Goal: Information Seeking & Learning: Check status

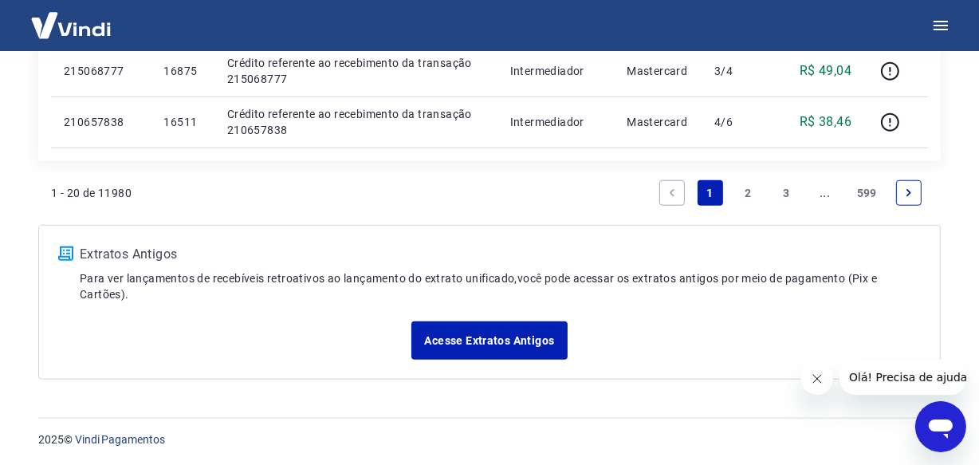
scroll to position [1380, 0]
click at [820, 188] on link "..." at bounding box center [825, 192] width 26 height 26
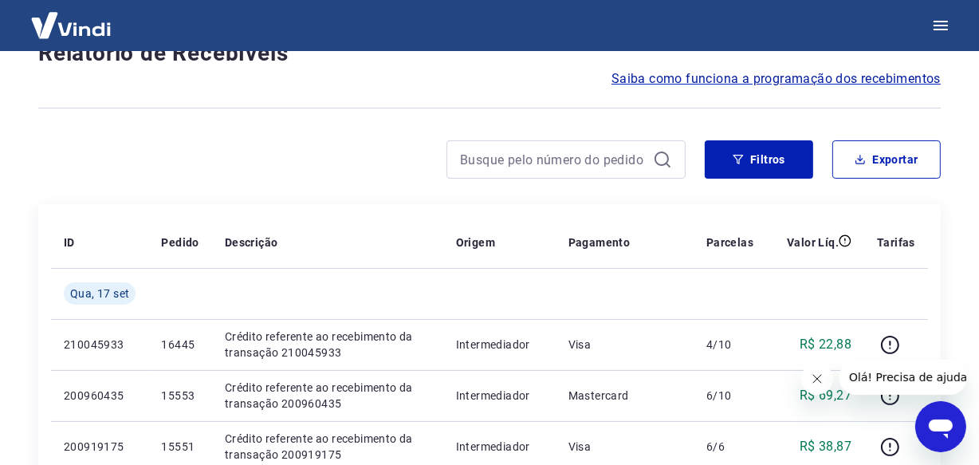
scroll to position [1431, 0]
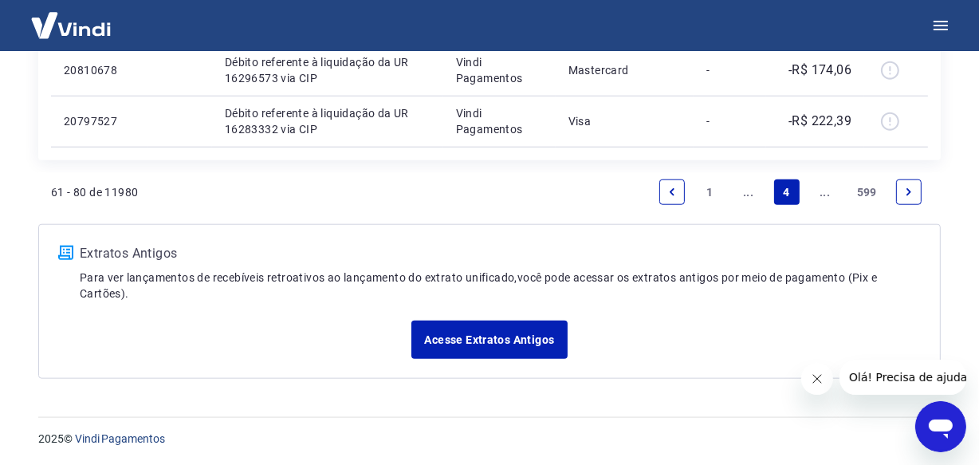
click at [819, 194] on link "..." at bounding box center [825, 192] width 26 height 26
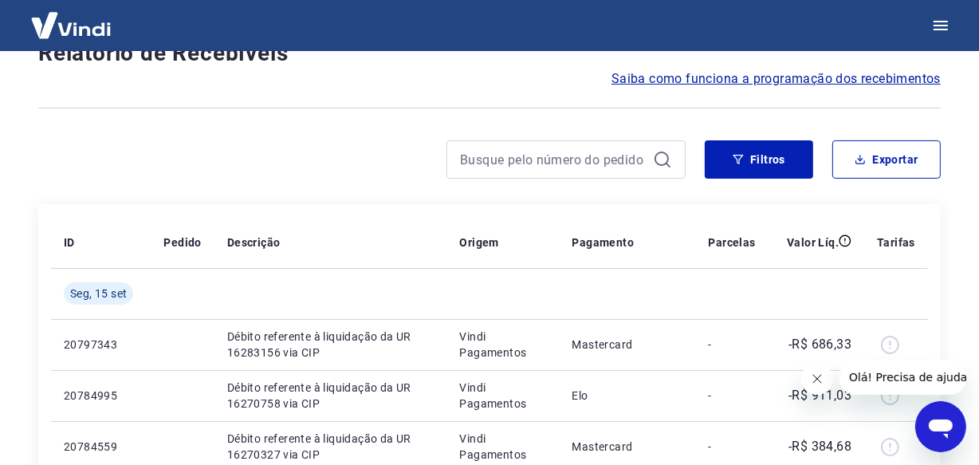
scroll to position [1380, 0]
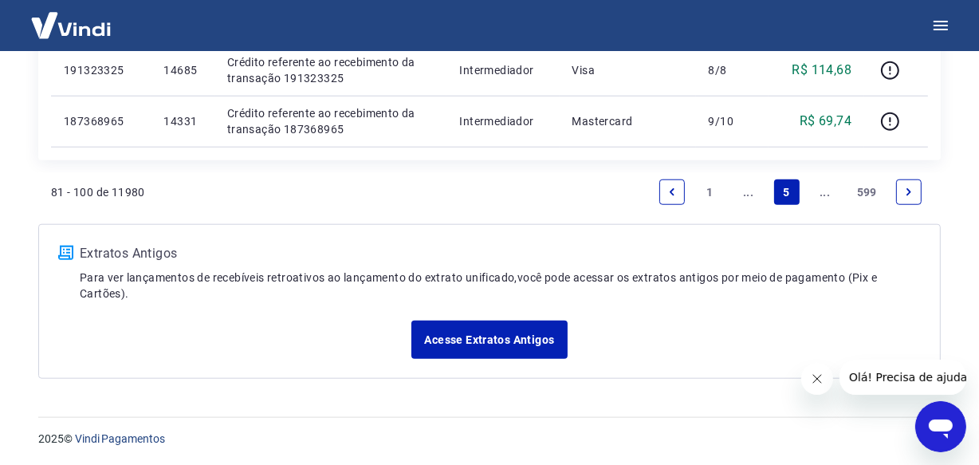
click at [819, 194] on link "..." at bounding box center [825, 192] width 26 height 26
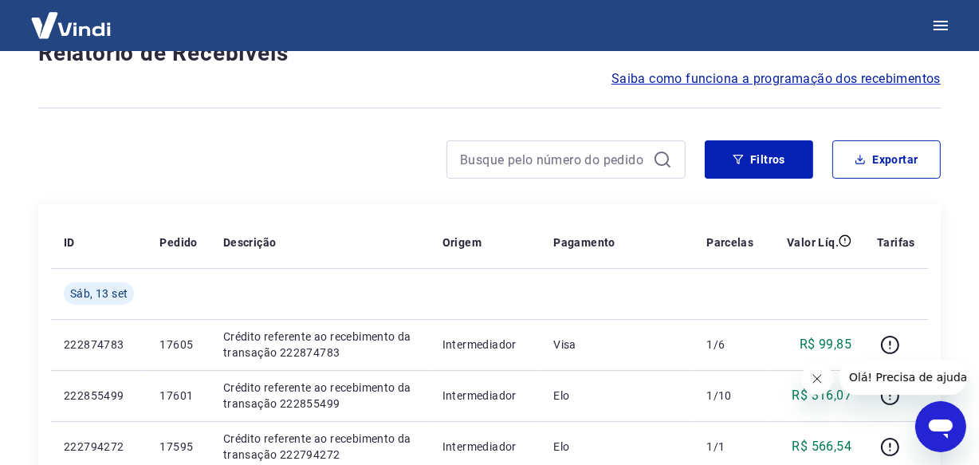
scroll to position [1380, 0]
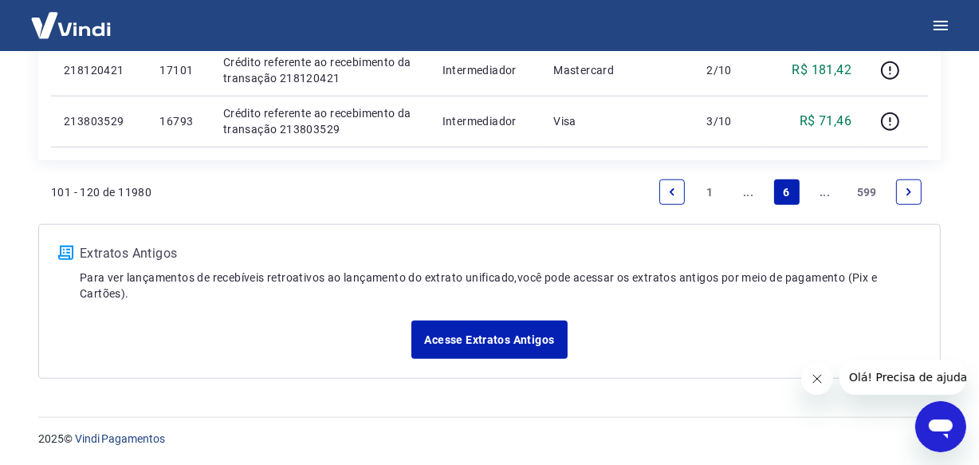
click at [822, 190] on link "..." at bounding box center [825, 192] width 26 height 26
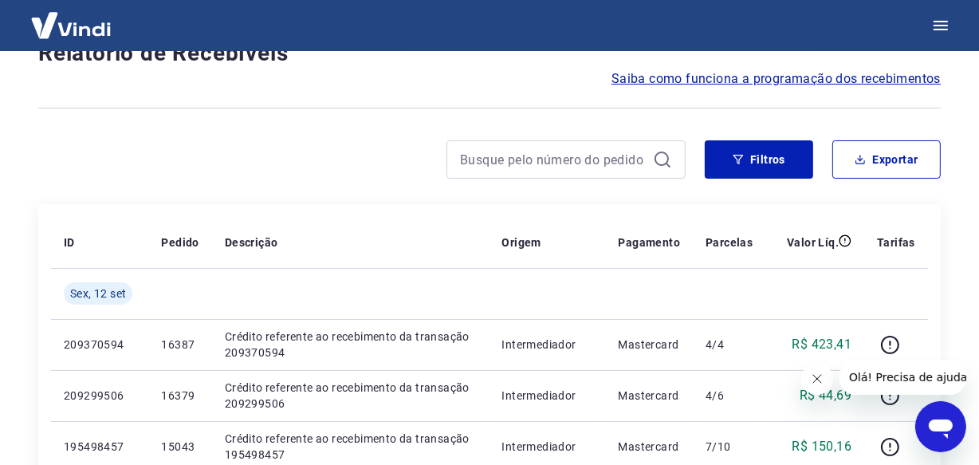
scroll to position [1431, 0]
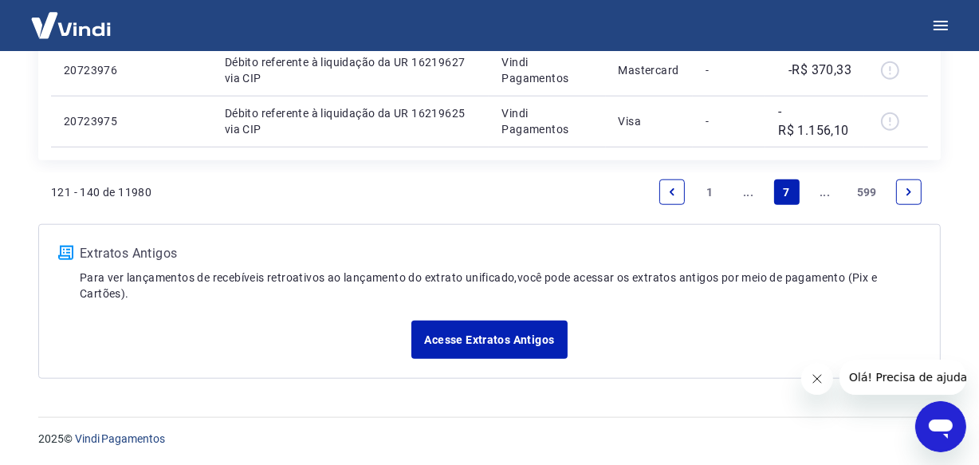
click at [822, 190] on link "..." at bounding box center [825, 192] width 26 height 26
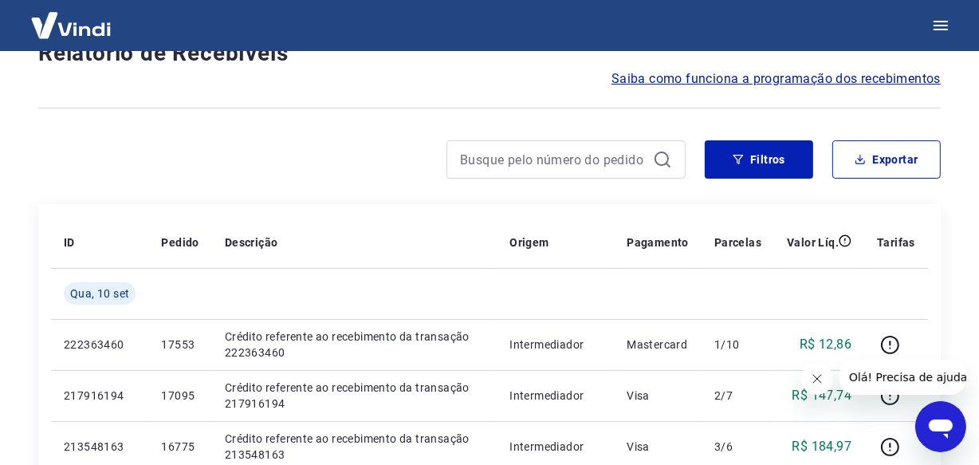
scroll to position [1380, 0]
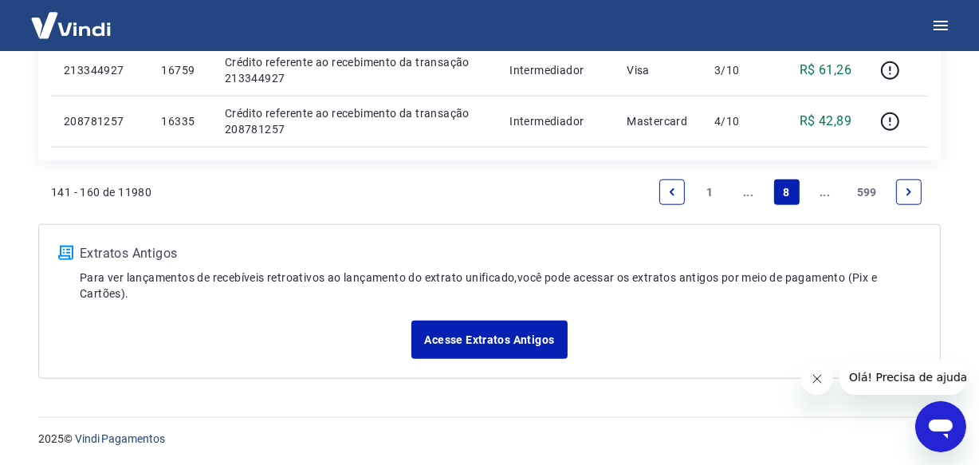
click at [822, 190] on link "..." at bounding box center [825, 192] width 26 height 26
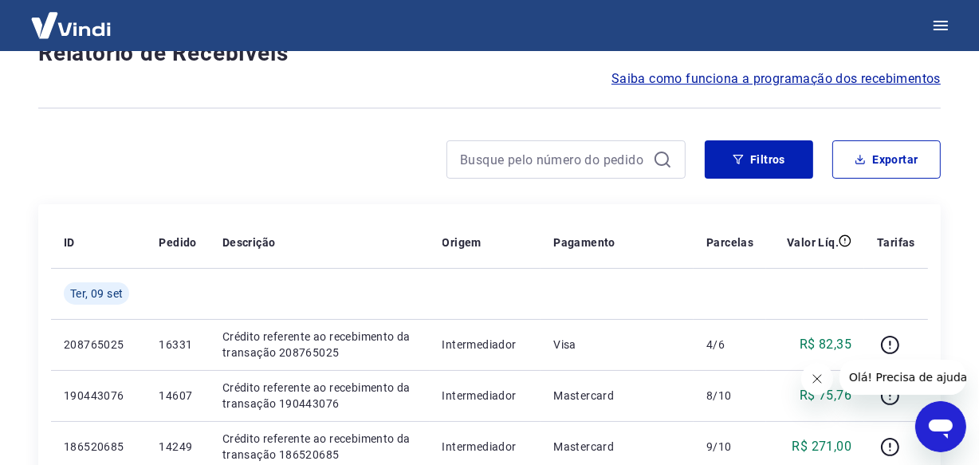
scroll to position [1380, 0]
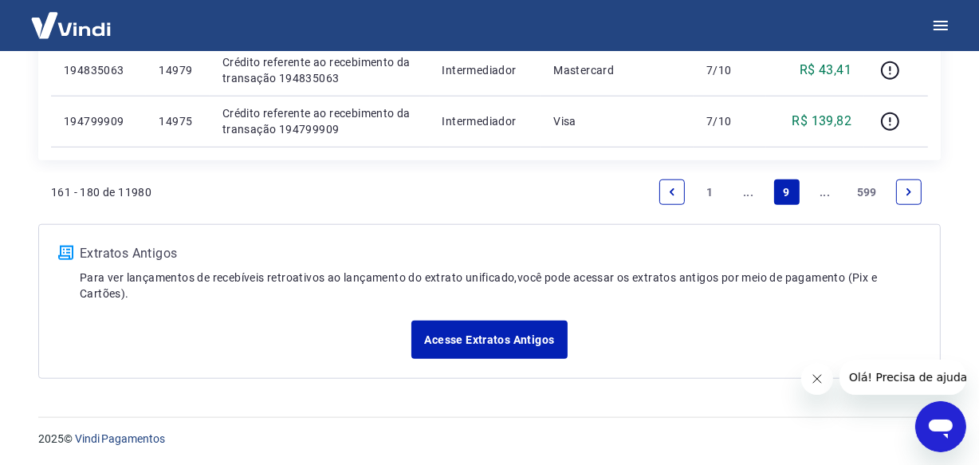
click at [822, 190] on link "..." at bounding box center [825, 192] width 26 height 26
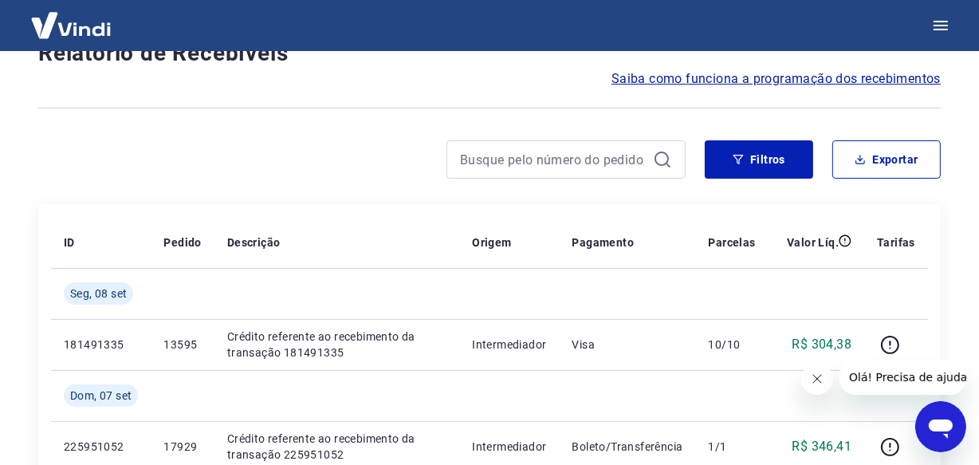
scroll to position [1431, 0]
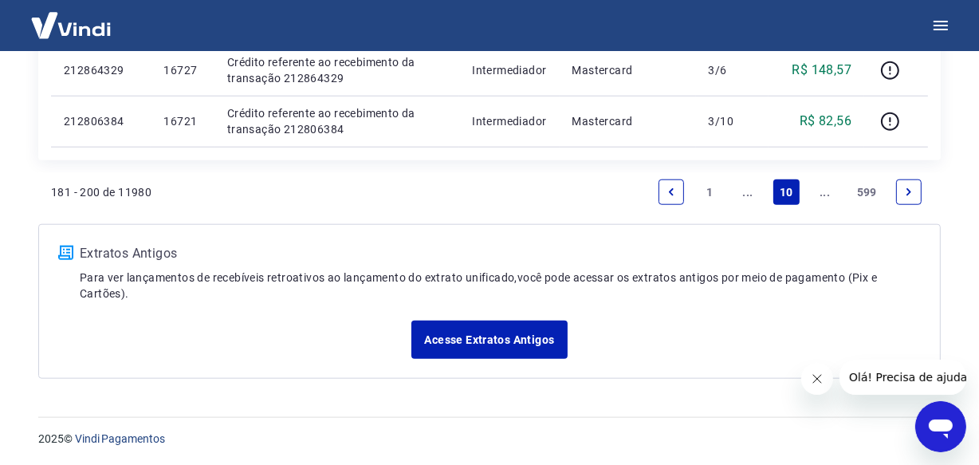
click at [822, 190] on link "..." at bounding box center [825, 192] width 26 height 26
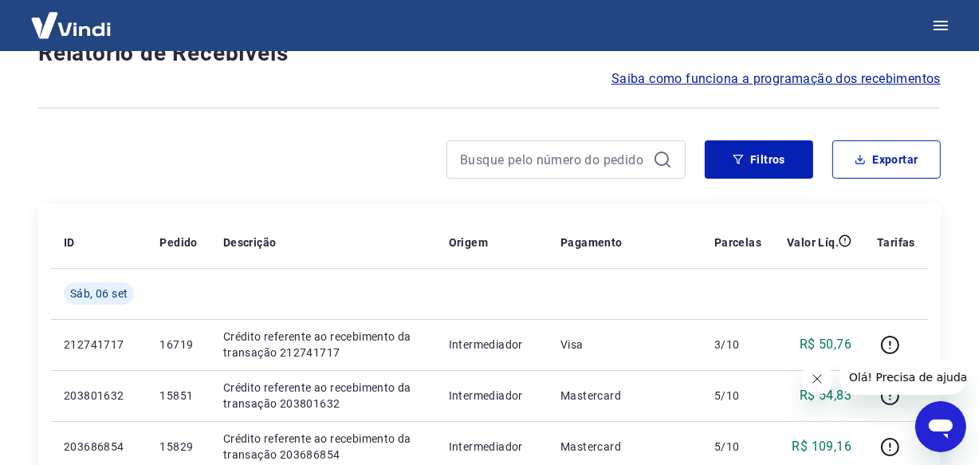
scroll to position [1380, 0]
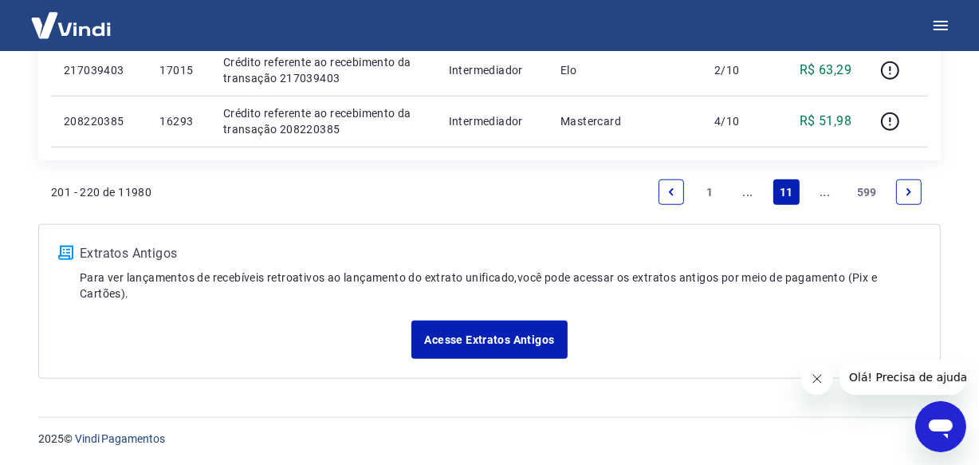
click at [822, 190] on link "..." at bounding box center [825, 192] width 26 height 26
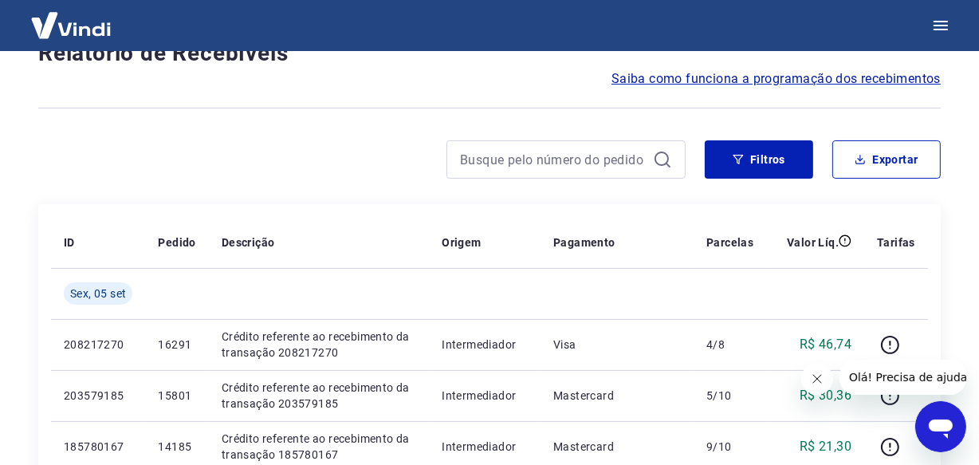
scroll to position [1380, 0]
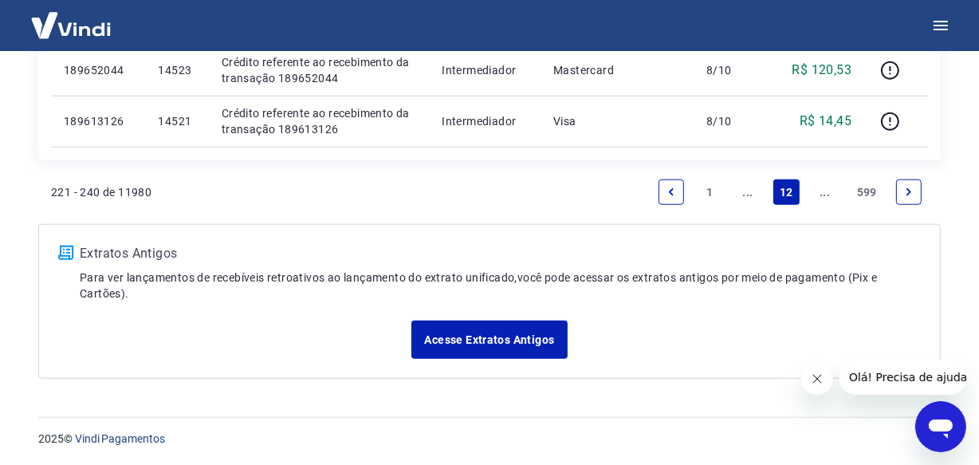
click at [822, 190] on link "..." at bounding box center [825, 192] width 26 height 26
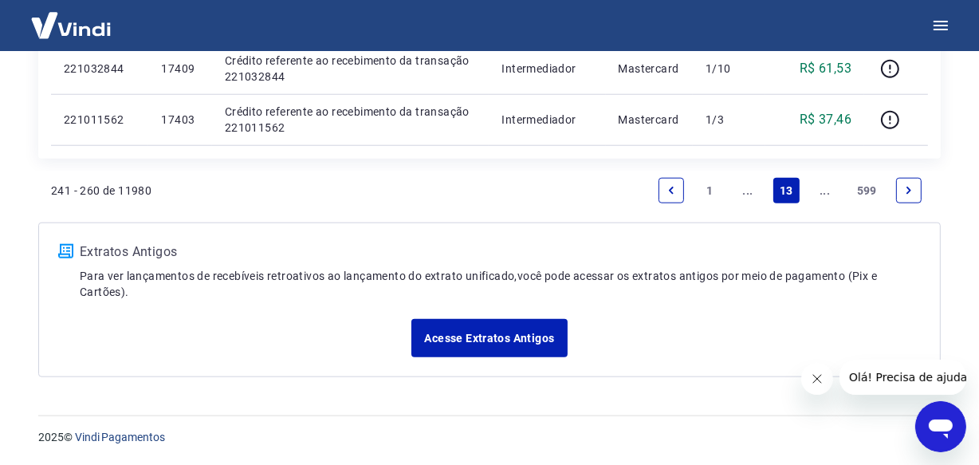
scroll to position [1431, 0]
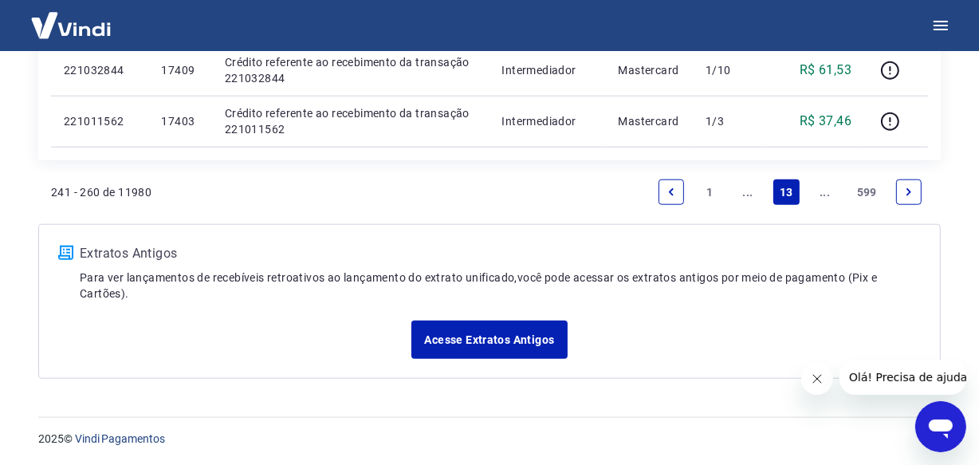
click at [821, 190] on link "..." at bounding box center [825, 192] width 26 height 26
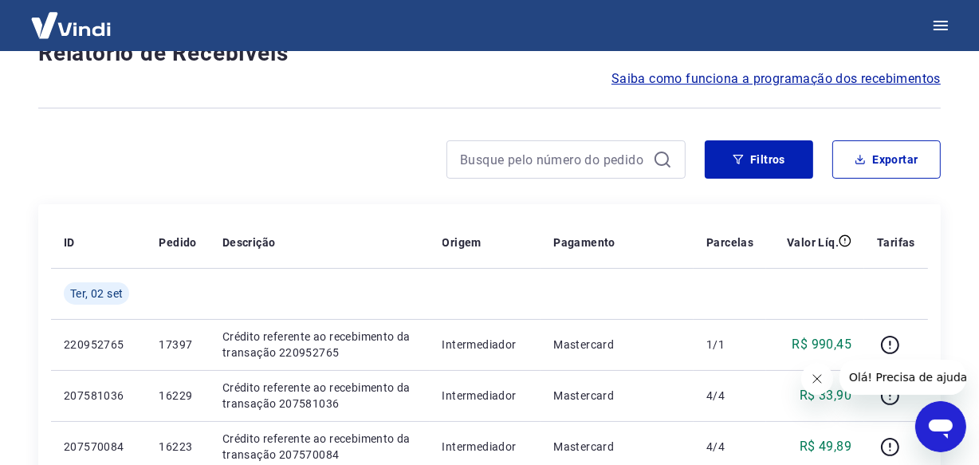
scroll to position [1380, 0]
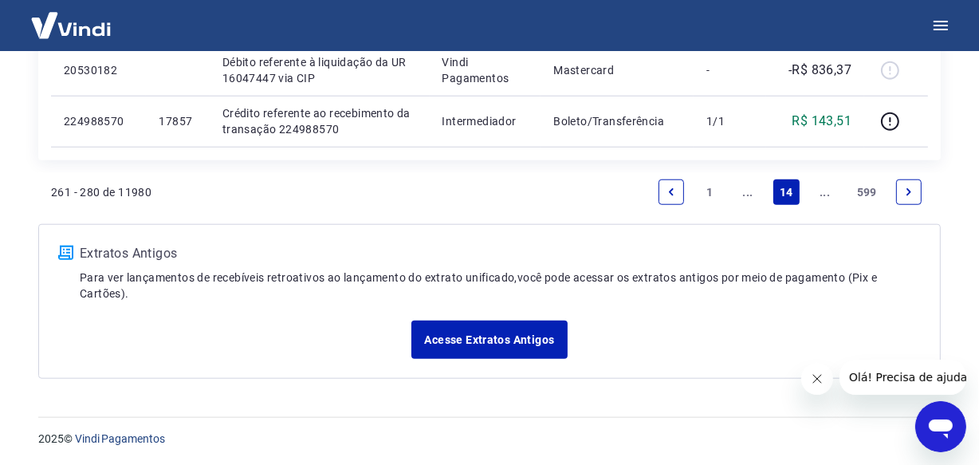
click at [821, 190] on link "..." at bounding box center [825, 192] width 26 height 26
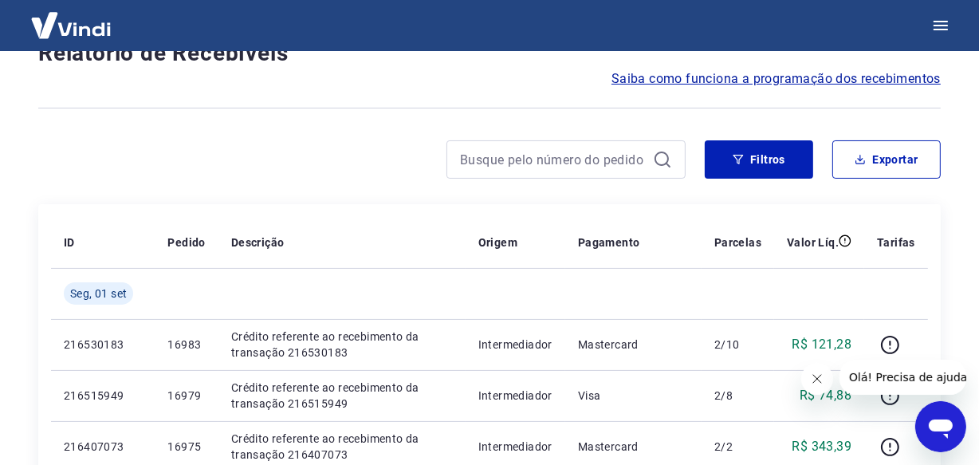
scroll to position [1431, 0]
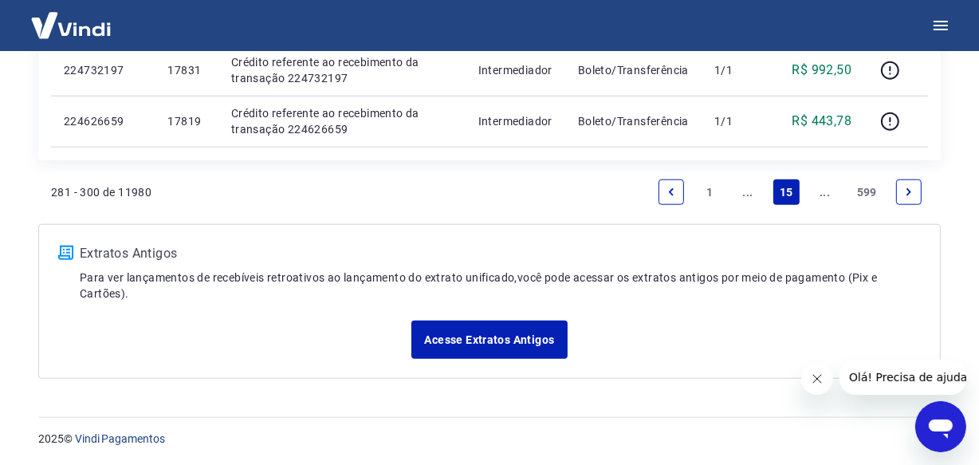
click at [821, 190] on link "..." at bounding box center [825, 192] width 26 height 26
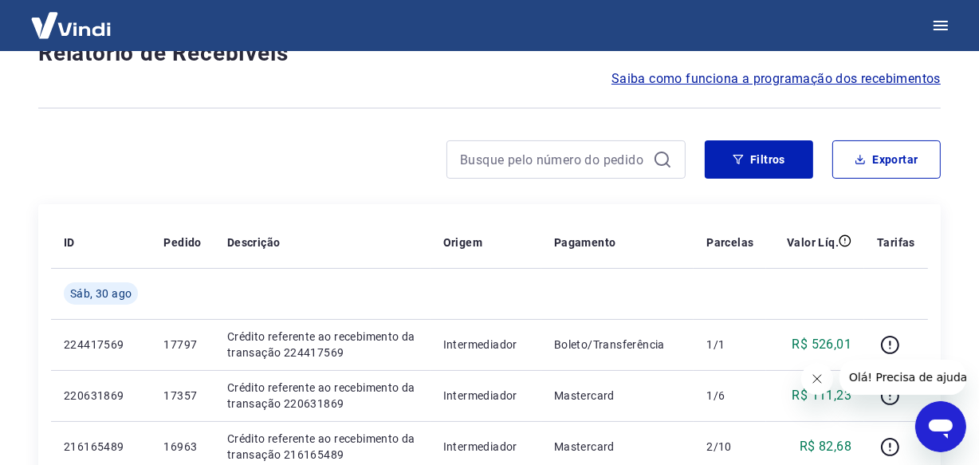
scroll to position [1380, 0]
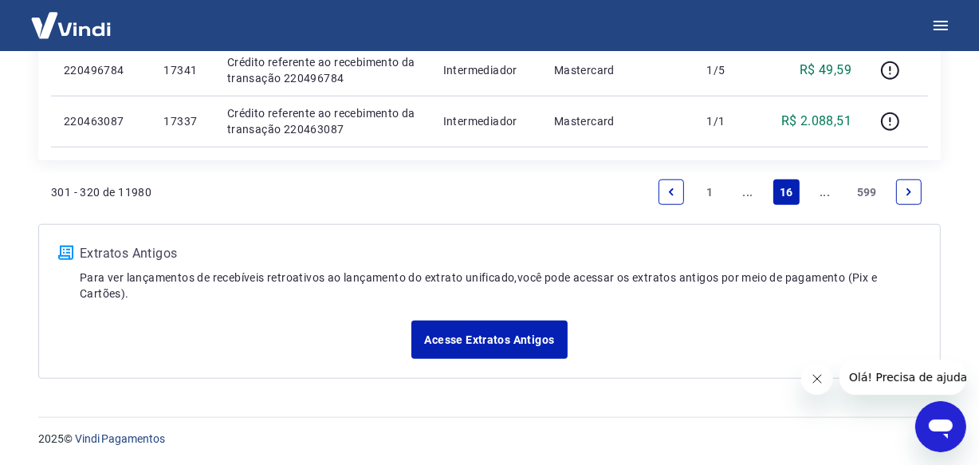
click at [817, 190] on link "..." at bounding box center [825, 192] width 26 height 26
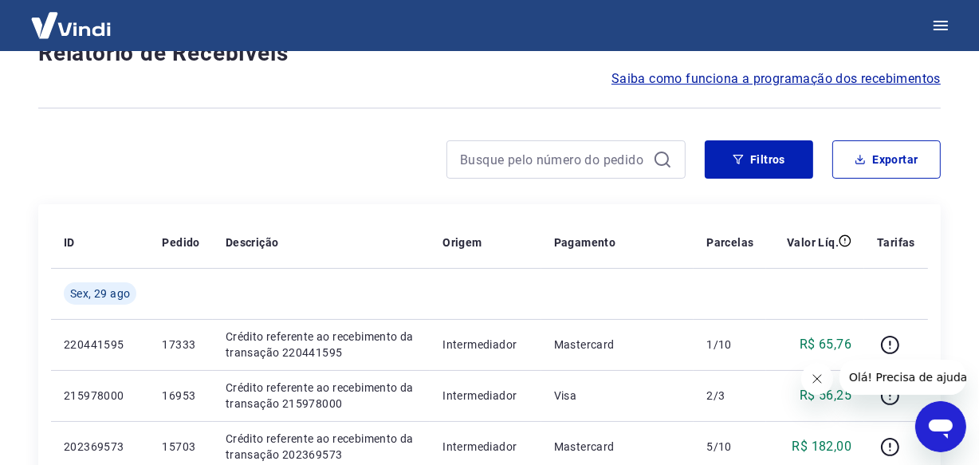
scroll to position [1380, 0]
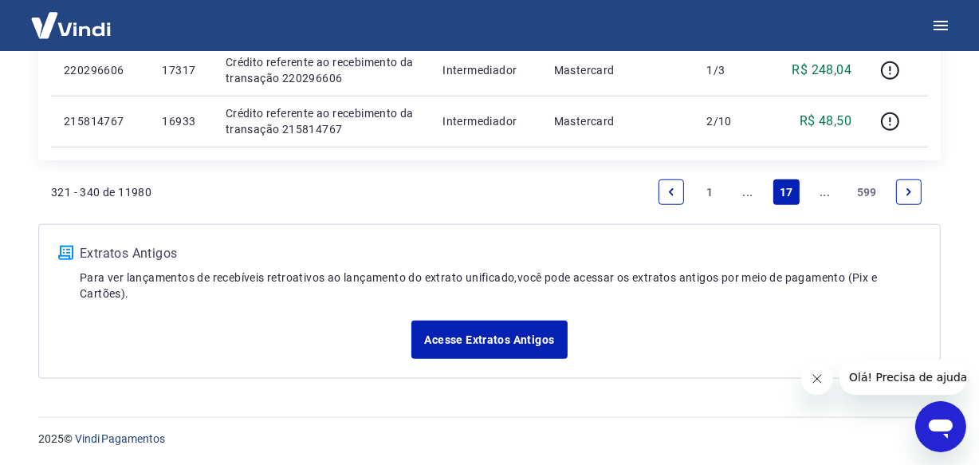
click at [817, 190] on link "..." at bounding box center [825, 192] width 26 height 26
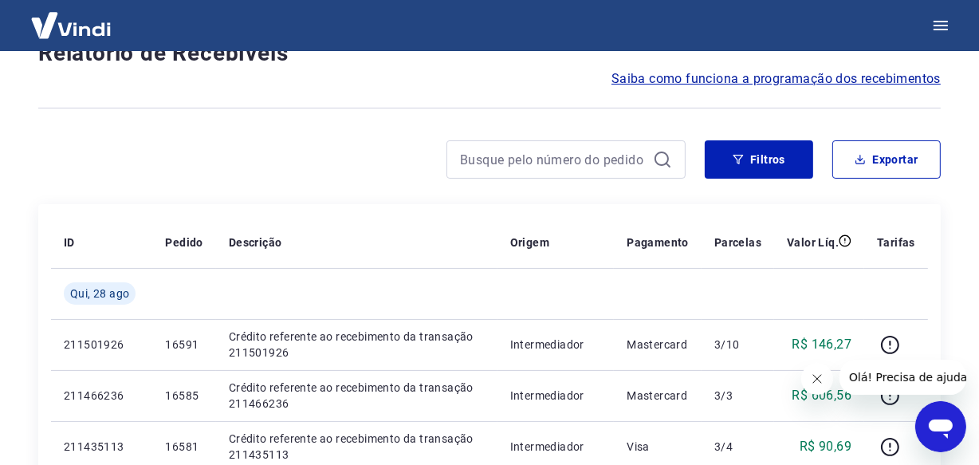
scroll to position [1380, 0]
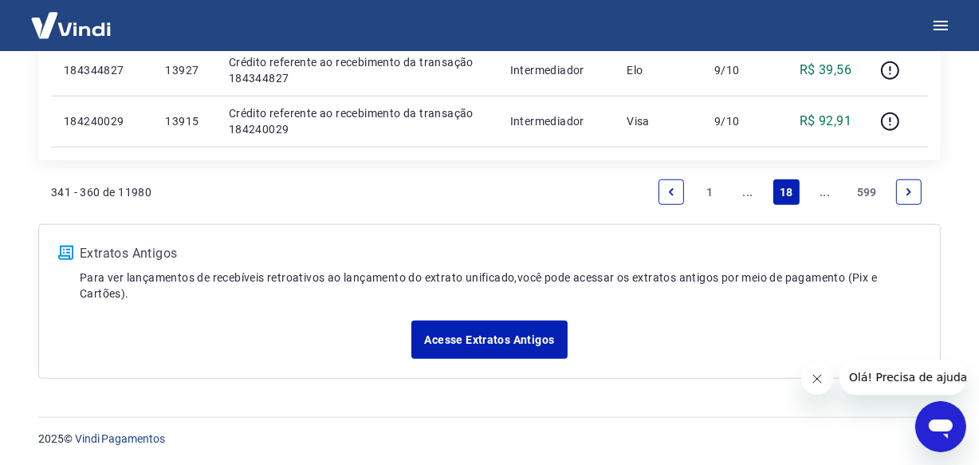
click at [817, 190] on link "..." at bounding box center [825, 192] width 26 height 26
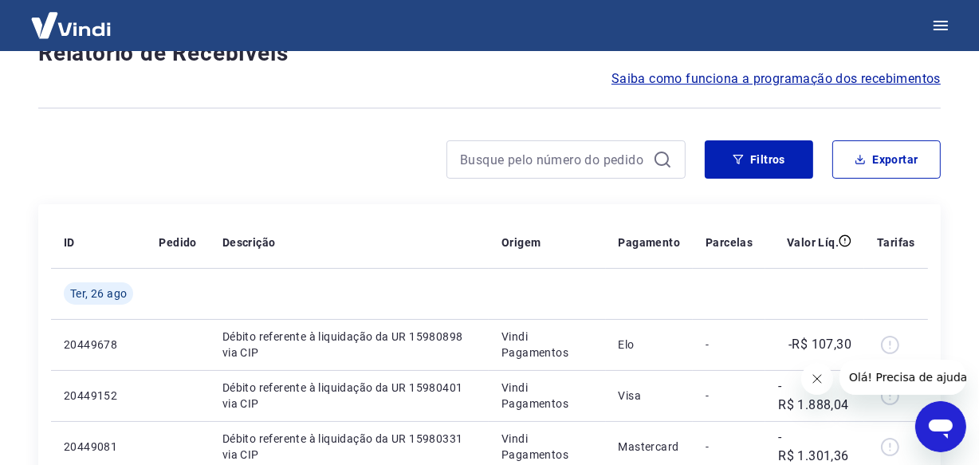
scroll to position [1330, 0]
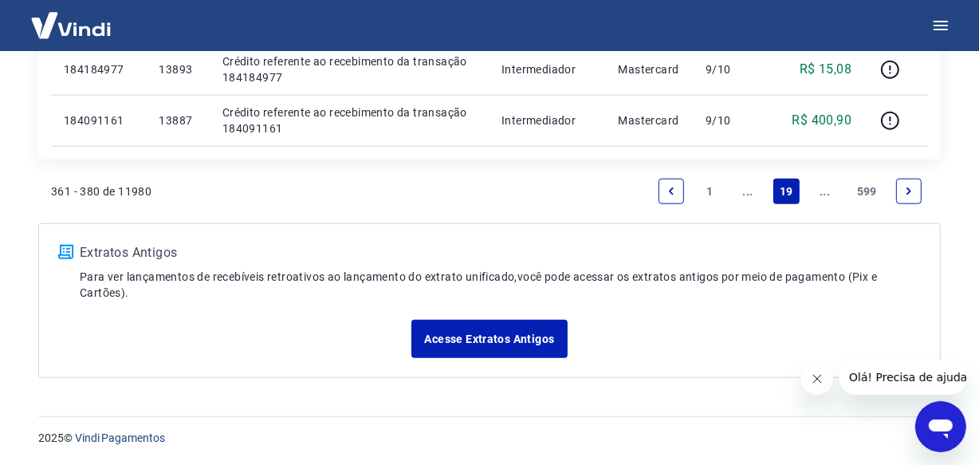
click at [817, 190] on link "..." at bounding box center [825, 192] width 26 height 26
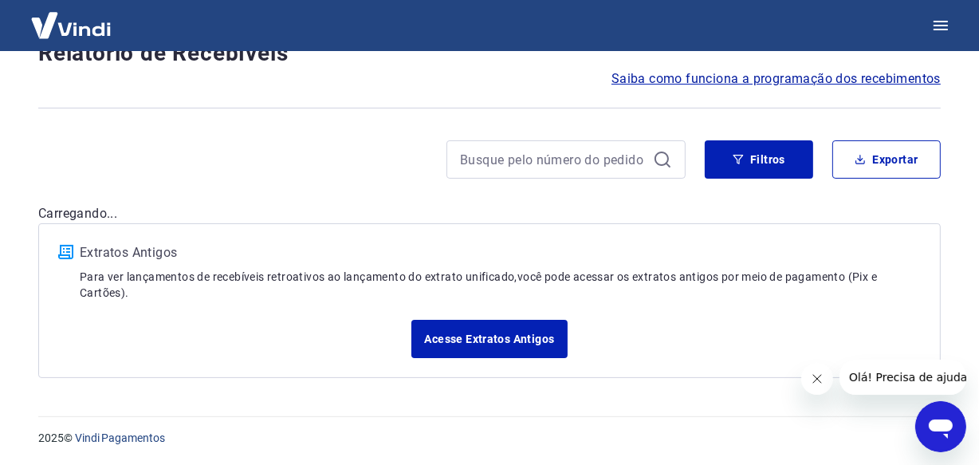
scroll to position [1380, 0]
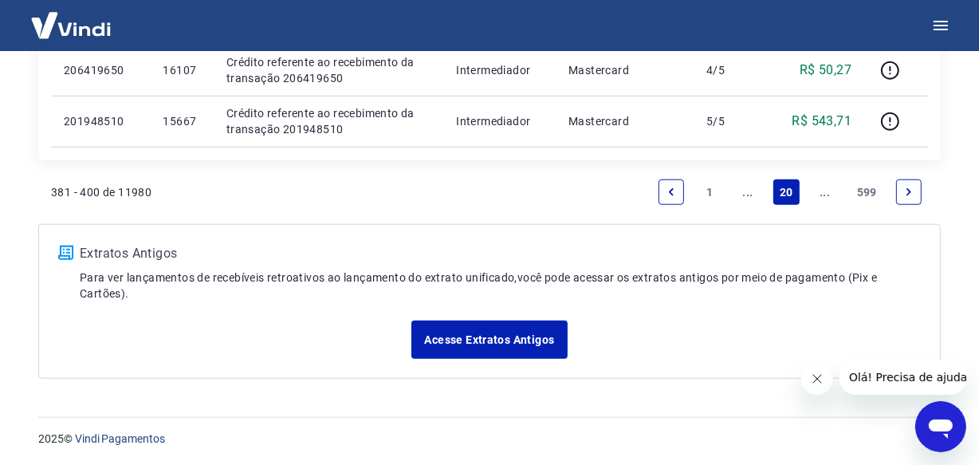
click at [817, 190] on link "..." at bounding box center [825, 192] width 26 height 26
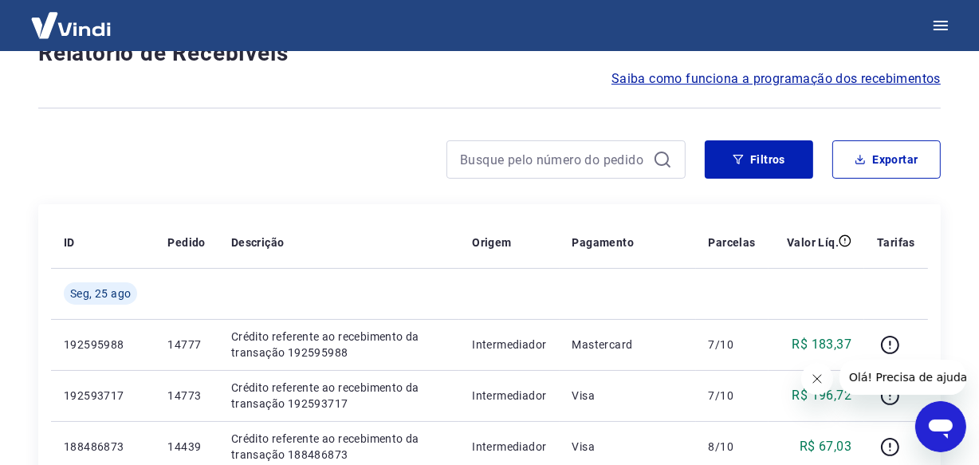
scroll to position [1380, 0]
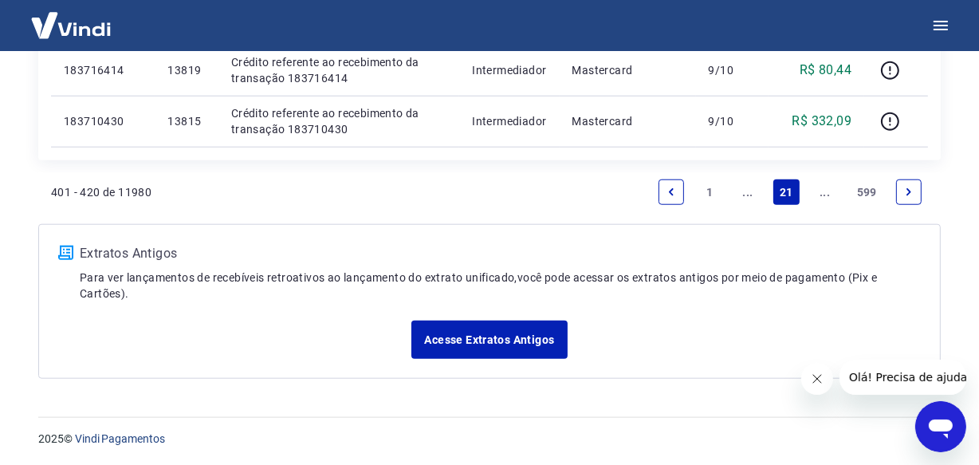
click at [819, 186] on link "..." at bounding box center [825, 192] width 26 height 26
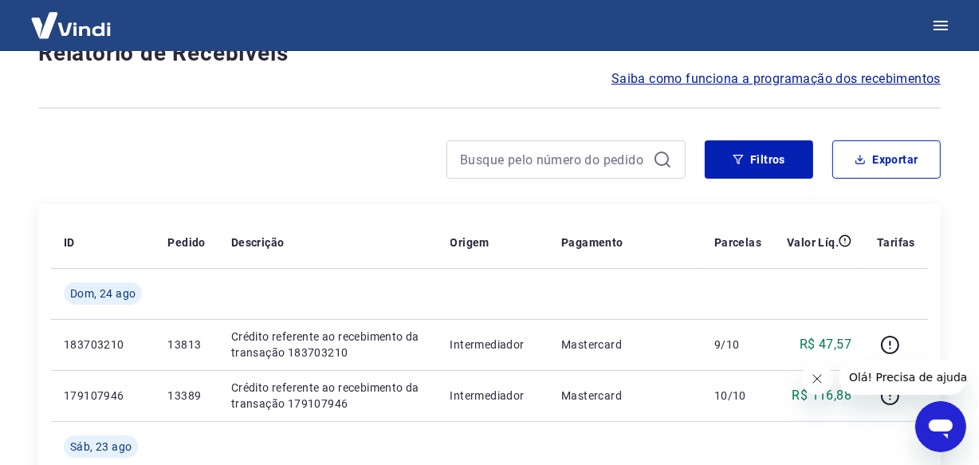
scroll to position [1483, 0]
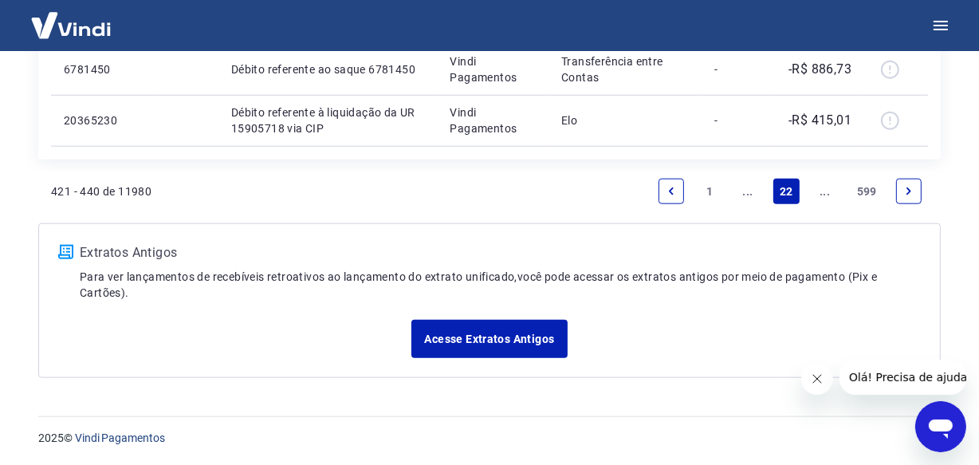
click at [819, 186] on link "..." at bounding box center [825, 192] width 26 height 26
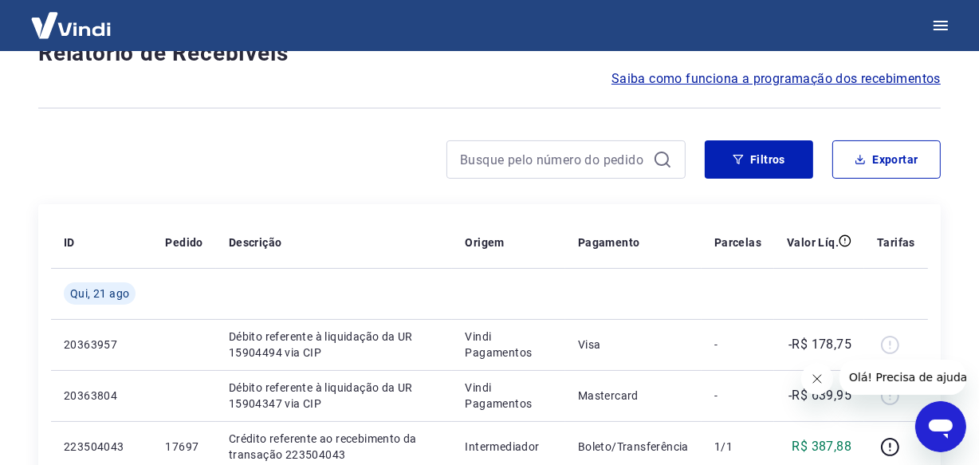
scroll to position [1380, 0]
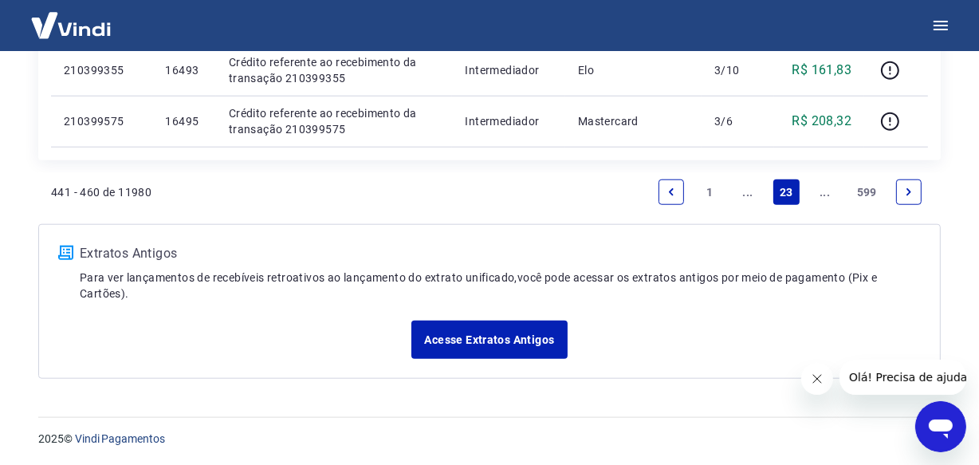
click at [819, 186] on link "..." at bounding box center [825, 192] width 26 height 26
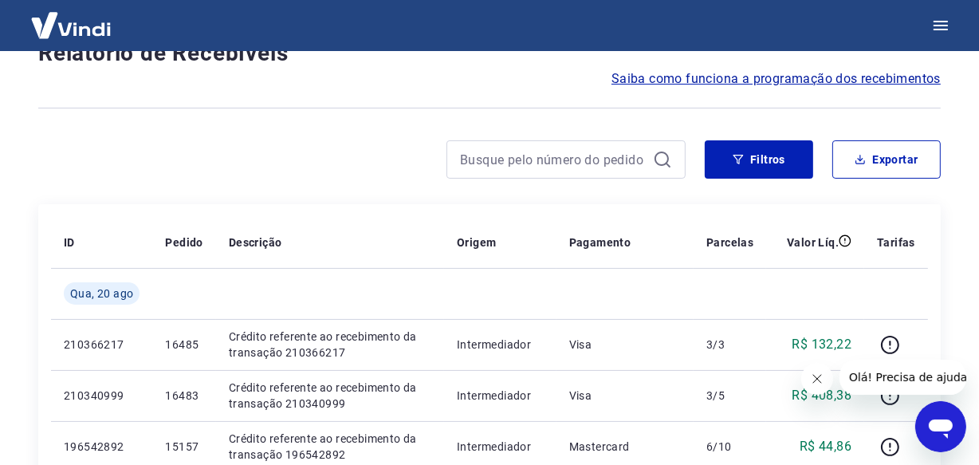
scroll to position [1431, 0]
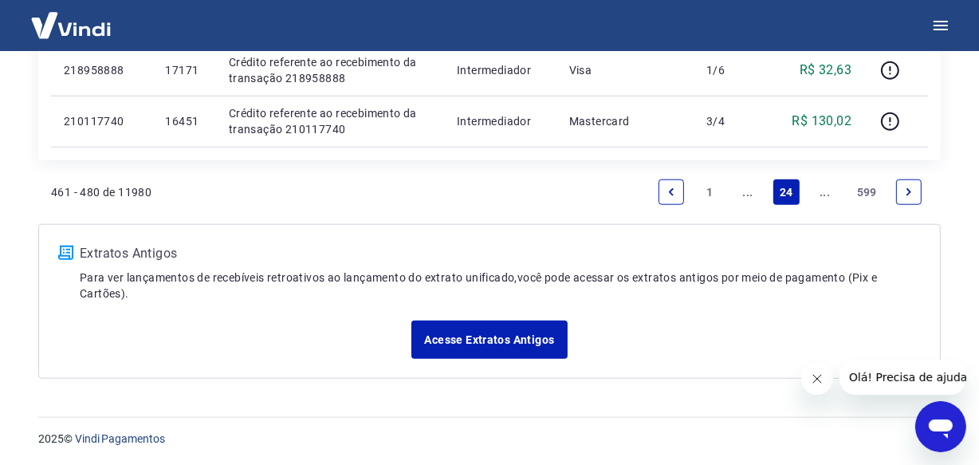
click at [819, 186] on link "..." at bounding box center [825, 192] width 26 height 26
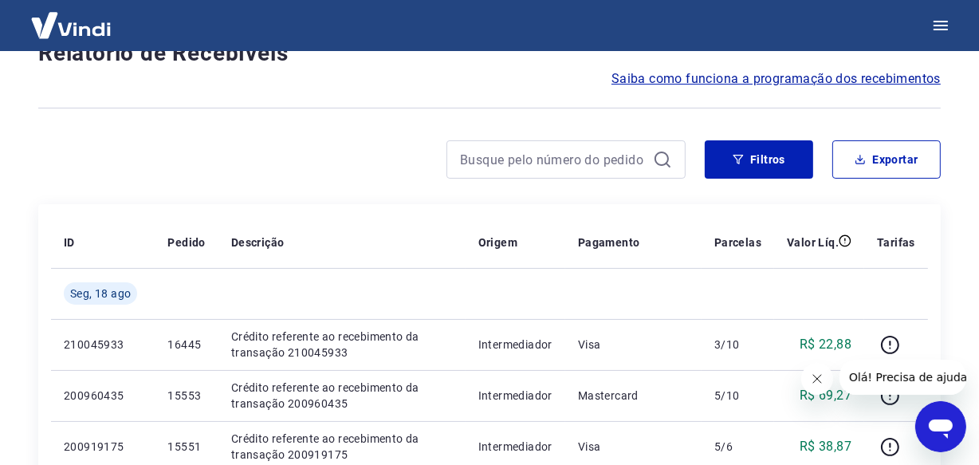
scroll to position [1431, 0]
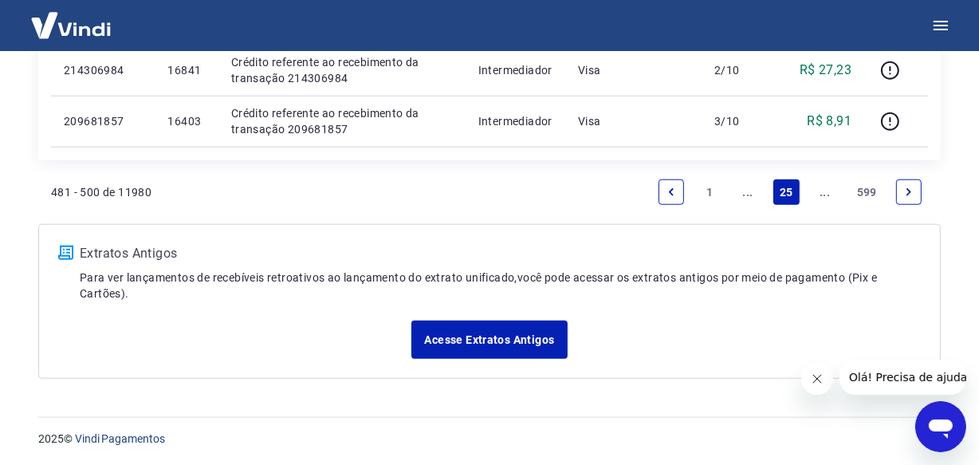
click at [819, 186] on link "..." at bounding box center [825, 192] width 26 height 26
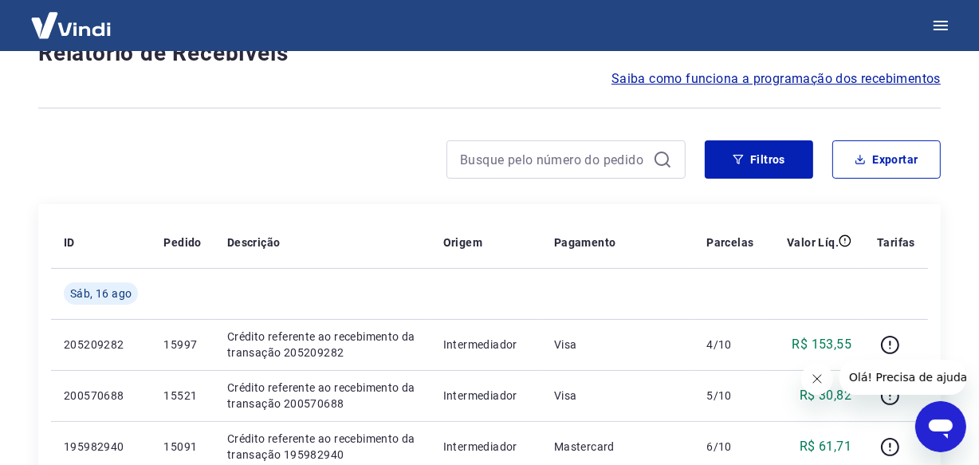
scroll to position [1431, 0]
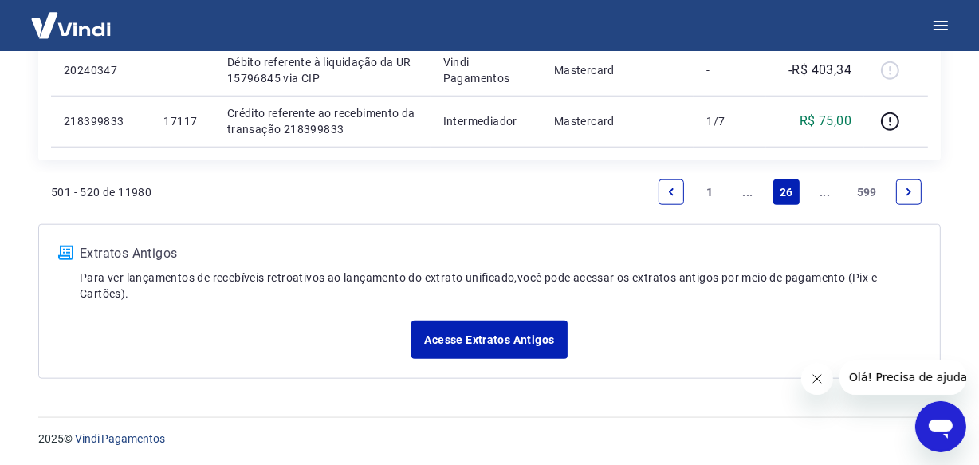
click at [819, 186] on link "..." at bounding box center [825, 192] width 26 height 26
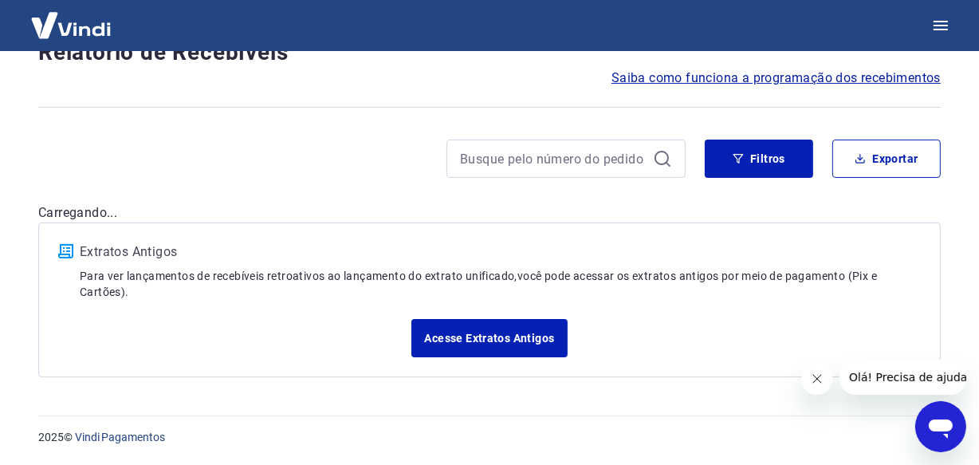
scroll to position [136, 0]
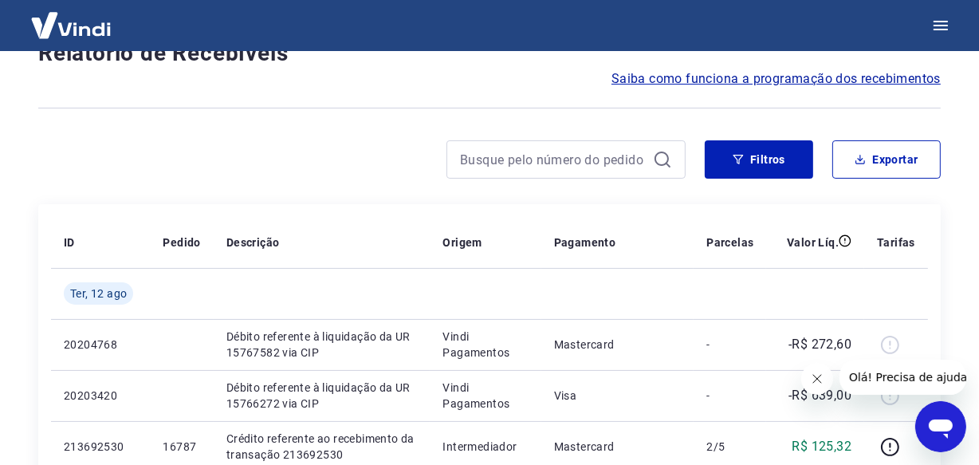
scroll to position [1380, 0]
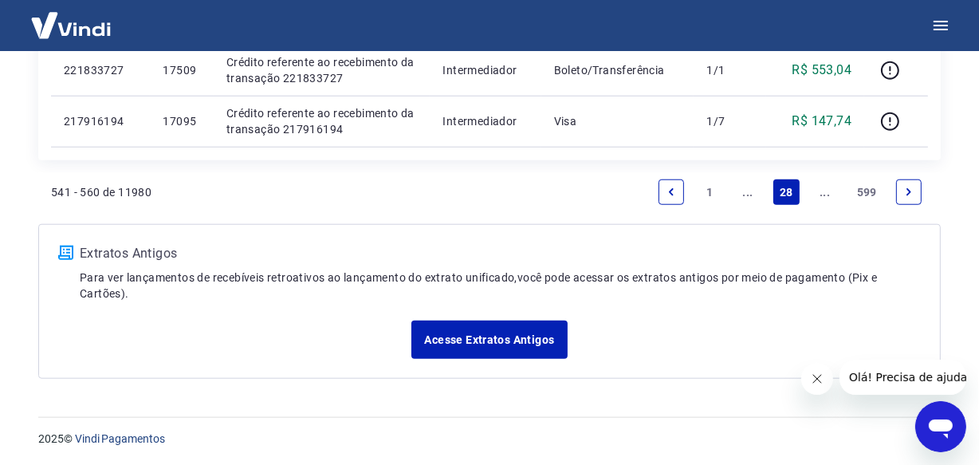
click at [819, 186] on link "..." at bounding box center [825, 192] width 26 height 26
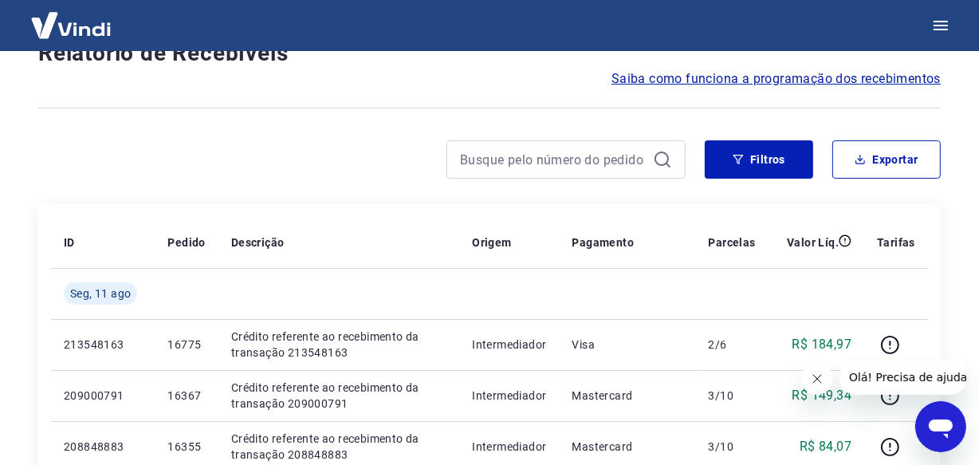
scroll to position [1380, 0]
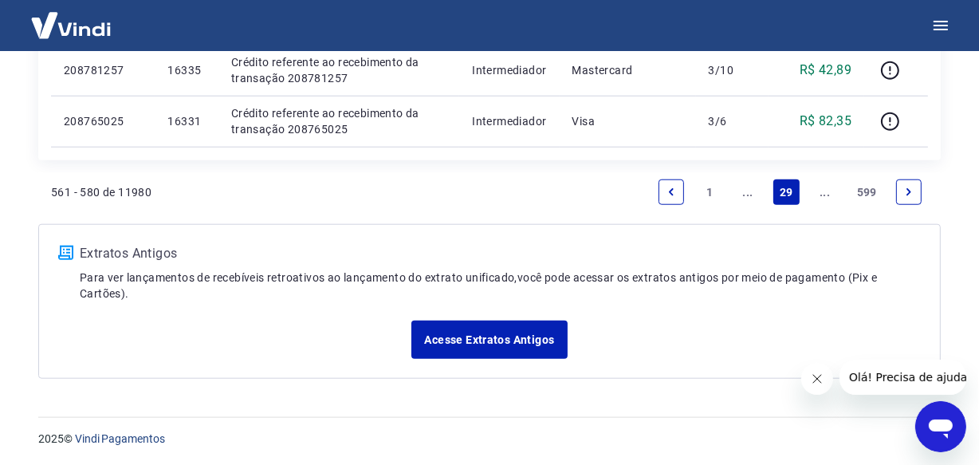
click at [819, 186] on link "..." at bounding box center [825, 192] width 26 height 26
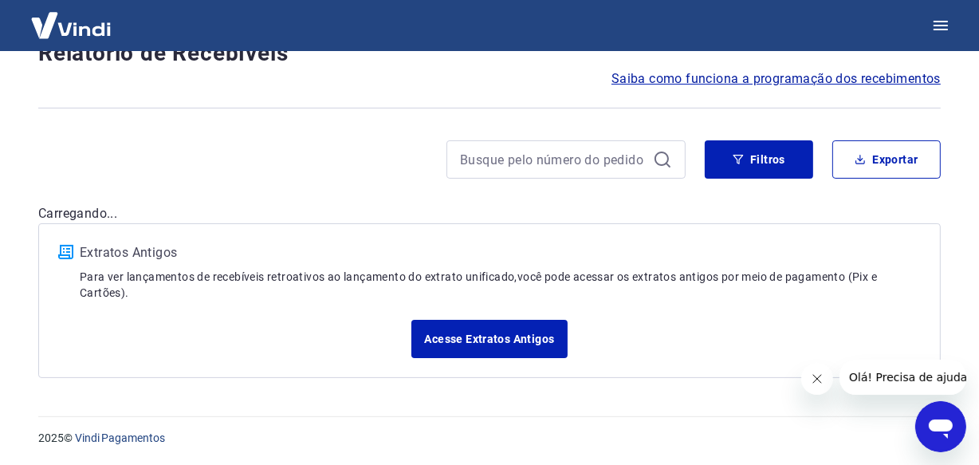
scroll to position [1431, 0]
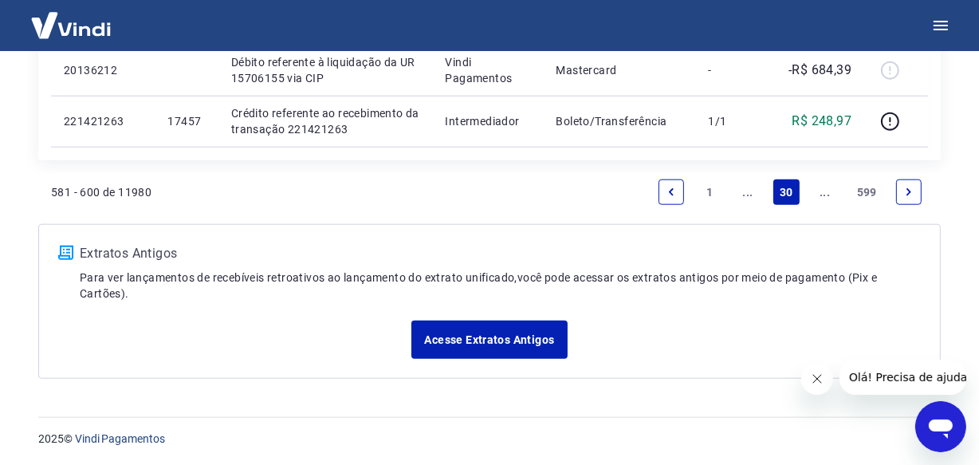
click at [819, 186] on link "..." at bounding box center [825, 192] width 26 height 26
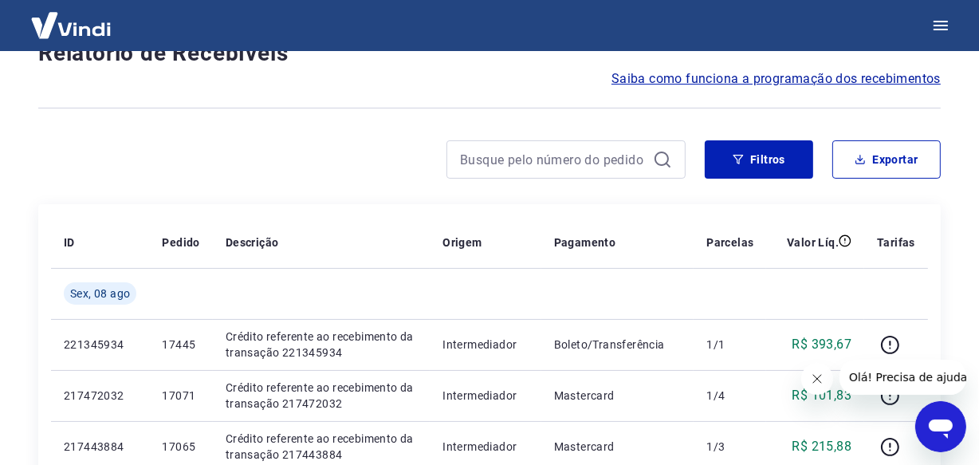
scroll to position [1380, 0]
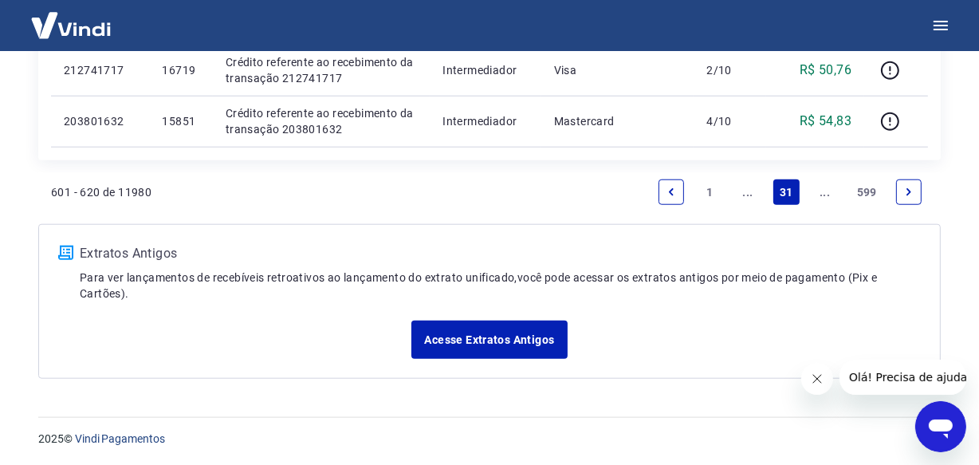
drag, startPoint x: 819, startPoint y: 186, endPoint x: 823, endPoint y: 195, distance: 10.4
click at [819, 186] on link "..." at bounding box center [825, 192] width 26 height 26
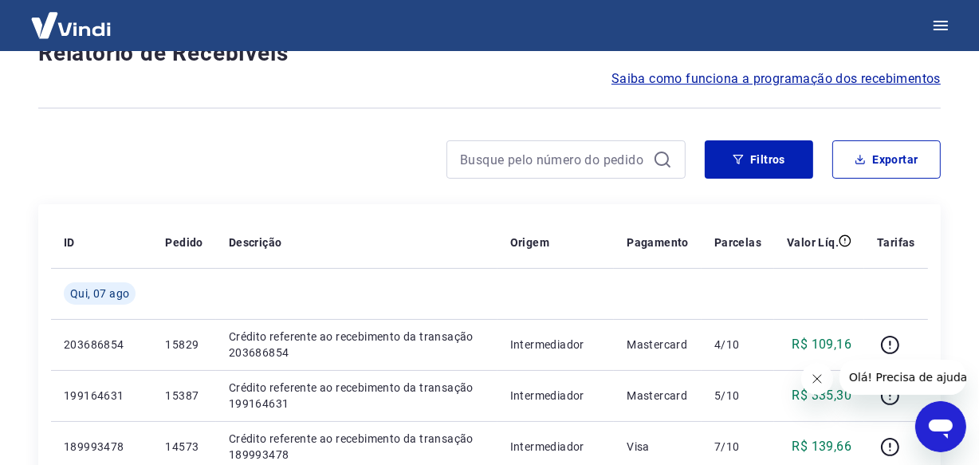
scroll to position [1431, 0]
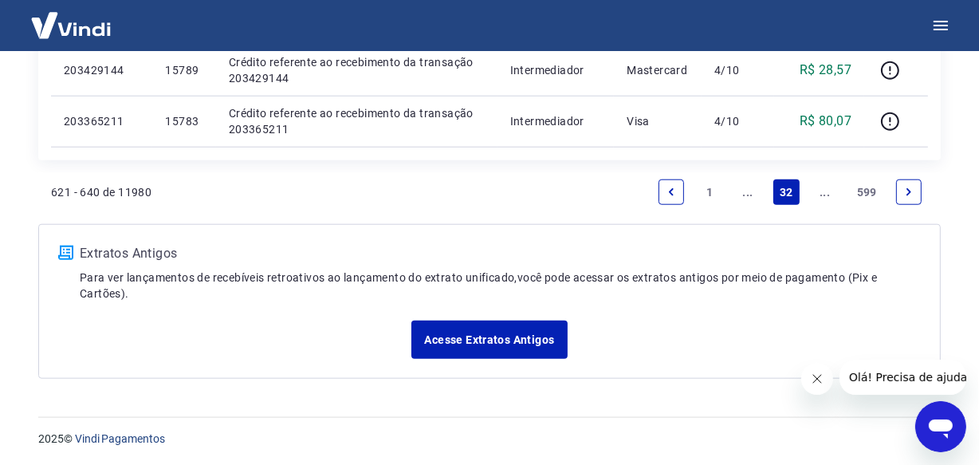
click at [823, 198] on link "..." at bounding box center [825, 192] width 26 height 26
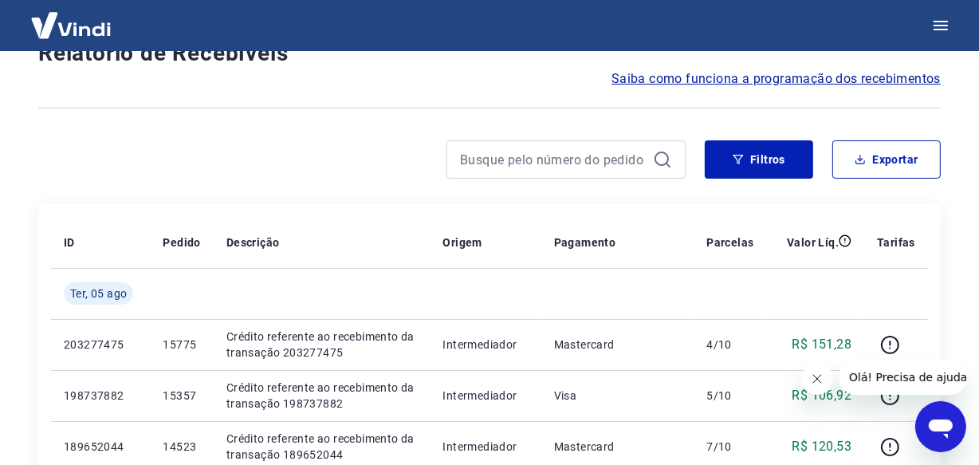
scroll to position [1380, 0]
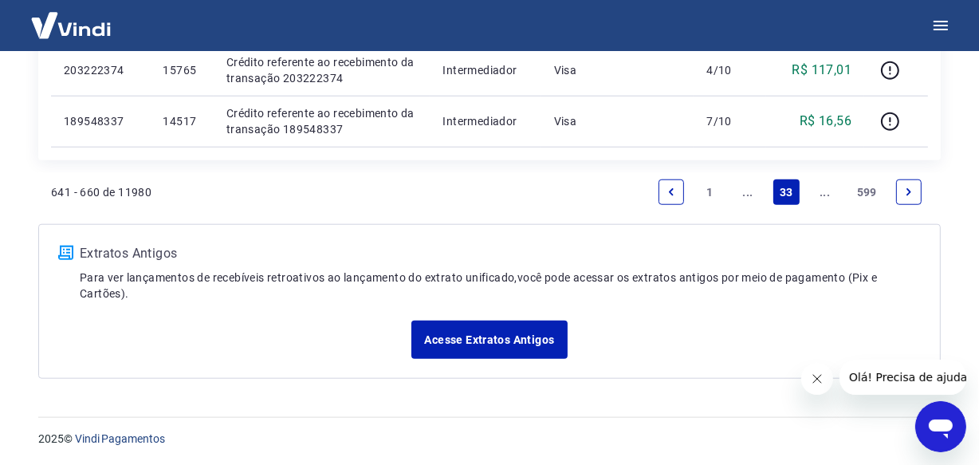
click at [823, 198] on link "..." at bounding box center [825, 192] width 26 height 26
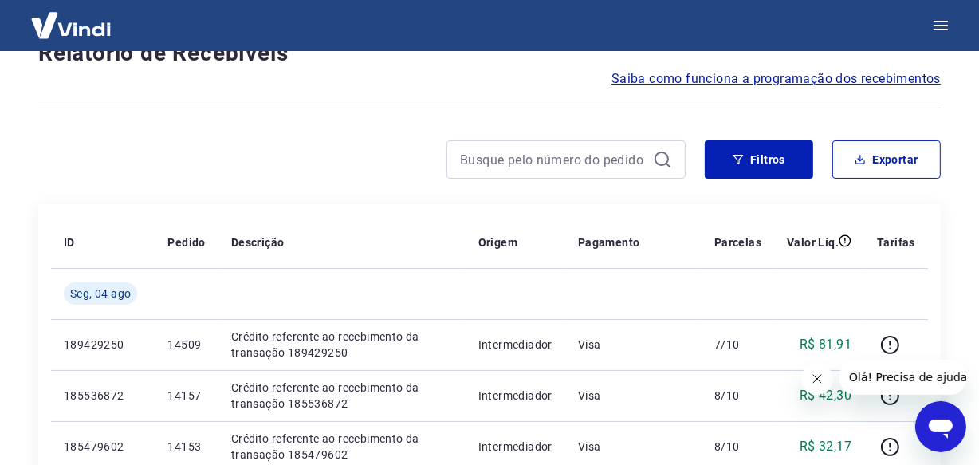
scroll to position [1431, 0]
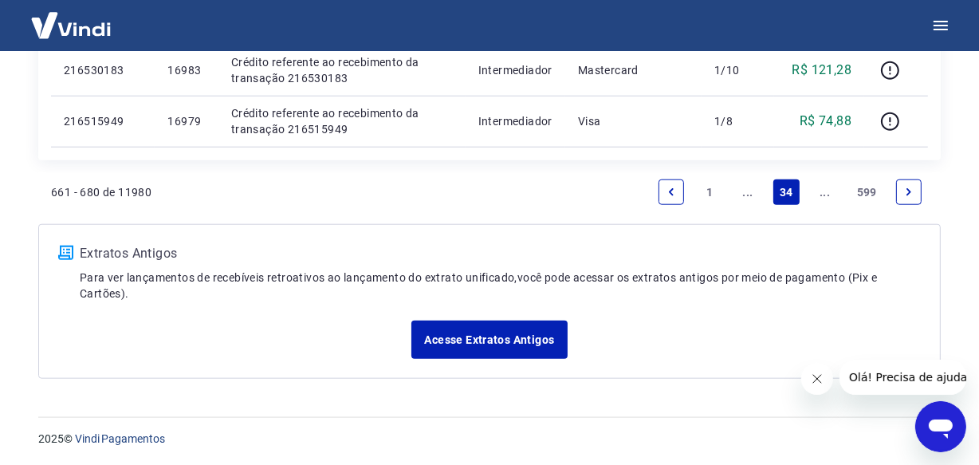
click at [819, 185] on link "..." at bounding box center [825, 192] width 26 height 26
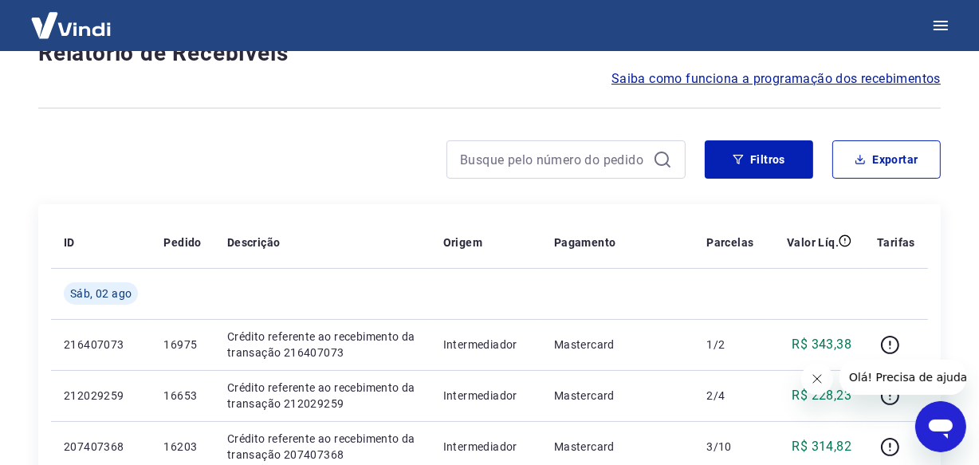
scroll to position [1431, 0]
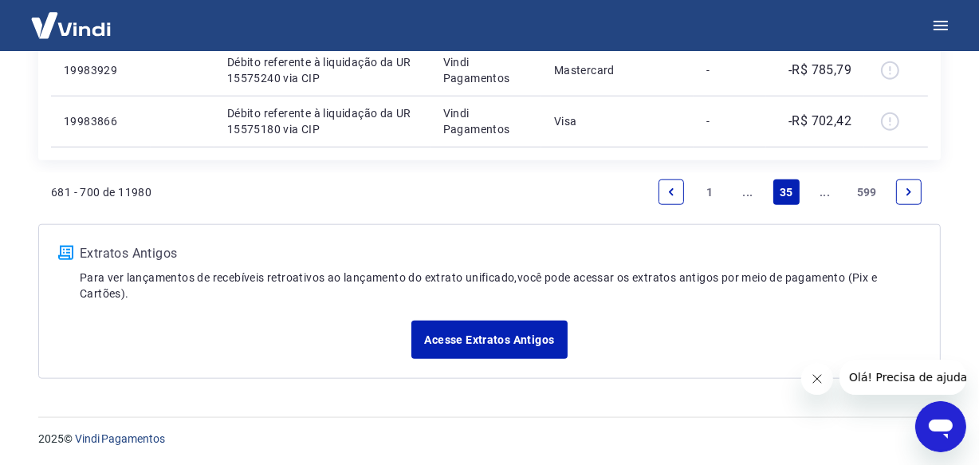
click at [819, 185] on link "..." at bounding box center [825, 192] width 26 height 26
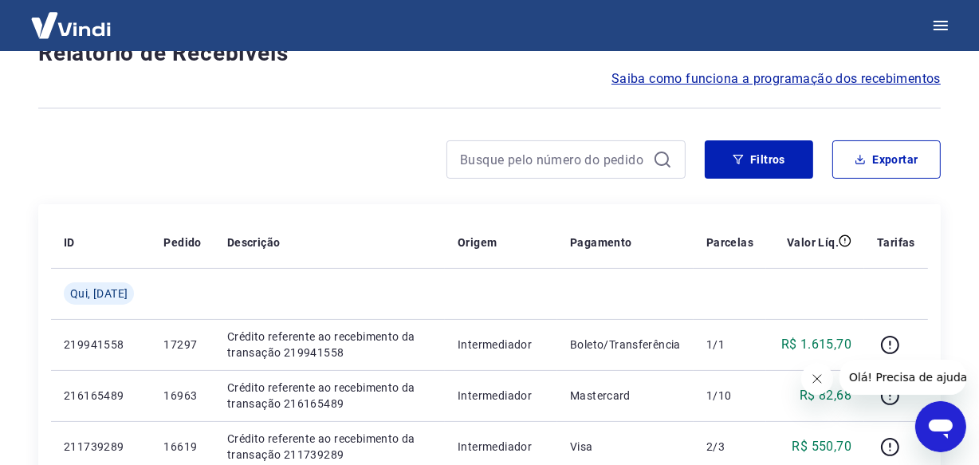
scroll to position [1380, 0]
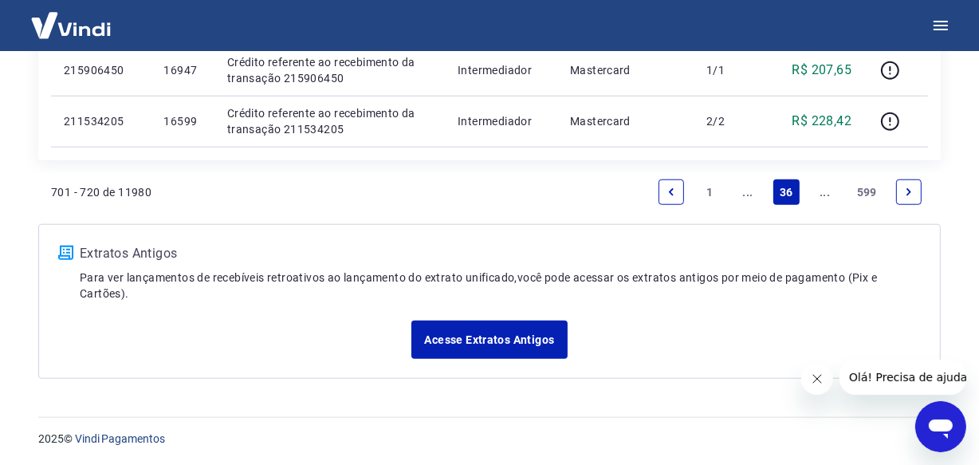
click at [819, 185] on link "..." at bounding box center [825, 192] width 26 height 26
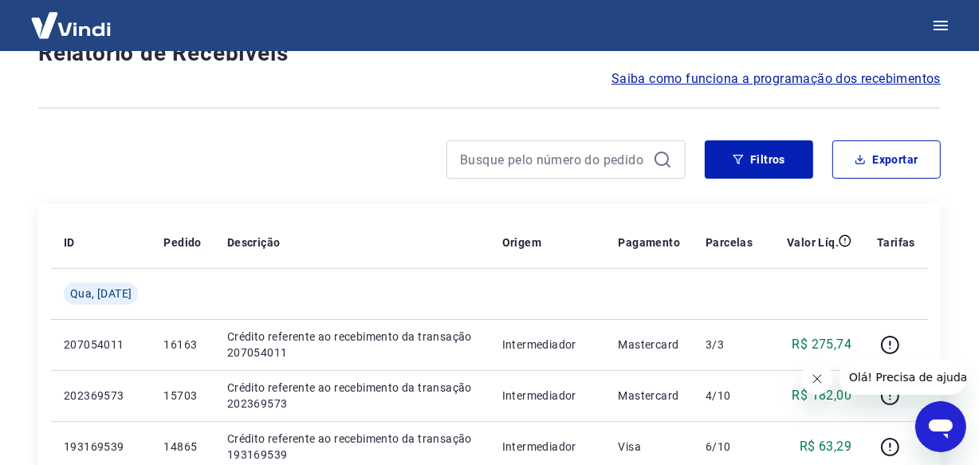
scroll to position [1380, 0]
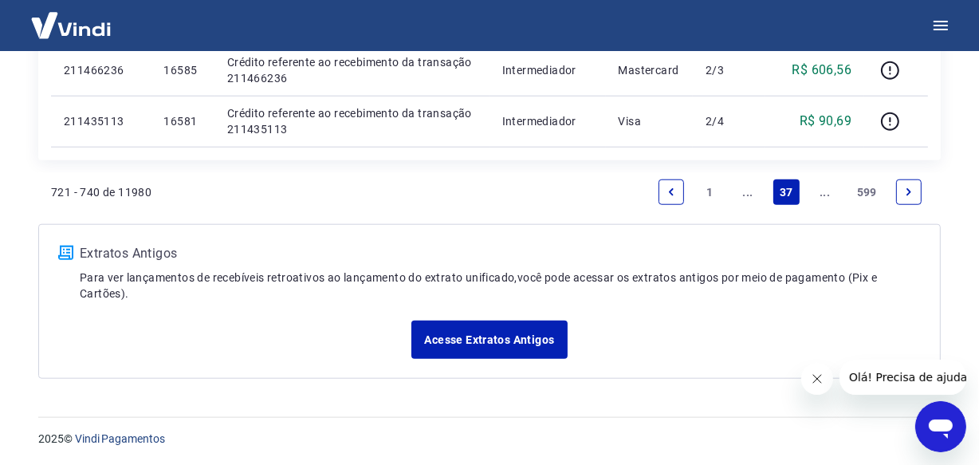
click at [819, 185] on link "..." at bounding box center [825, 192] width 26 height 26
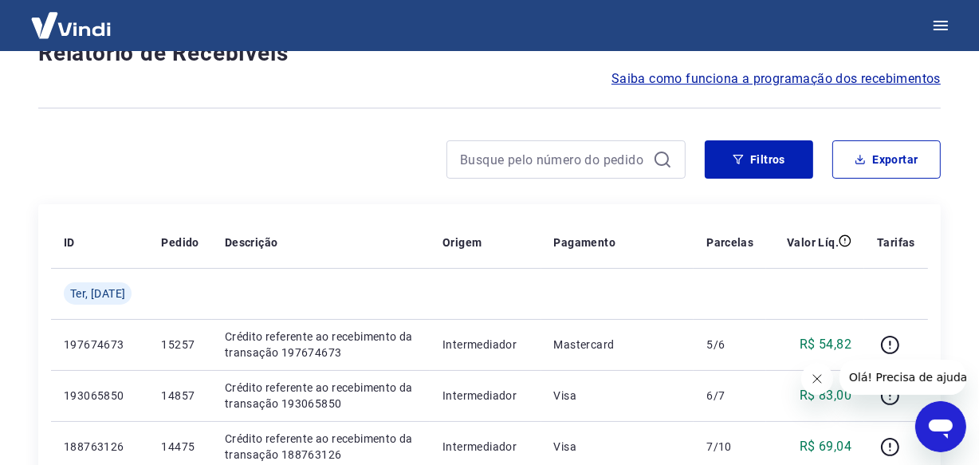
scroll to position [1380, 0]
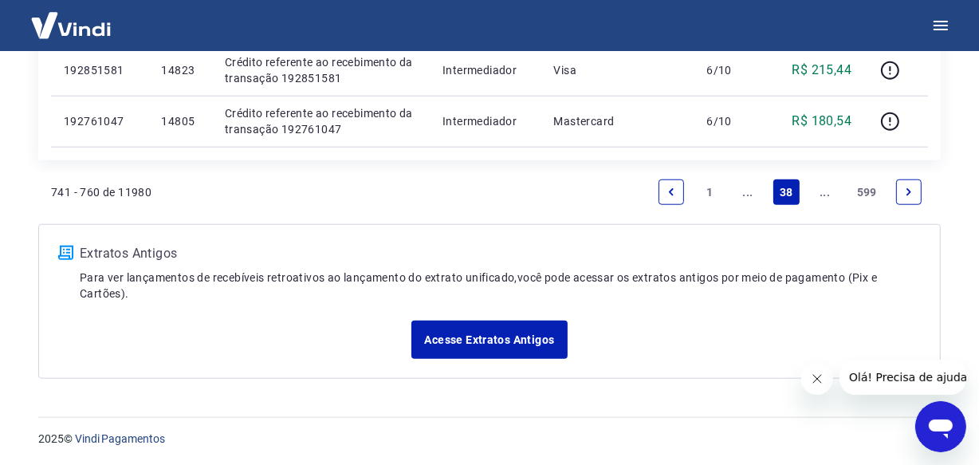
click at [819, 185] on link "..." at bounding box center [825, 192] width 26 height 26
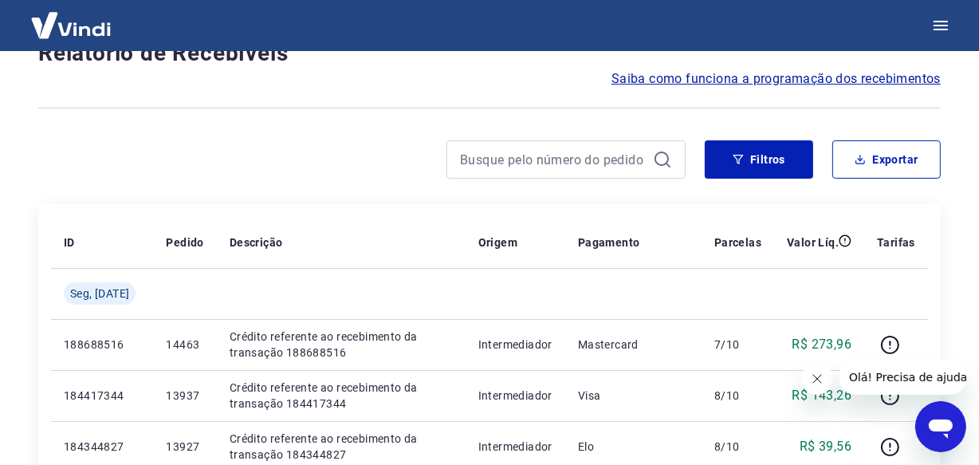
scroll to position [1380, 0]
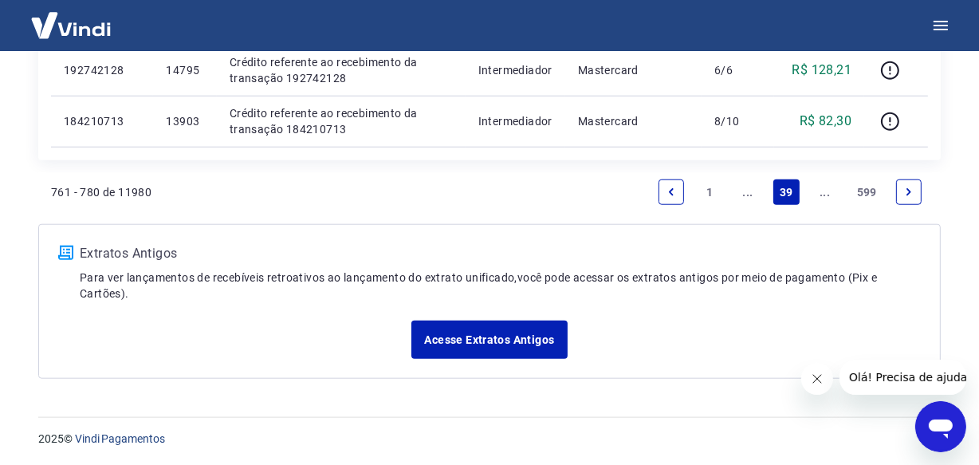
click at [819, 185] on link "..." at bounding box center [825, 192] width 26 height 26
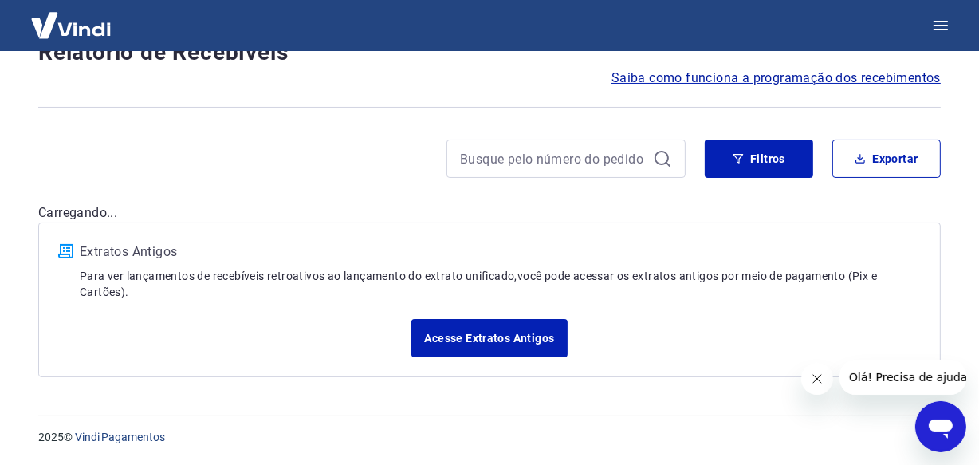
scroll to position [136, 0]
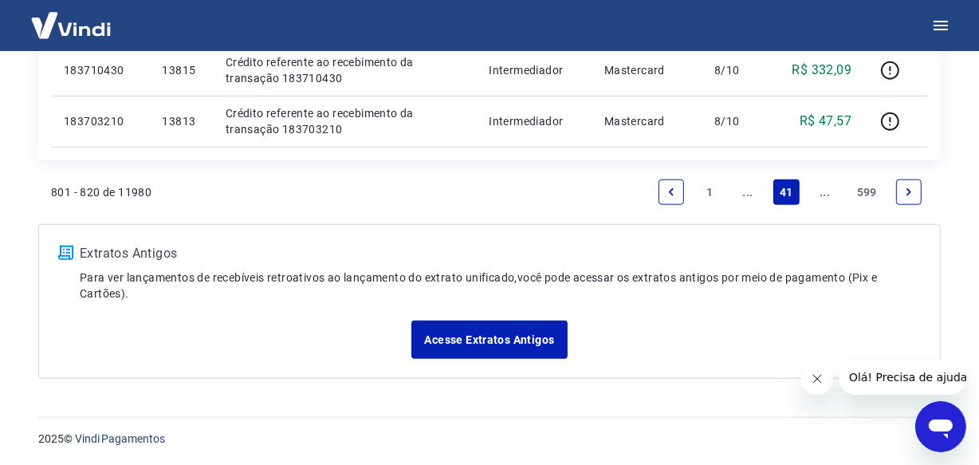
click at [822, 194] on link "..." at bounding box center [825, 192] width 26 height 26
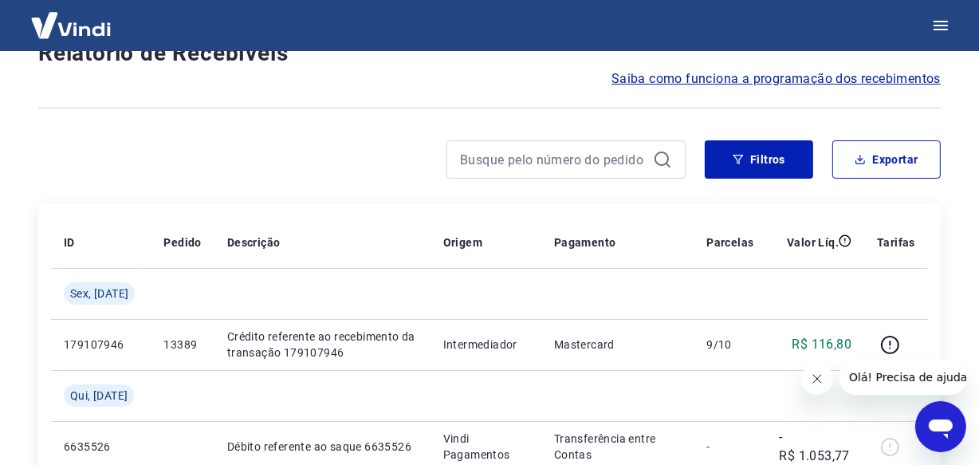
scroll to position [1483, 0]
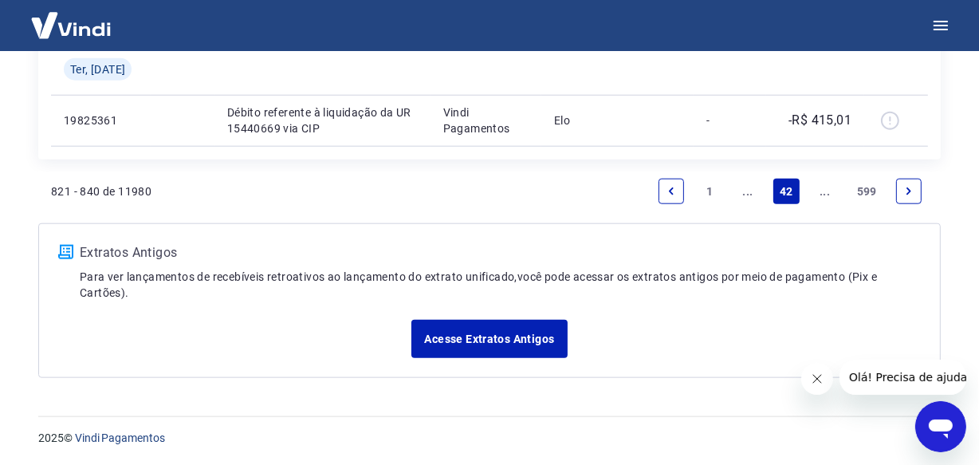
click at [822, 194] on link "..." at bounding box center [825, 192] width 26 height 26
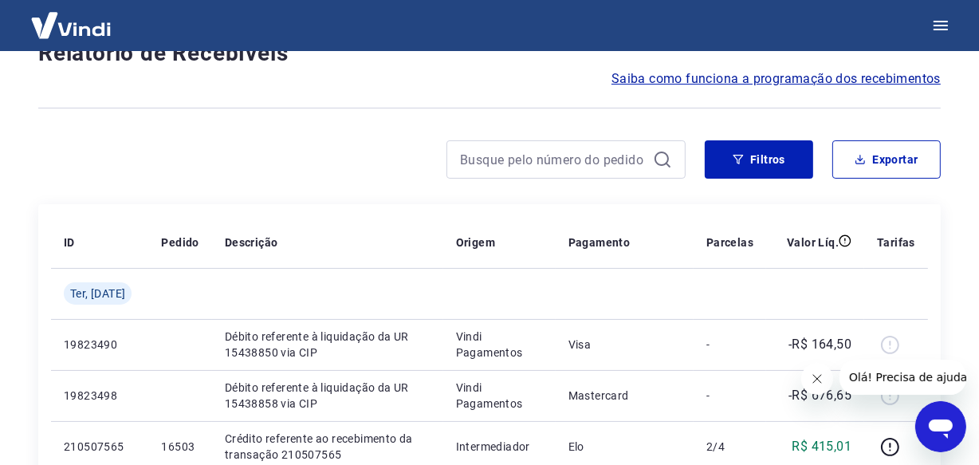
scroll to position [1380, 0]
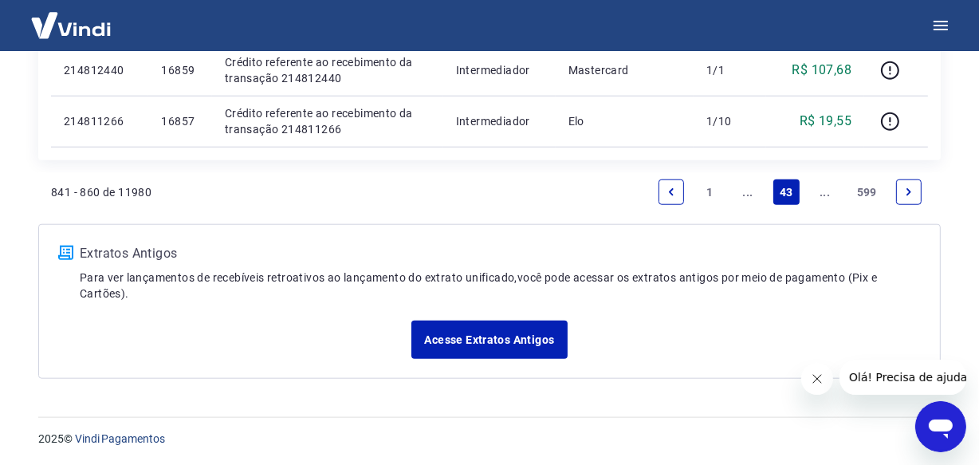
click at [822, 194] on link "..." at bounding box center [825, 192] width 26 height 26
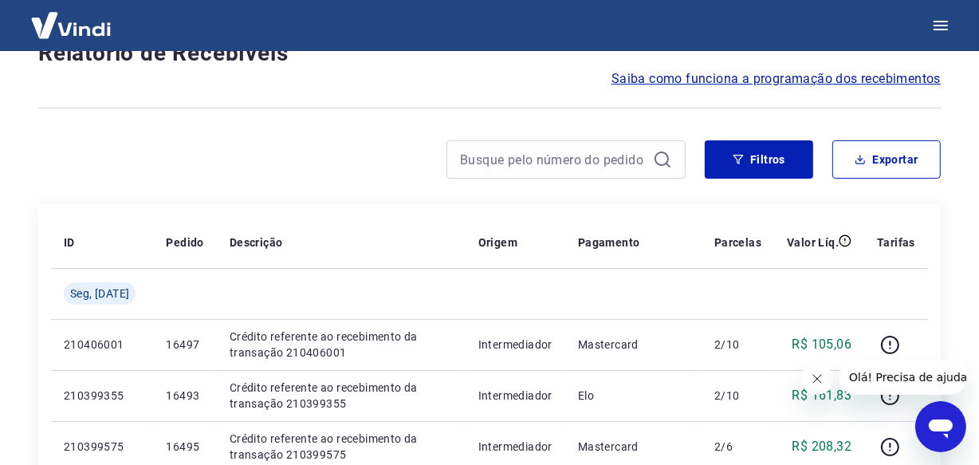
scroll to position [1431, 0]
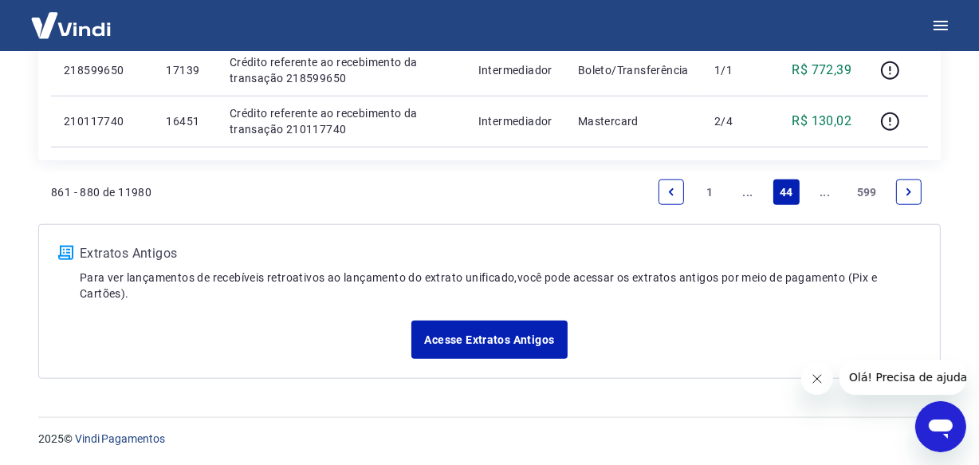
click at [822, 194] on link "..." at bounding box center [825, 192] width 26 height 26
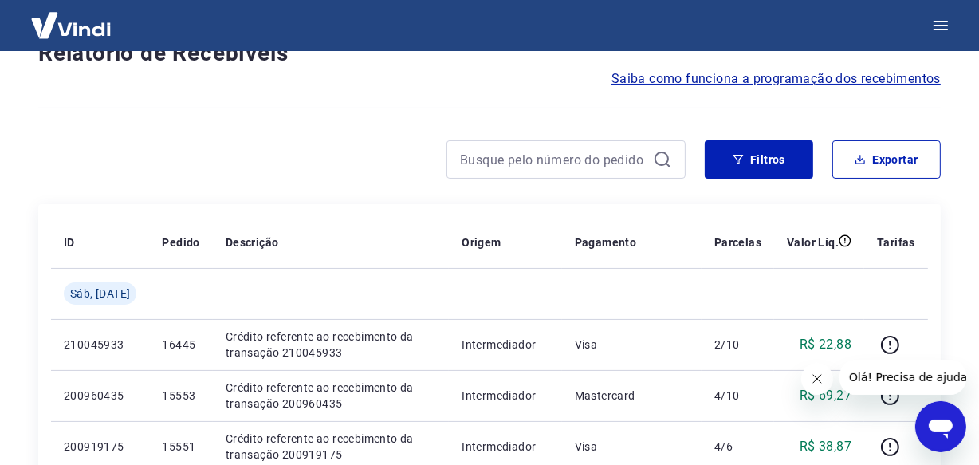
scroll to position [1431, 0]
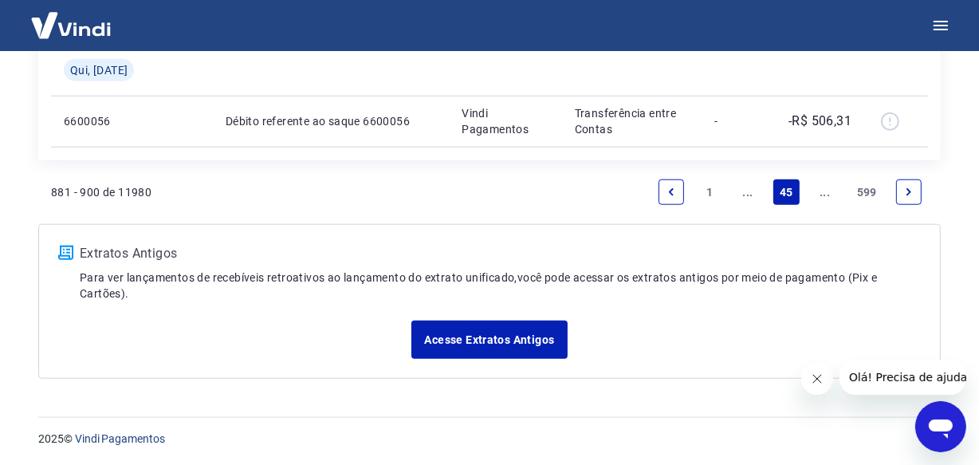
click at [822, 194] on link "..." at bounding box center [825, 192] width 26 height 26
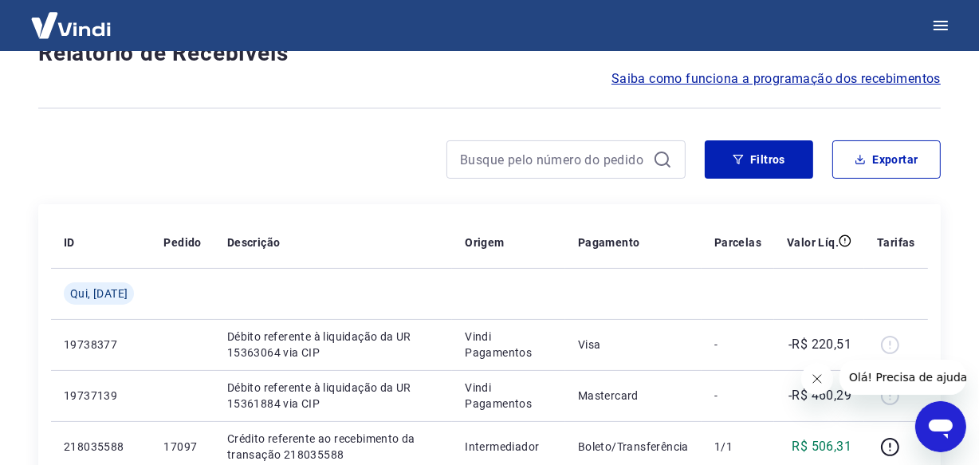
scroll to position [1380, 0]
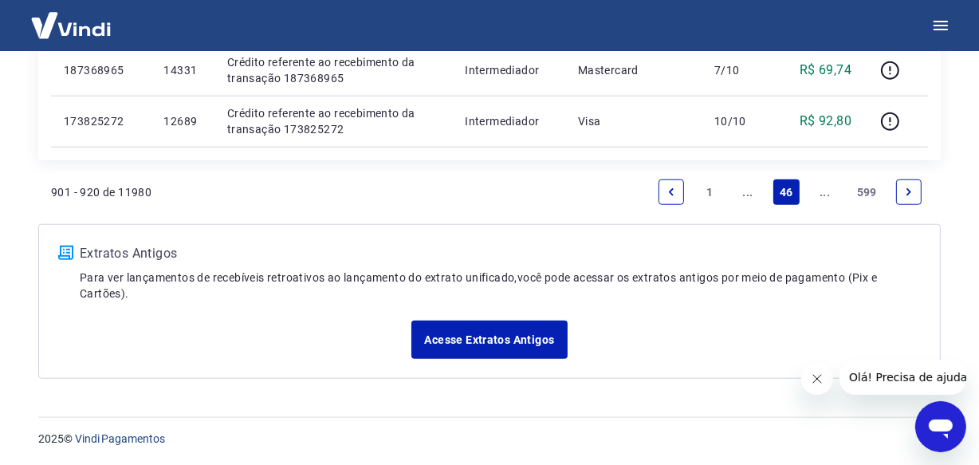
click at [822, 194] on link "..." at bounding box center [825, 192] width 26 height 26
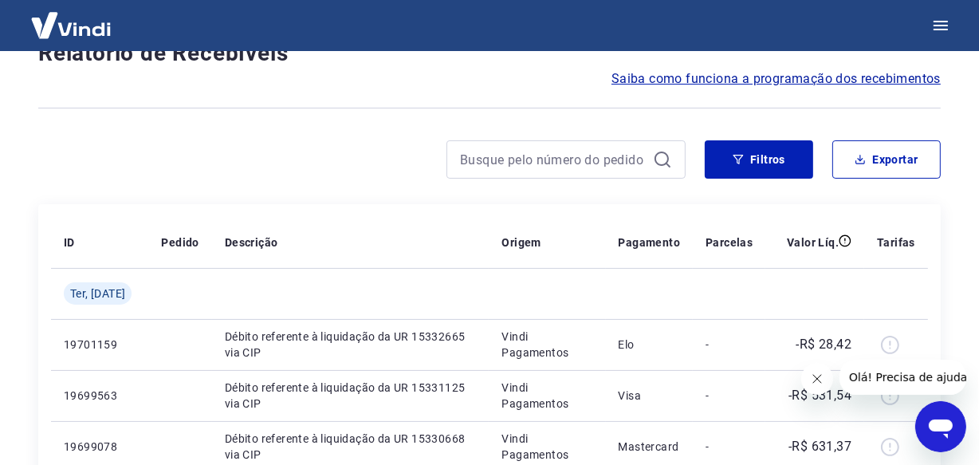
scroll to position [1380, 0]
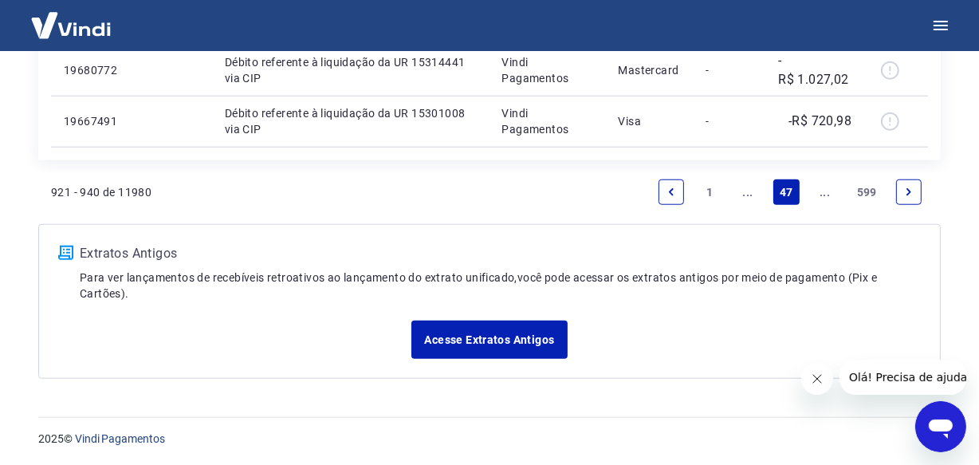
click at [822, 194] on link "..." at bounding box center [825, 192] width 26 height 26
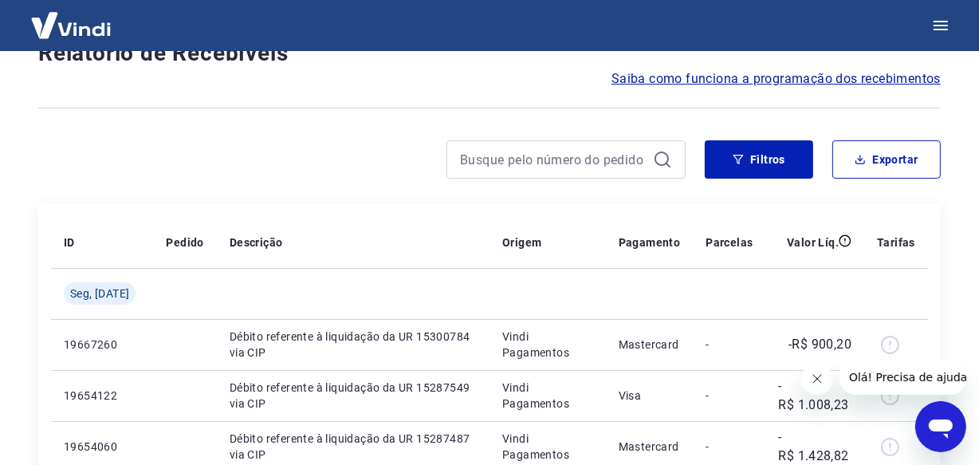
scroll to position [1380, 0]
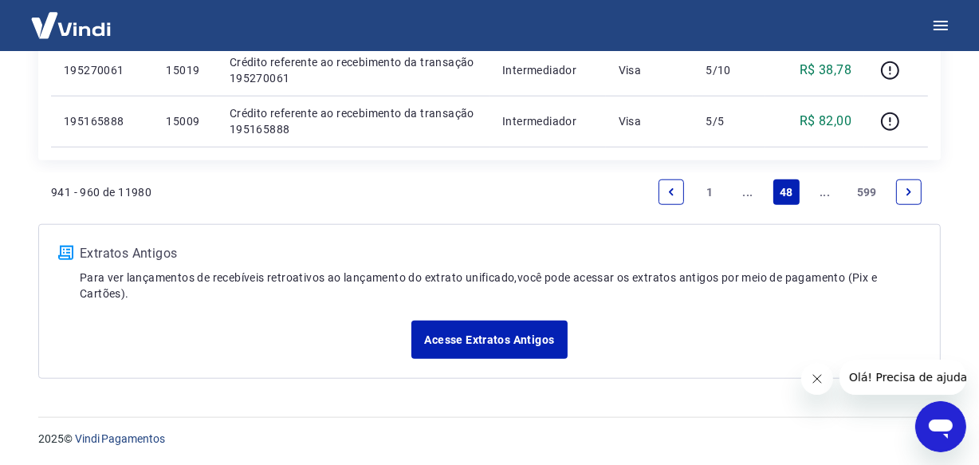
click at [822, 194] on link "..." at bounding box center [825, 192] width 26 height 26
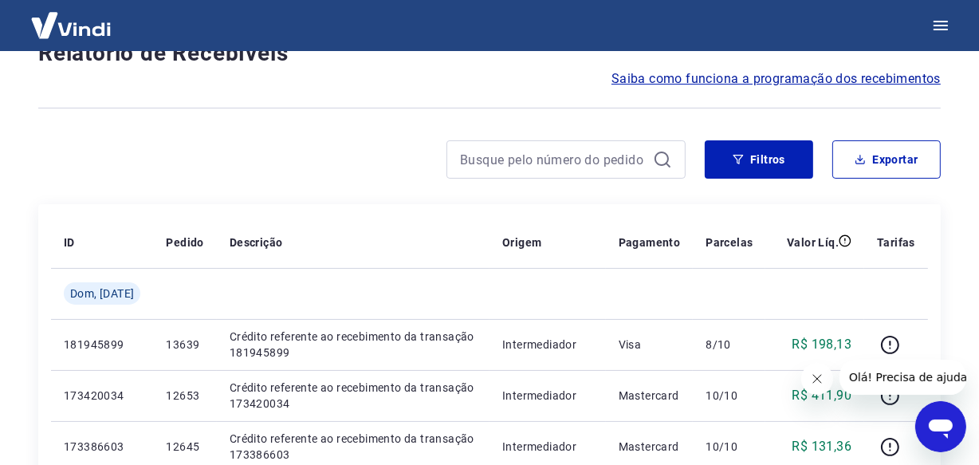
scroll to position [1431, 0]
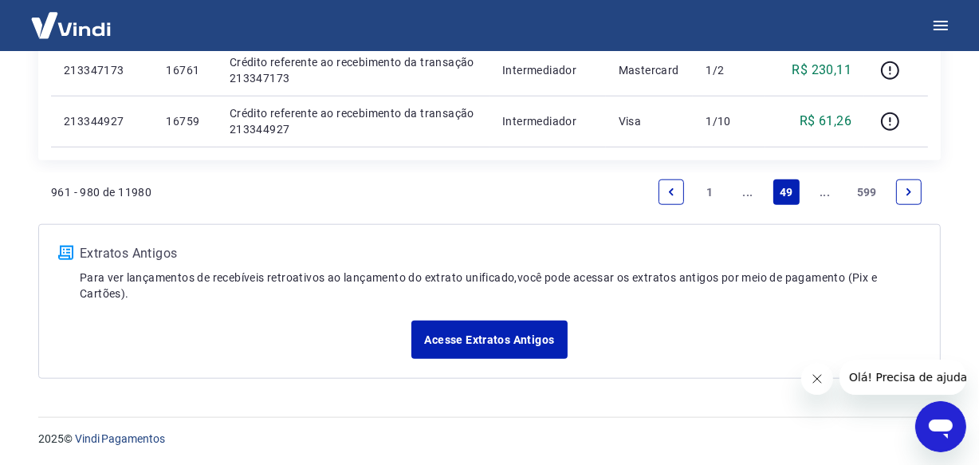
click at [822, 194] on link "..." at bounding box center [825, 192] width 26 height 26
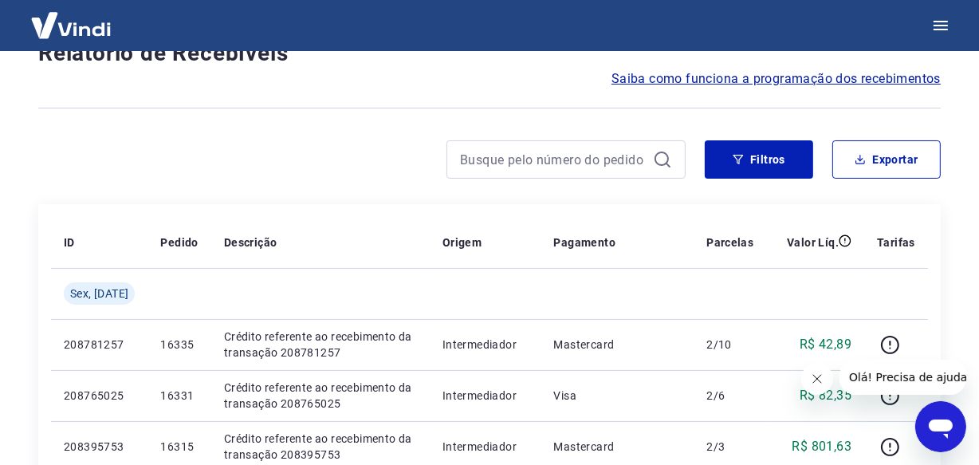
scroll to position [1380, 0]
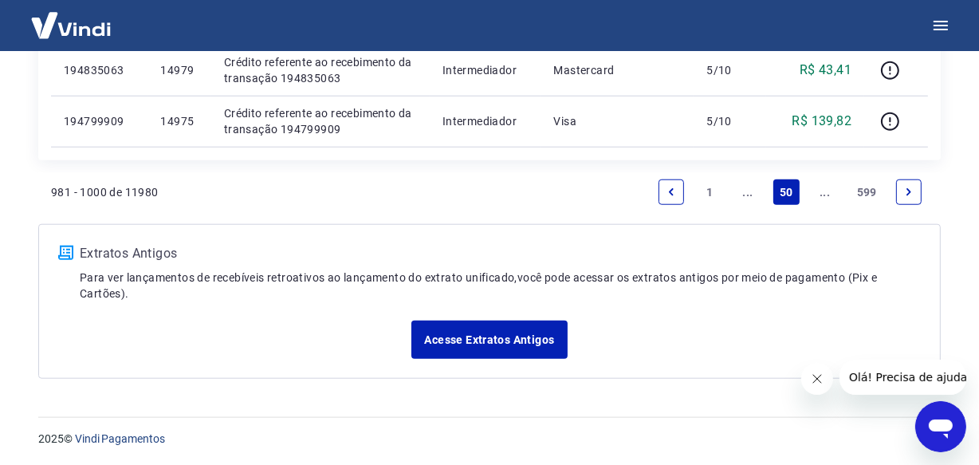
click at [822, 194] on link "..." at bounding box center [825, 192] width 26 height 26
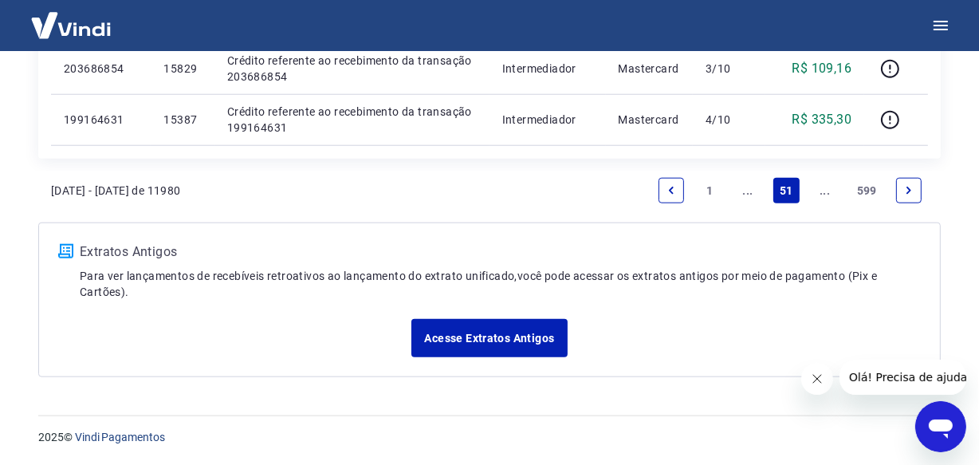
scroll to position [1431, 0]
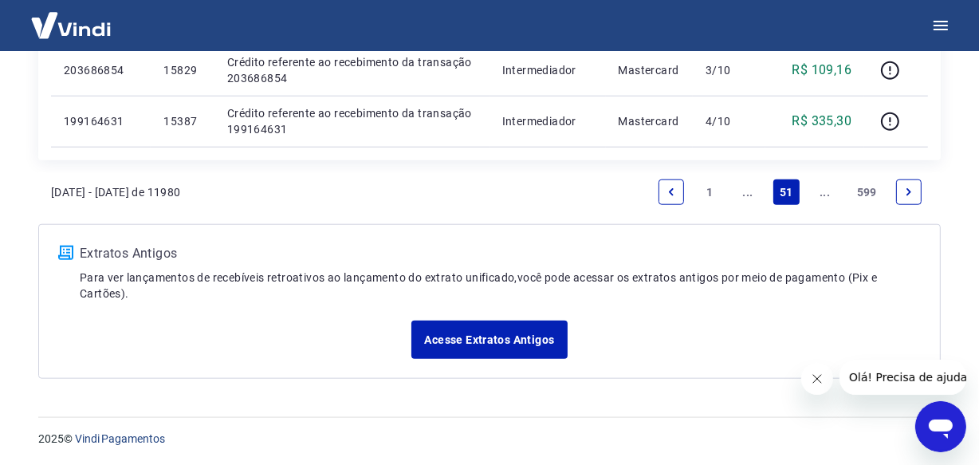
click at [822, 194] on link "..." at bounding box center [825, 192] width 26 height 26
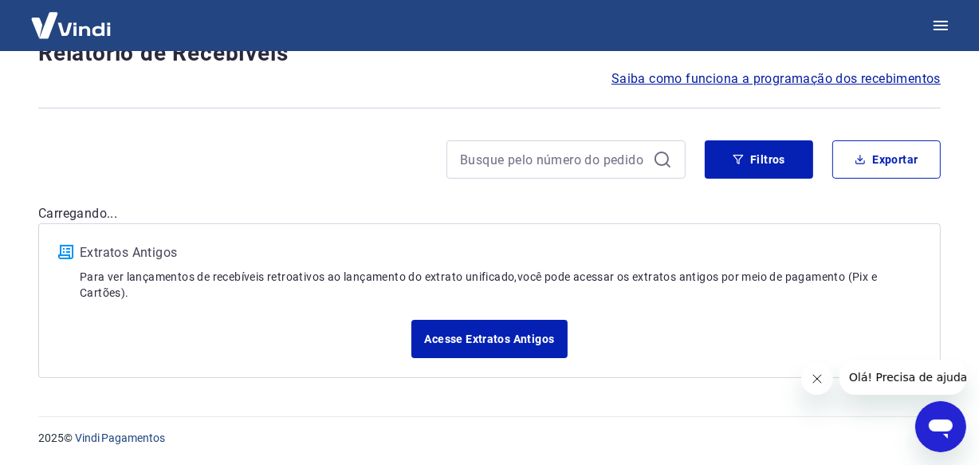
scroll to position [1380, 0]
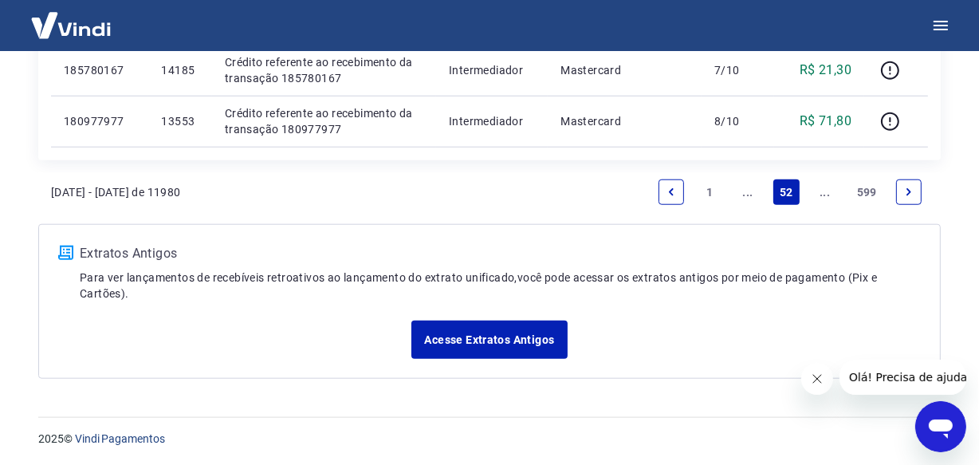
click at [822, 194] on link "..." at bounding box center [825, 192] width 26 height 26
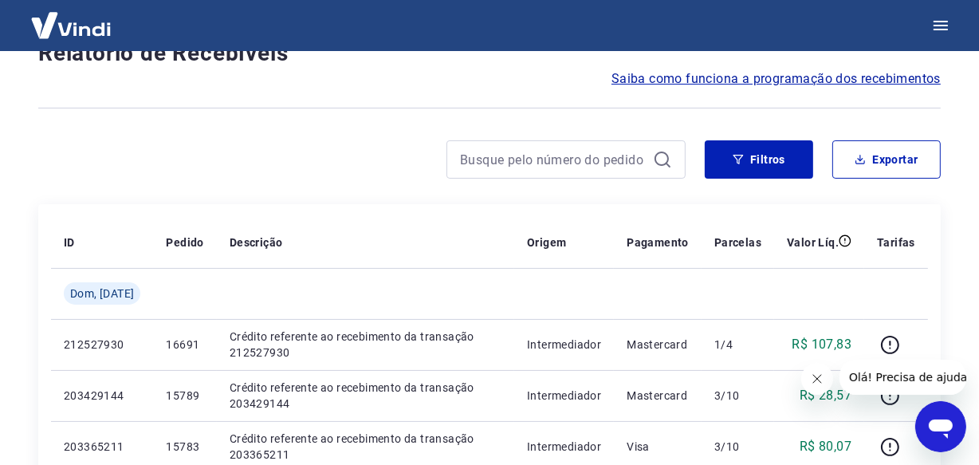
scroll to position [1380, 0]
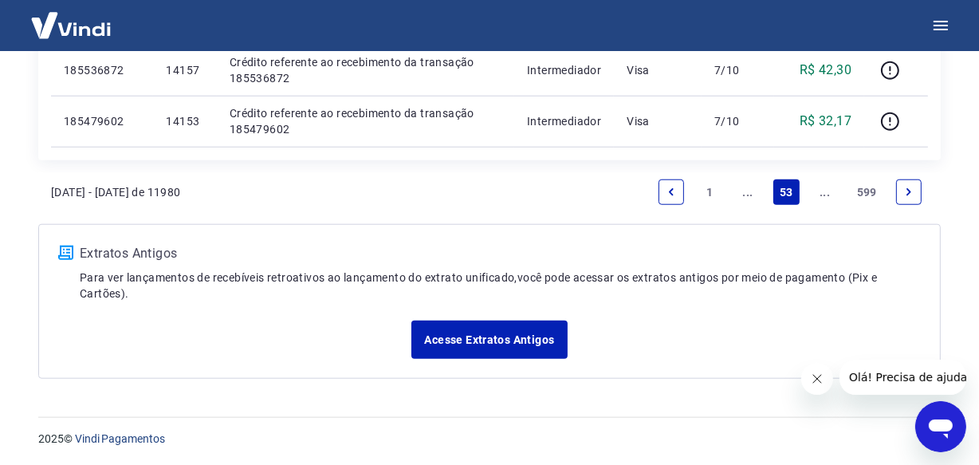
click at [822, 194] on link "..." at bounding box center [825, 192] width 26 height 26
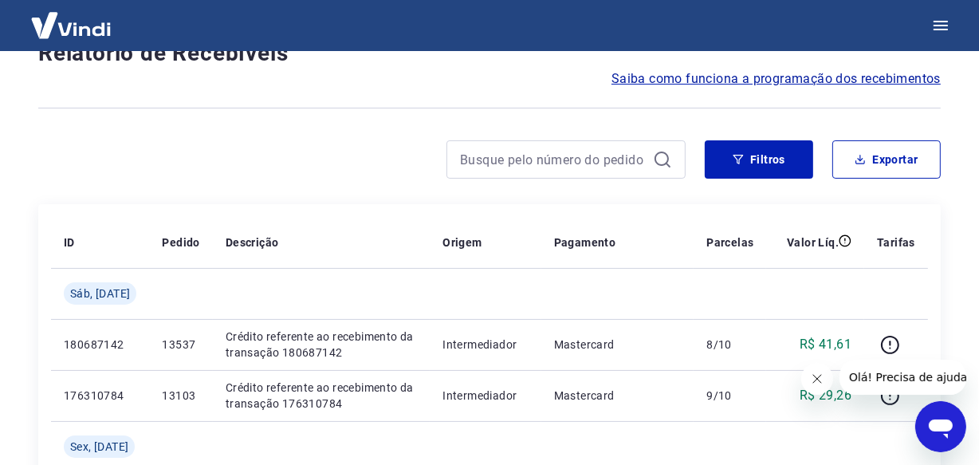
scroll to position [1380, 0]
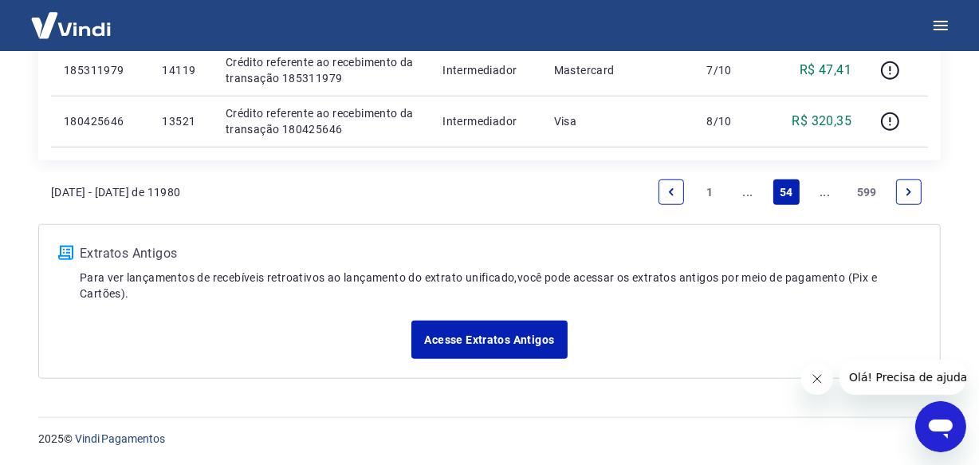
click at [822, 194] on link "..." at bounding box center [825, 192] width 26 height 26
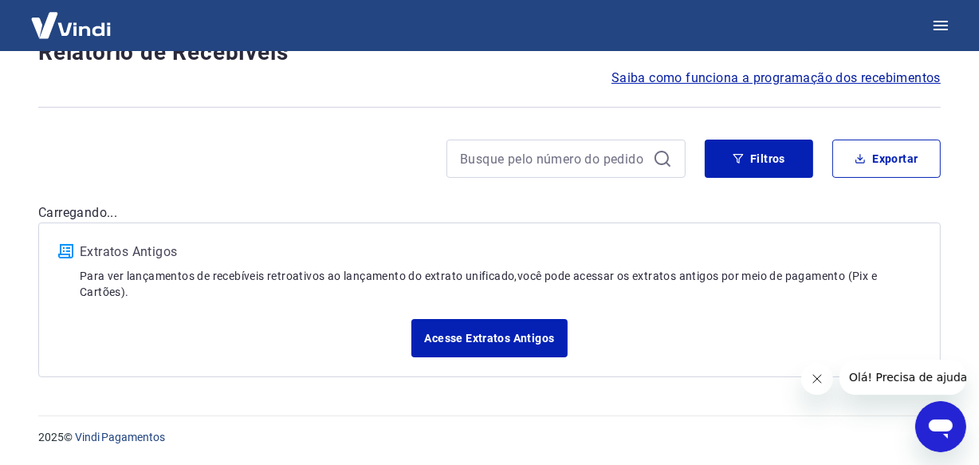
scroll to position [136, 0]
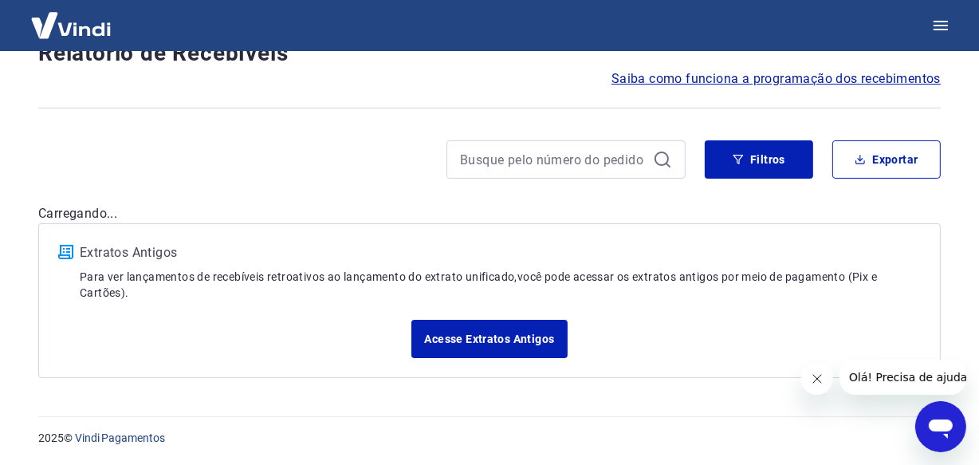
scroll to position [1380, 0]
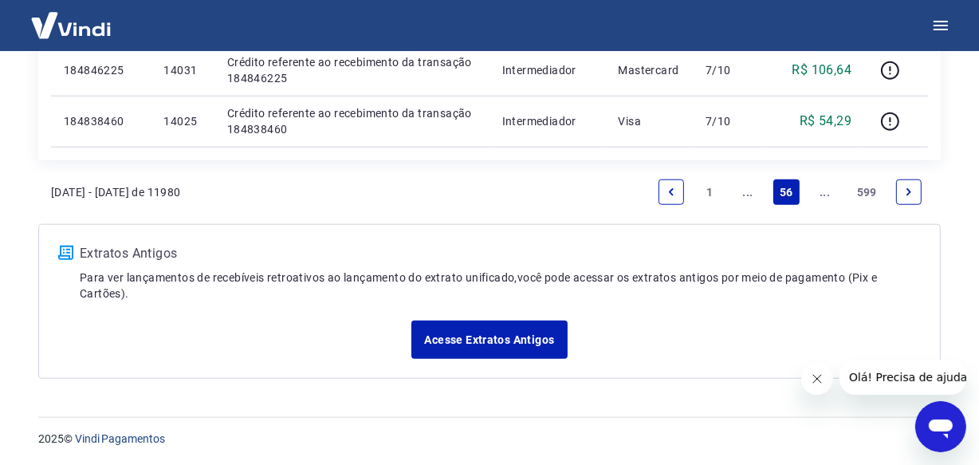
click at [822, 194] on link "..." at bounding box center [825, 192] width 26 height 26
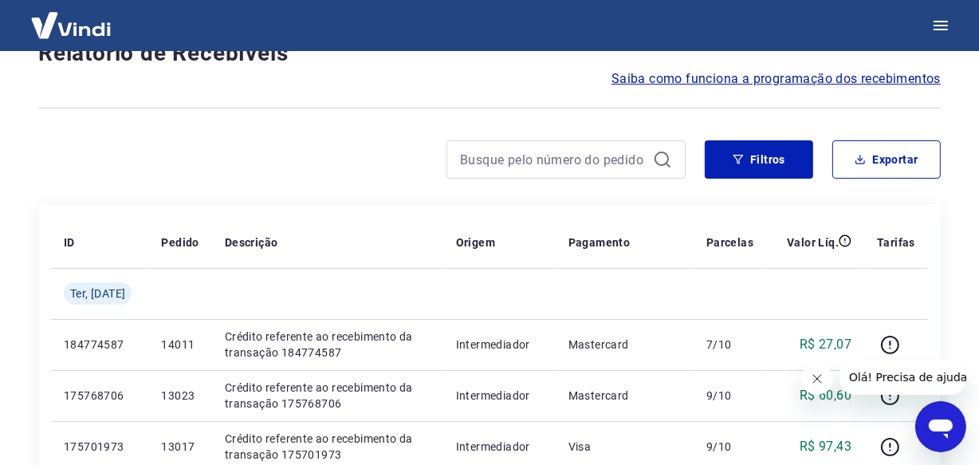
scroll to position [1380, 0]
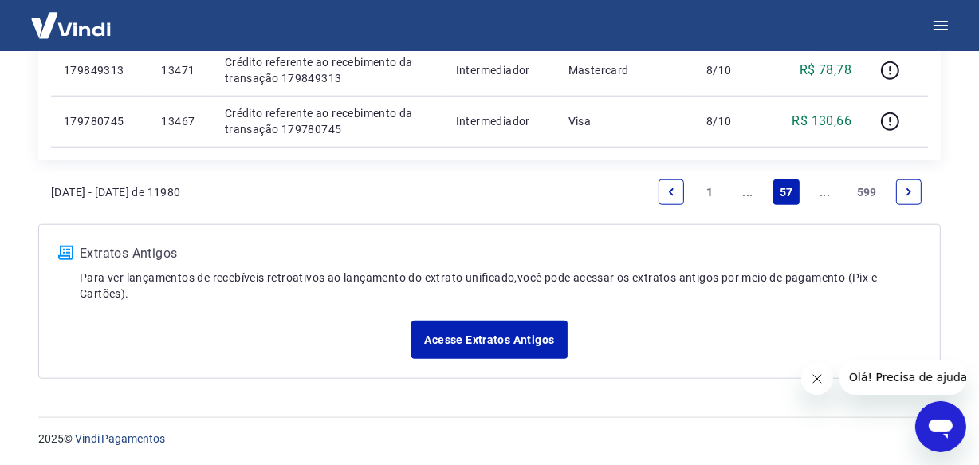
click at [822, 194] on link "..." at bounding box center [825, 192] width 26 height 26
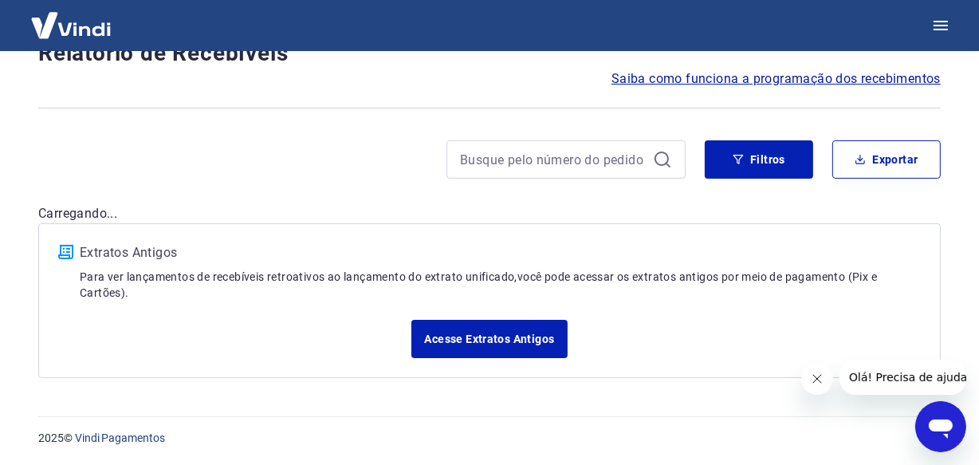
scroll to position [1431, 0]
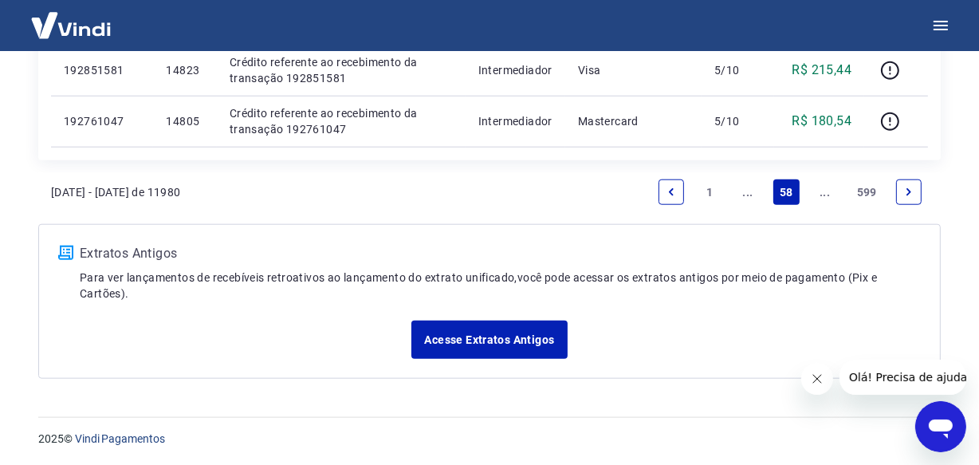
click at [822, 194] on link "..." at bounding box center [825, 192] width 26 height 26
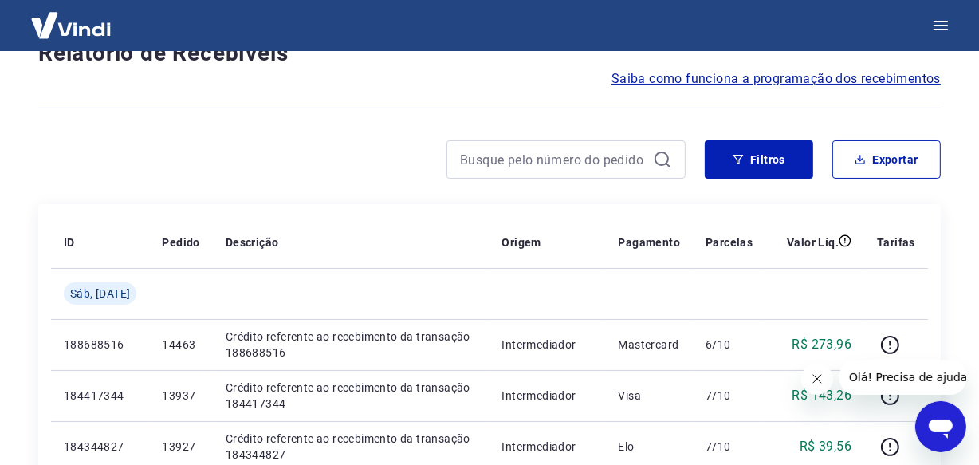
scroll to position [1380, 0]
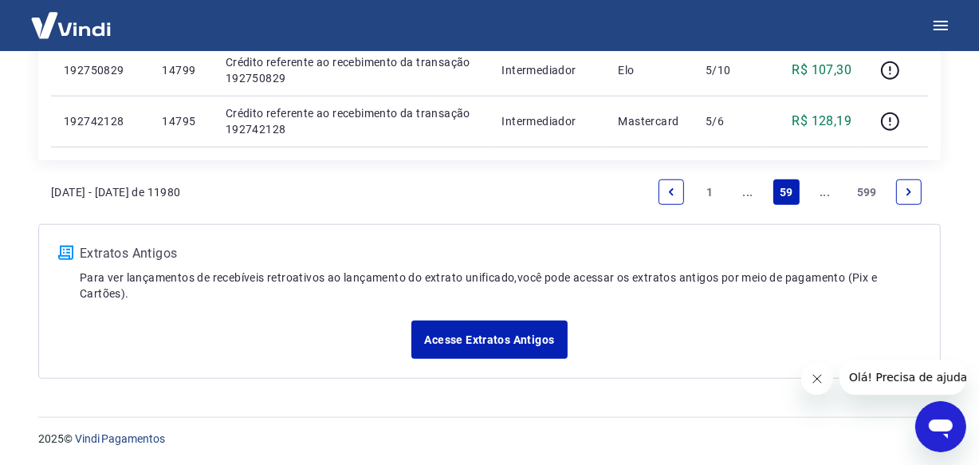
click at [822, 194] on link "..." at bounding box center [825, 192] width 26 height 26
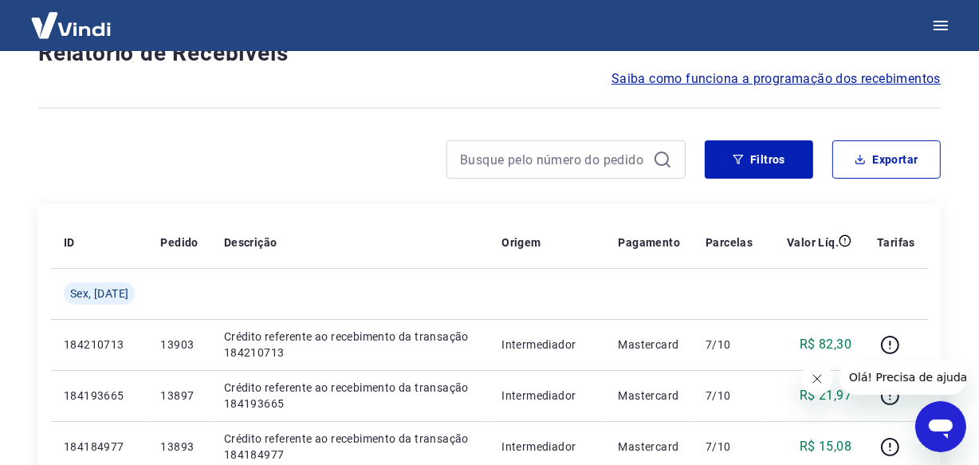
scroll to position [1380, 0]
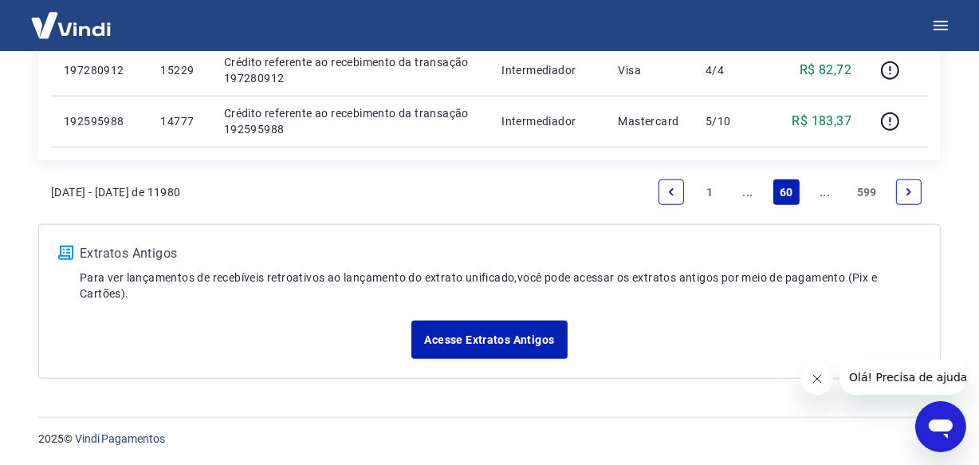
drag, startPoint x: 0, startPoint y: 0, endPoint x: 823, endPoint y: 194, distance: 845.2
click at [823, 194] on link "..." at bounding box center [825, 192] width 26 height 26
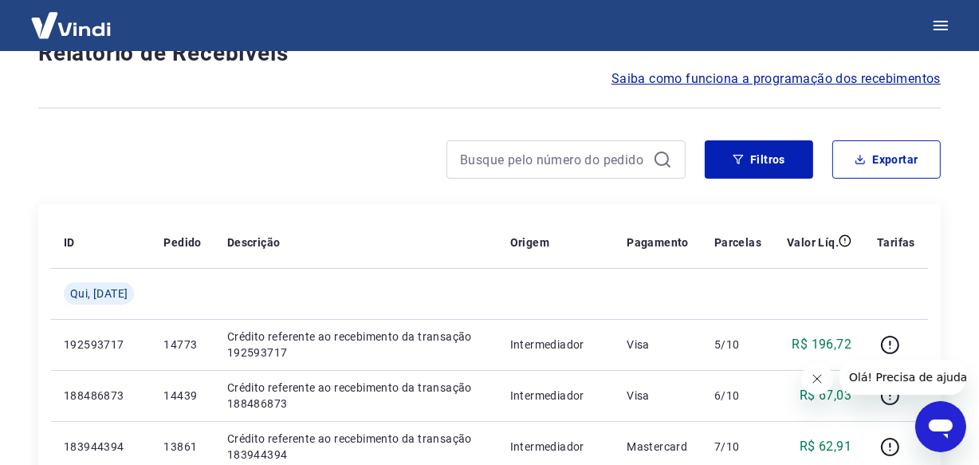
scroll to position [1380, 0]
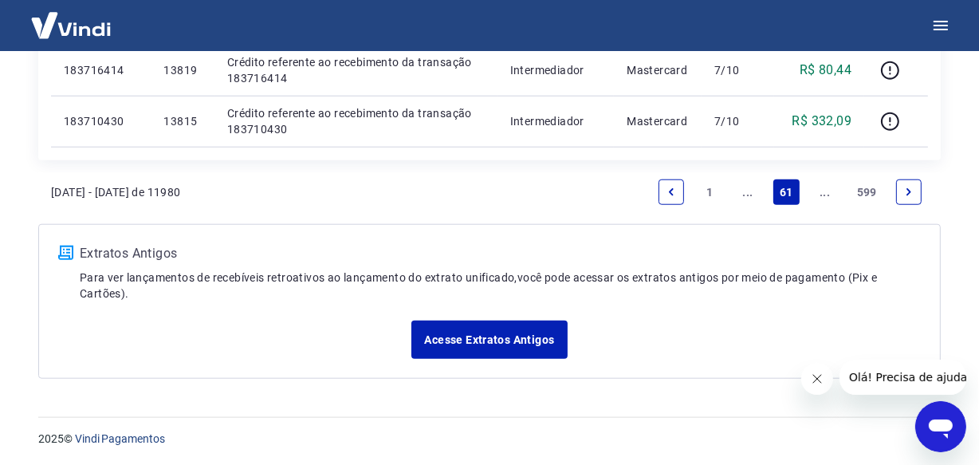
click at [823, 194] on link "..." at bounding box center [825, 192] width 26 height 26
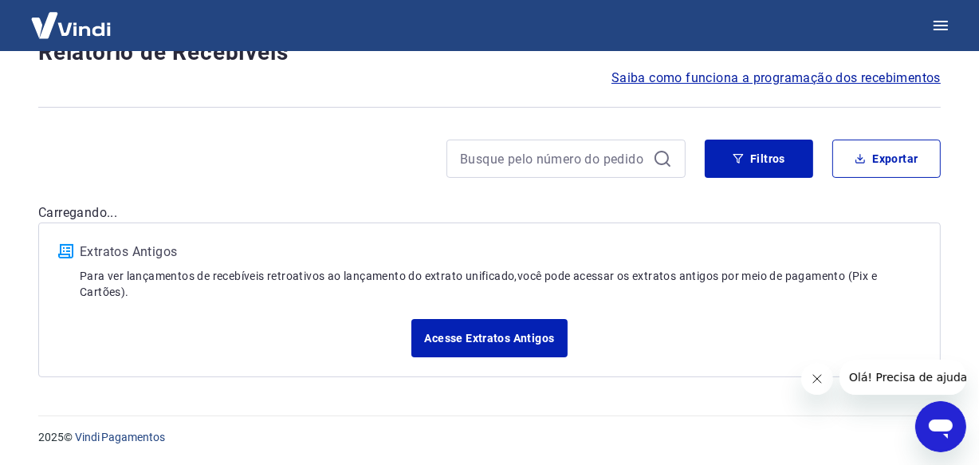
scroll to position [136, 0]
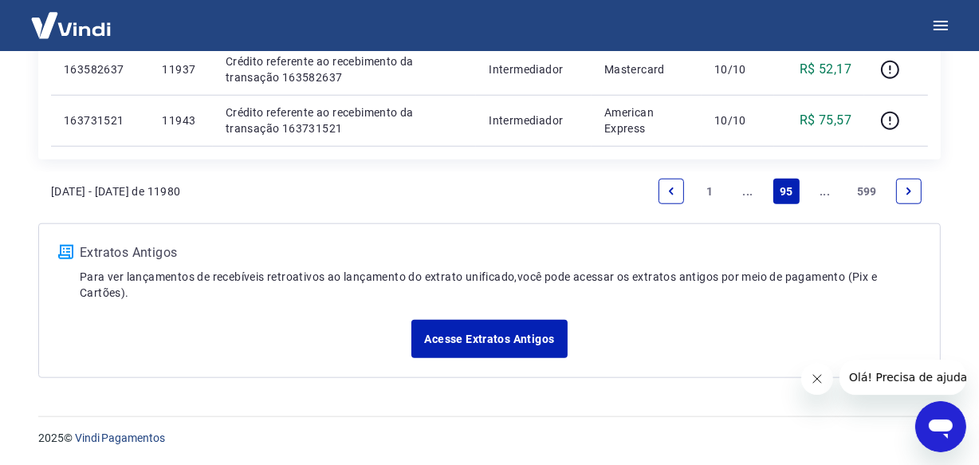
click at [823, 195] on link "..." at bounding box center [825, 192] width 26 height 26
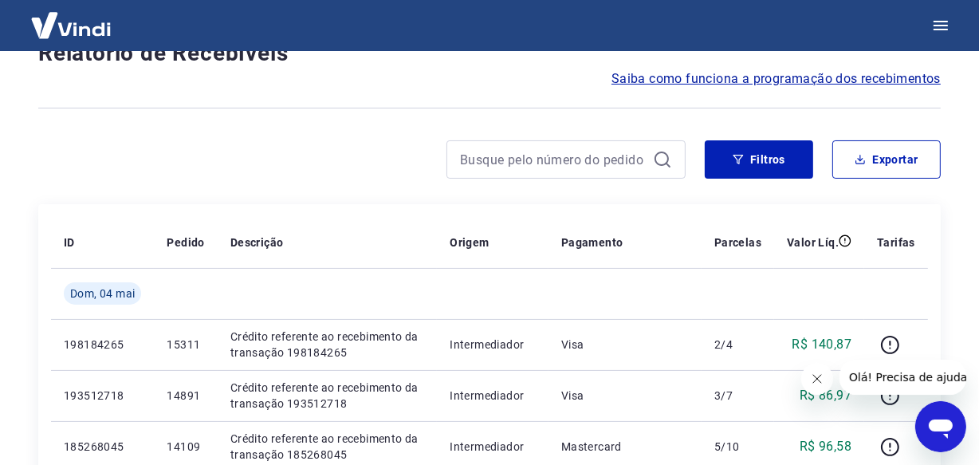
scroll to position [1431, 0]
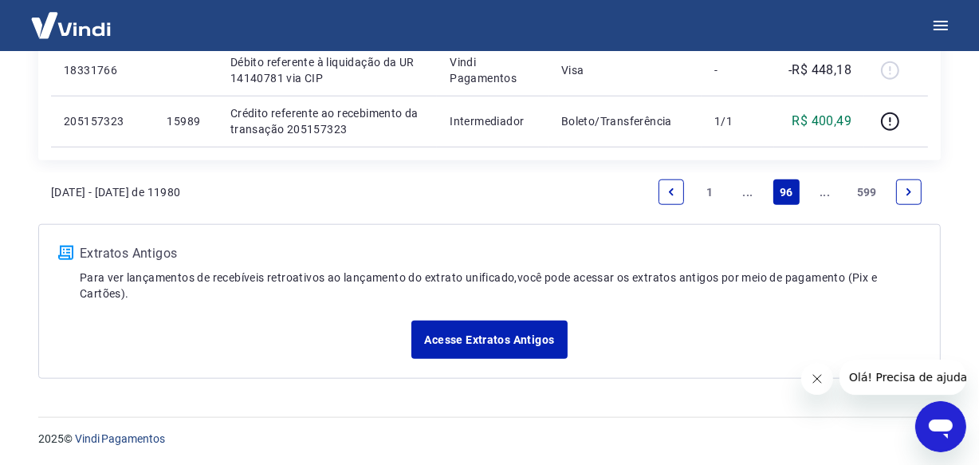
click at [823, 195] on link "..." at bounding box center [825, 192] width 26 height 26
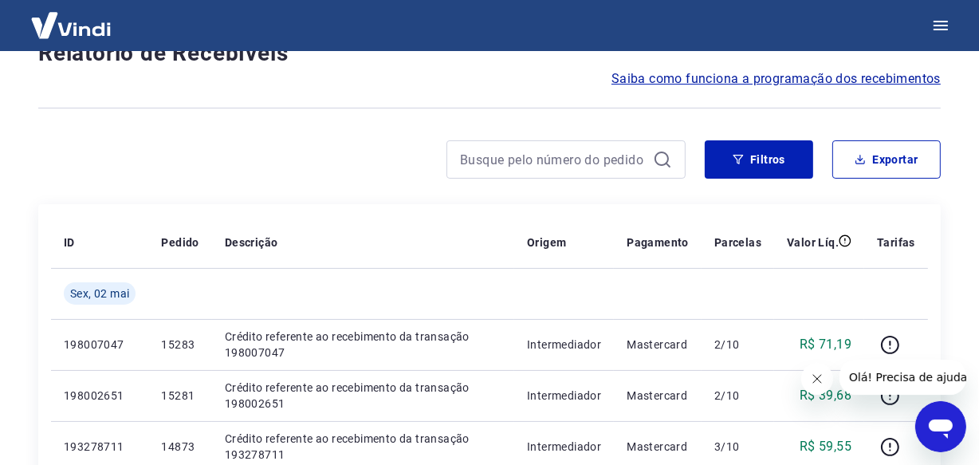
scroll to position [1380, 0]
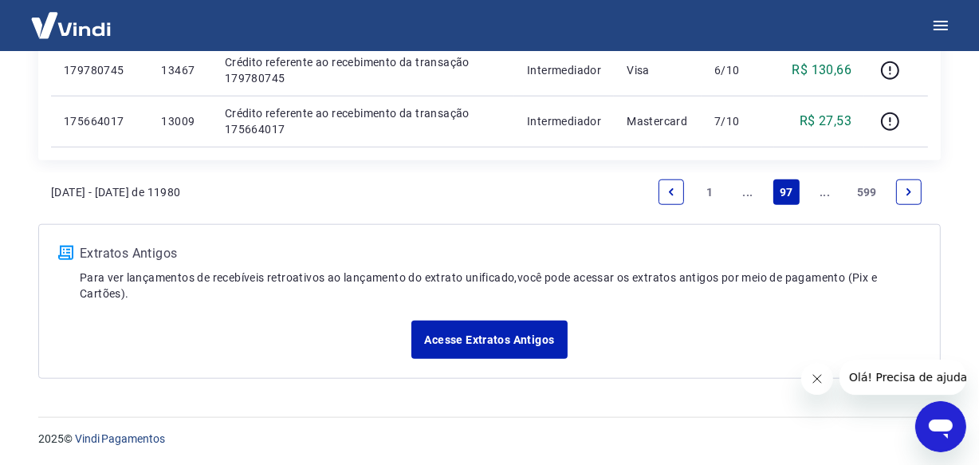
click at [827, 194] on link "..." at bounding box center [825, 192] width 26 height 26
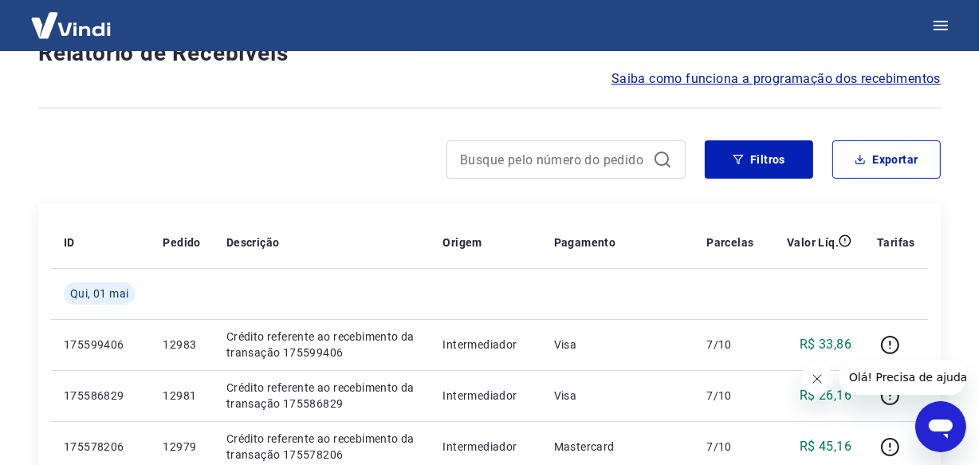
scroll to position [1431, 0]
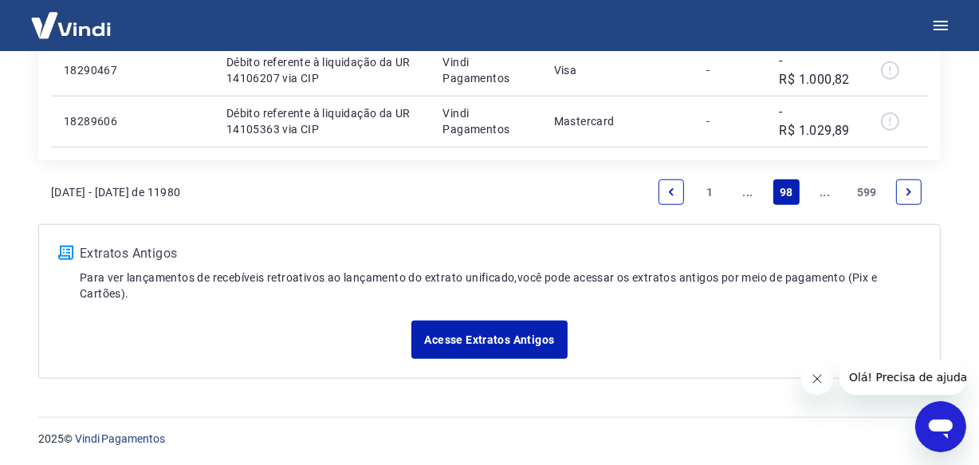
click at [827, 194] on link "..." at bounding box center [825, 192] width 26 height 26
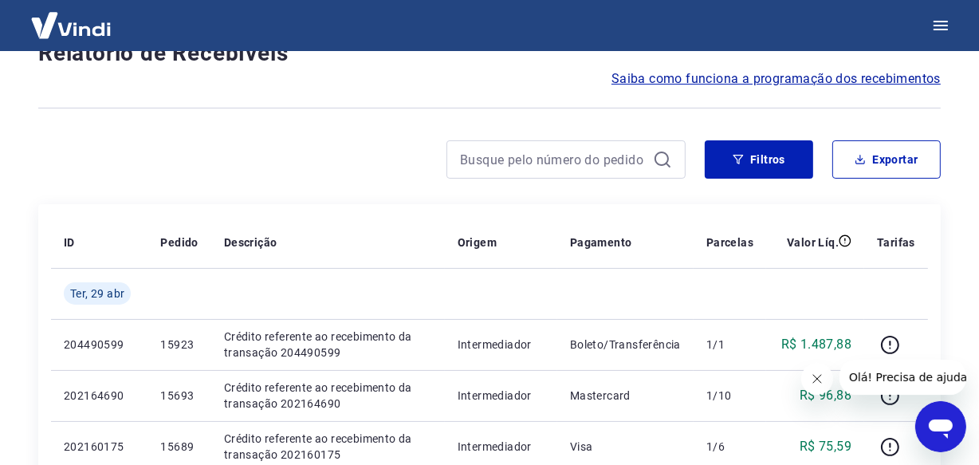
scroll to position [1380, 0]
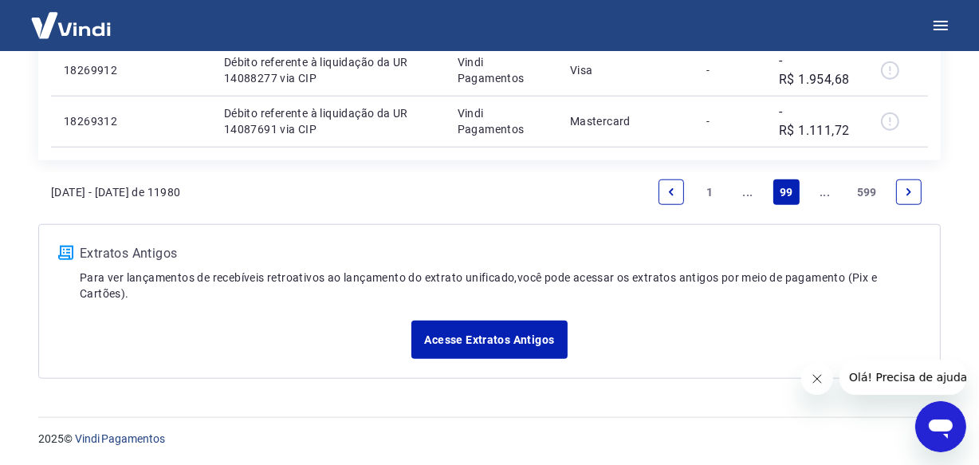
click at [827, 194] on link "..." at bounding box center [825, 192] width 26 height 26
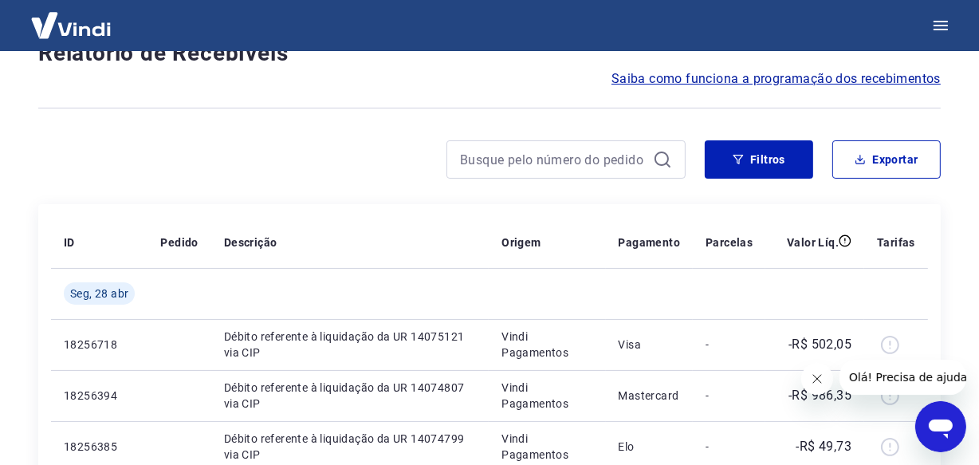
scroll to position [1330, 0]
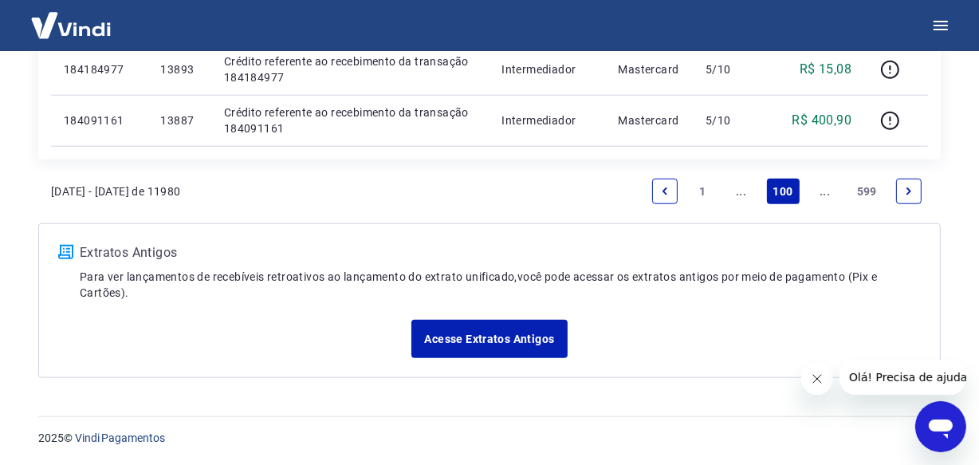
click at [827, 194] on link "..." at bounding box center [825, 192] width 26 height 26
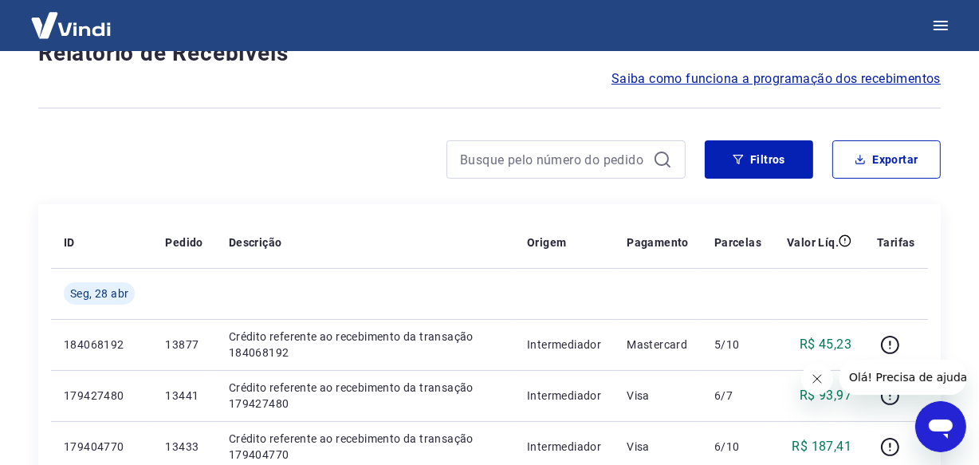
scroll to position [1380, 0]
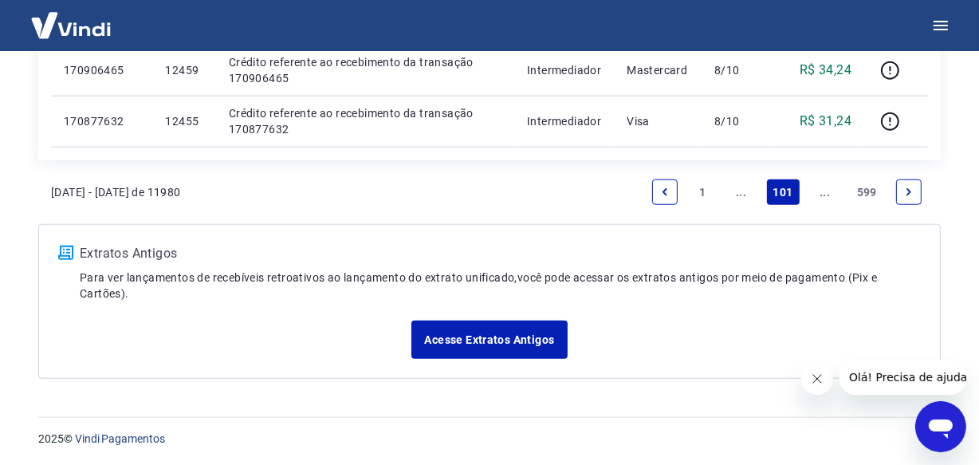
click at [827, 194] on link "..." at bounding box center [825, 192] width 26 height 26
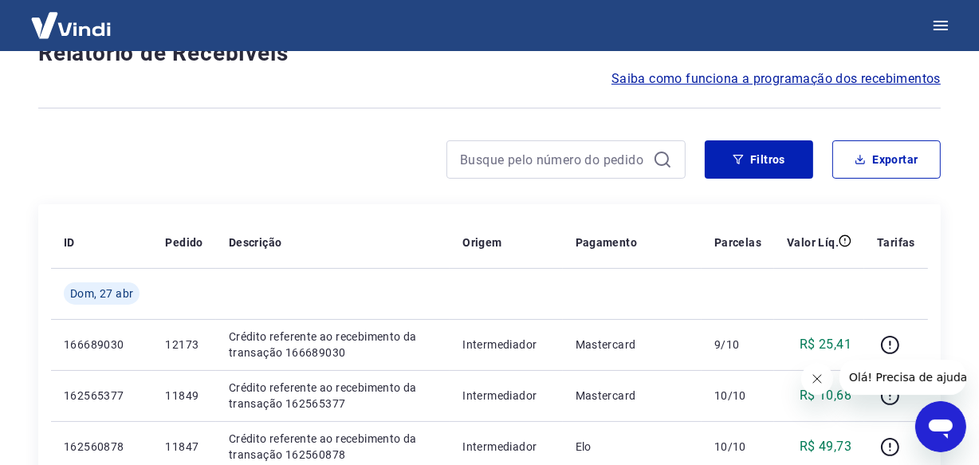
scroll to position [1431, 0]
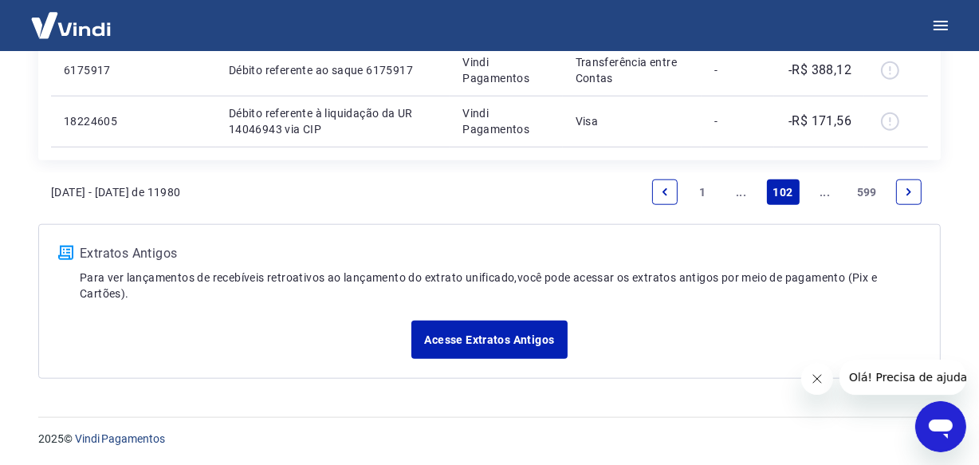
click at [827, 194] on link "..." at bounding box center [825, 192] width 26 height 26
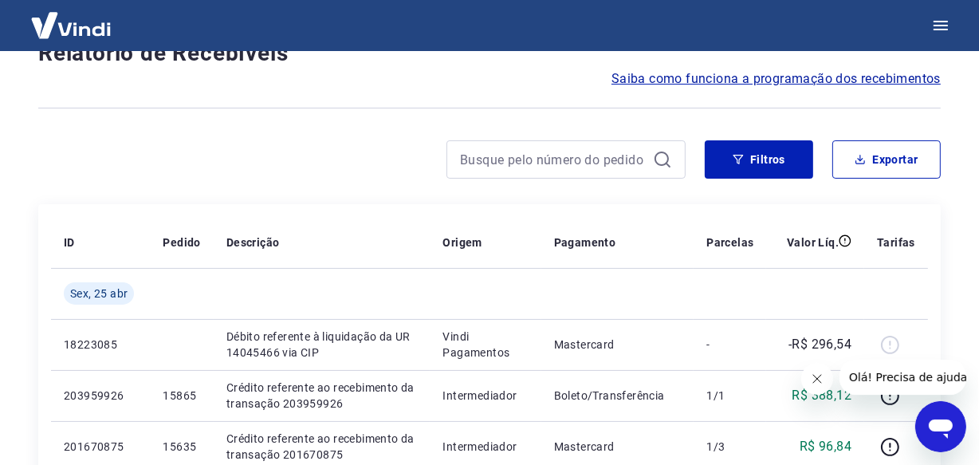
scroll to position [1431, 0]
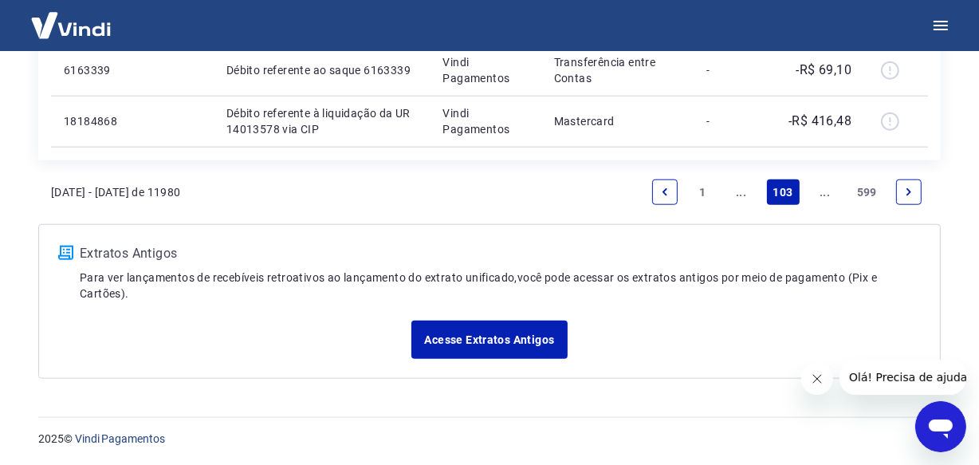
click at [827, 194] on link "..." at bounding box center [825, 192] width 26 height 26
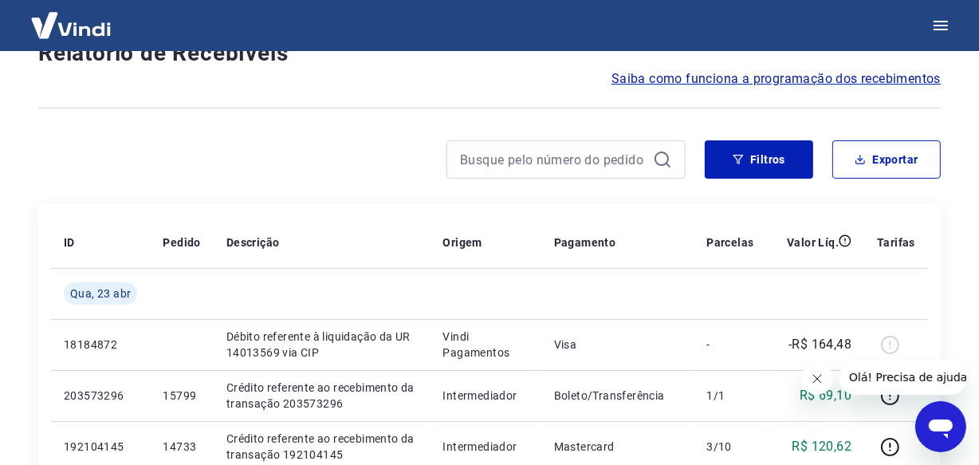
scroll to position [1380, 0]
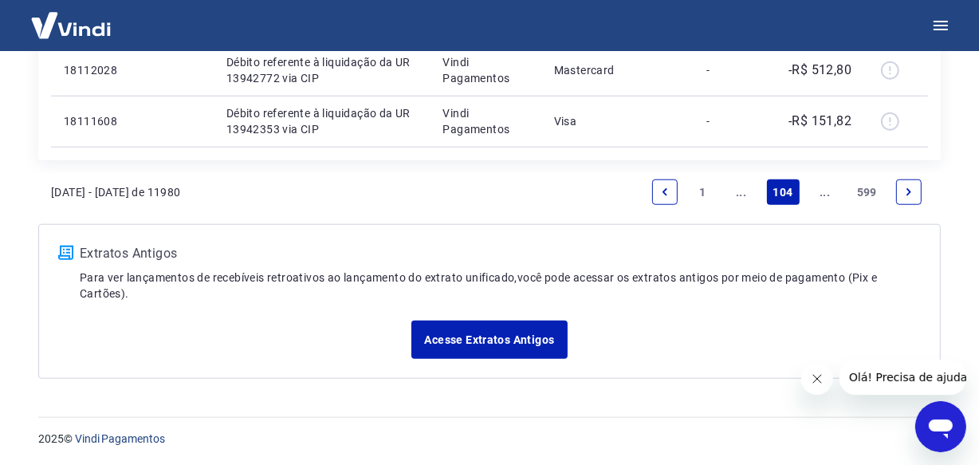
click at [827, 194] on link "..." at bounding box center [825, 192] width 26 height 26
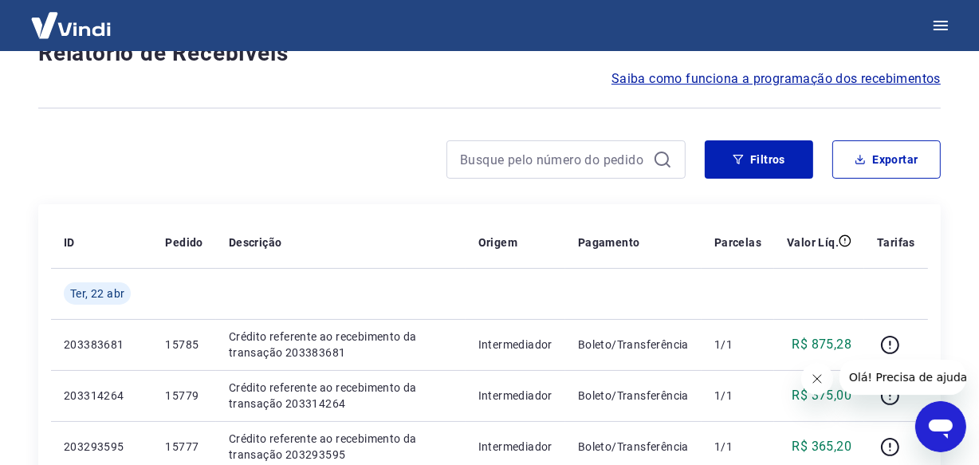
scroll to position [1431, 0]
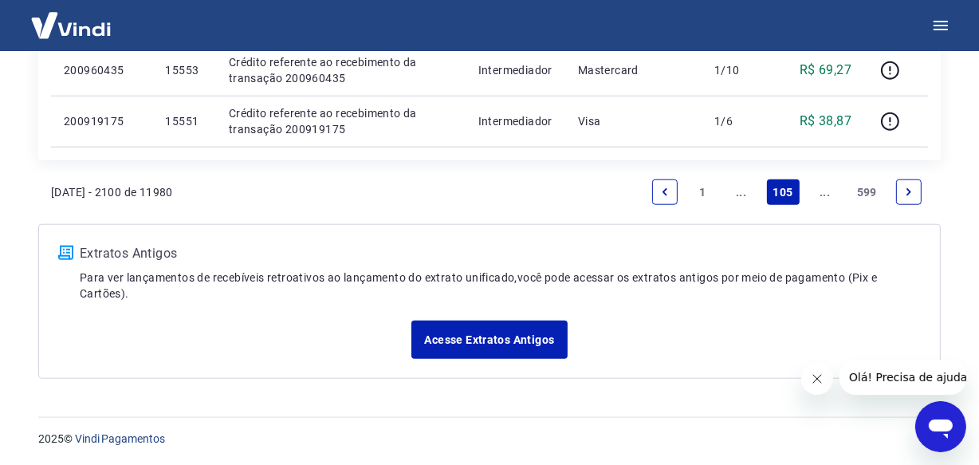
click at [827, 194] on link "..." at bounding box center [825, 192] width 26 height 26
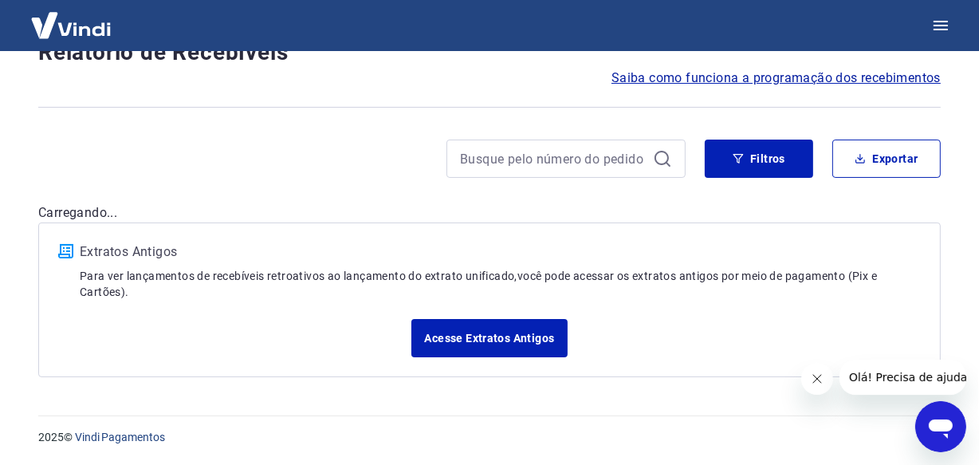
scroll to position [136, 0]
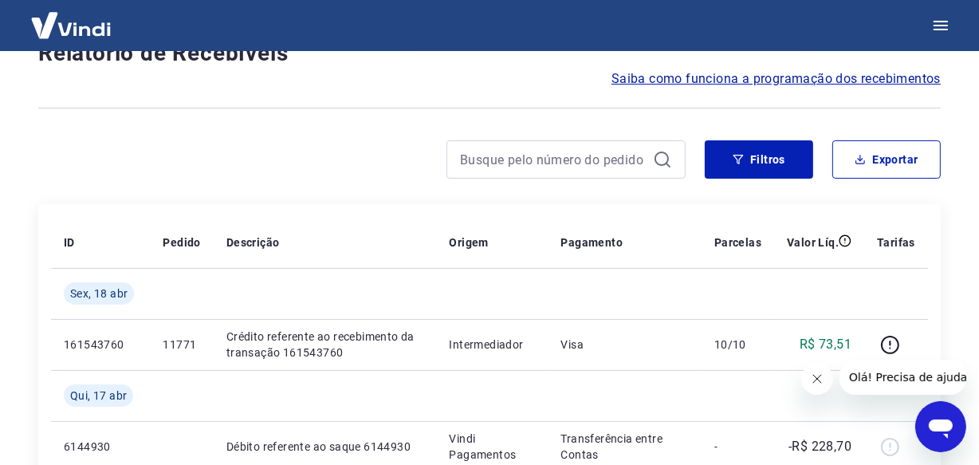
scroll to position [1431, 0]
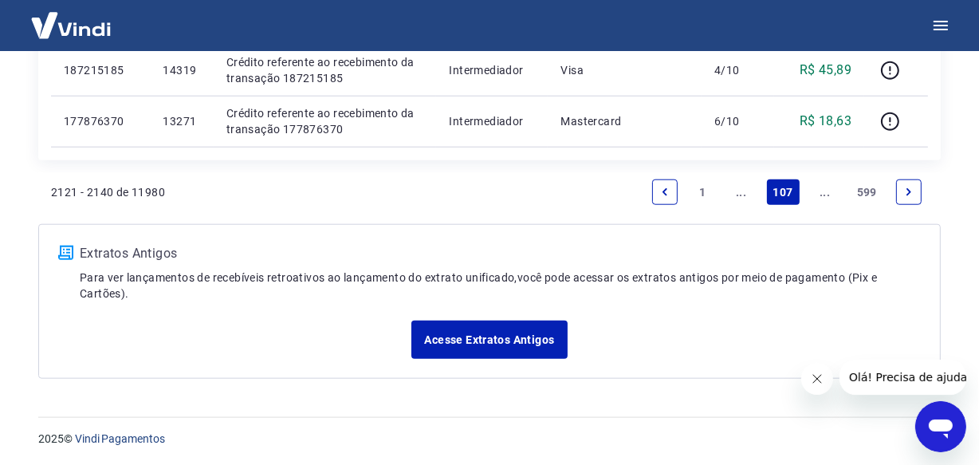
click at [827, 194] on link "..." at bounding box center [825, 192] width 26 height 26
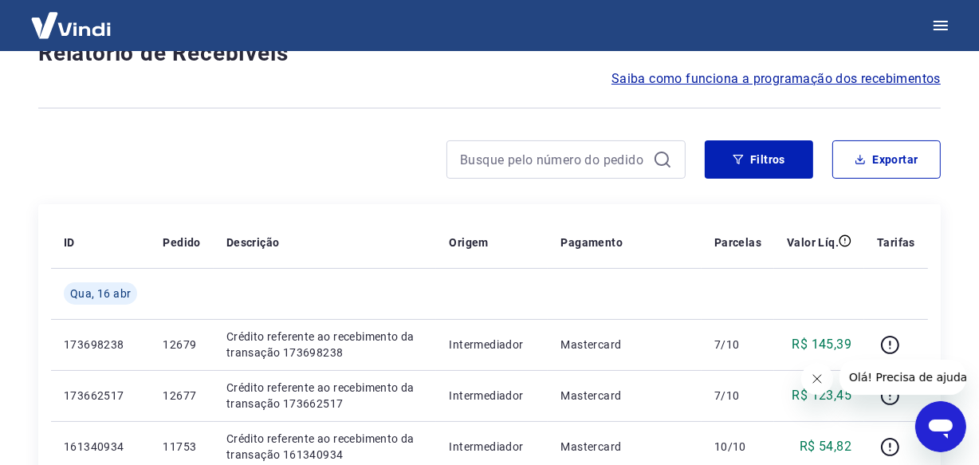
scroll to position [1431, 0]
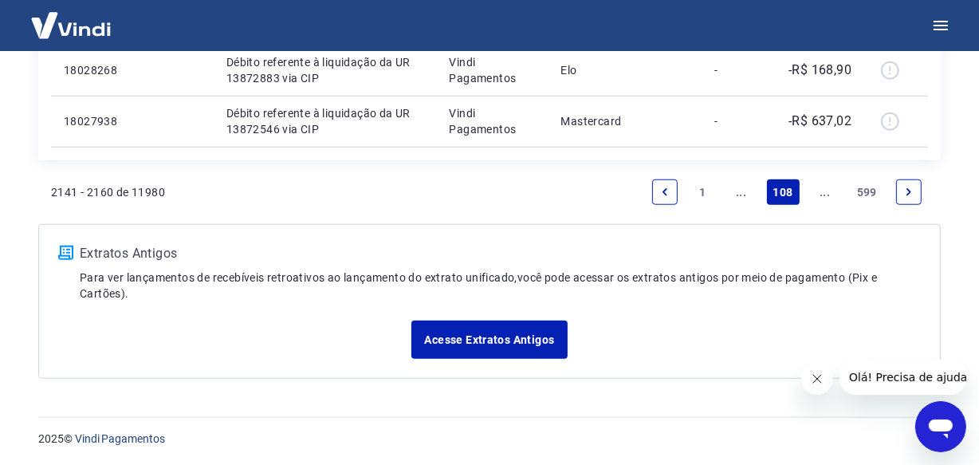
click at [827, 194] on link "..." at bounding box center [825, 192] width 26 height 26
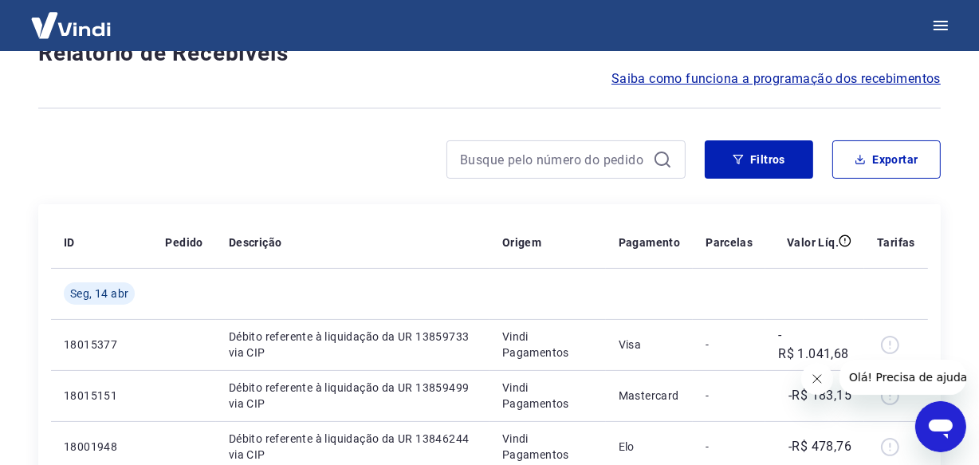
scroll to position [1380, 0]
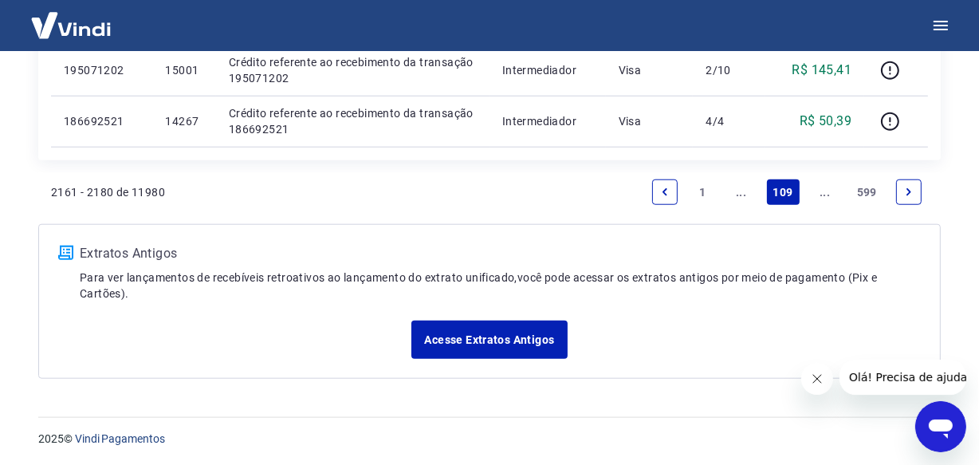
click at [827, 194] on link "..." at bounding box center [825, 192] width 26 height 26
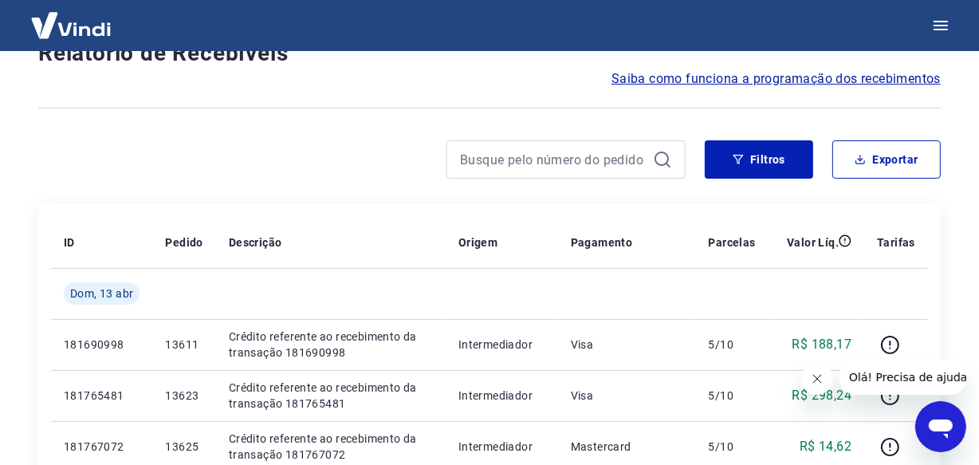
scroll to position [1431, 0]
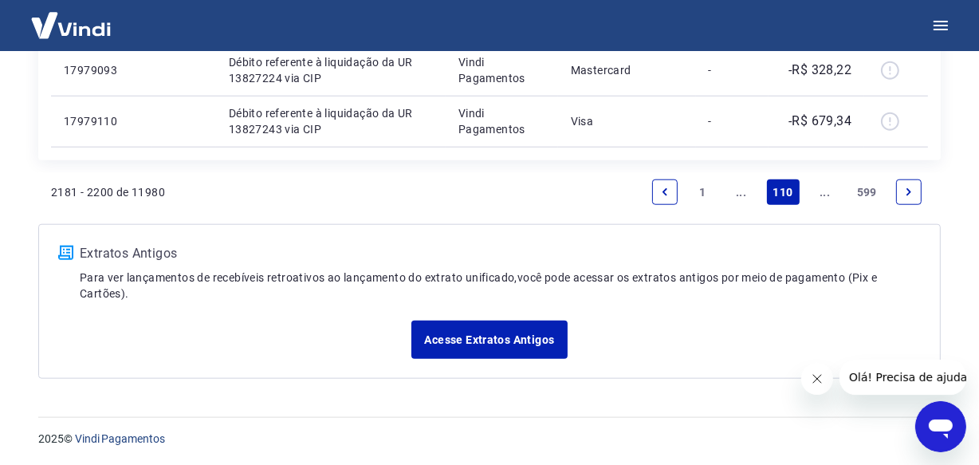
click at [827, 194] on link "..." at bounding box center [825, 192] width 26 height 26
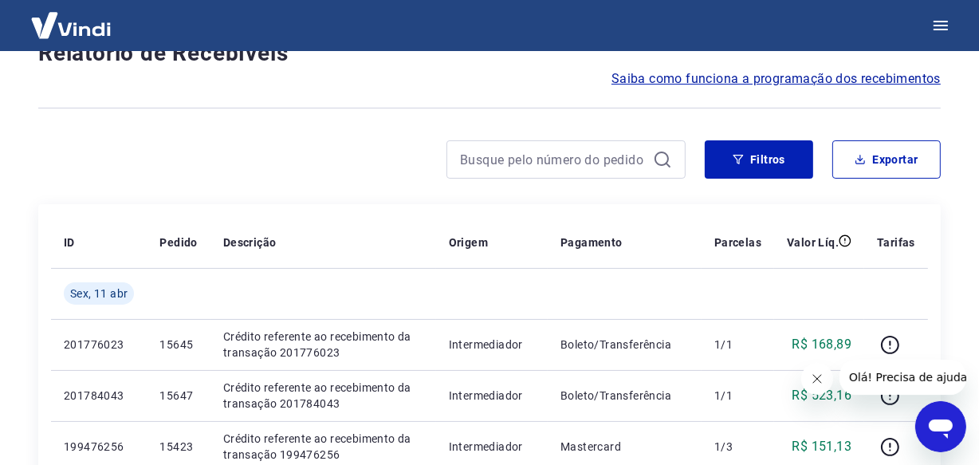
scroll to position [1380, 0]
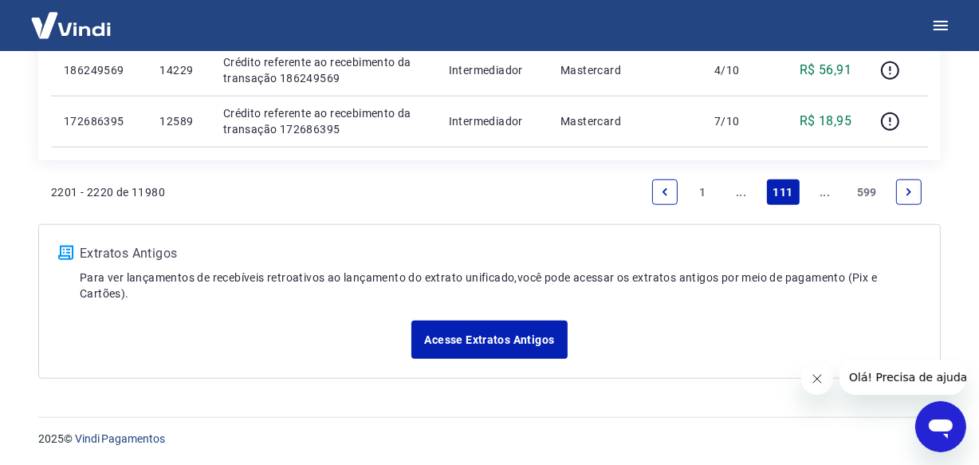
click at [827, 194] on link "..." at bounding box center [825, 192] width 26 height 26
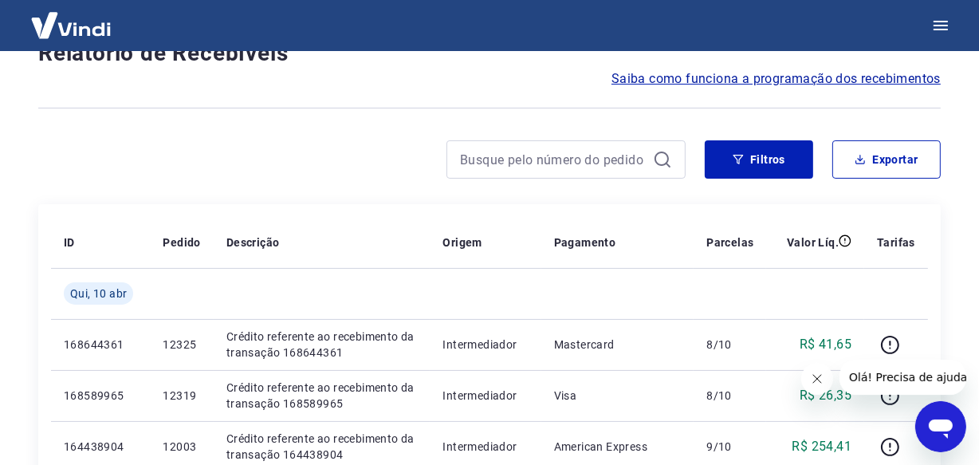
scroll to position [1380, 0]
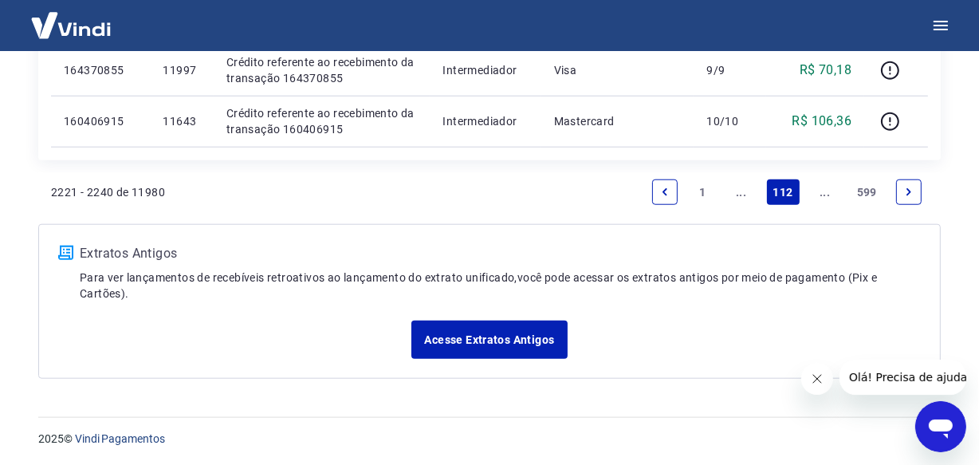
click at [827, 193] on link "..." at bounding box center [825, 192] width 26 height 26
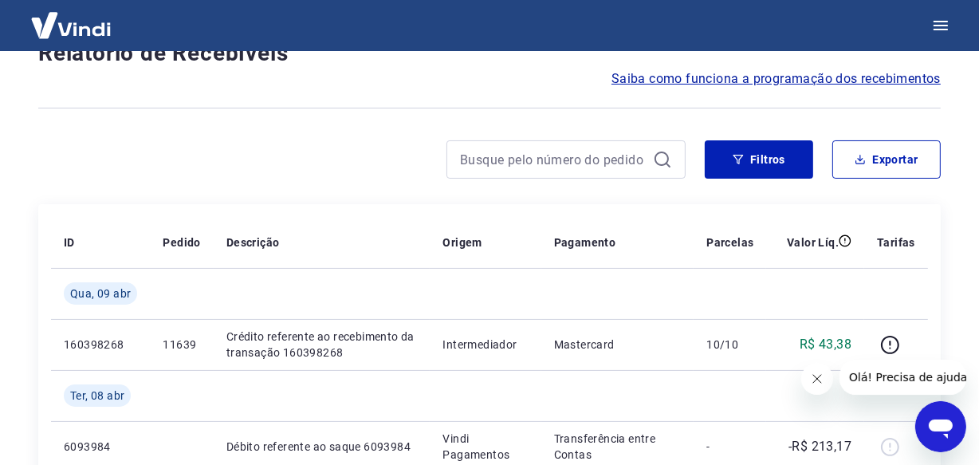
scroll to position [1431, 0]
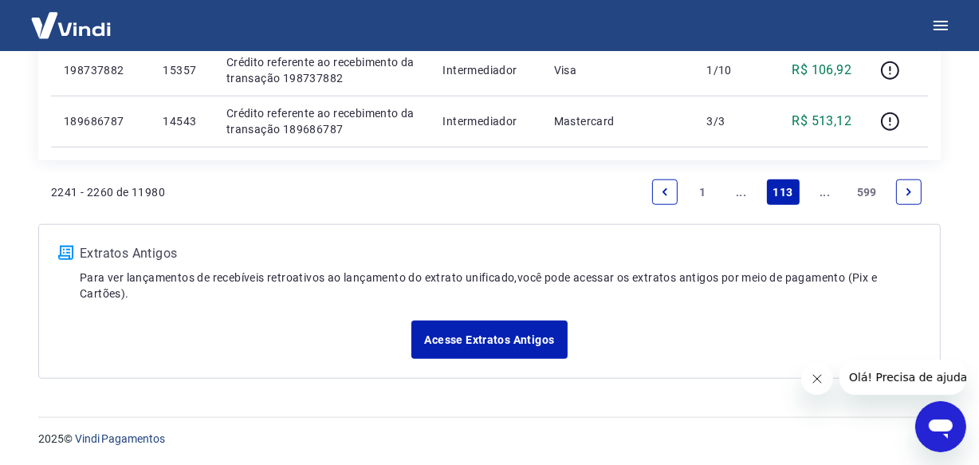
click at [827, 193] on link "..." at bounding box center [825, 192] width 26 height 26
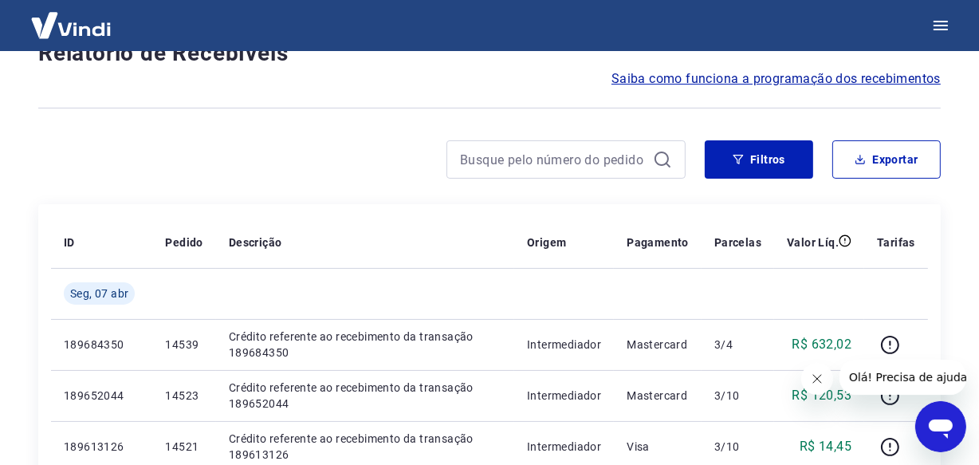
scroll to position [1380, 0]
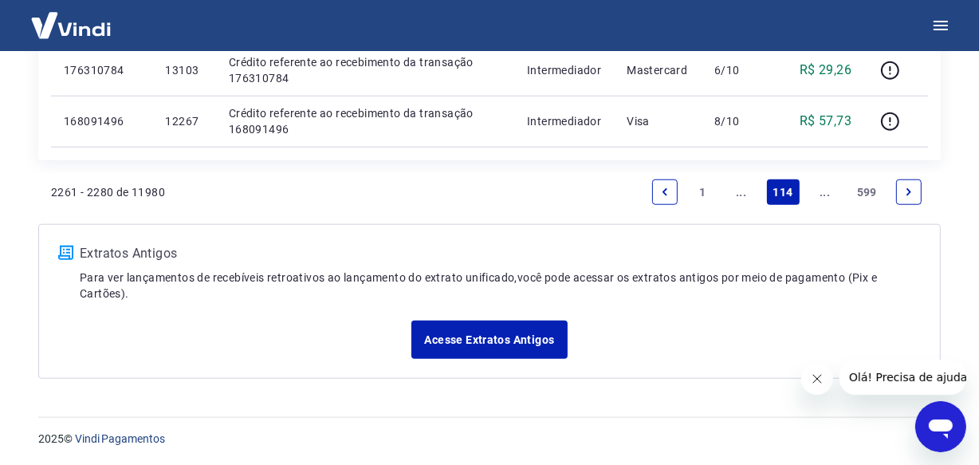
click at [827, 193] on link "..." at bounding box center [825, 192] width 26 height 26
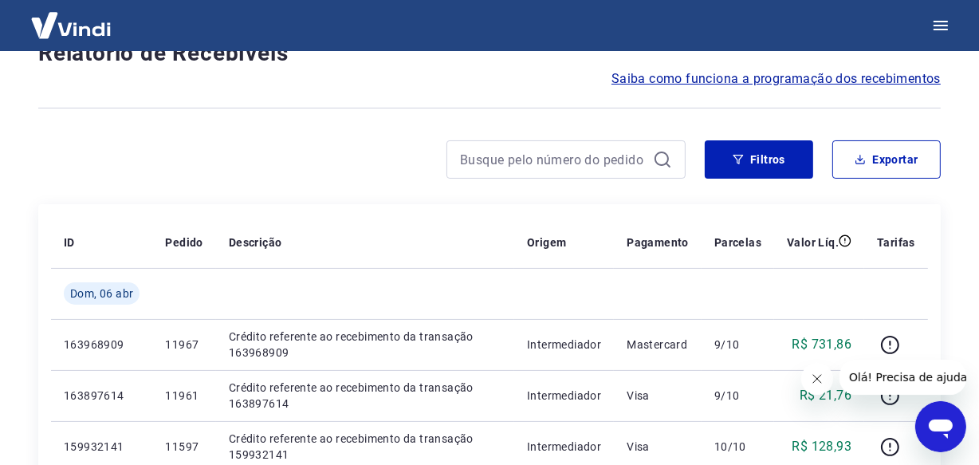
scroll to position [1380, 0]
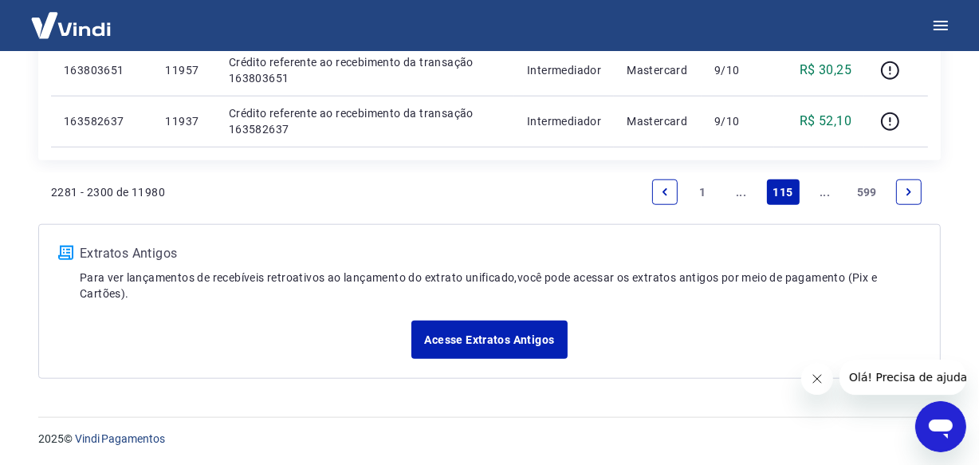
click at [827, 193] on link "..." at bounding box center [825, 192] width 26 height 26
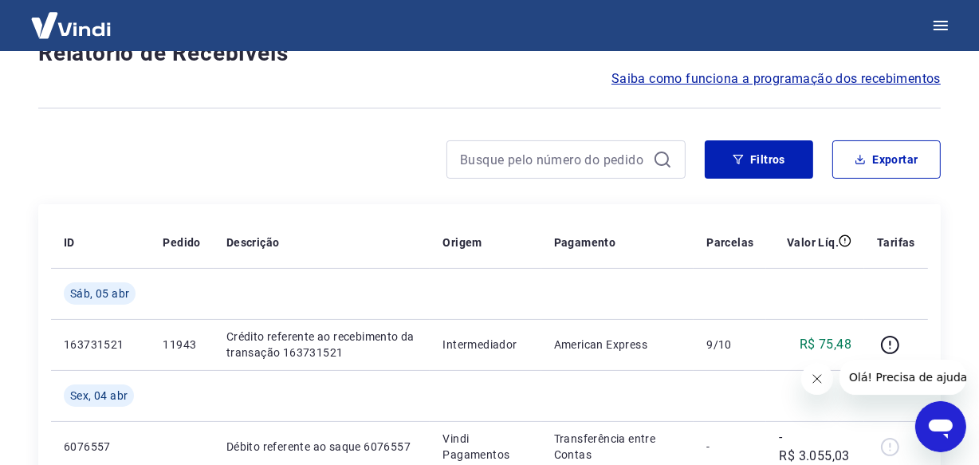
scroll to position [1483, 0]
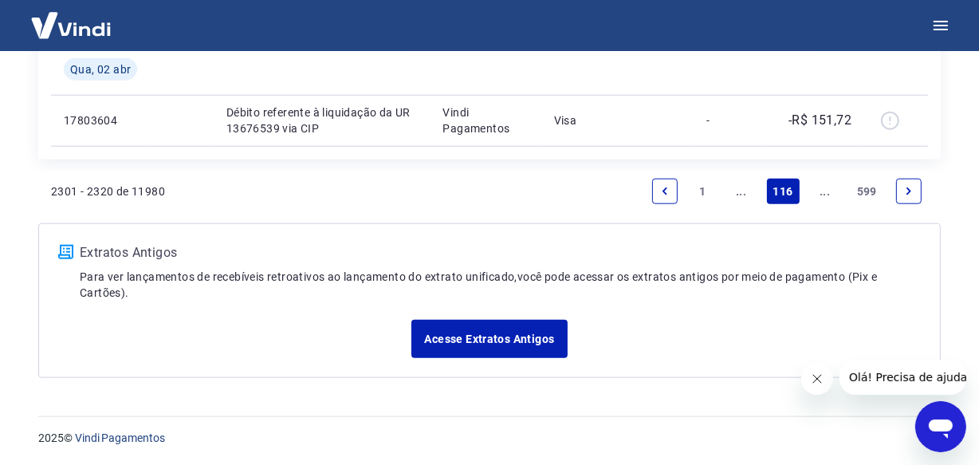
click at [827, 193] on link "..." at bounding box center [825, 192] width 26 height 26
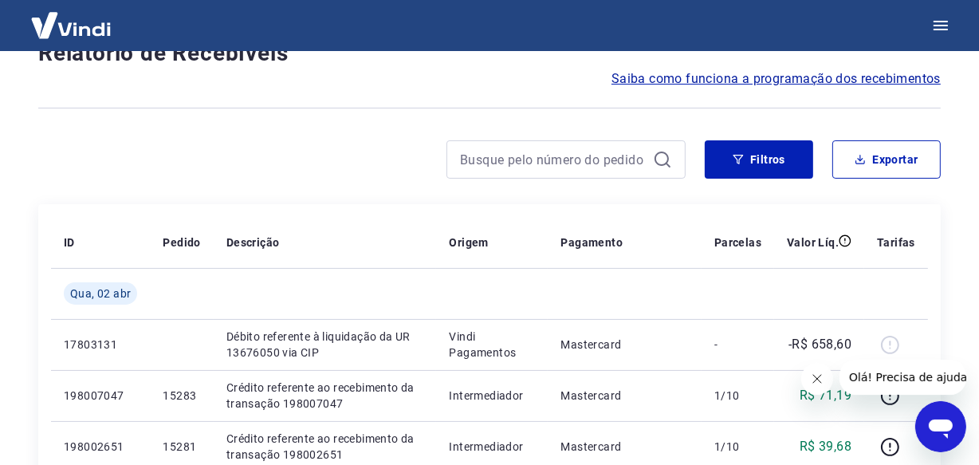
scroll to position [1380, 0]
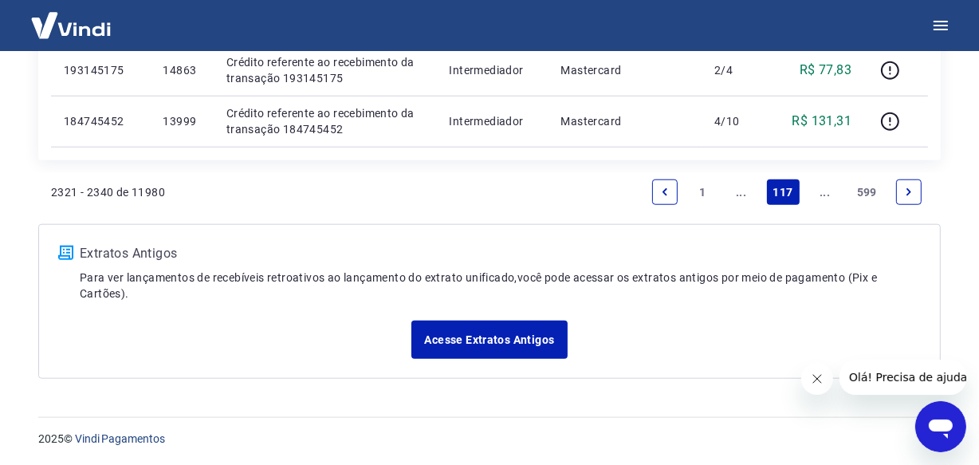
click at [827, 193] on link "..." at bounding box center [825, 192] width 26 height 26
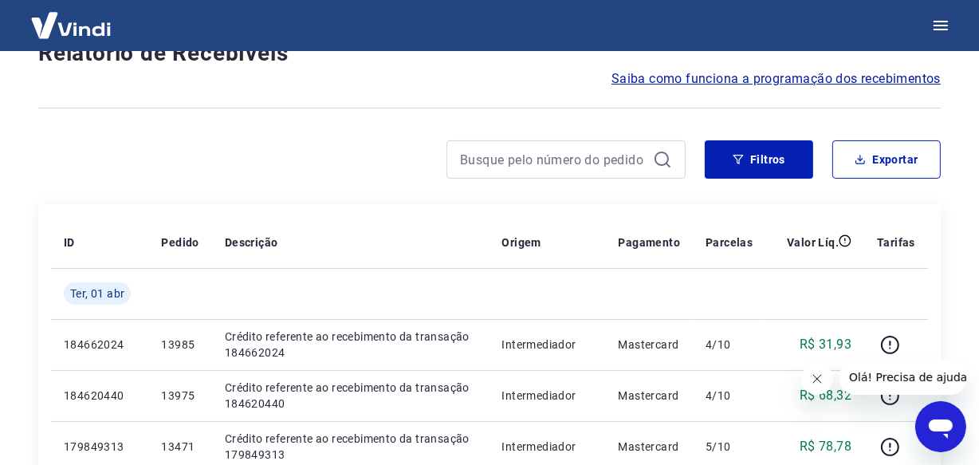
scroll to position [1380, 0]
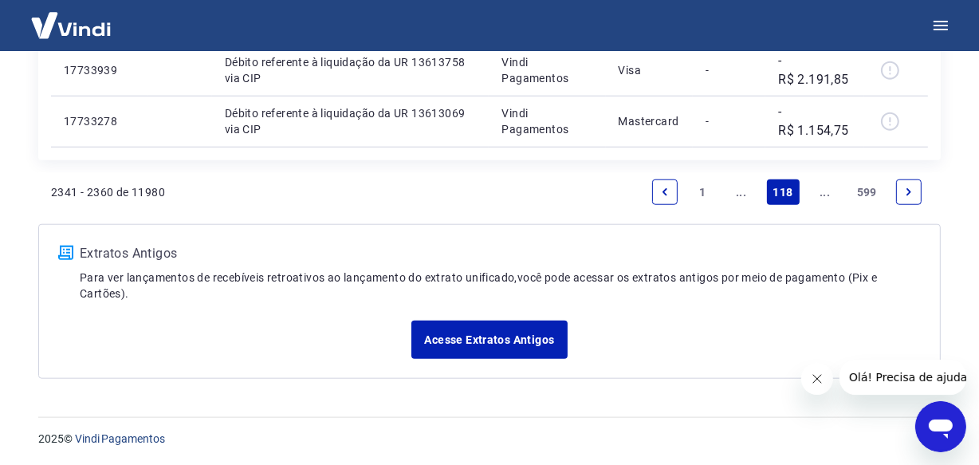
click at [827, 193] on link "..." at bounding box center [825, 192] width 26 height 26
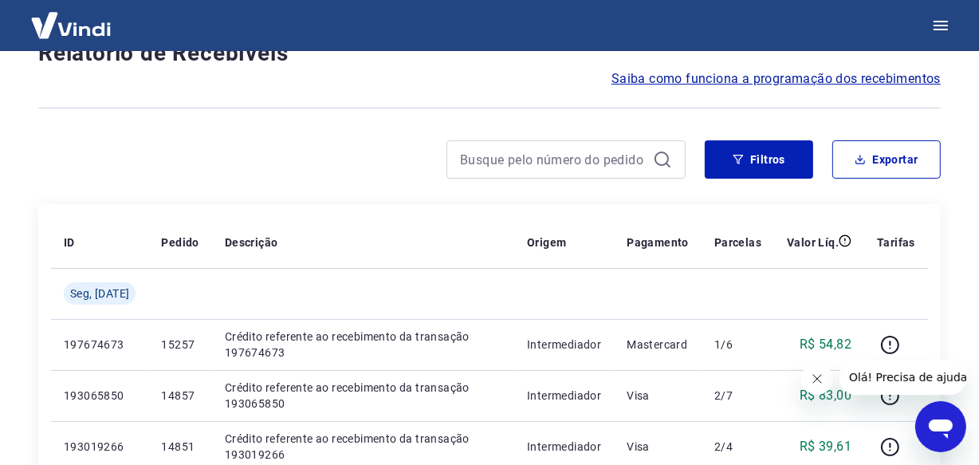
scroll to position [1380, 0]
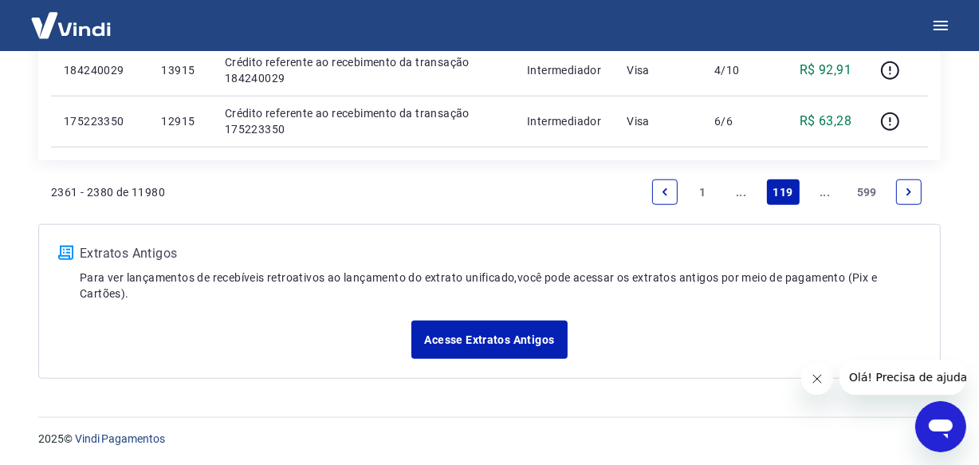
click at [826, 193] on link "..." at bounding box center [825, 192] width 26 height 26
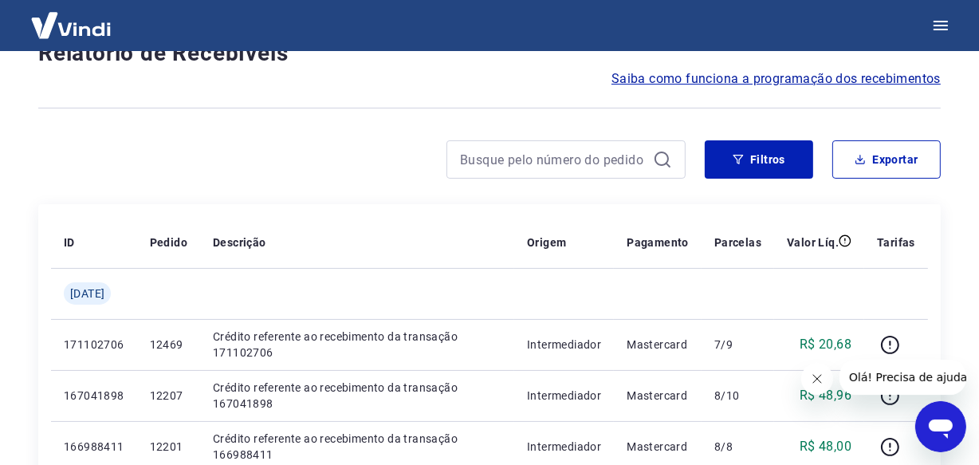
scroll to position [1380, 0]
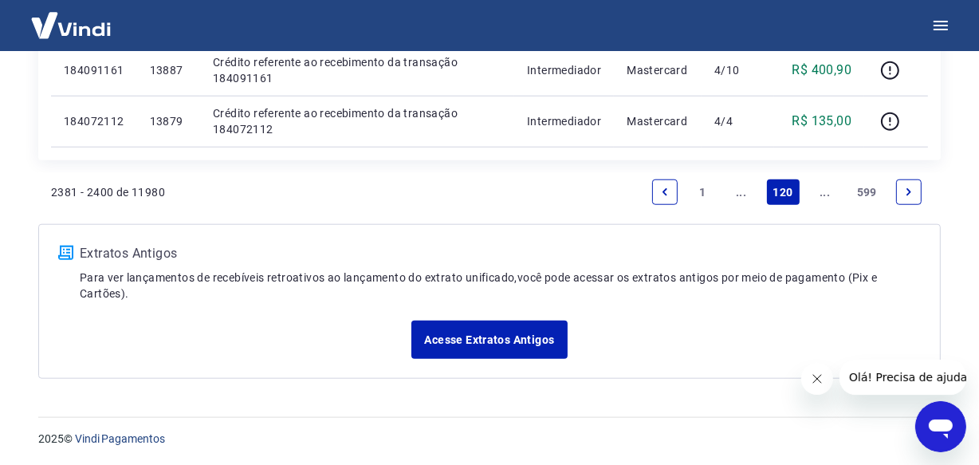
click at [826, 193] on link "..." at bounding box center [825, 192] width 26 height 26
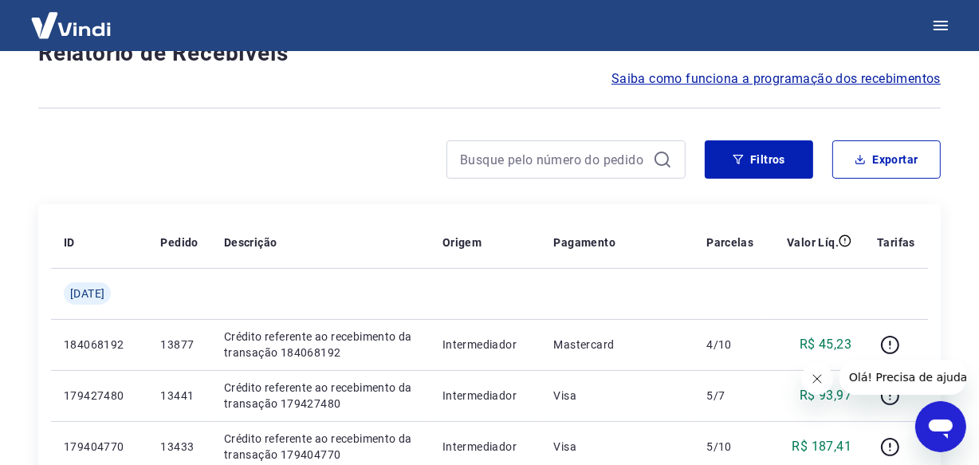
scroll to position [1380, 0]
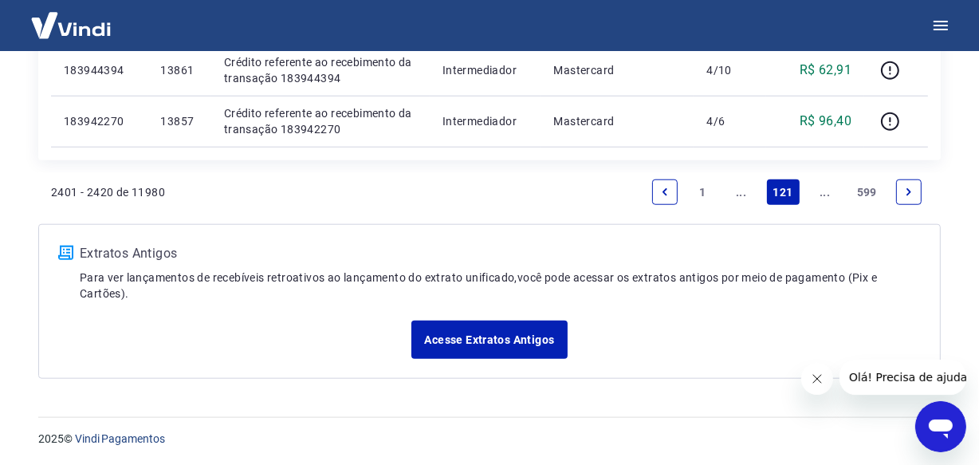
click at [822, 191] on link "..." at bounding box center [825, 192] width 26 height 26
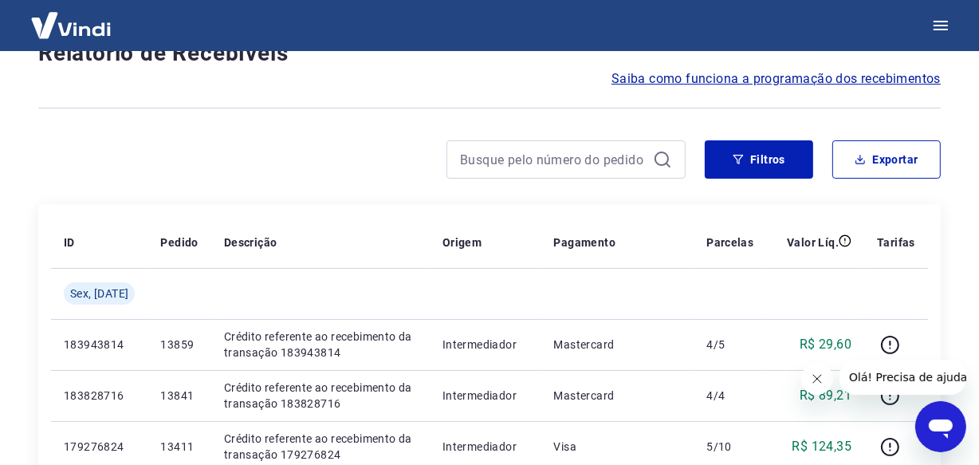
scroll to position [1380, 0]
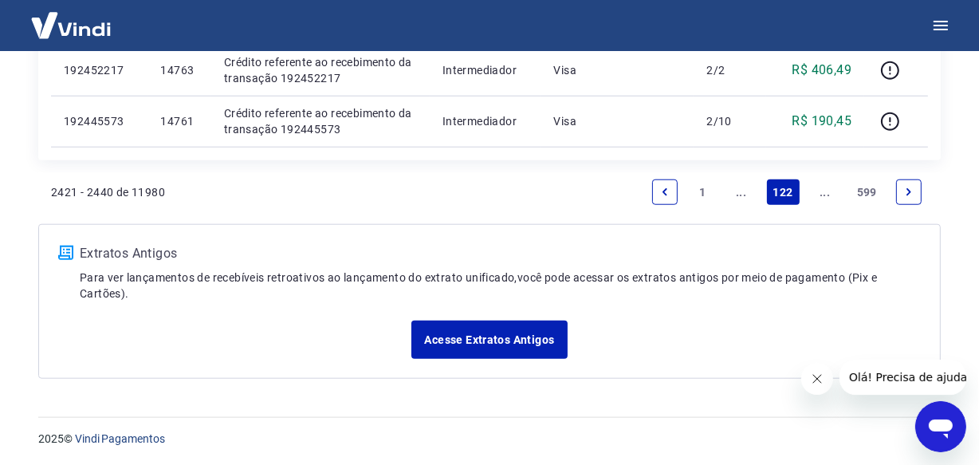
click at [822, 191] on link "..." at bounding box center [825, 192] width 26 height 26
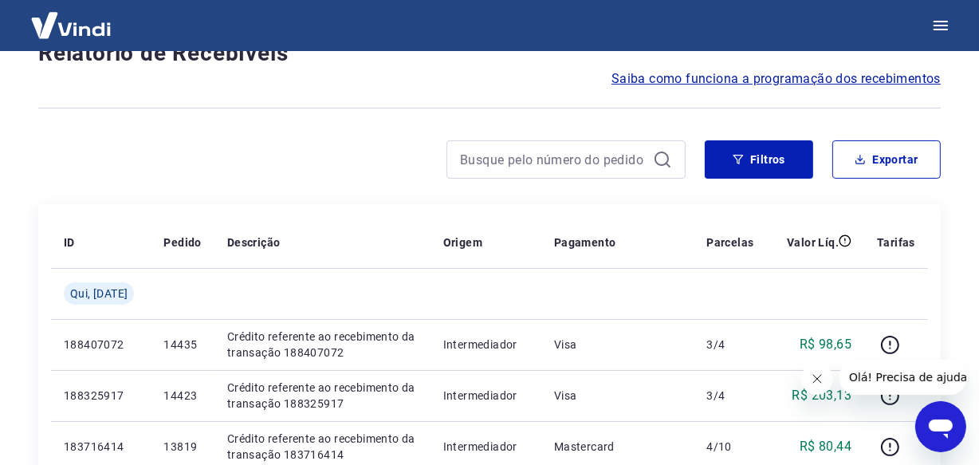
scroll to position [1380, 0]
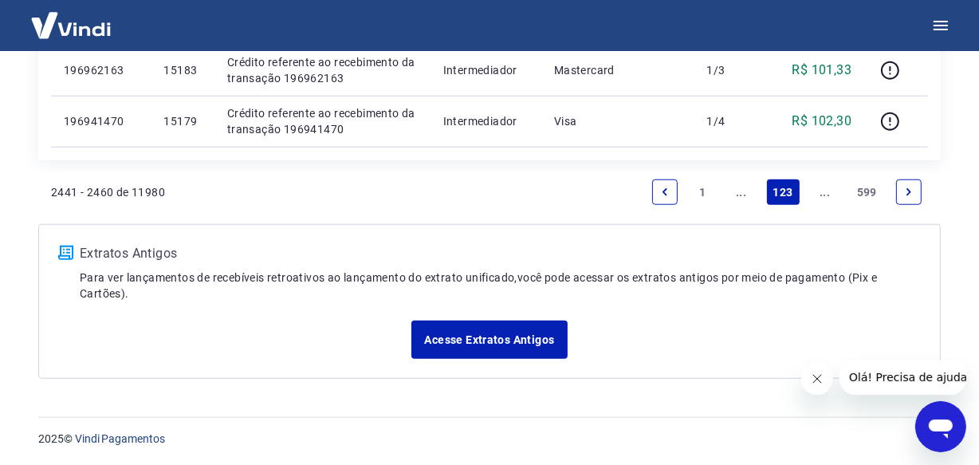
click at [822, 191] on link "..." at bounding box center [825, 192] width 26 height 26
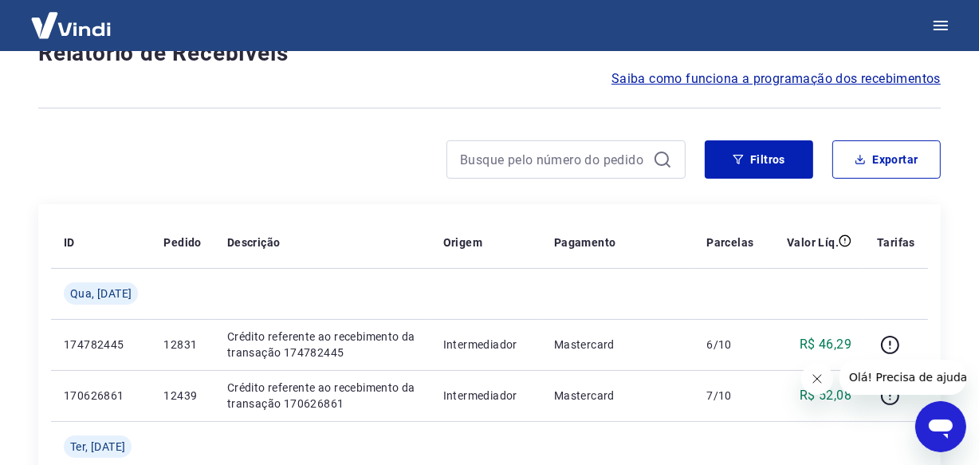
scroll to position [1431, 0]
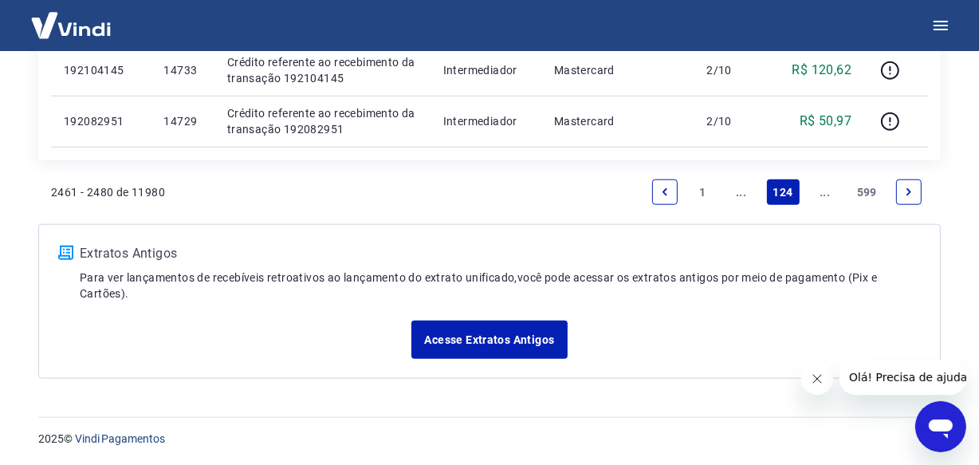
click at [828, 195] on link "..." at bounding box center [825, 192] width 26 height 26
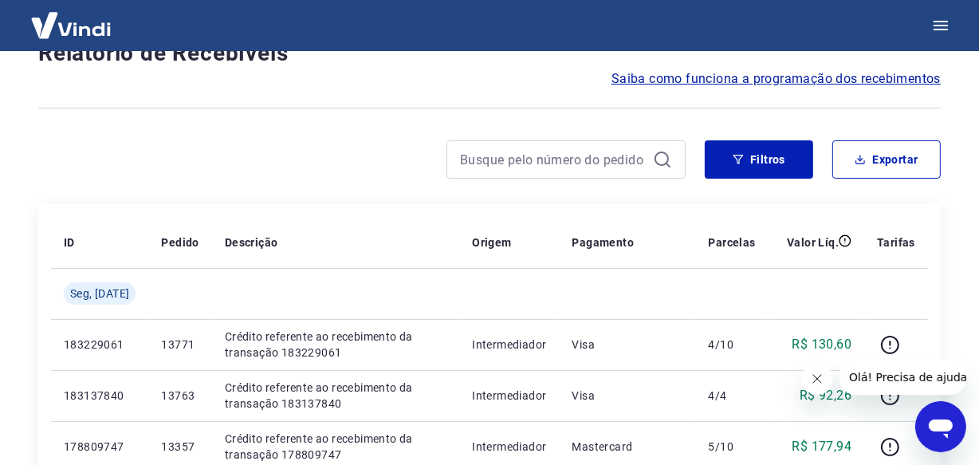
scroll to position [1431, 0]
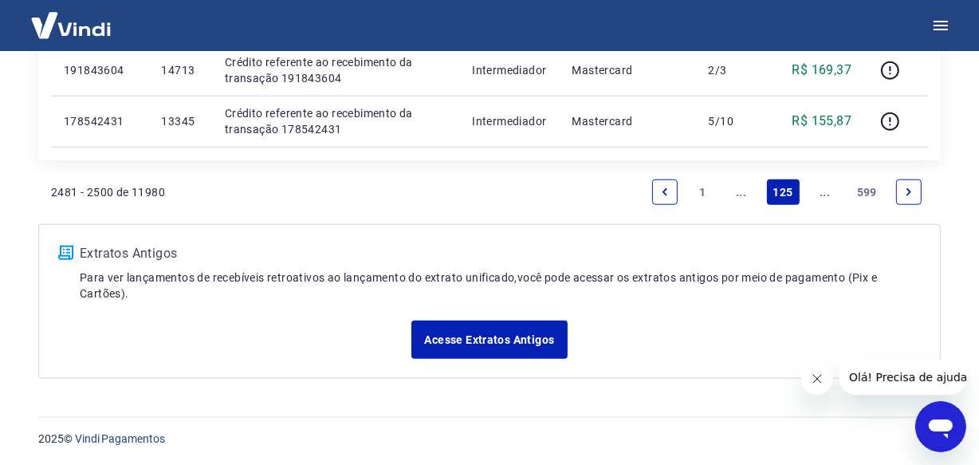
click at [828, 195] on link "..." at bounding box center [825, 192] width 26 height 26
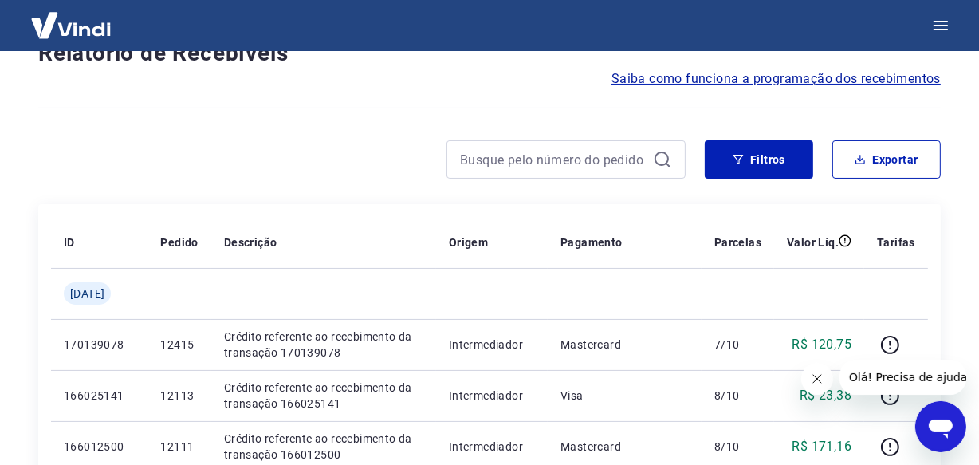
scroll to position [1380, 0]
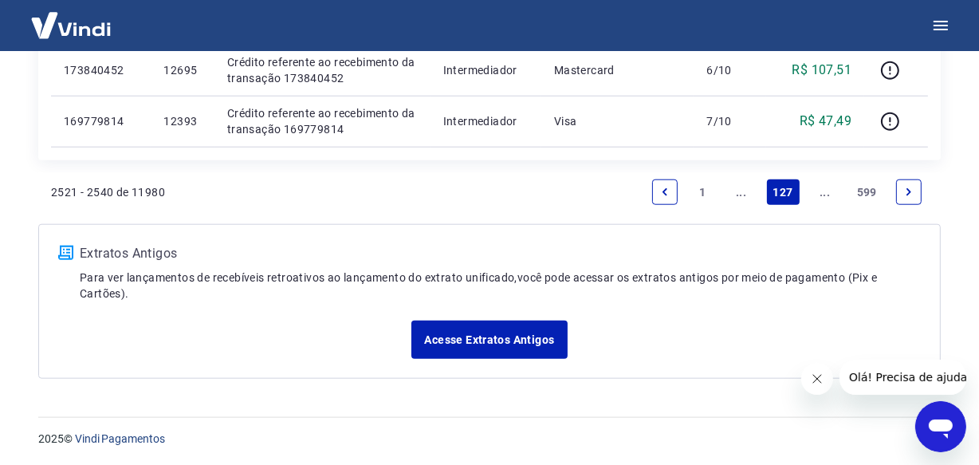
click at [821, 193] on link "..." at bounding box center [825, 192] width 26 height 26
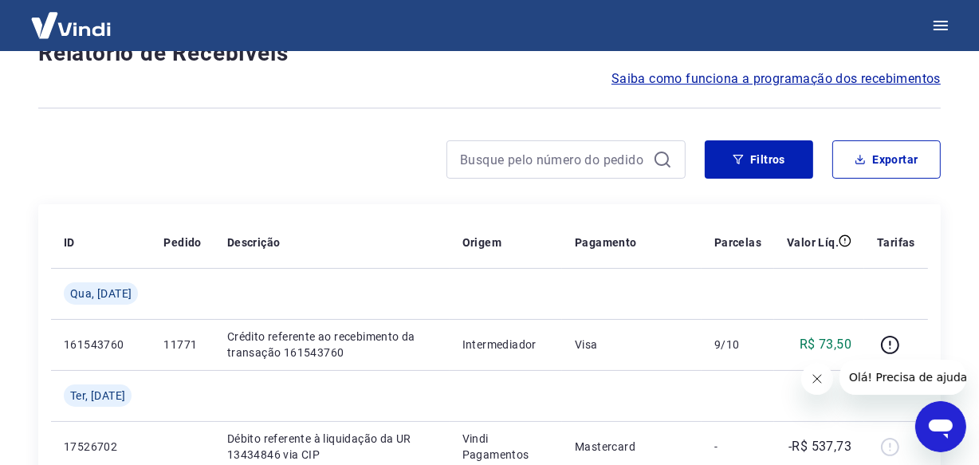
scroll to position [1431, 0]
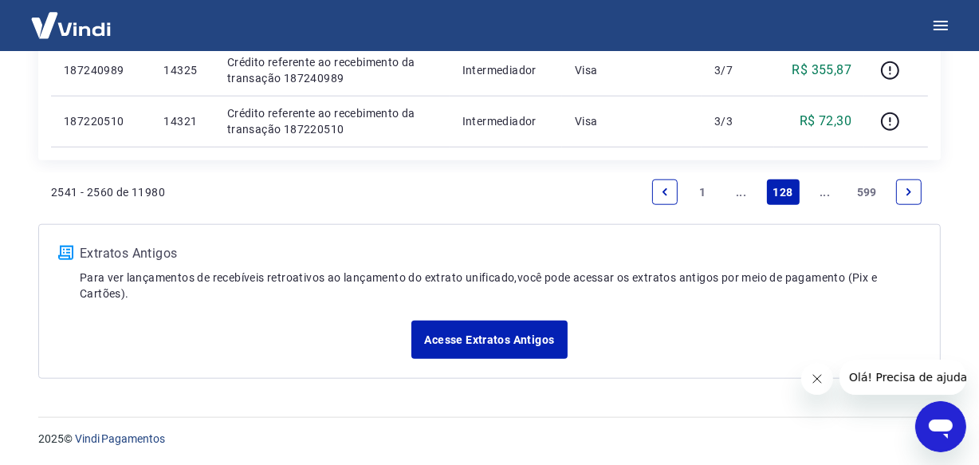
drag, startPoint x: 0, startPoint y: 0, endPoint x: 822, endPoint y: 193, distance: 844.2
click at [822, 193] on link "..." at bounding box center [825, 192] width 26 height 26
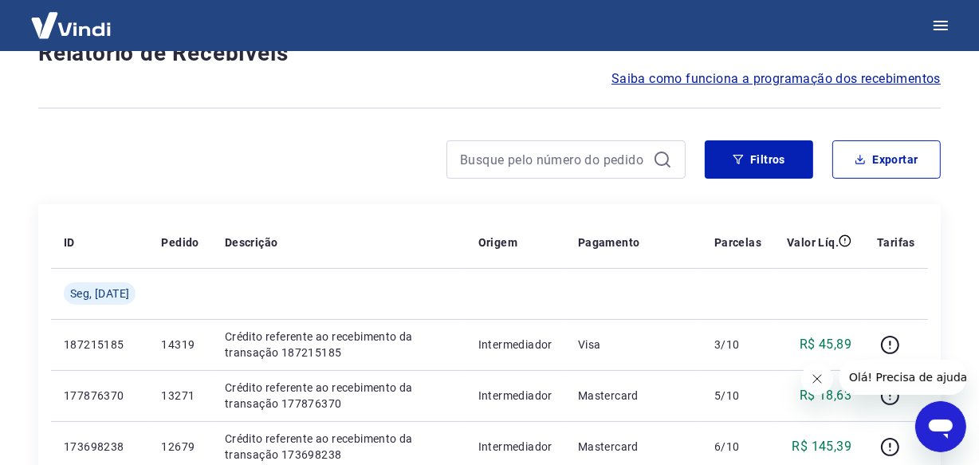
scroll to position [1431, 0]
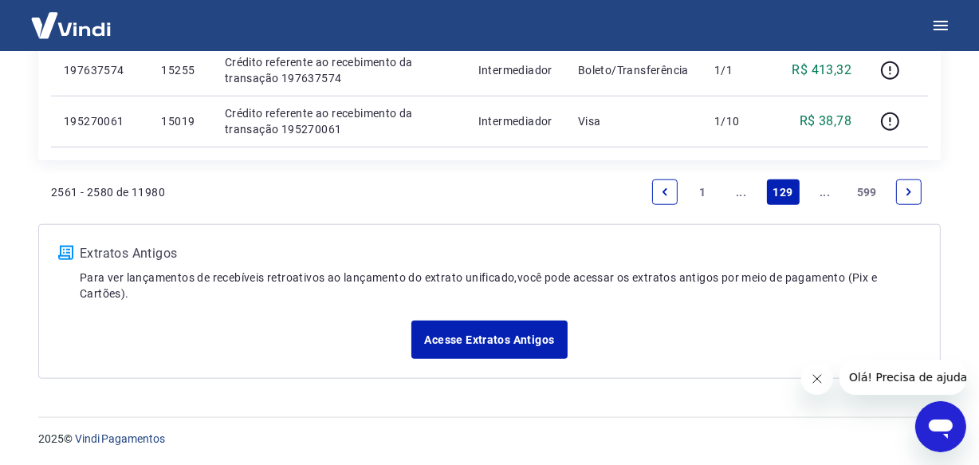
click at [822, 193] on link "..." at bounding box center [825, 192] width 26 height 26
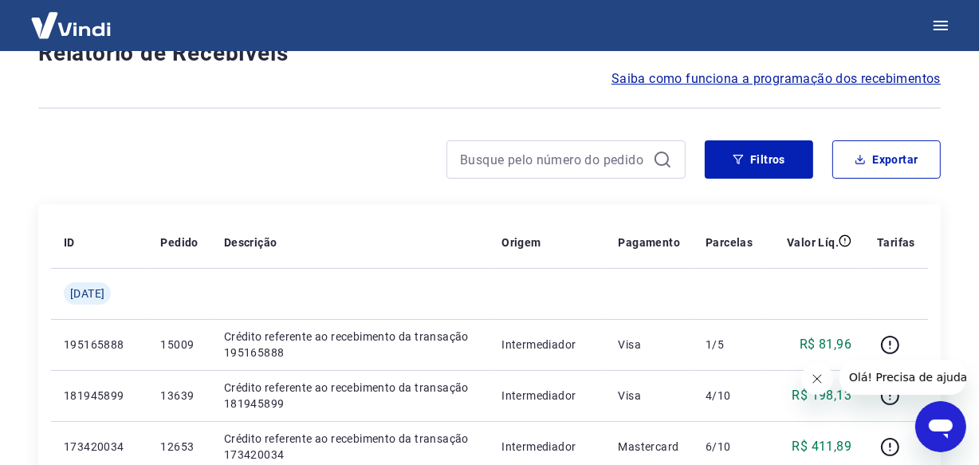
scroll to position [1380, 0]
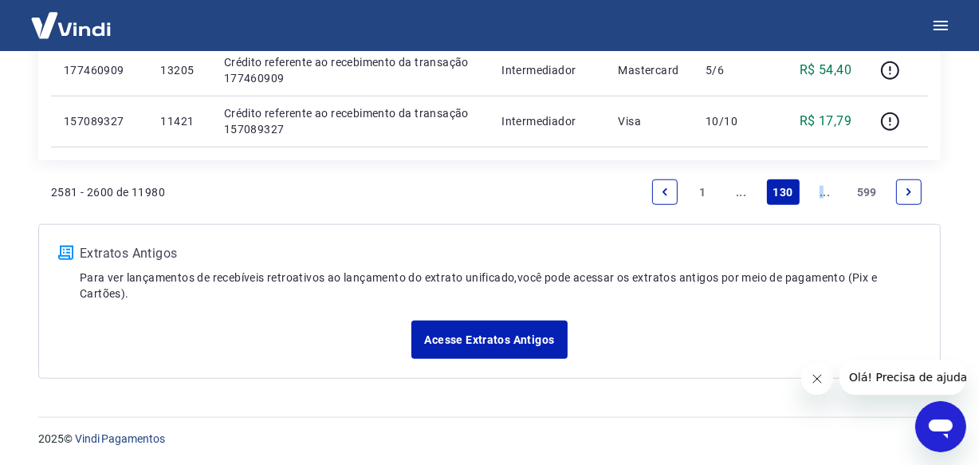
click at [820, 193] on link "..." at bounding box center [825, 192] width 26 height 26
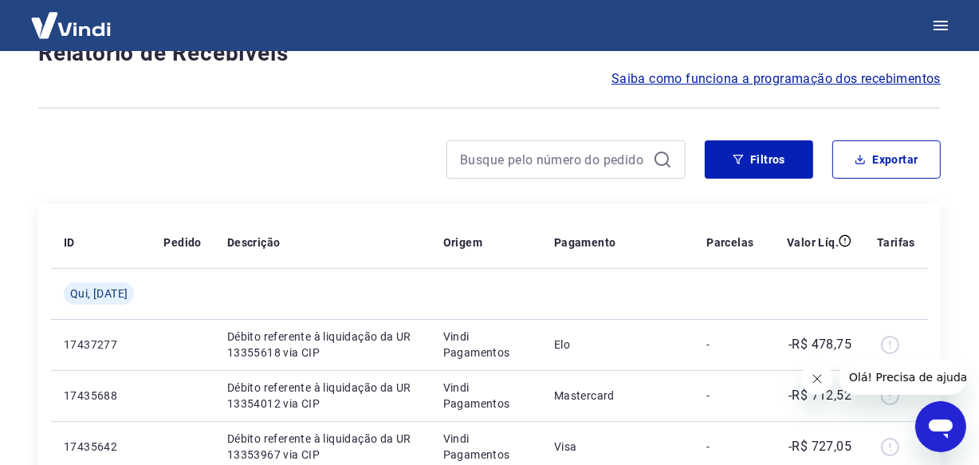
scroll to position [1380, 0]
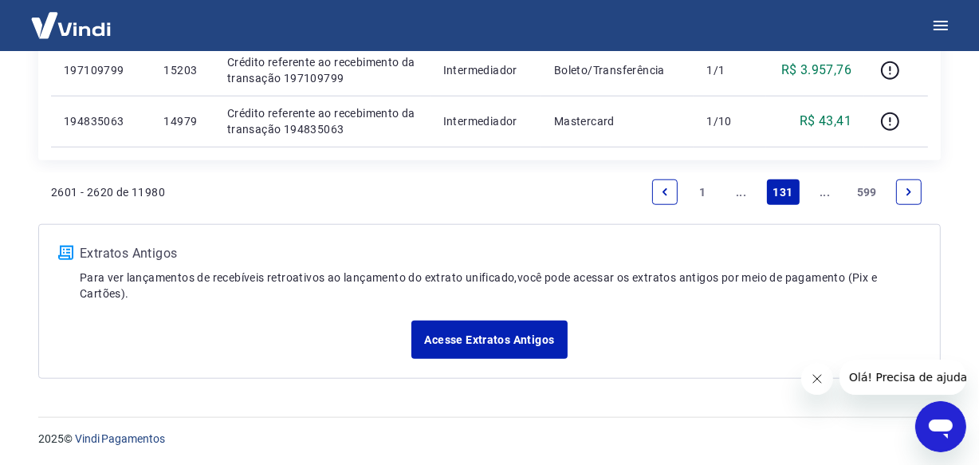
click at [820, 193] on link "..." at bounding box center [825, 192] width 26 height 26
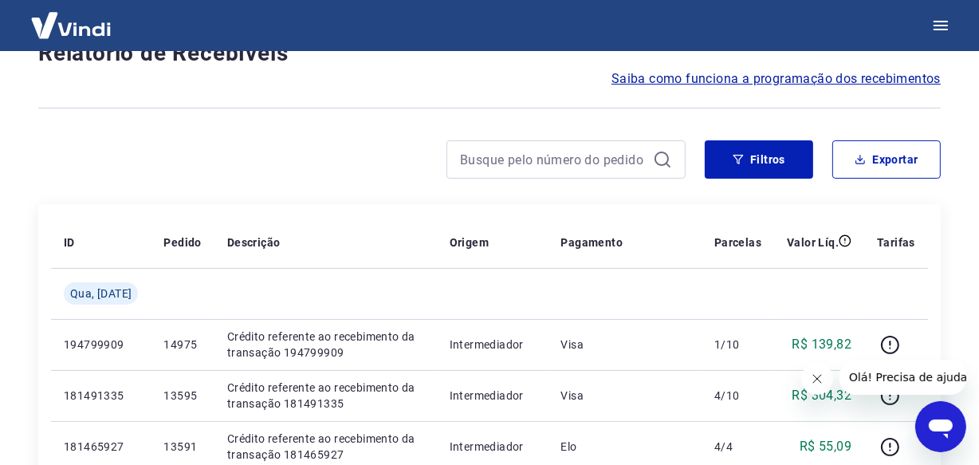
scroll to position [1380, 0]
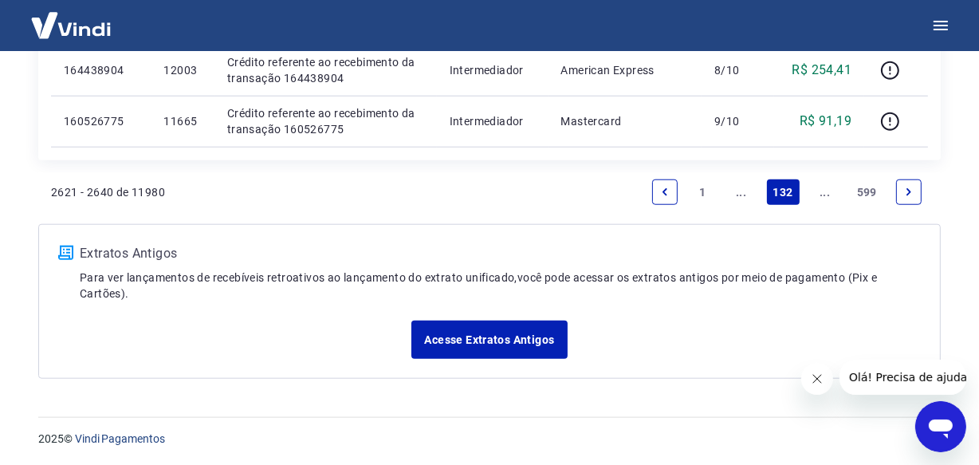
click at [817, 193] on link "..." at bounding box center [825, 192] width 26 height 26
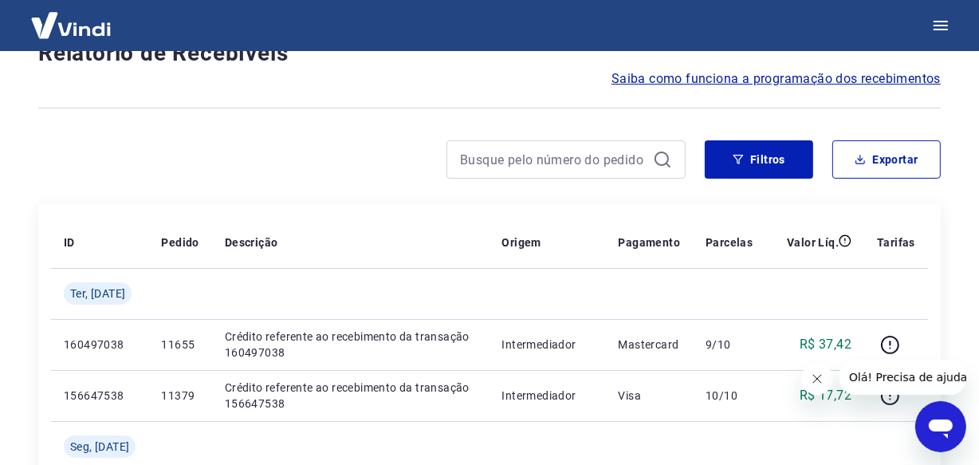
scroll to position [1380, 0]
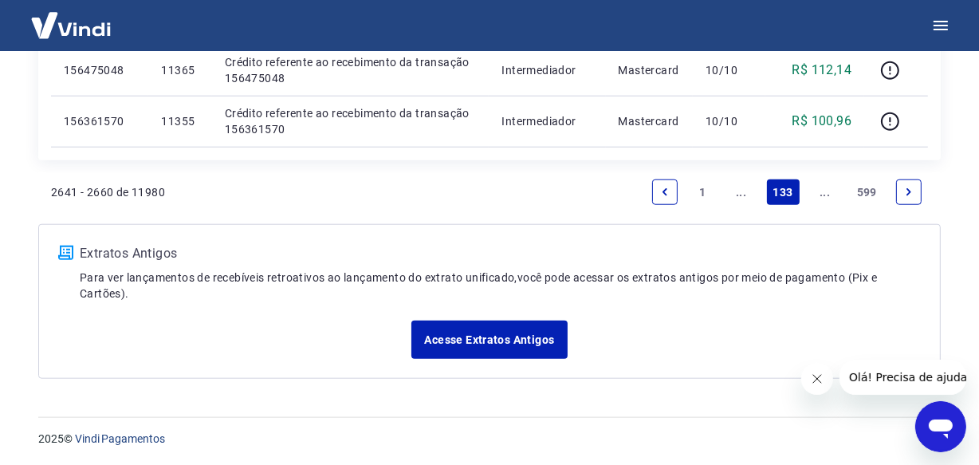
click at [816, 192] on link "..." at bounding box center [825, 192] width 26 height 26
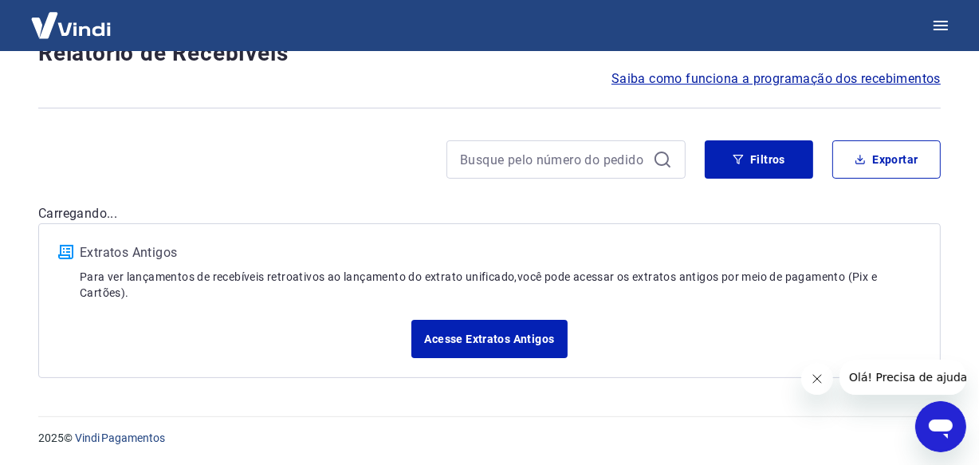
scroll to position [1380, 0]
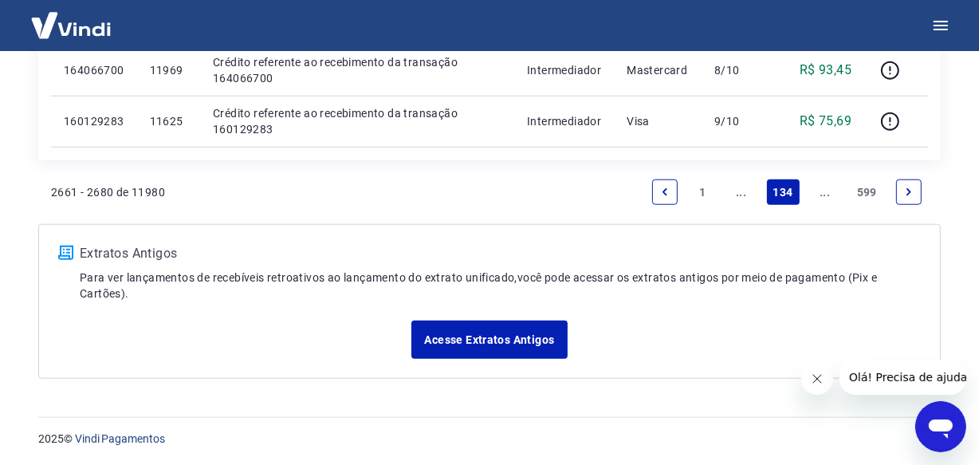
click at [814, 186] on link "..." at bounding box center [825, 192] width 26 height 26
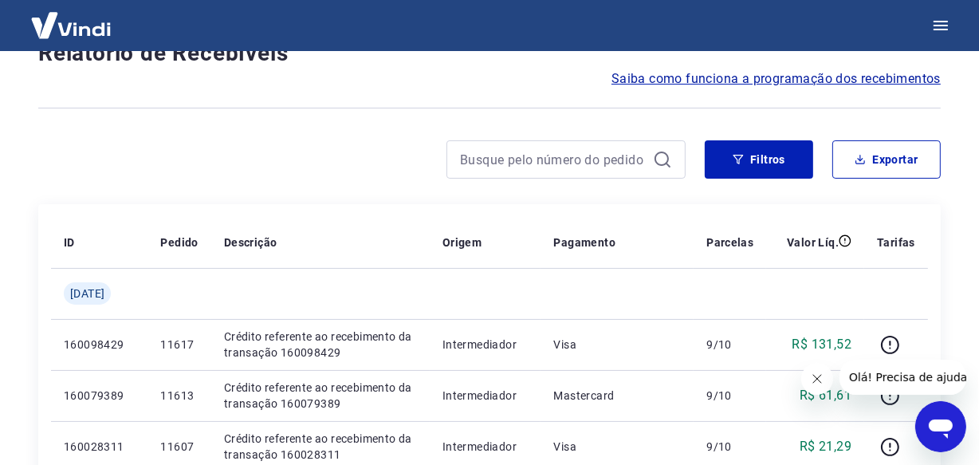
scroll to position [1380, 0]
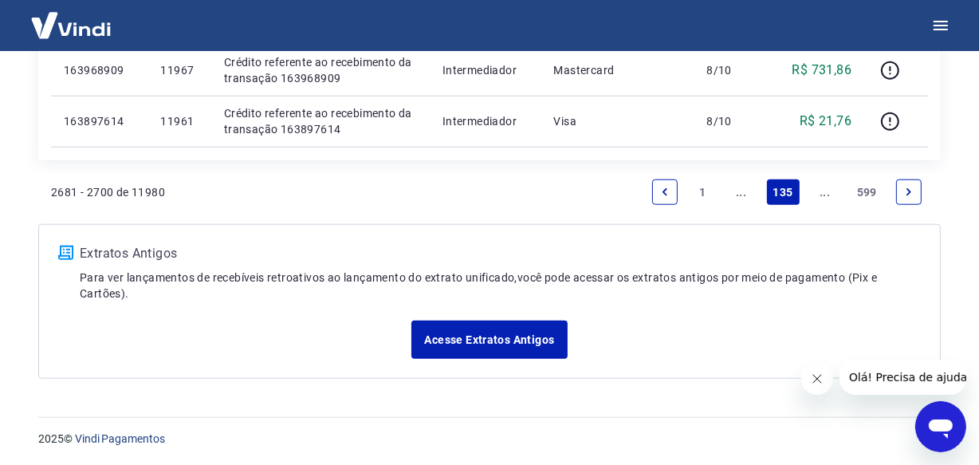
click at [814, 186] on link "..." at bounding box center [825, 192] width 26 height 26
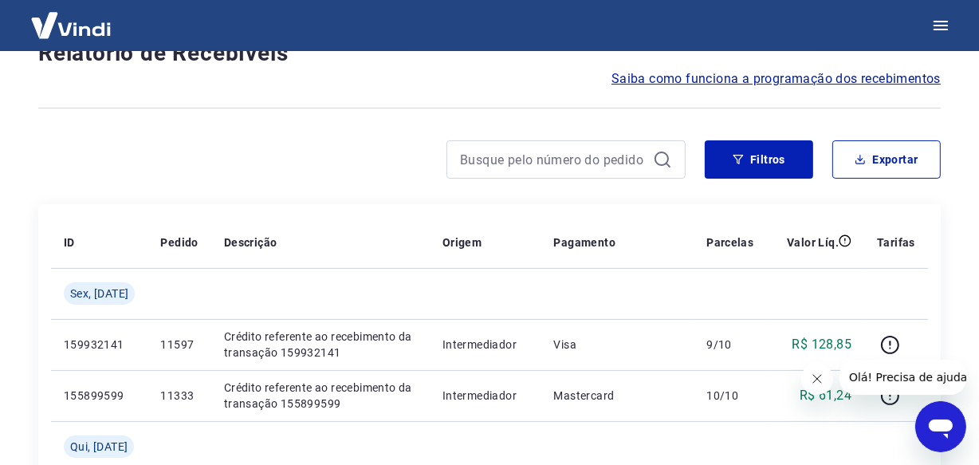
scroll to position [1380, 0]
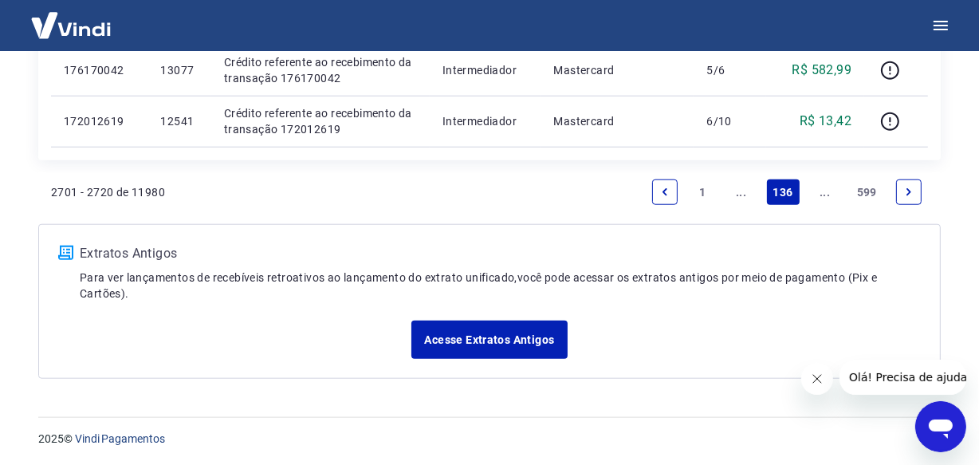
click at [814, 186] on link "..." at bounding box center [825, 192] width 26 height 26
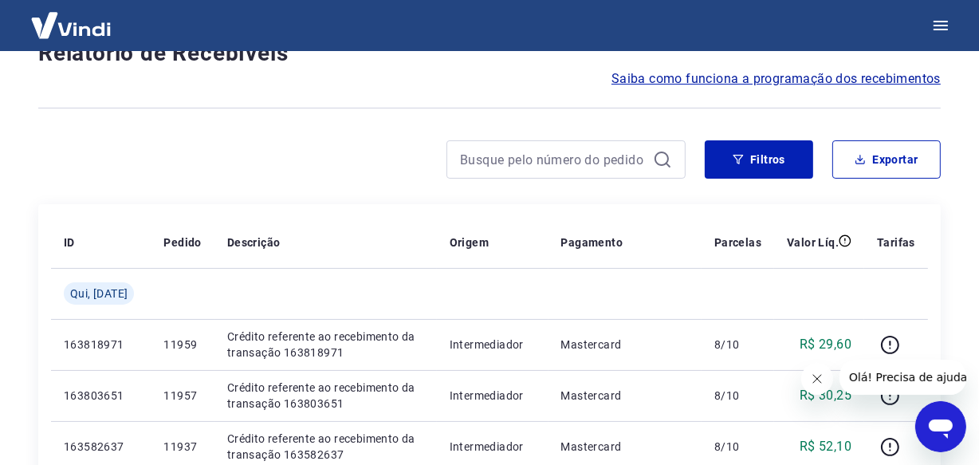
scroll to position [1380, 0]
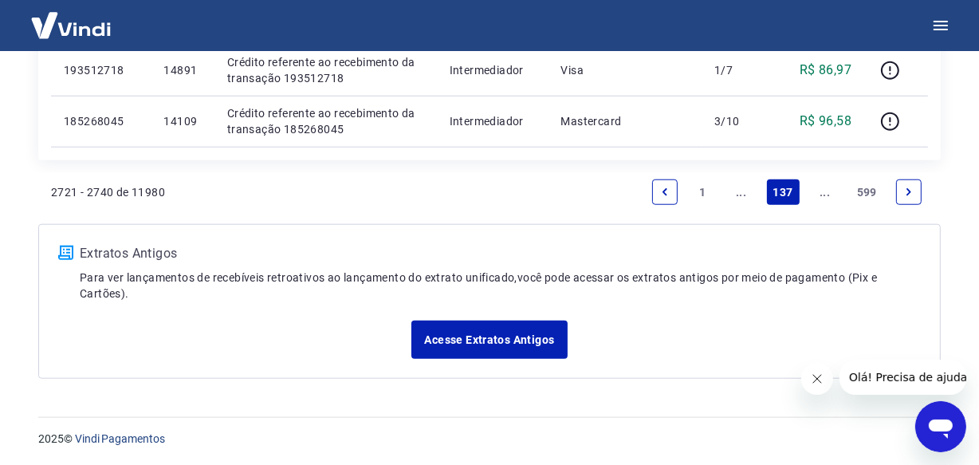
click at [814, 186] on link "..." at bounding box center [825, 192] width 26 height 26
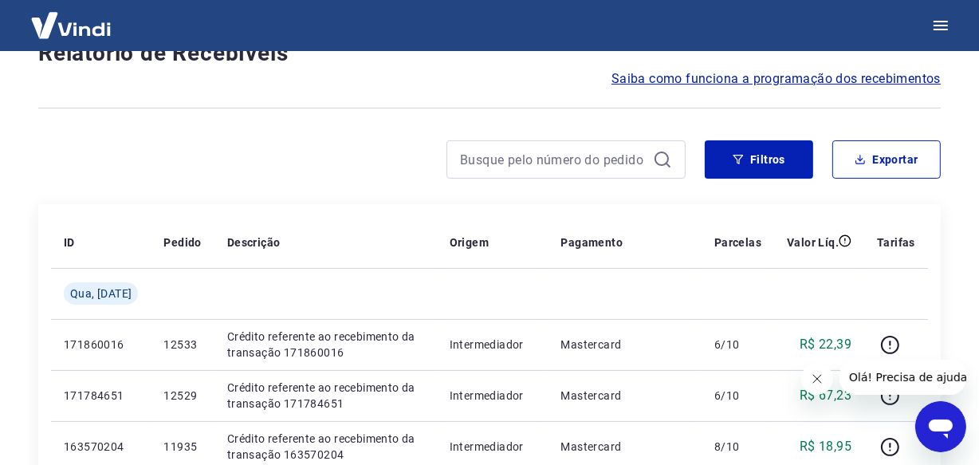
scroll to position [1431, 0]
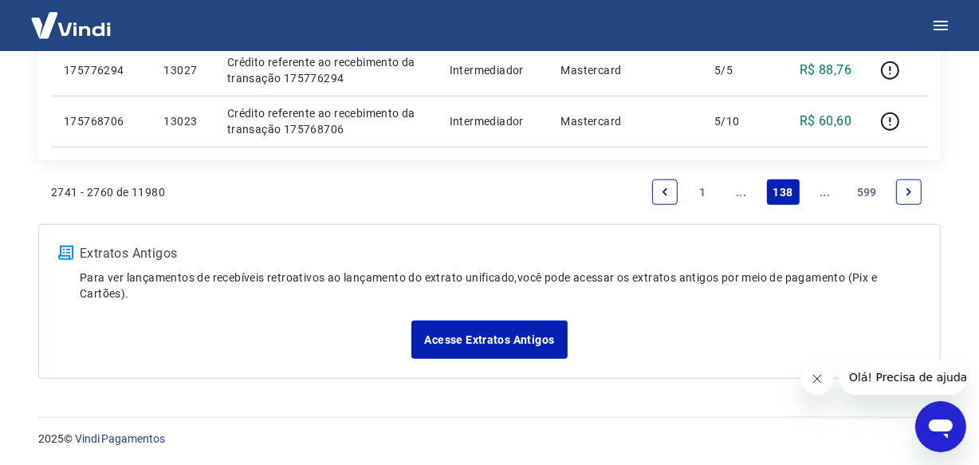
click at [814, 186] on link "..." at bounding box center [825, 192] width 26 height 26
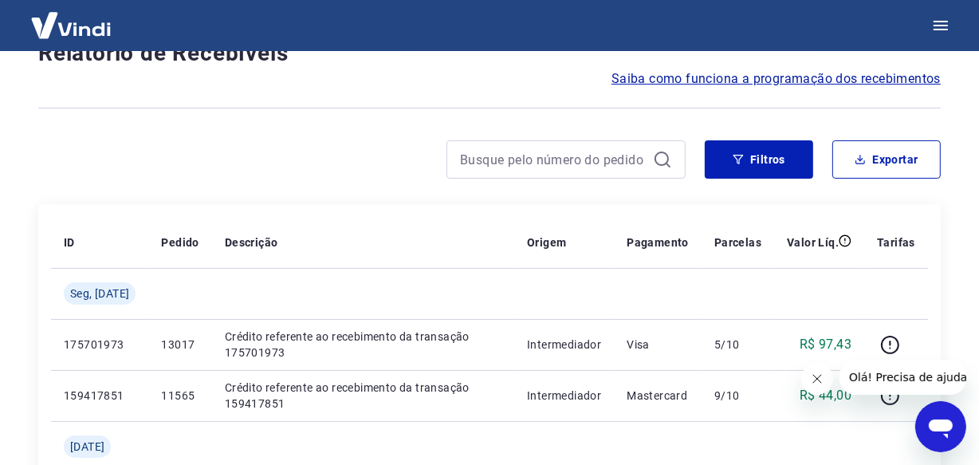
scroll to position [1431, 0]
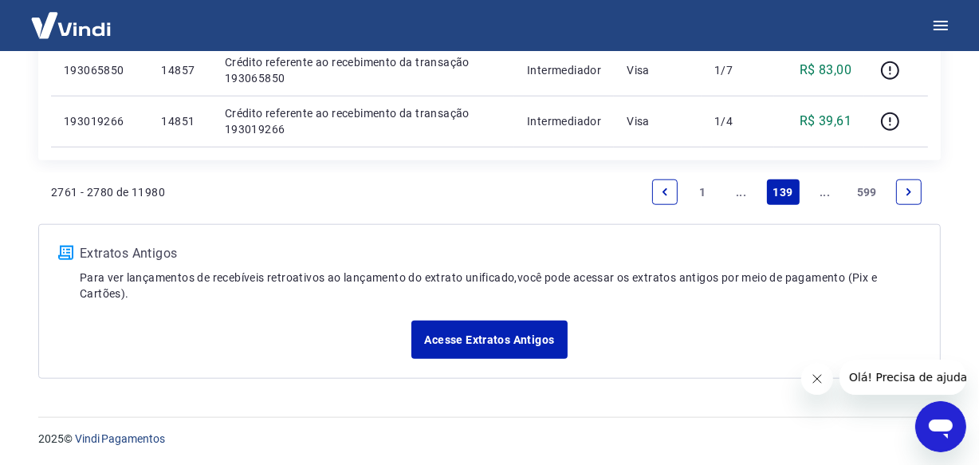
click at [814, 186] on link "..." at bounding box center [825, 192] width 26 height 26
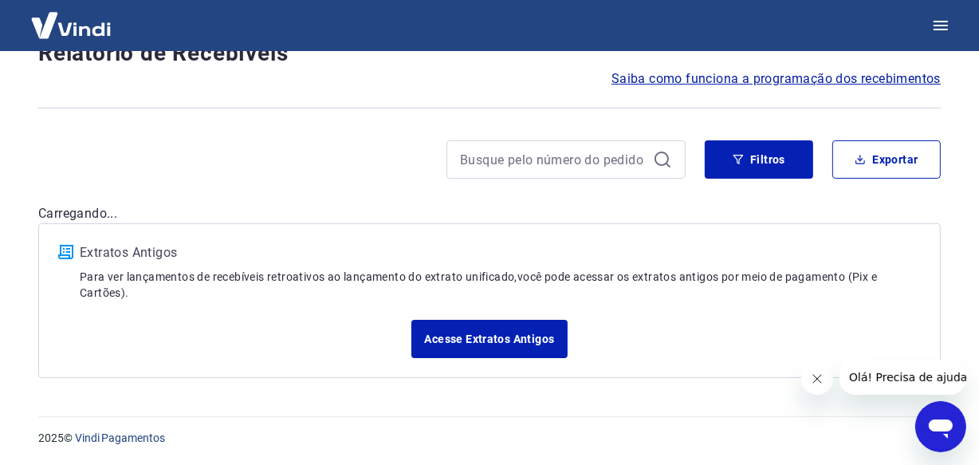
scroll to position [1380, 0]
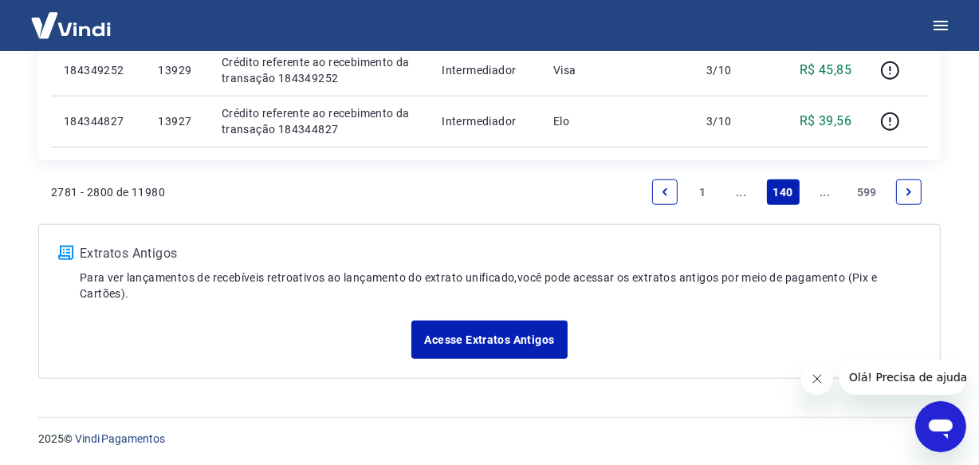
click at [819, 191] on link "..." at bounding box center [825, 192] width 26 height 26
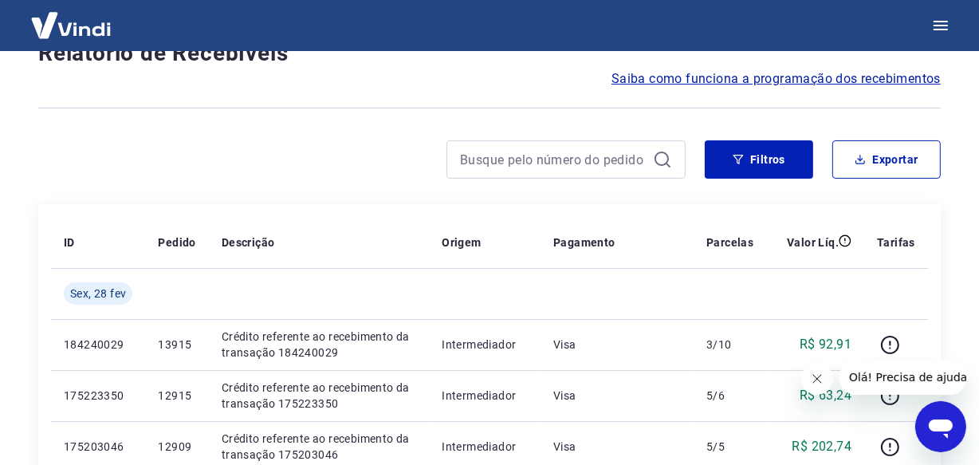
scroll to position [1380, 0]
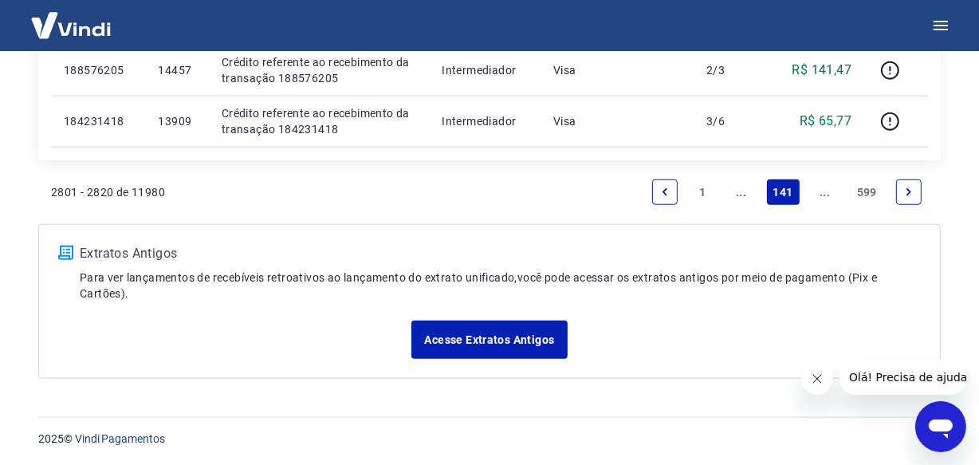
click at [820, 191] on link "..." at bounding box center [825, 192] width 26 height 26
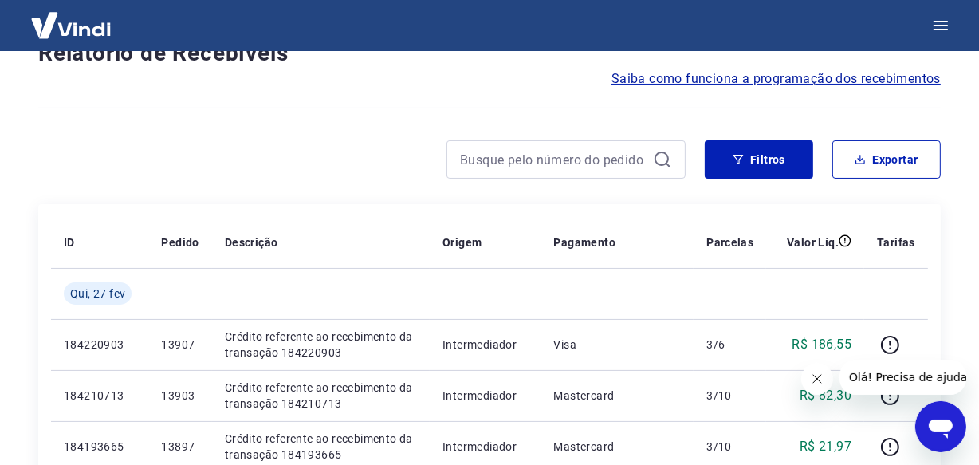
scroll to position [1380, 0]
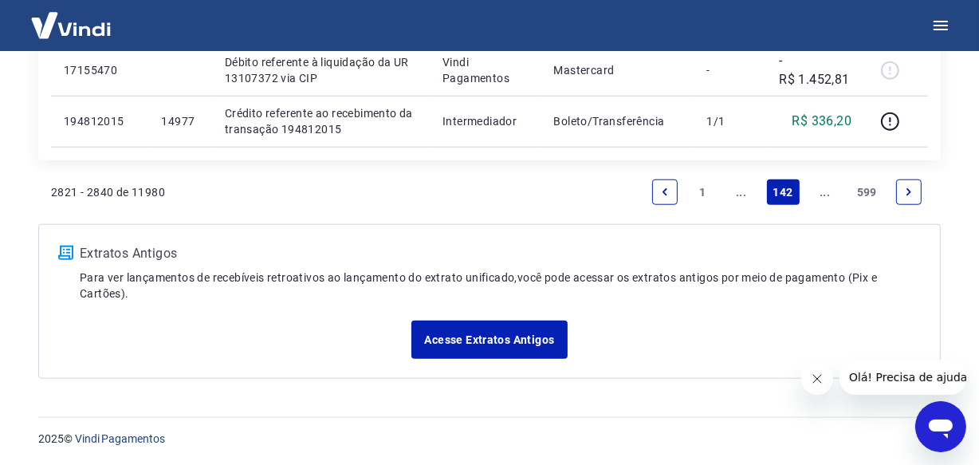
click at [820, 191] on link "..." at bounding box center [825, 192] width 26 height 26
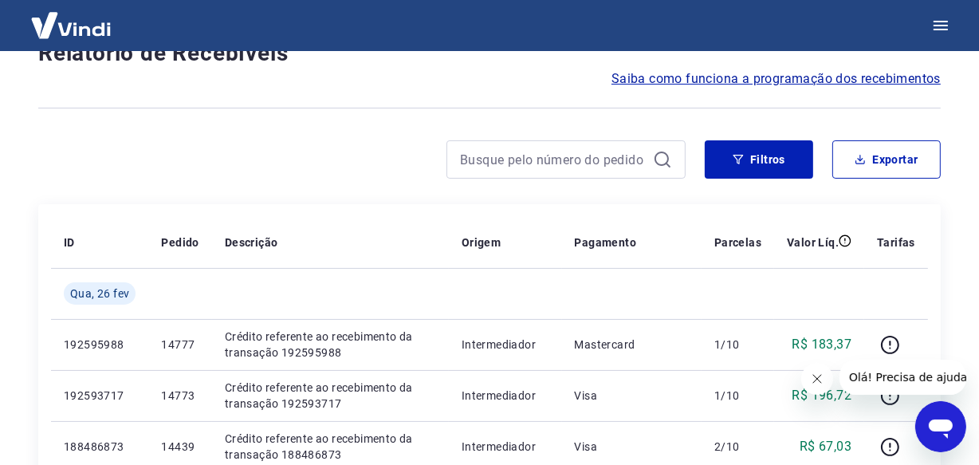
scroll to position [1380, 0]
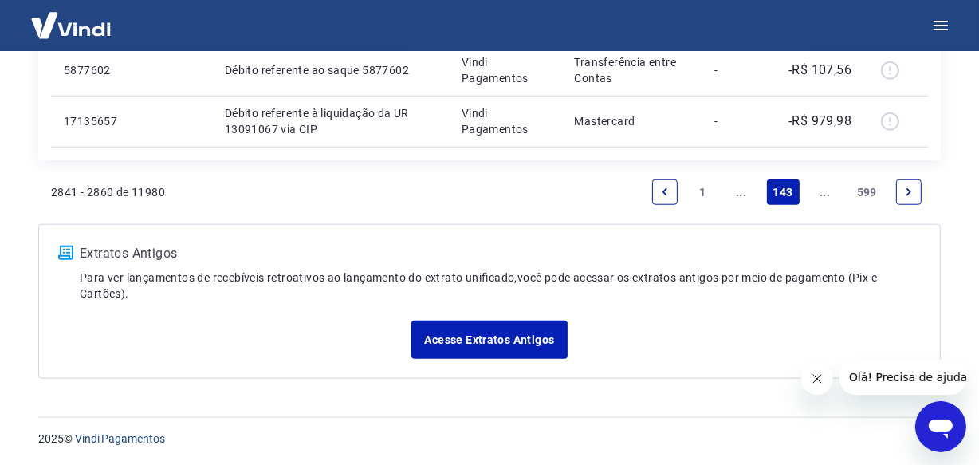
click at [819, 191] on link "..." at bounding box center [825, 192] width 26 height 26
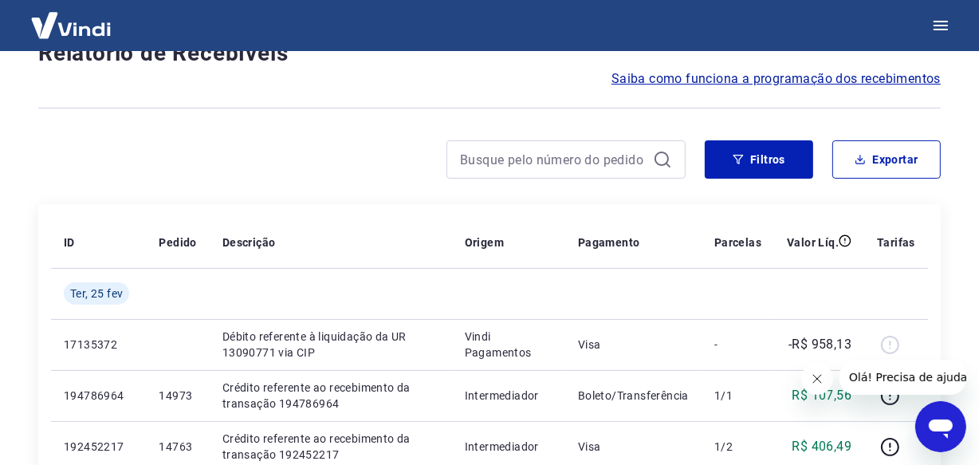
scroll to position [1380, 0]
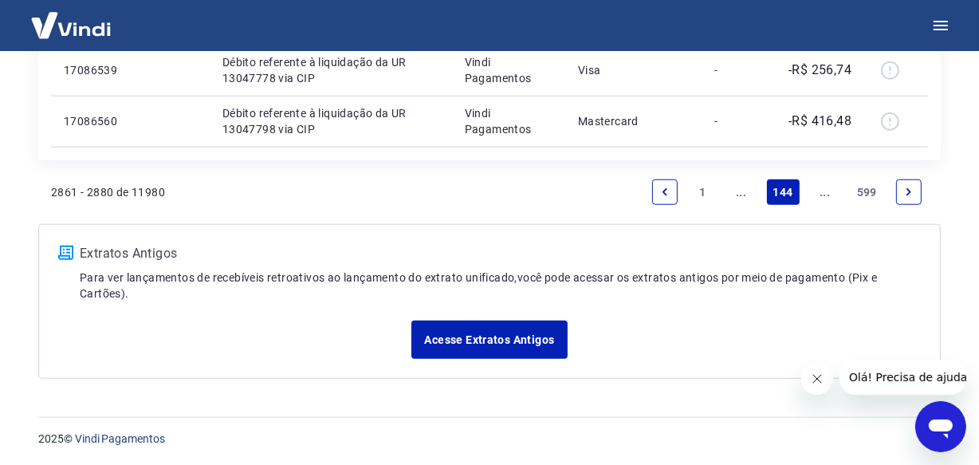
click at [819, 191] on link "..." at bounding box center [825, 192] width 26 height 26
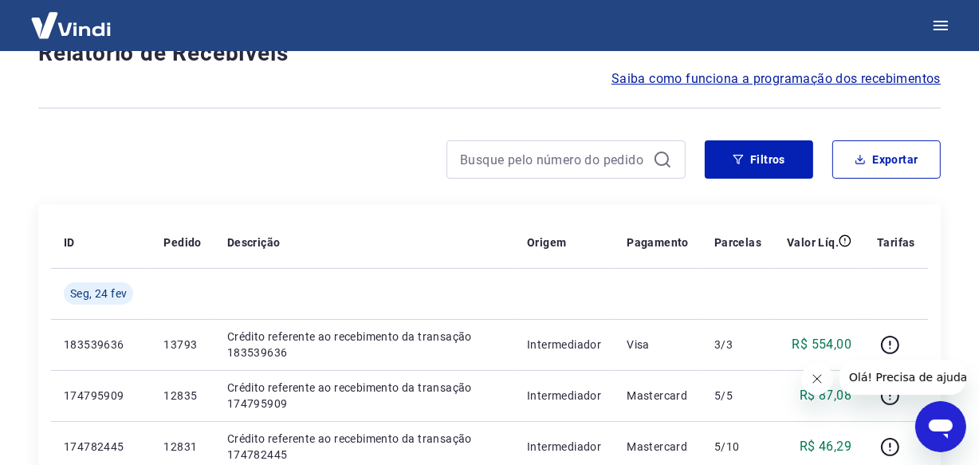
scroll to position [1431, 0]
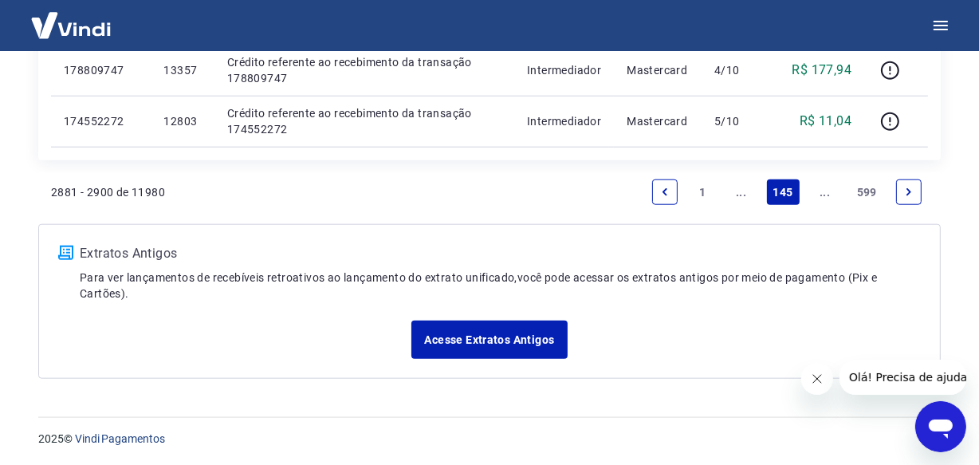
click at [819, 191] on link "..." at bounding box center [825, 192] width 26 height 26
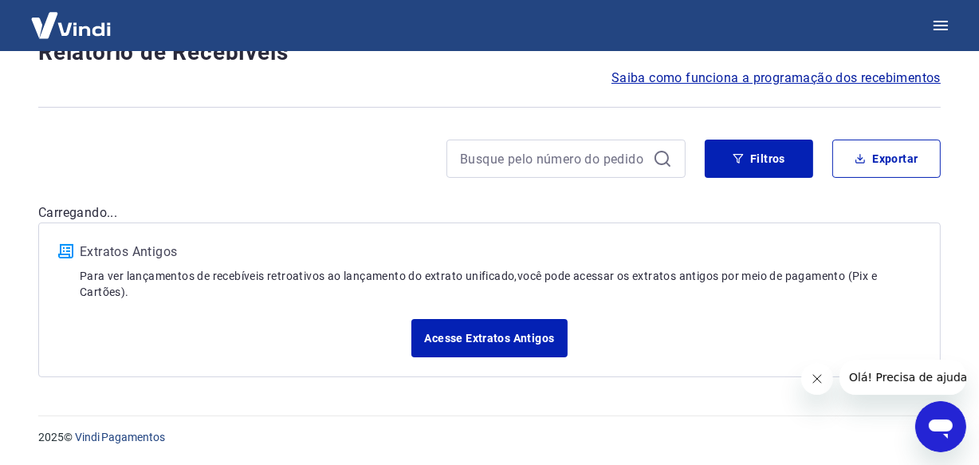
scroll to position [136, 0]
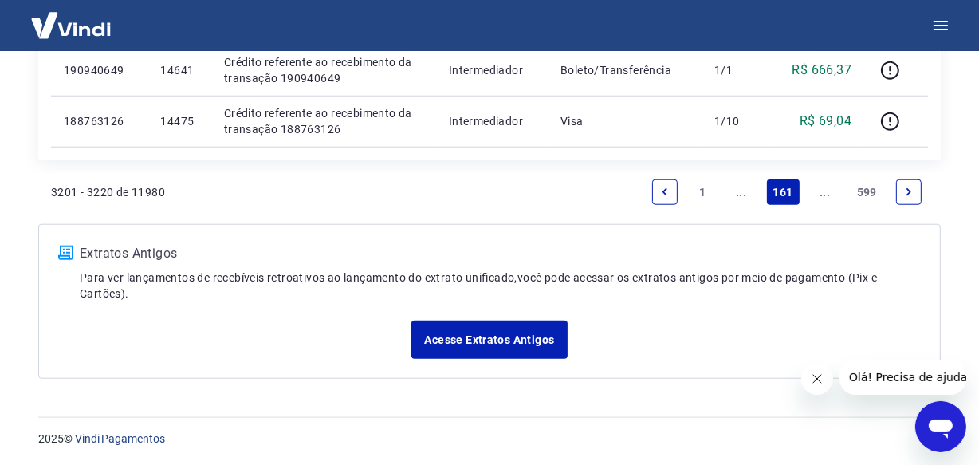
click at [823, 188] on link "..." at bounding box center [825, 192] width 26 height 26
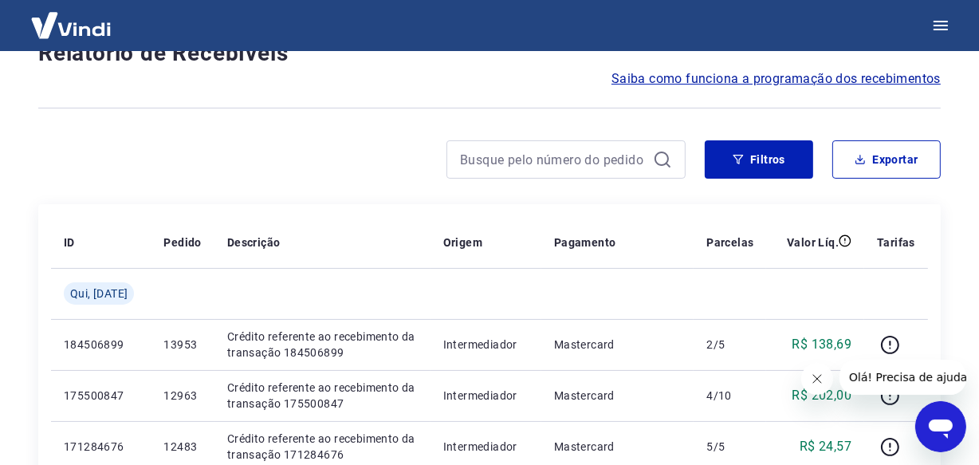
scroll to position [1380, 0]
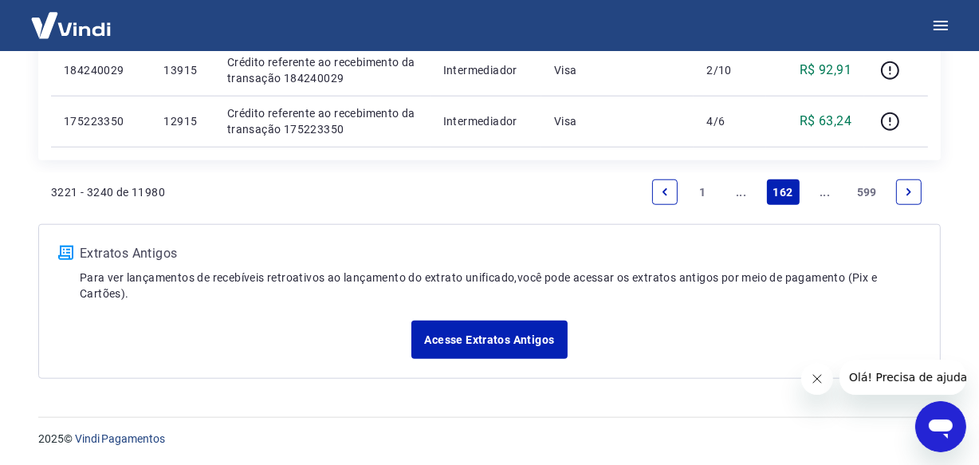
click at [823, 188] on link "..." at bounding box center [825, 192] width 26 height 26
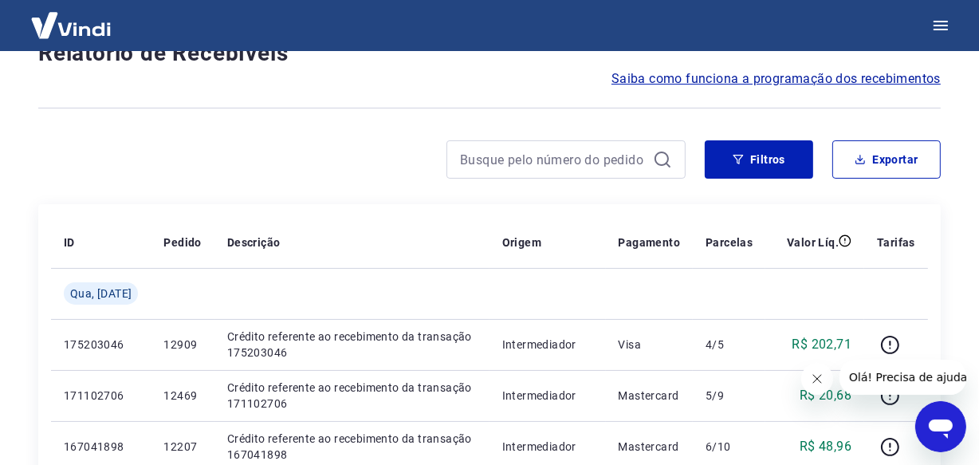
scroll to position [1380, 0]
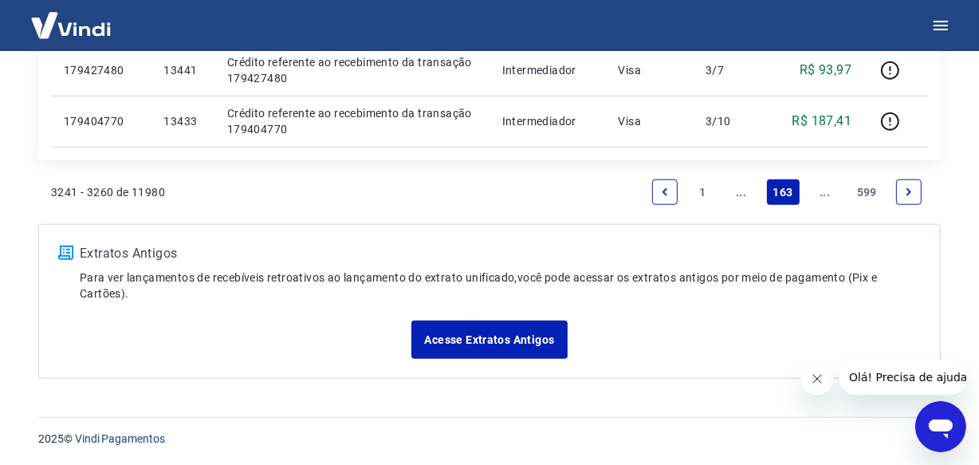
click at [823, 188] on link "..." at bounding box center [825, 192] width 26 height 26
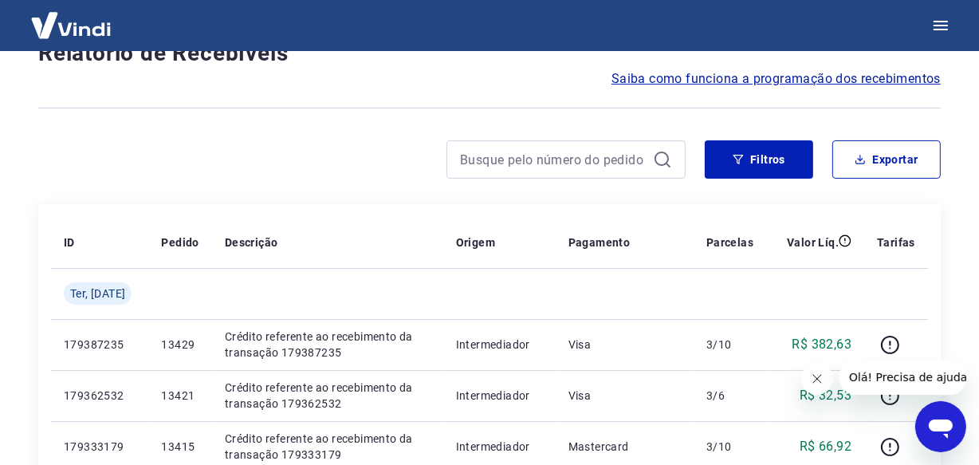
scroll to position [1380, 0]
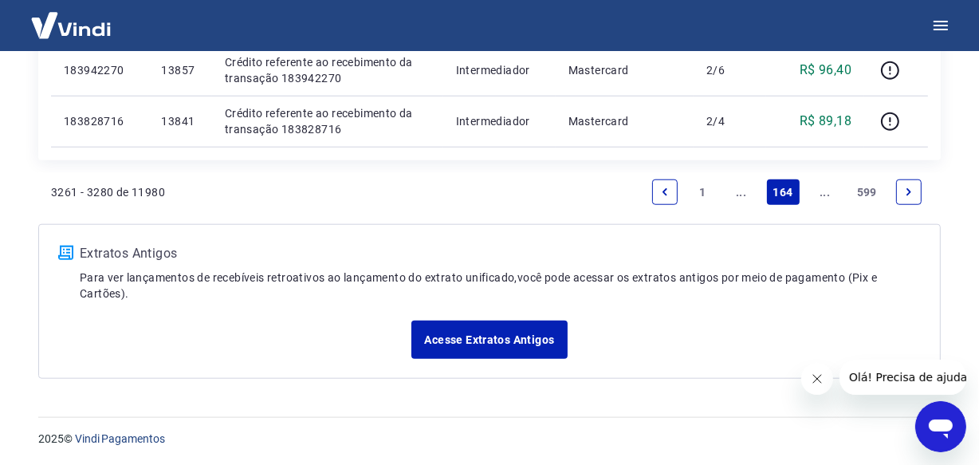
click at [823, 188] on link "..." at bounding box center [825, 192] width 26 height 26
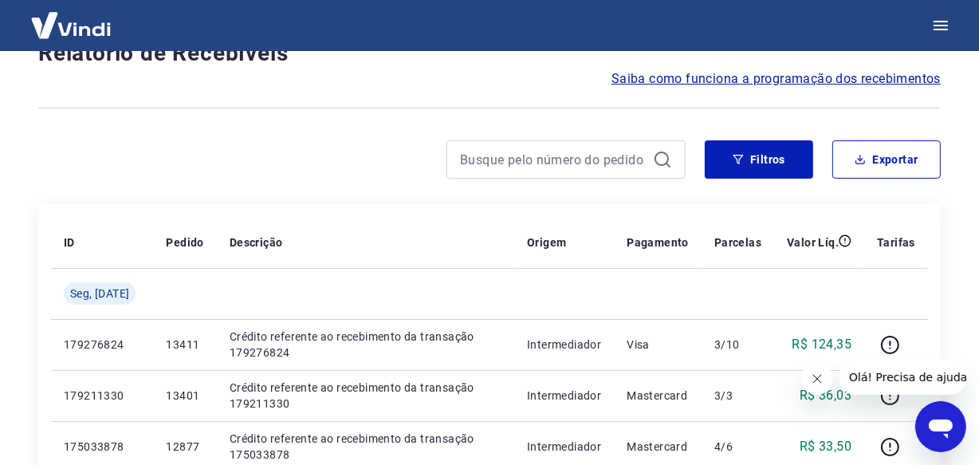
scroll to position [1380, 0]
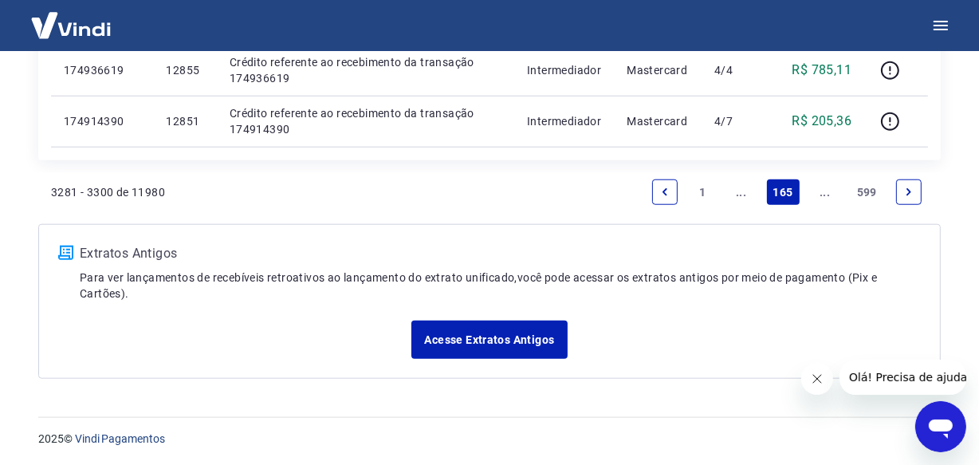
click at [823, 188] on link "..." at bounding box center [825, 192] width 26 height 26
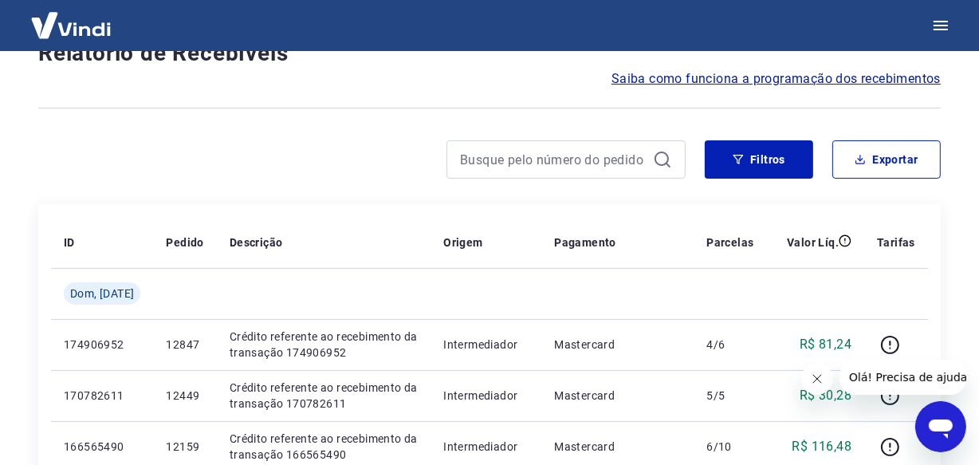
scroll to position [1431, 0]
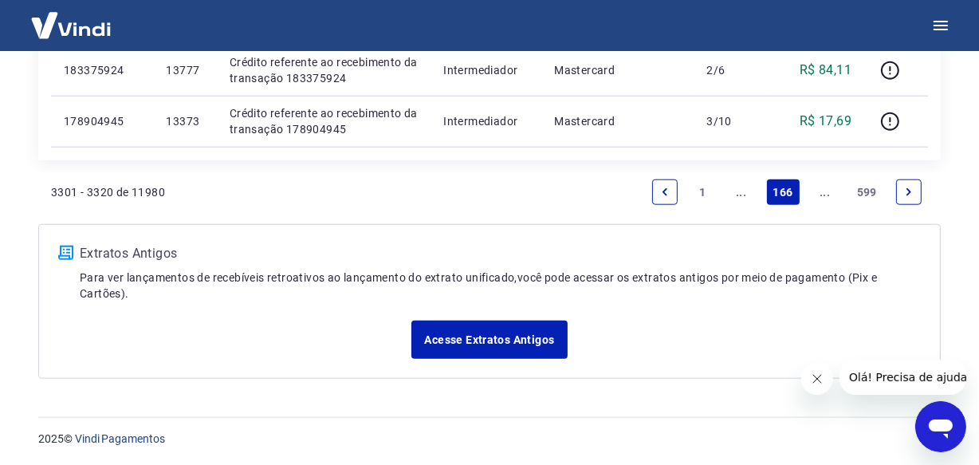
click at [822, 188] on link "..." at bounding box center [825, 192] width 26 height 26
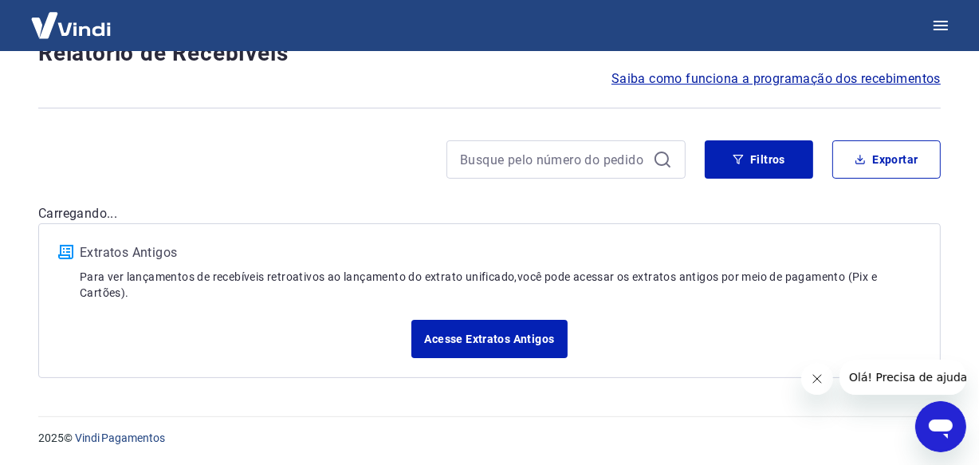
scroll to position [1431, 0]
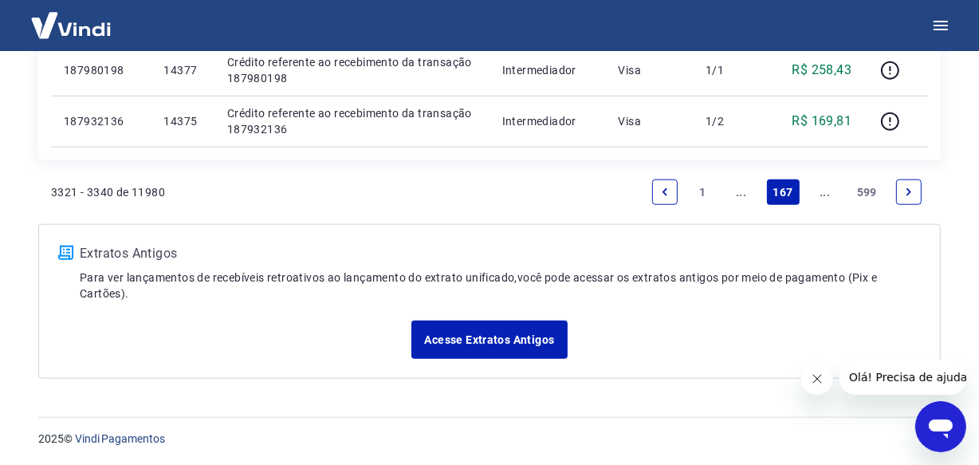
click at [822, 188] on link "..." at bounding box center [825, 192] width 26 height 26
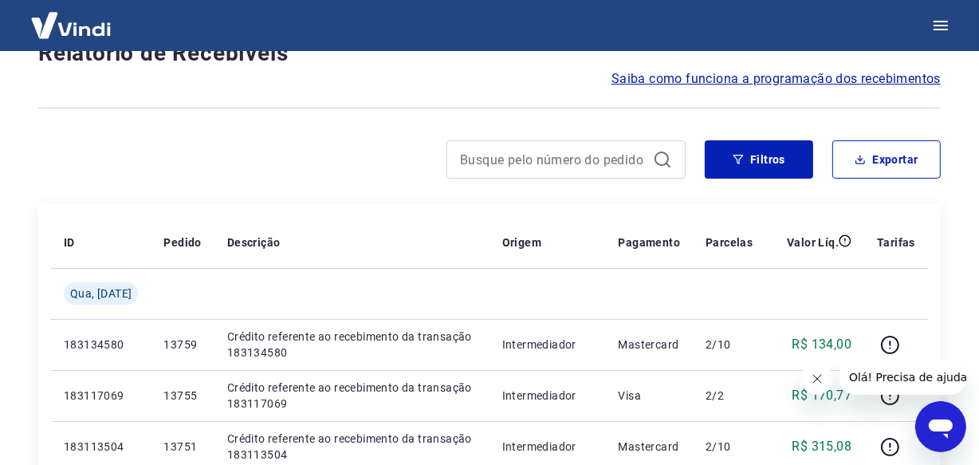
scroll to position [1380, 0]
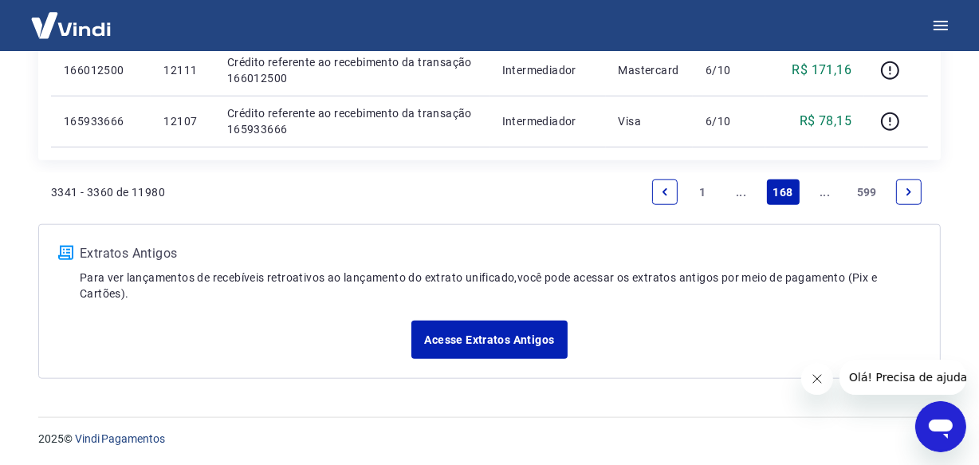
click at [822, 188] on link "..." at bounding box center [825, 192] width 26 height 26
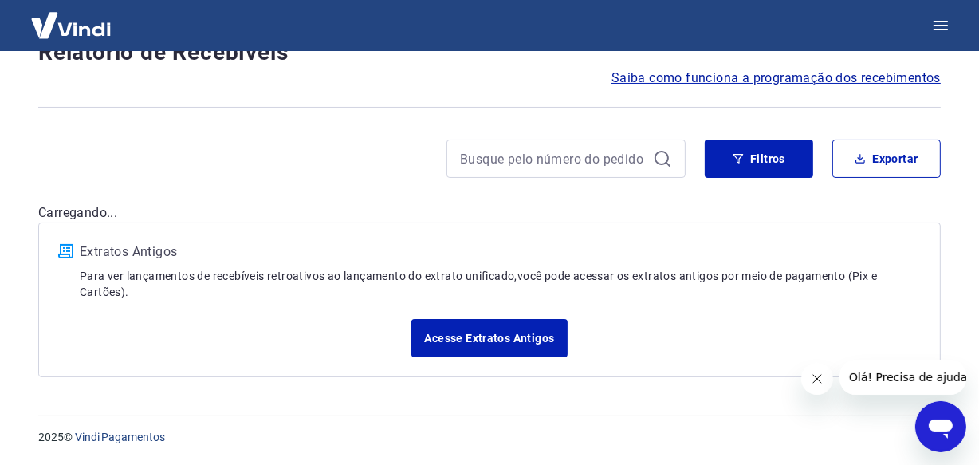
scroll to position [136, 0]
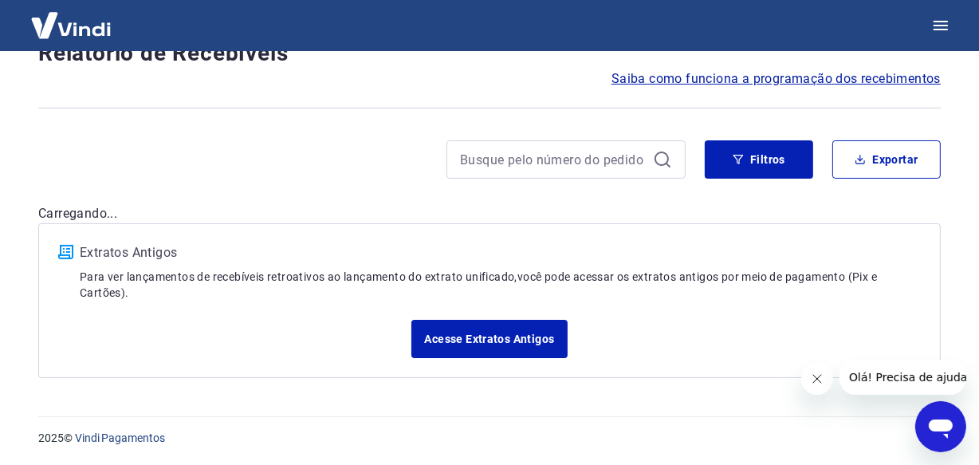
scroll to position [1431, 0]
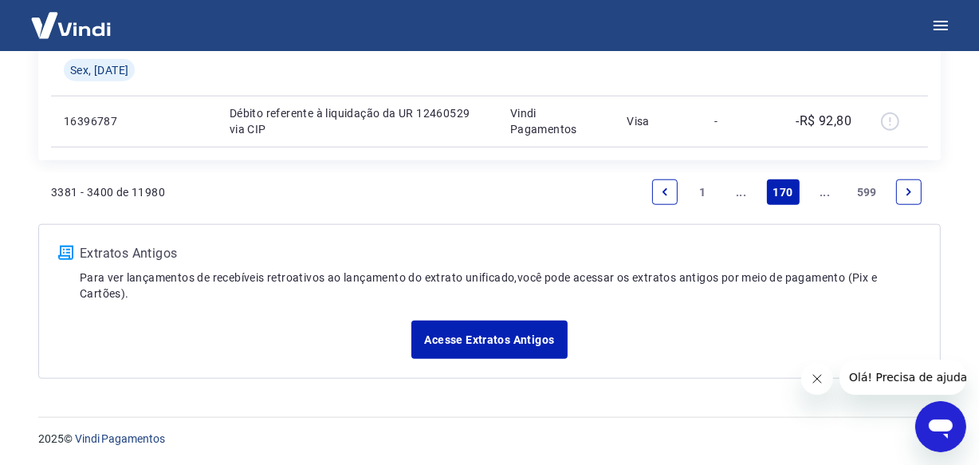
click at [822, 191] on link "..." at bounding box center [825, 192] width 26 height 26
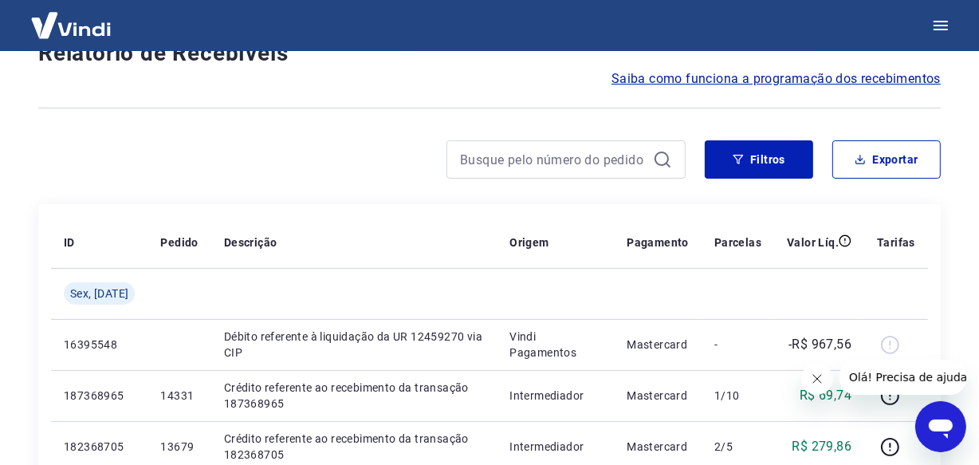
scroll to position [1380, 0]
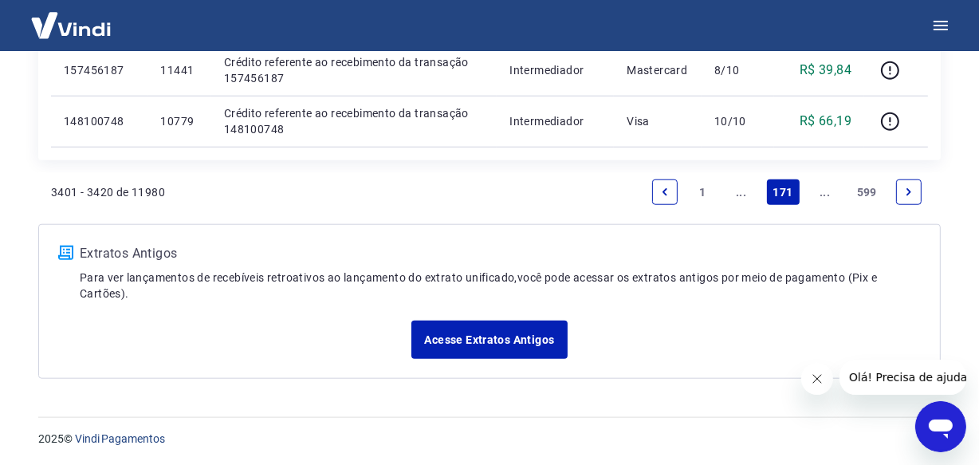
click at [819, 189] on link "..." at bounding box center [825, 192] width 26 height 26
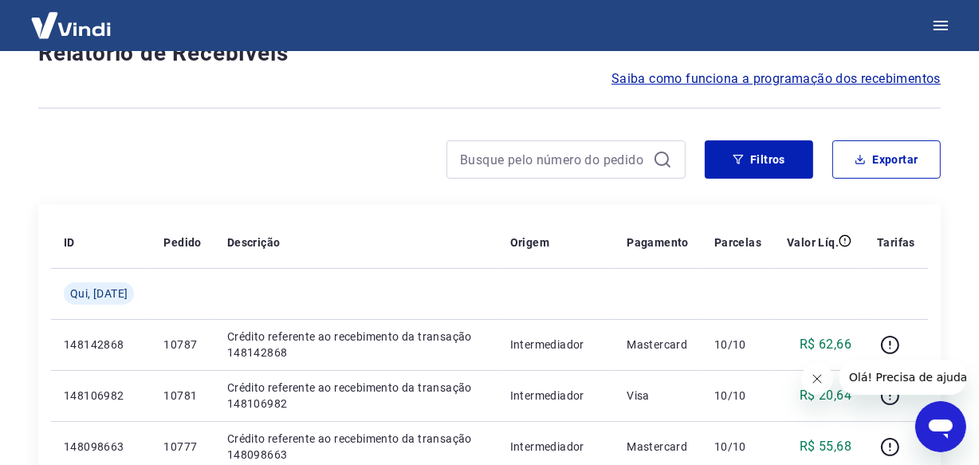
scroll to position [1431, 0]
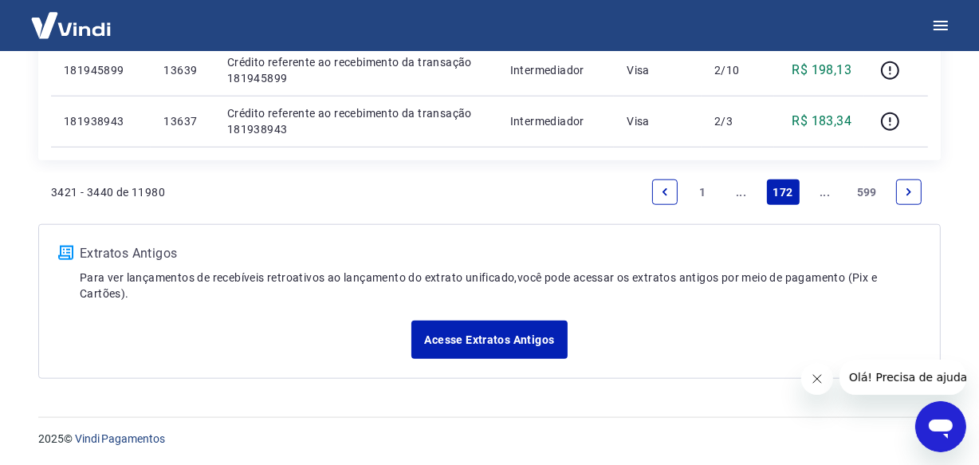
click at [819, 189] on link "..." at bounding box center [825, 192] width 26 height 26
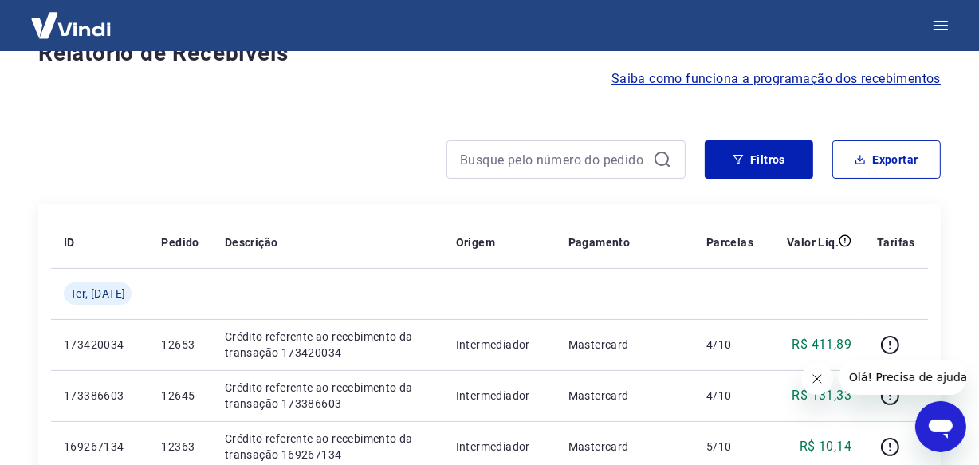
scroll to position [1380, 0]
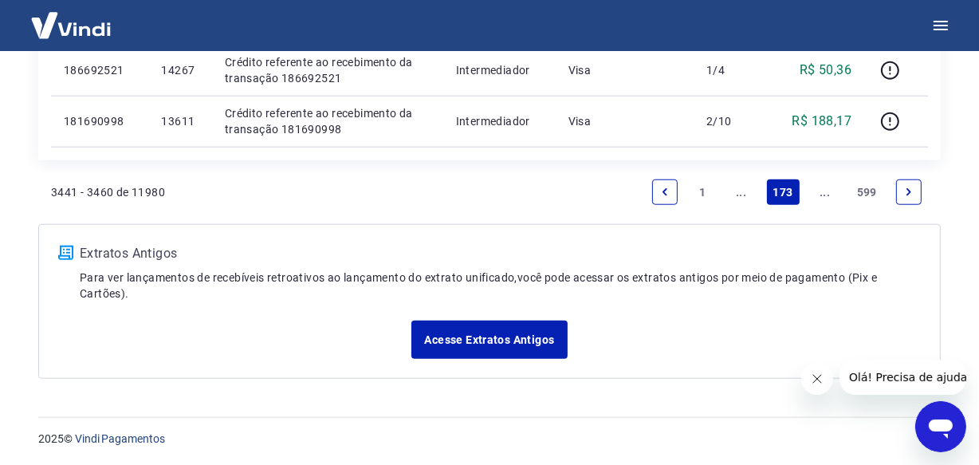
click at [819, 189] on link "..." at bounding box center [825, 192] width 26 height 26
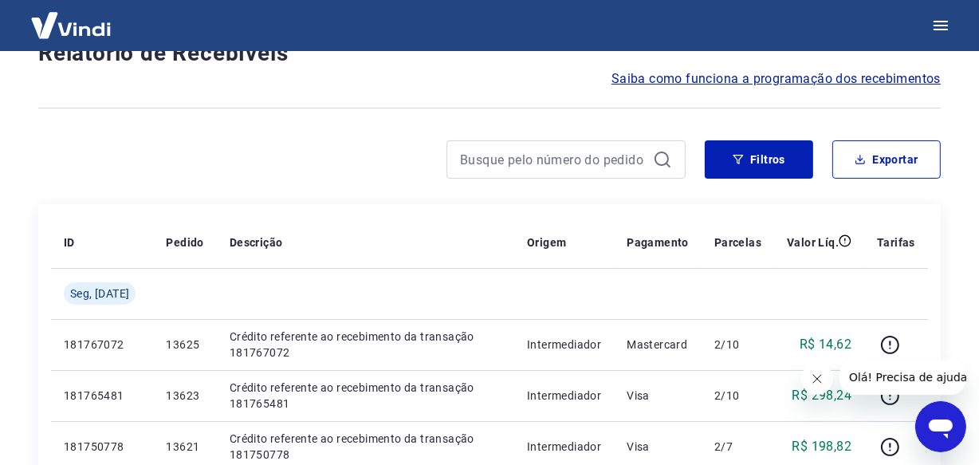
scroll to position [1380, 0]
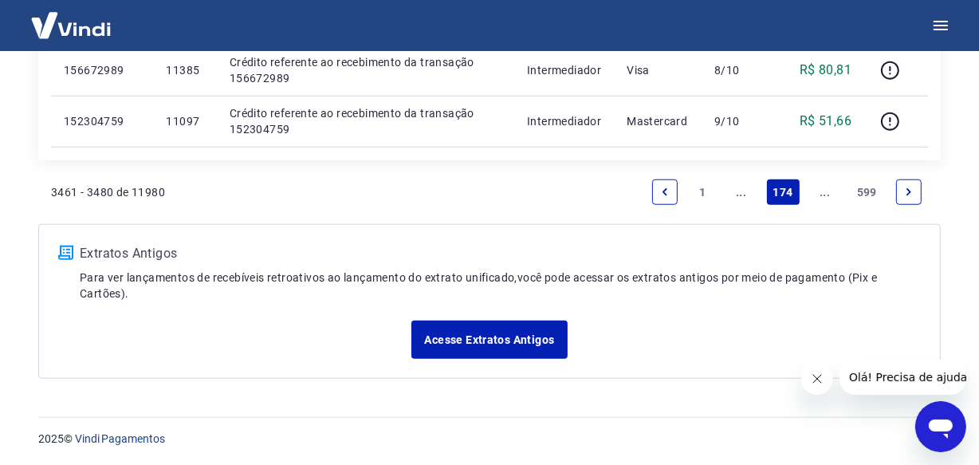
click at [819, 189] on link "..." at bounding box center [825, 192] width 26 height 26
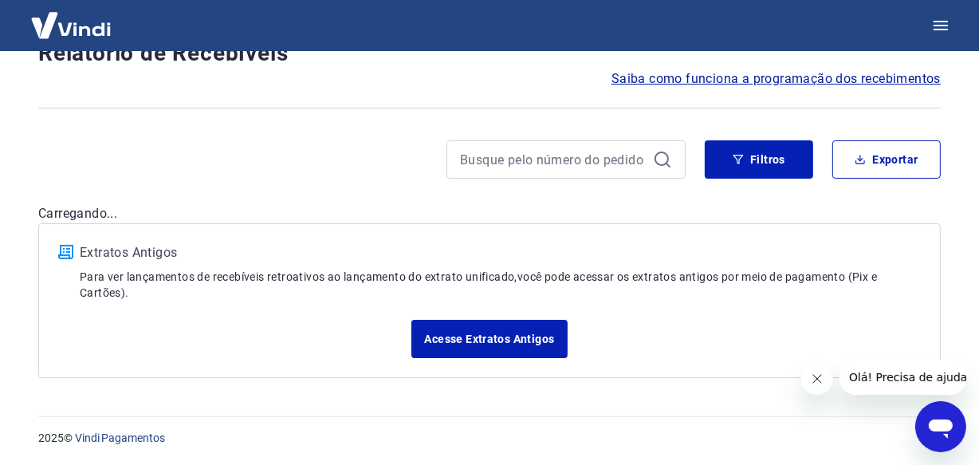
scroll to position [1380, 0]
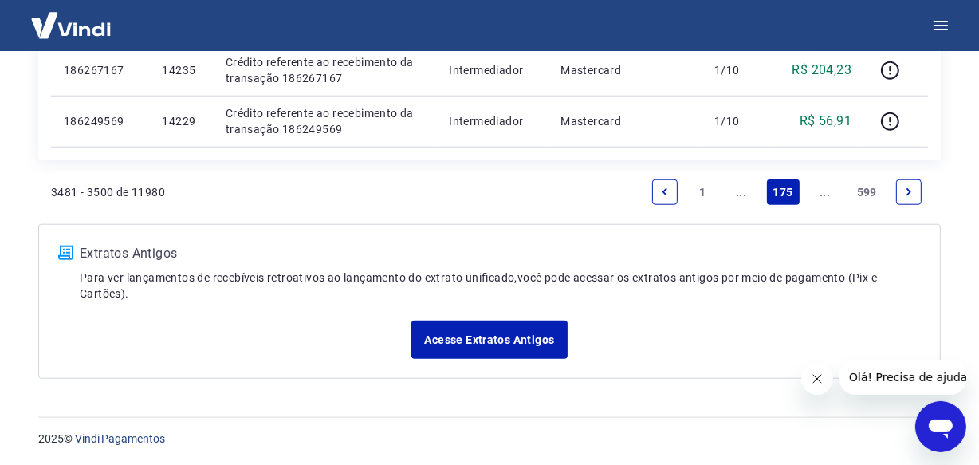
click at [818, 194] on link "..." at bounding box center [825, 192] width 26 height 26
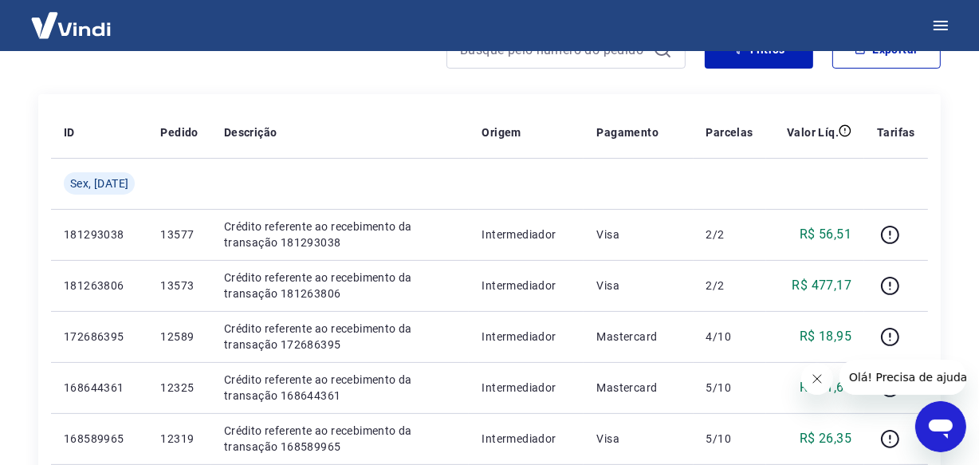
scroll to position [221, 0]
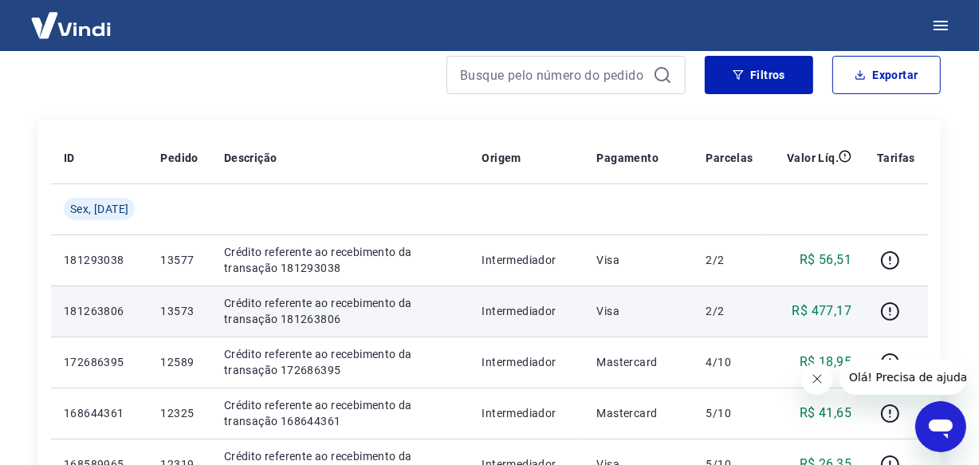
click at [167, 308] on p "13573" at bounding box center [178, 311] width 37 height 16
copy p "13573"
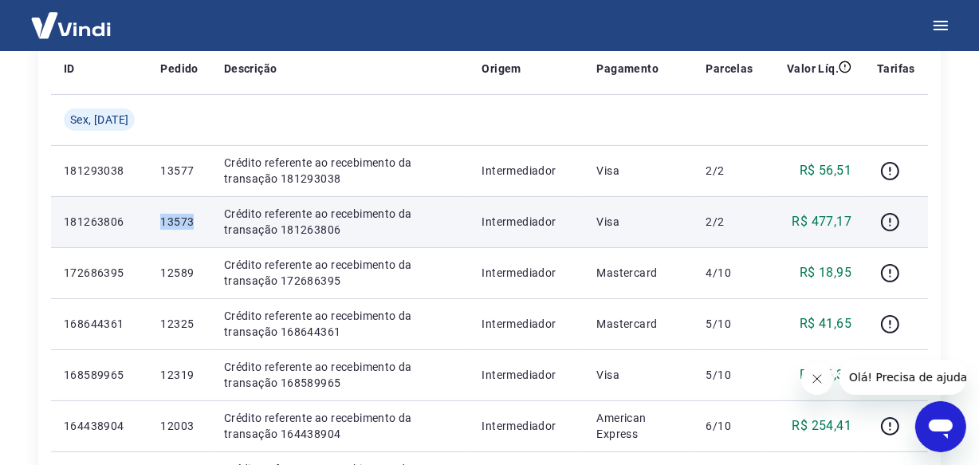
scroll to position [366, 0]
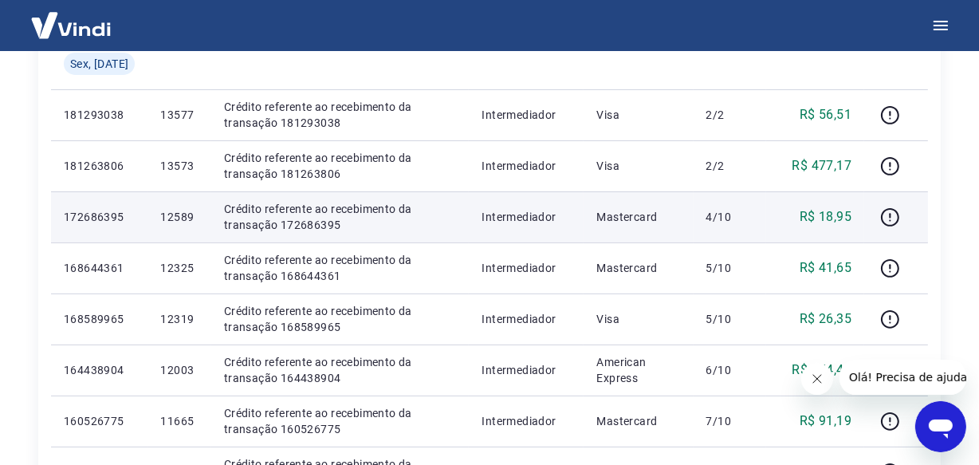
click at [176, 218] on p "12589" at bounding box center [178, 217] width 37 height 16
copy p "12589"
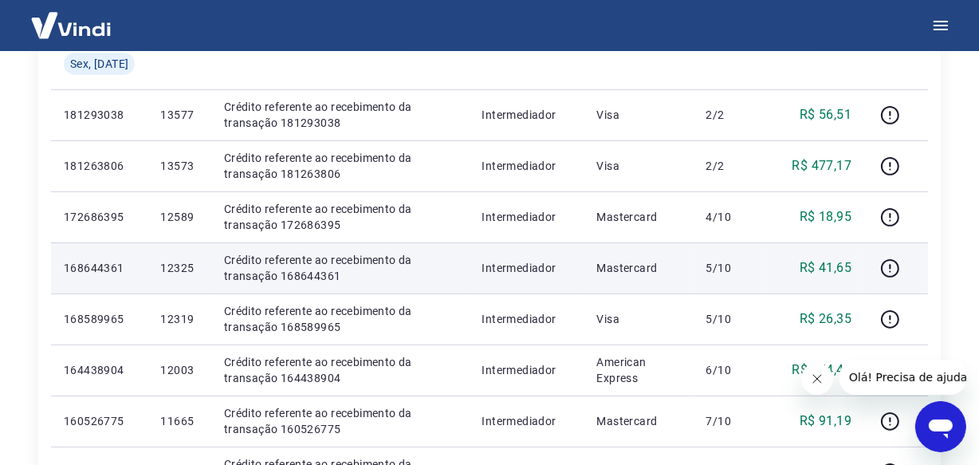
click at [175, 269] on p "12325" at bounding box center [178, 268] width 37 height 16
copy p "12325"
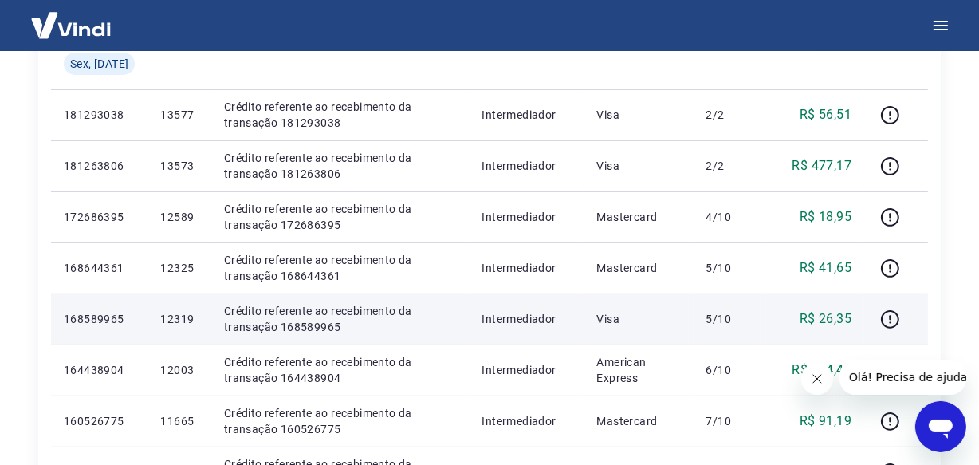
click at [187, 317] on p "12319" at bounding box center [178, 319] width 37 height 16
copy p "12319"
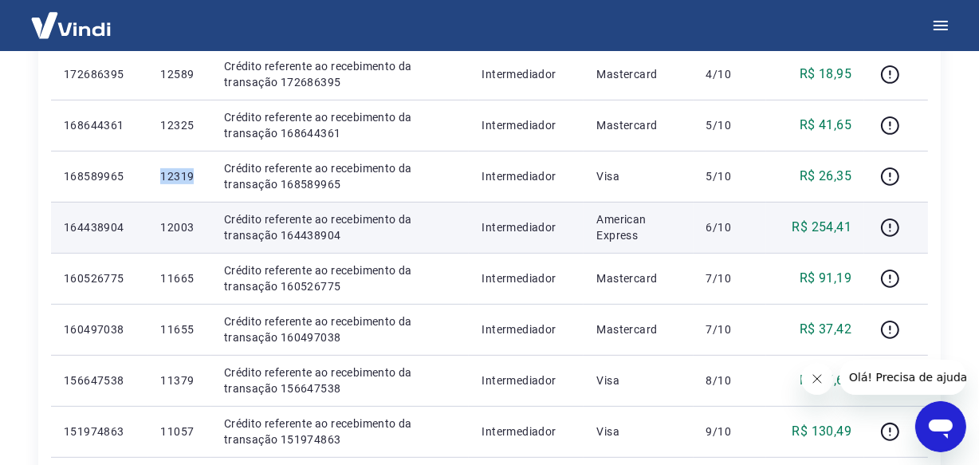
scroll to position [510, 0]
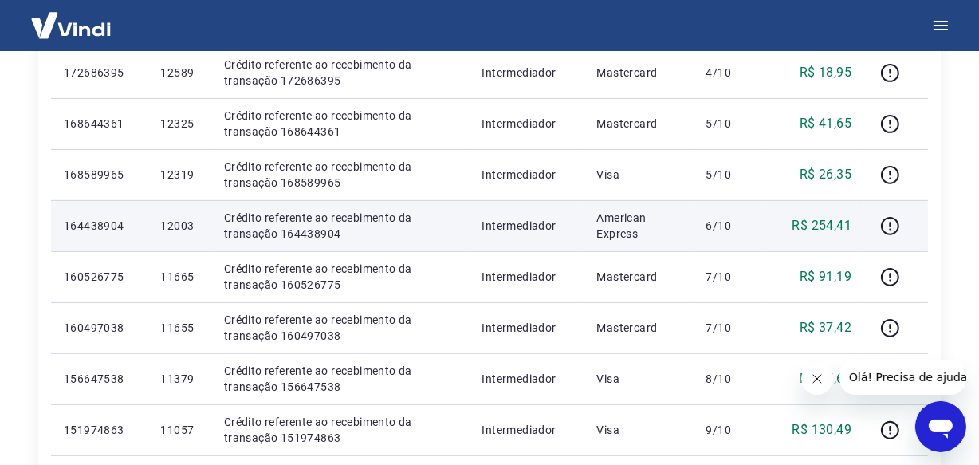
click at [183, 227] on p "12003" at bounding box center [178, 226] width 37 height 16
copy p "12003"
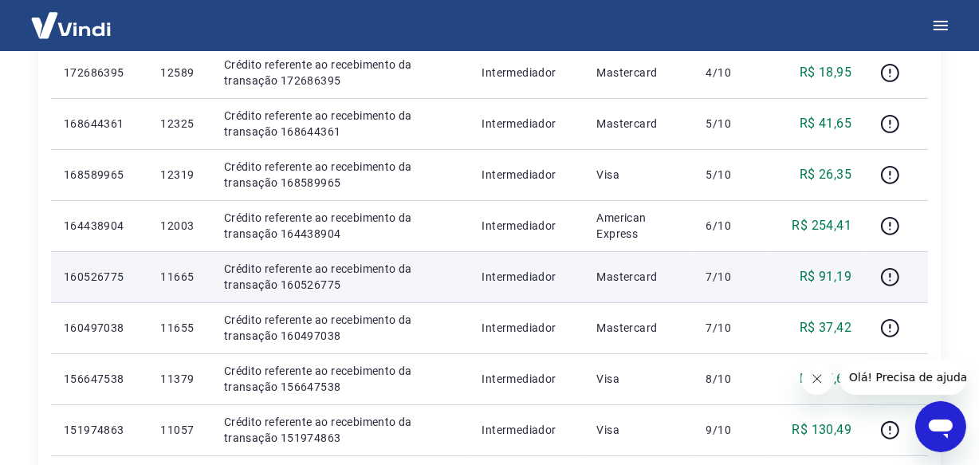
click at [166, 275] on p "11665" at bounding box center [178, 277] width 37 height 16
copy p "11665"
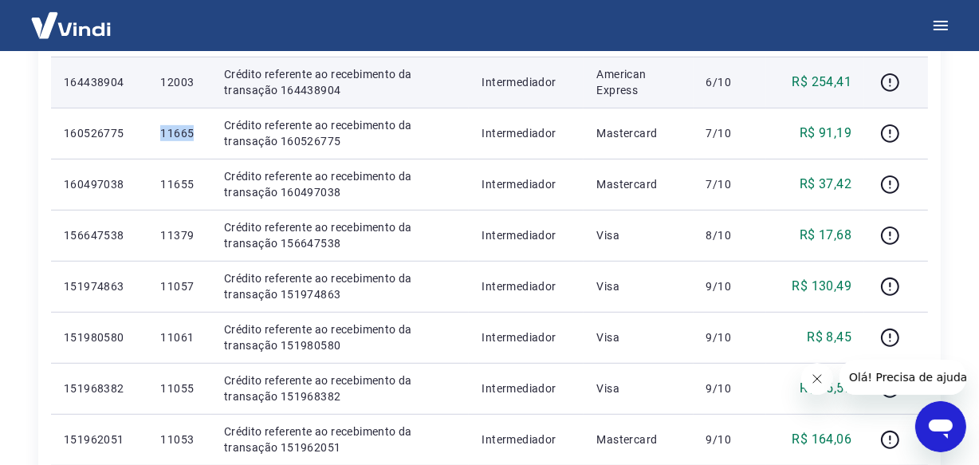
scroll to position [655, 0]
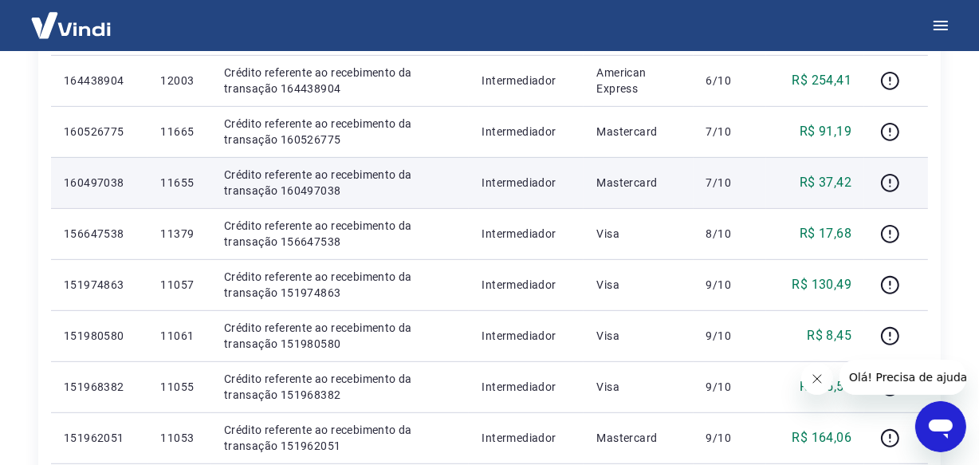
click at [167, 189] on p "11655" at bounding box center [178, 183] width 37 height 16
copy p "11655"
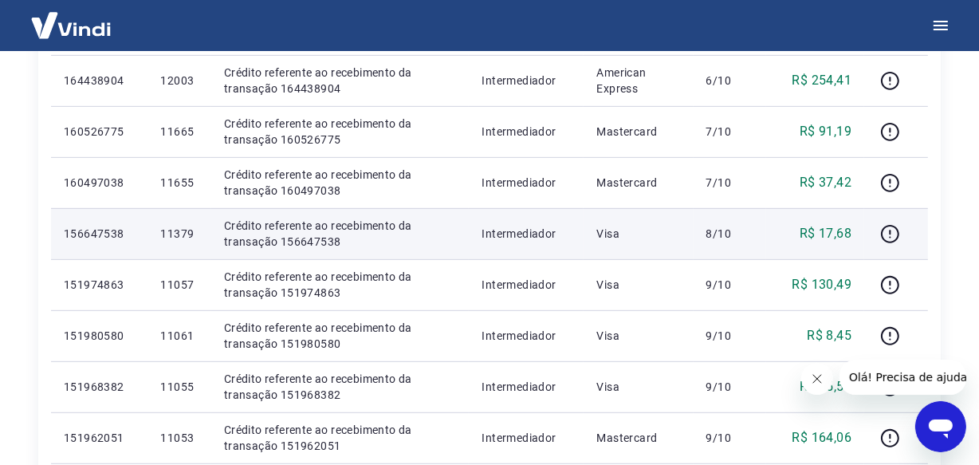
click at [166, 237] on p "11379" at bounding box center [178, 234] width 37 height 16
click at [167, 237] on p "11379" at bounding box center [178, 234] width 37 height 16
copy p "11379"
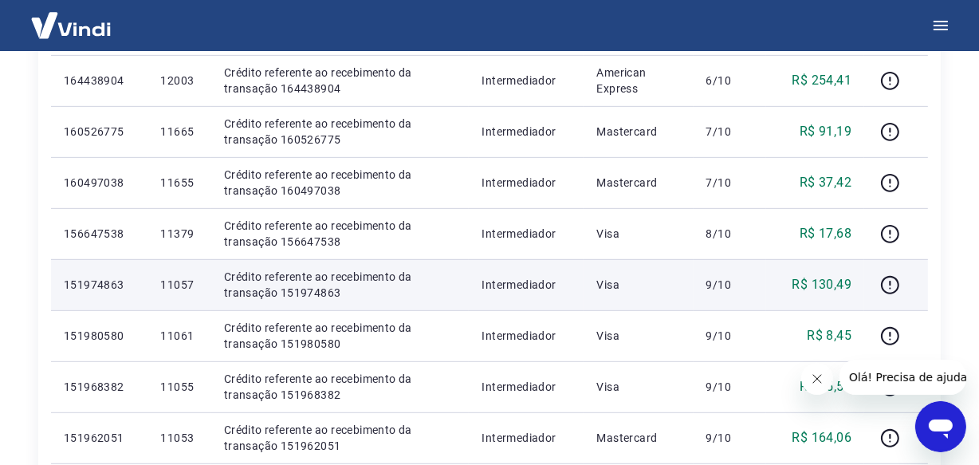
click at [180, 281] on p "11057" at bounding box center [178, 285] width 37 height 16
click at [181, 281] on p "11057" at bounding box center [178, 285] width 37 height 16
copy p "11057"
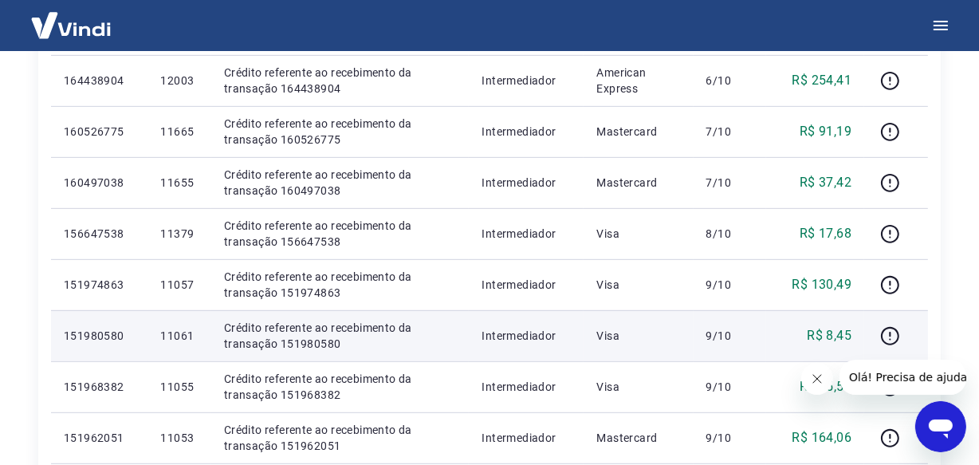
click at [176, 333] on p "11061" at bounding box center [178, 336] width 37 height 16
click at [179, 333] on p "11061" at bounding box center [178, 336] width 37 height 16
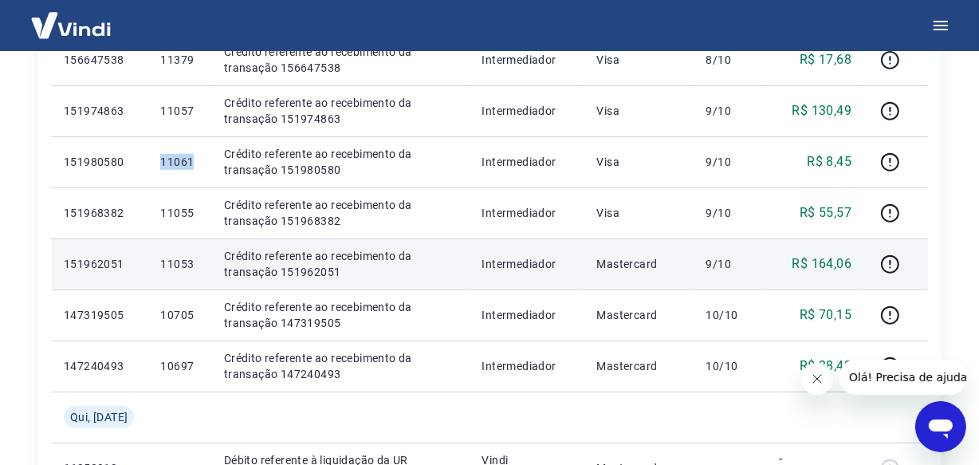
scroll to position [873, 0]
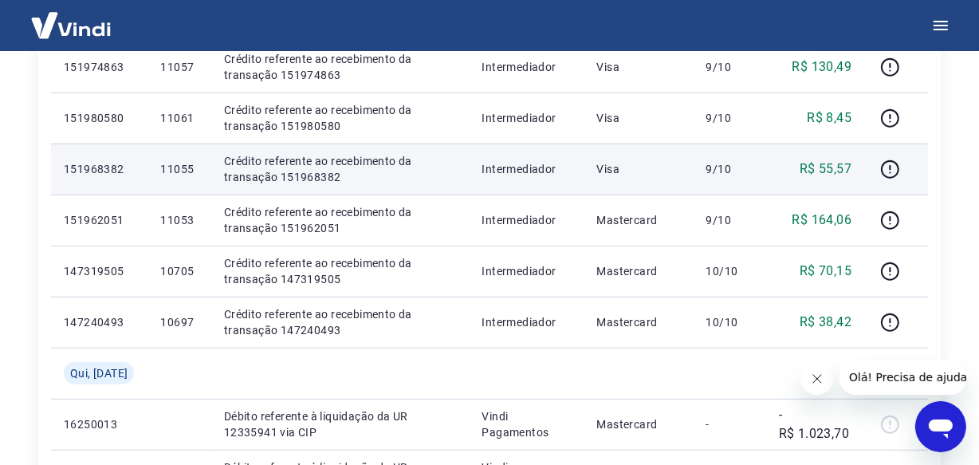
click at [171, 167] on p "11055" at bounding box center [178, 169] width 37 height 16
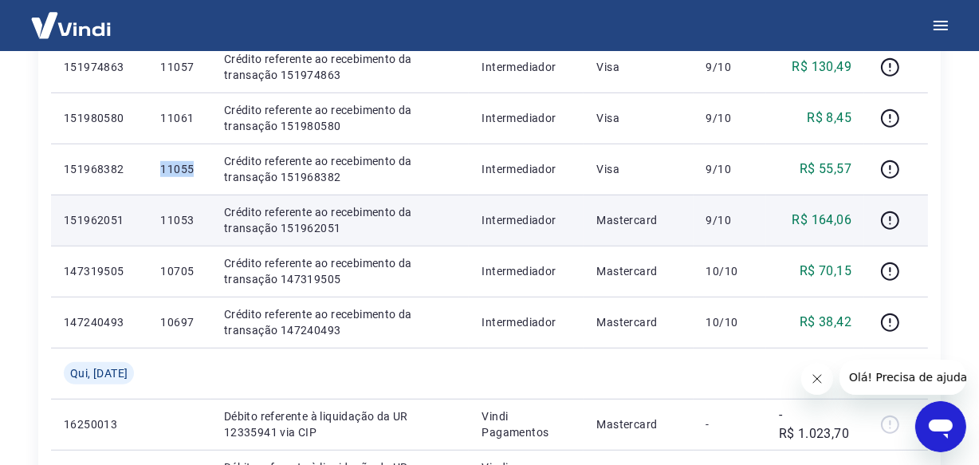
click at [174, 222] on p "11053" at bounding box center [178, 220] width 37 height 16
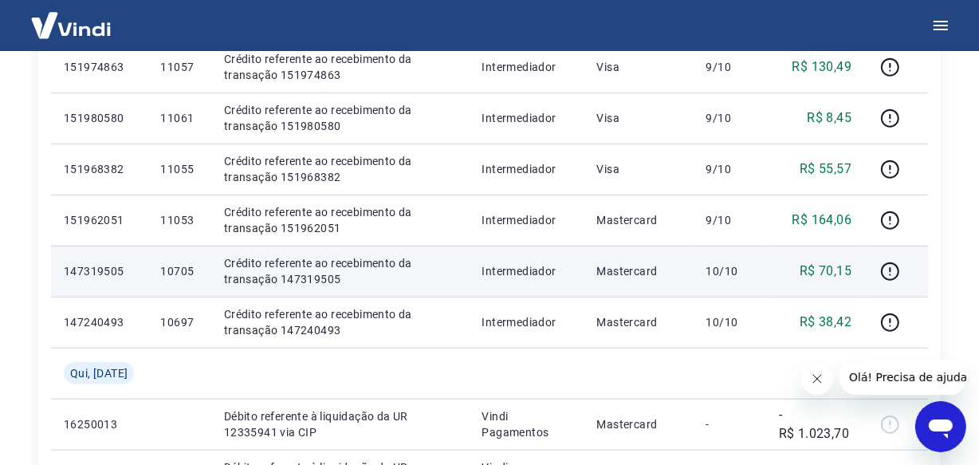
click at [178, 269] on p "10705" at bounding box center [178, 271] width 37 height 16
click at [182, 271] on p "10705" at bounding box center [178, 271] width 37 height 16
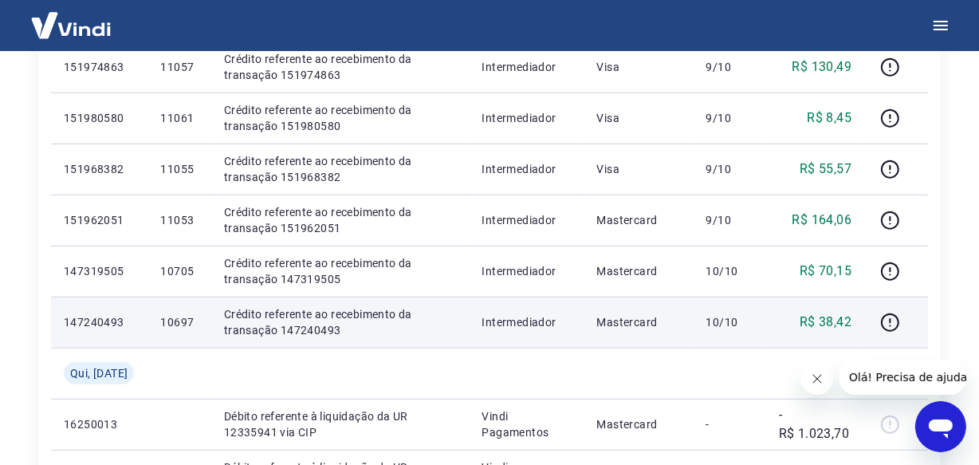
click at [182, 326] on p "10697" at bounding box center [178, 322] width 37 height 16
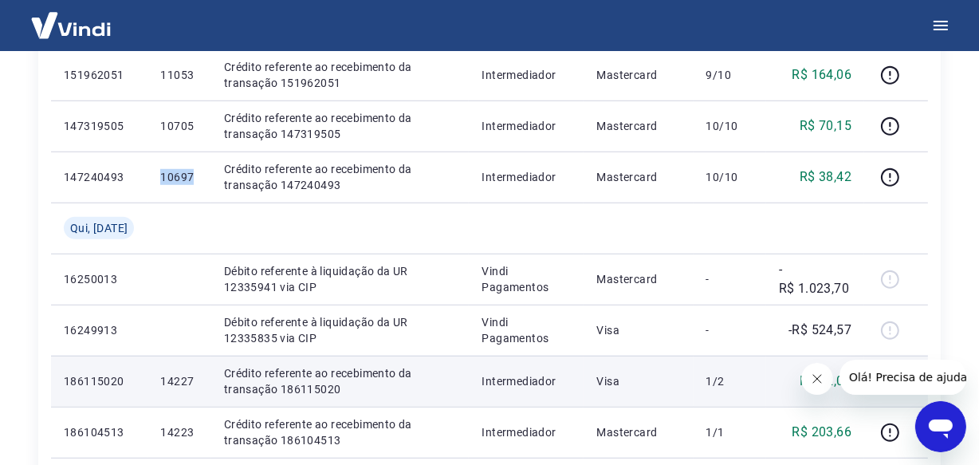
scroll to position [1163, 0]
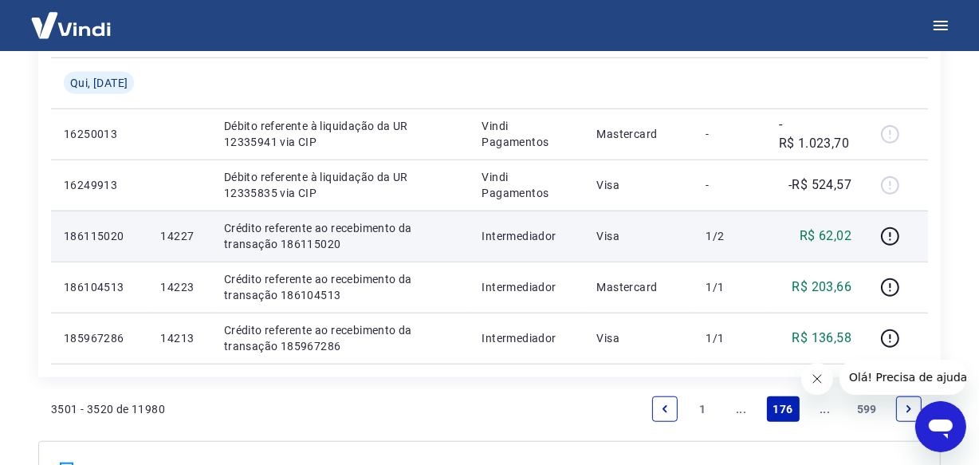
click at [172, 234] on p "14227" at bounding box center [178, 236] width 37 height 16
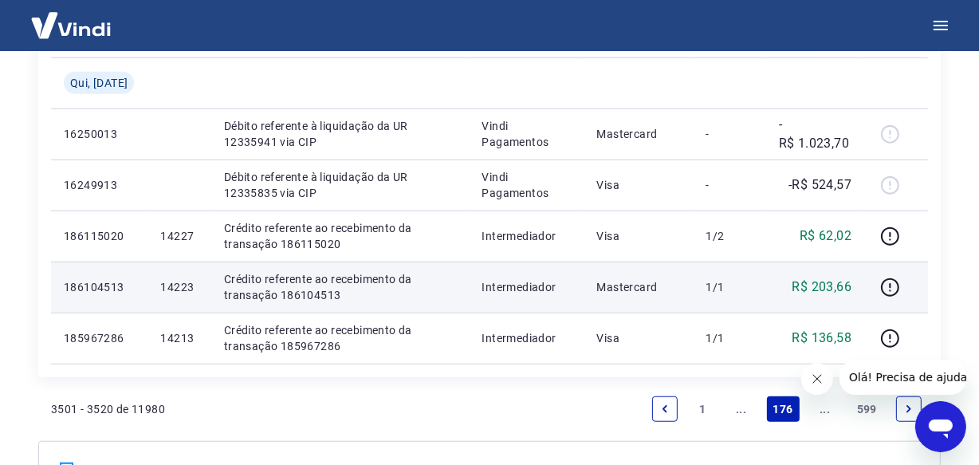
click at [176, 283] on p "14223" at bounding box center [178, 287] width 37 height 16
click at [96, 286] on p "186104513" at bounding box center [99, 287] width 71 height 16
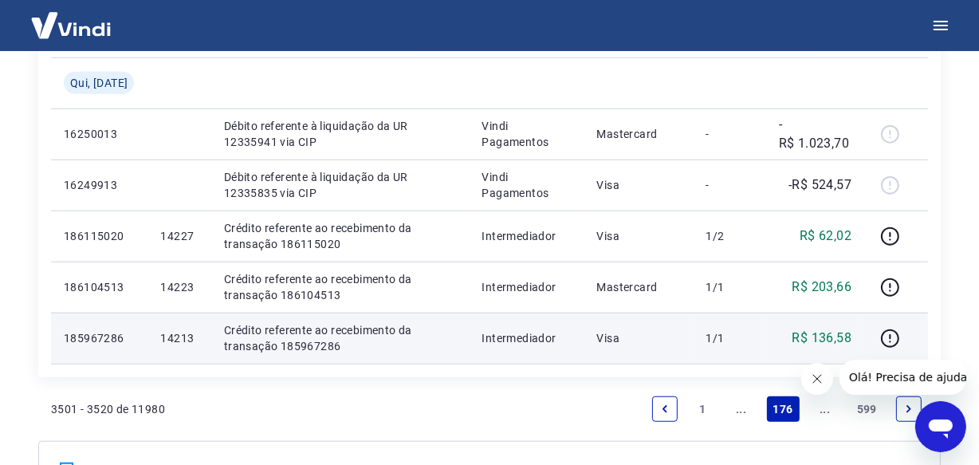
click at [175, 337] on p "14213" at bounding box center [178, 338] width 37 height 16
click at [92, 336] on p "185967286" at bounding box center [99, 338] width 71 height 16
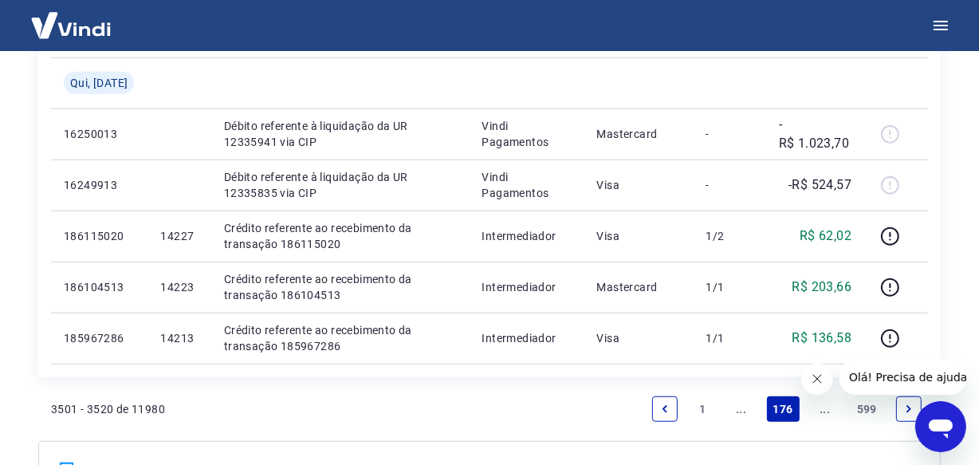
click at [822, 410] on link "..." at bounding box center [825, 409] width 26 height 26
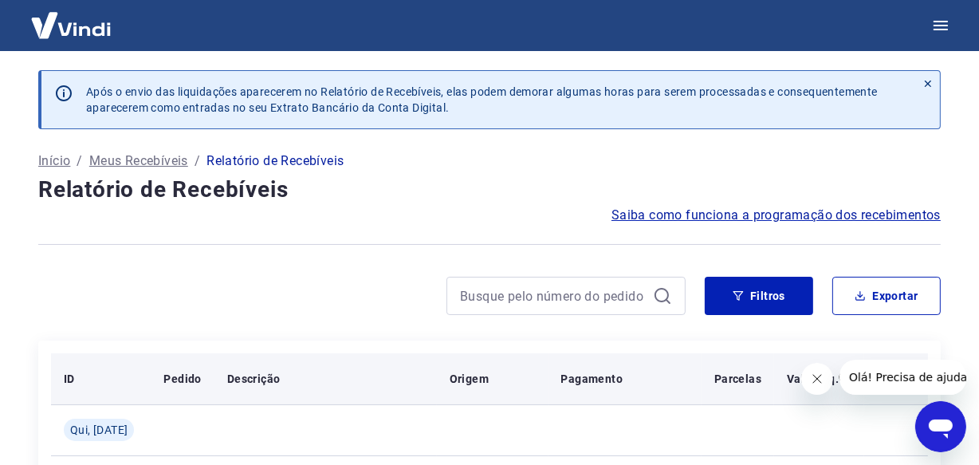
scroll to position [144, 0]
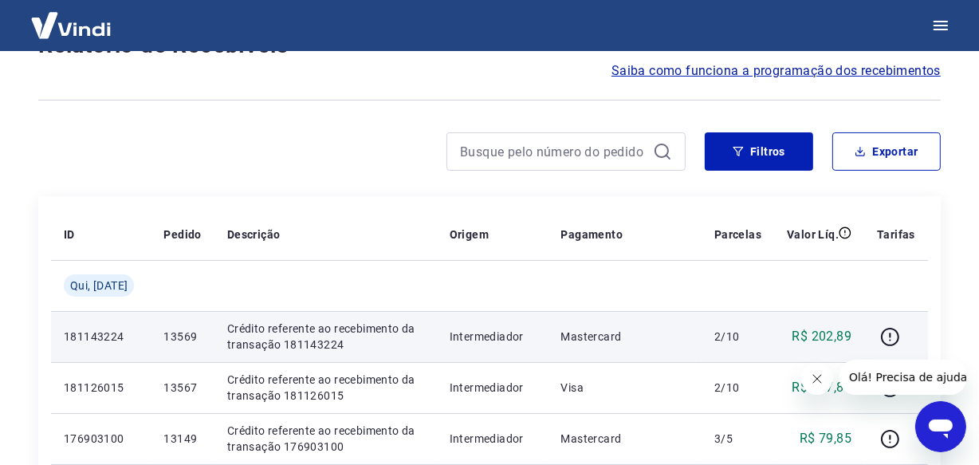
click at [179, 338] on p "13569" at bounding box center [181, 336] width 37 height 16
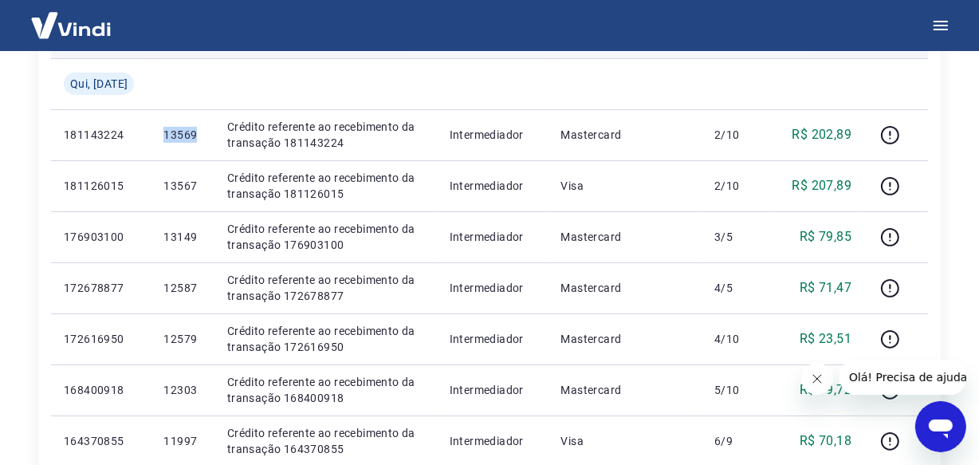
scroll to position [362, 0]
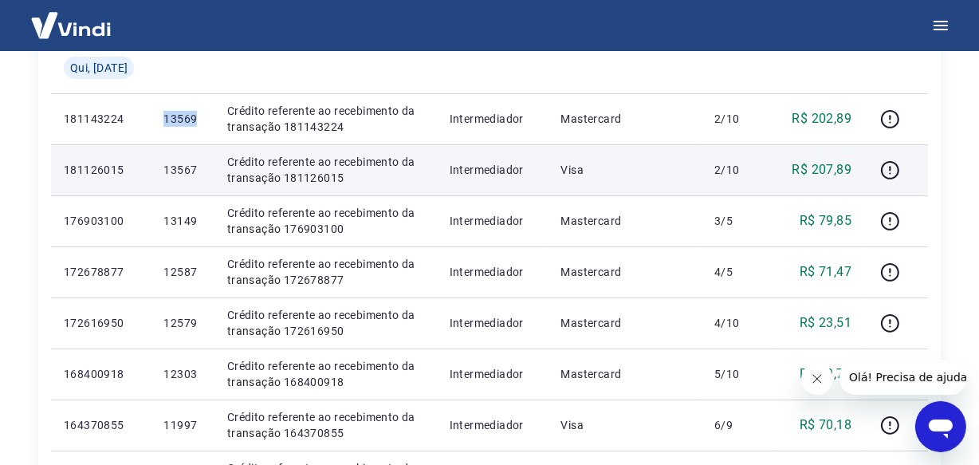
click at [165, 170] on p "13567" at bounding box center [181, 170] width 37 height 16
click at [175, 167] on p "13567" at bounding box center [181, 170] width 37 height 16
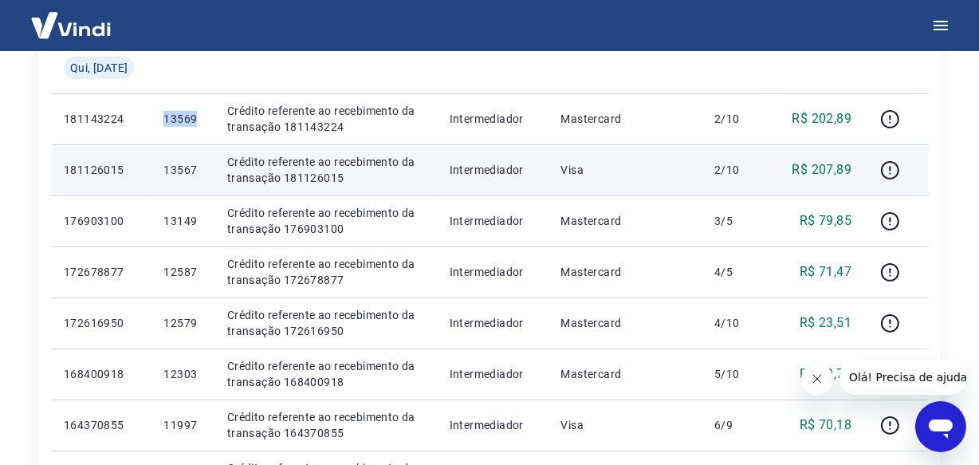
click at [175, 167] on p "13567" at bounding box center [181, 170] width 37 height 16
click at [176, 170] on p "13567" at bounding box center [181, 170] width 37 height 16
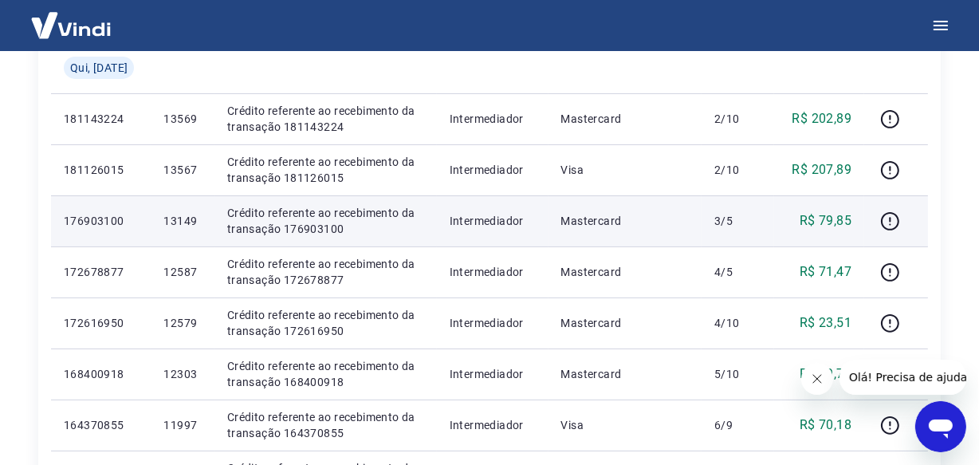
click at [175, 220] on p "13149" at bounding box center [181, 221] width 37 height 16
click at [177, 219] on p "13149" at bounding box center [181, 221] width 37 height 16
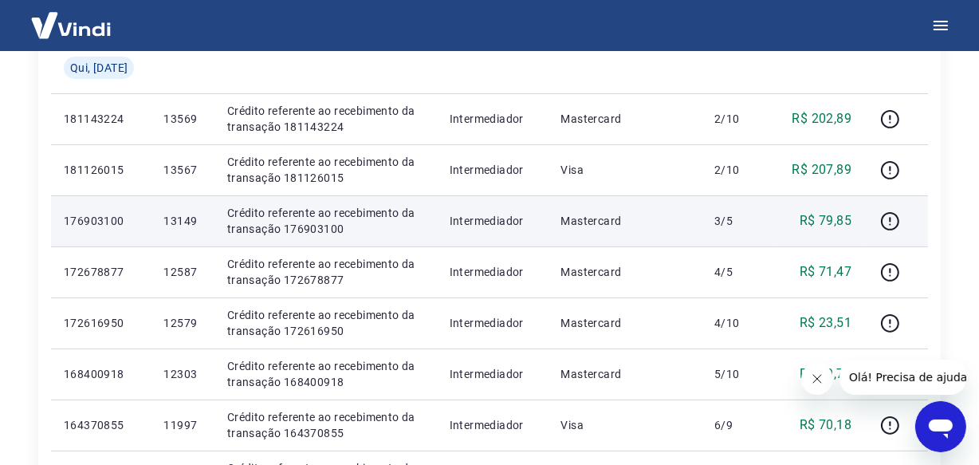
click at [177, 219] on p "13149" at bounding box center [181, 221] width 37 height 16
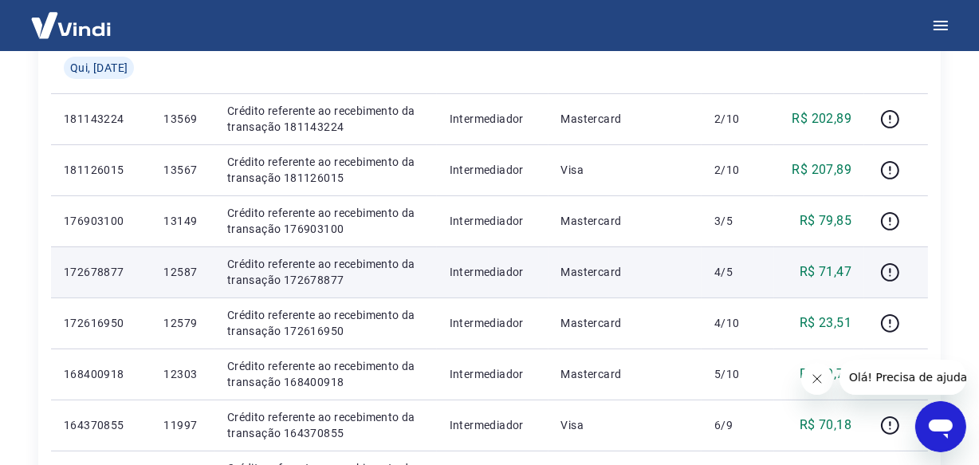
click at [184, 273] on p "12587" at bounding box center [181, 272] width 37 height 16
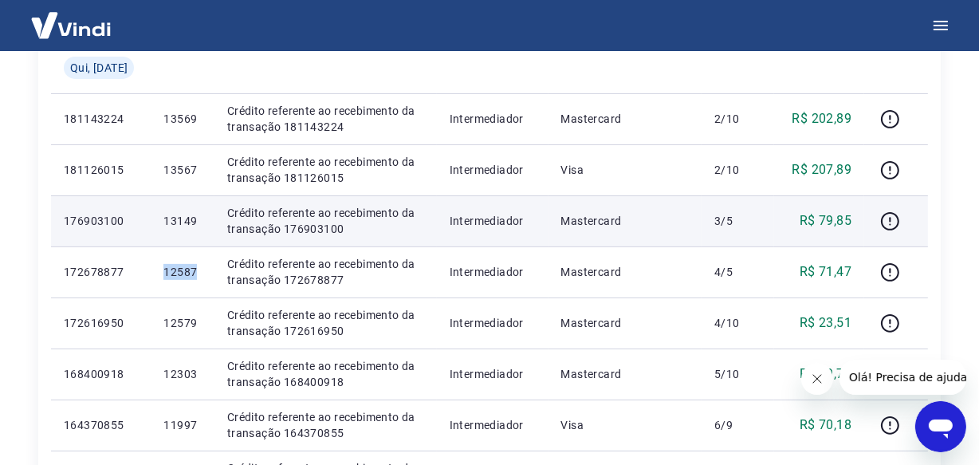
scroll to position [580, 0]
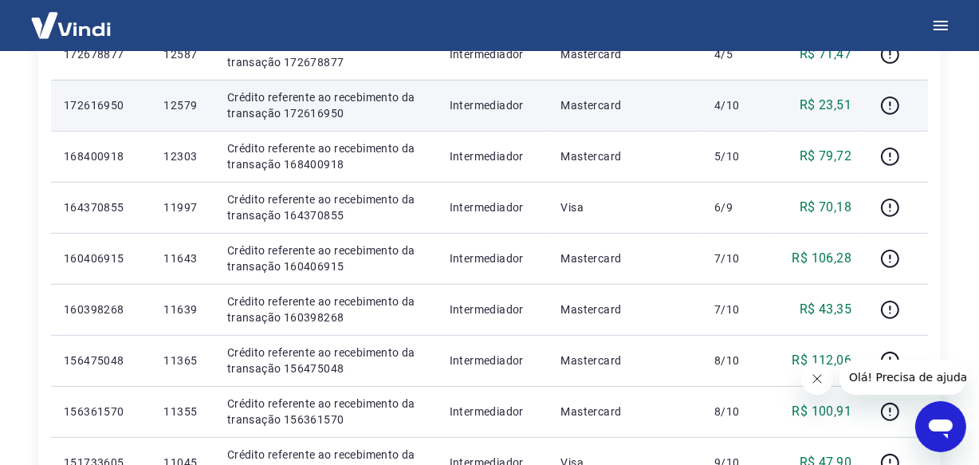
click at [171, 103] on p "12579" at bounding box center [181, 105] width 37 height 16
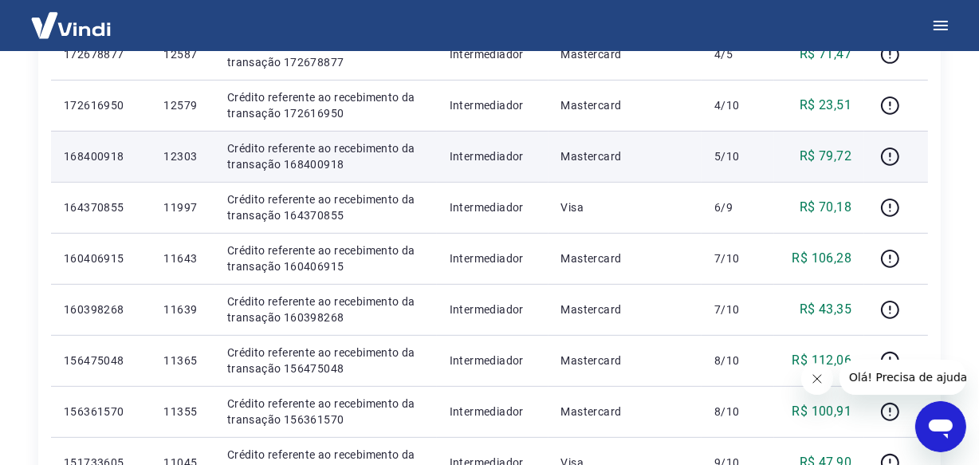
click at [168, 146] on td "12303" at bounding box center [182, 156] width 63 height 51
click at [172, 157] on p "12303" at bounding box center [181, 156] width 37 height 16
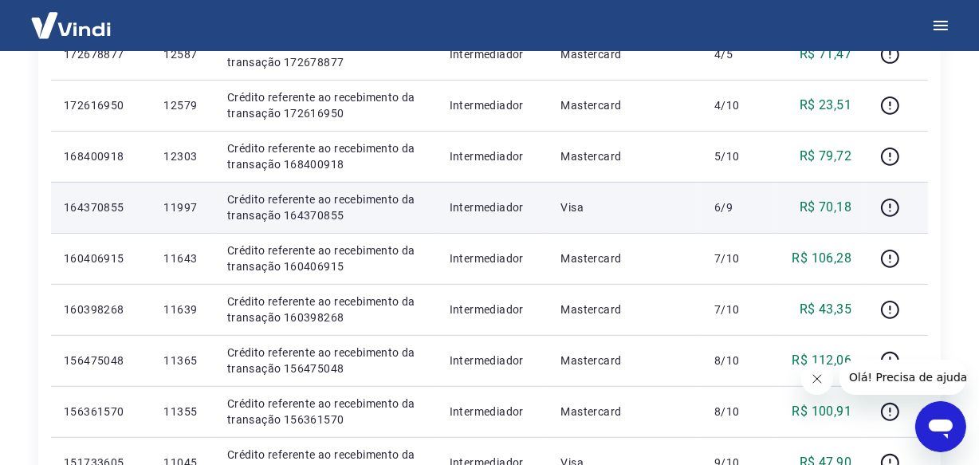
click at [168, 204] on p "11997" at bounding box center [181, 207] width 37 height 16
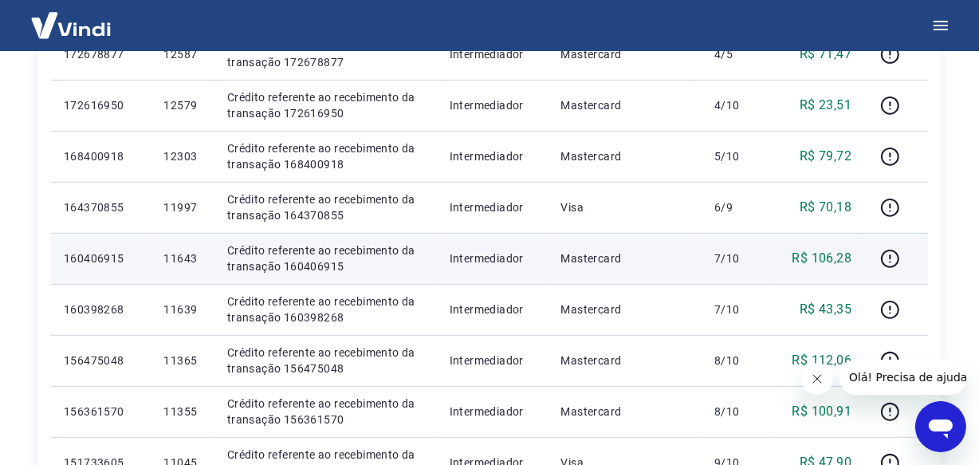
click at [168, 264] on p "11643" at bounding box center [181, 258] width 37 height 16
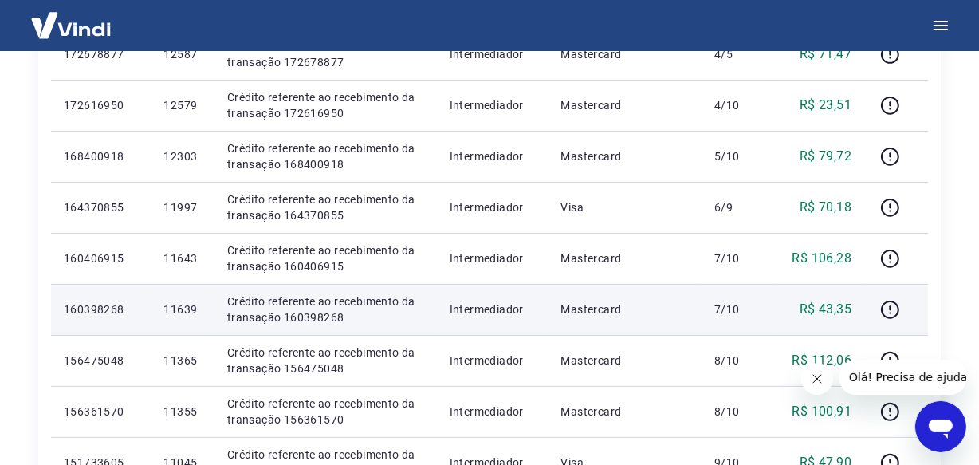
click at [163, 313] on p "11639" at bounding box center [181, 309] width 37 height 16
click at [167, 312] on p "11639" at bounding box center [181, 309] width 37 height 16
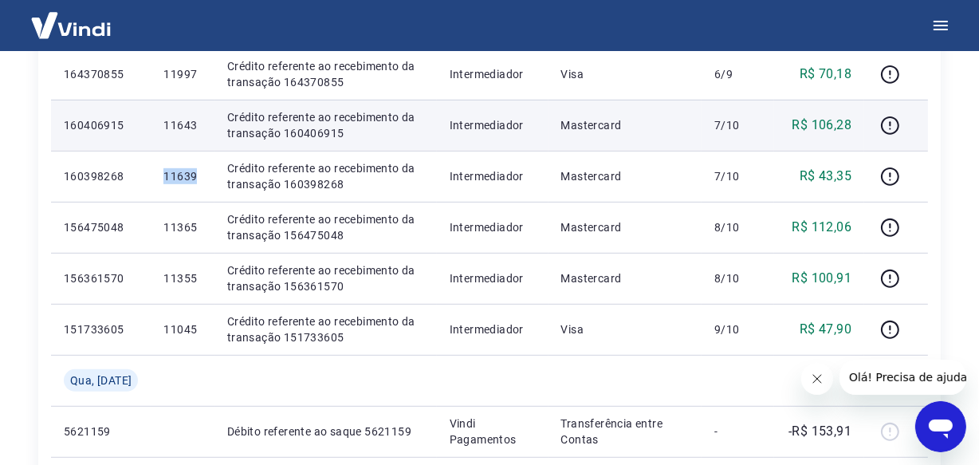
scroll to position [725, 0]
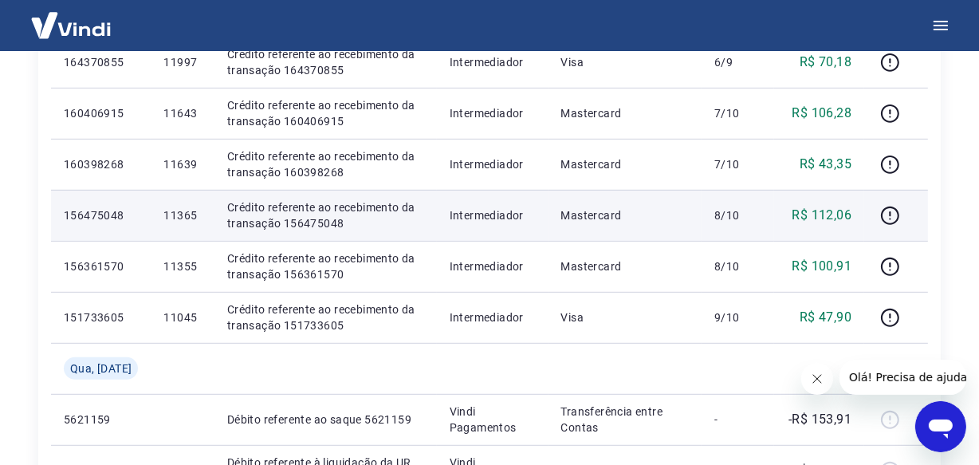
click at [180, 214] on p "11365" at bounding box center [181, 215] width 37 height 16
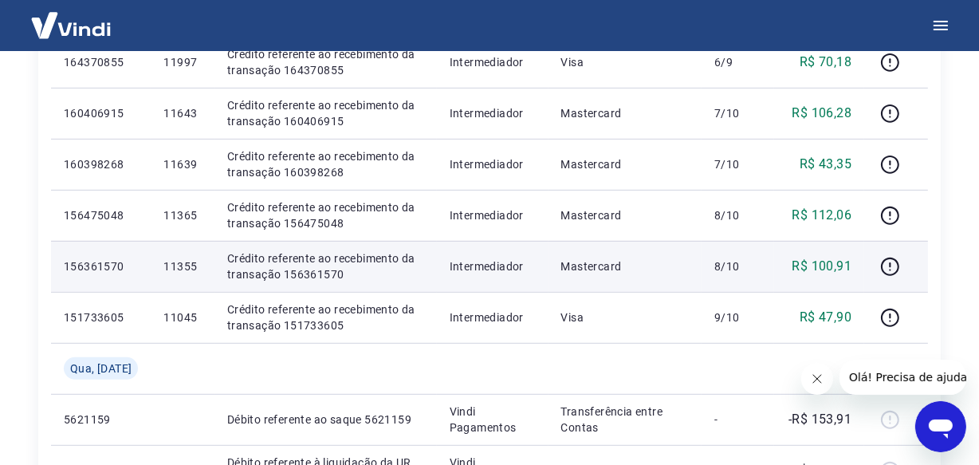
click at [168, 268] on p "11355" at bounding box center [181, 266] width 37 height 16
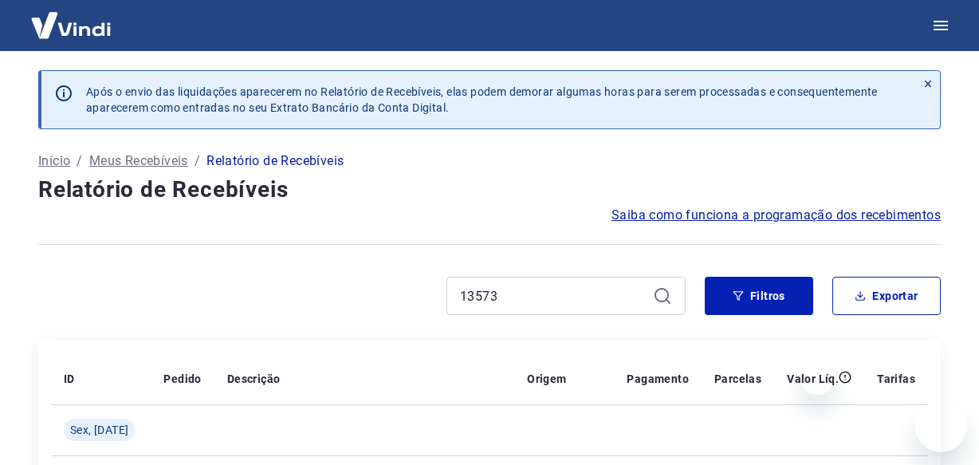
scroll to position [119, 0]
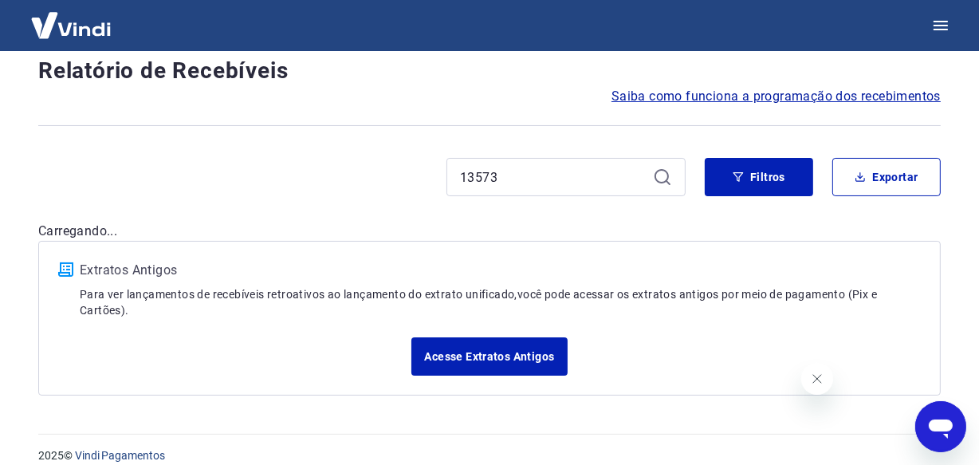
click at [565, 173] on input "13573" at bounding box center [553, 177] width 187 height 24
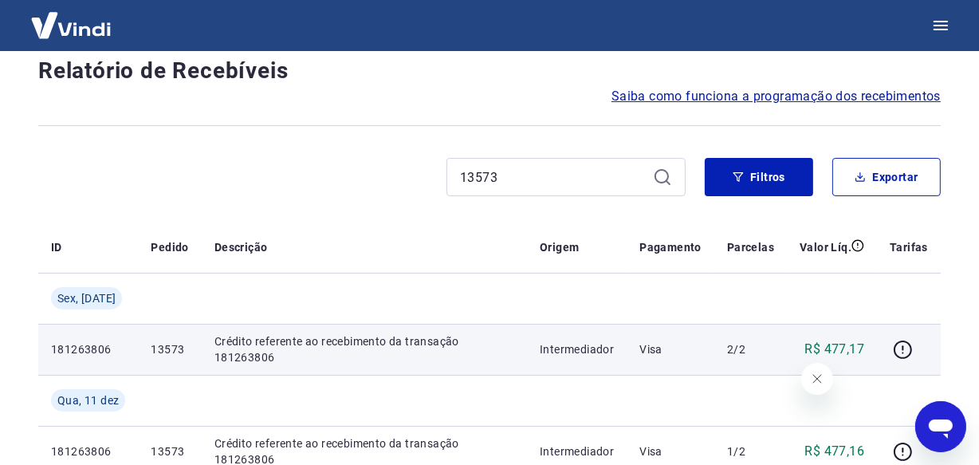
scroll to position [336, 0]
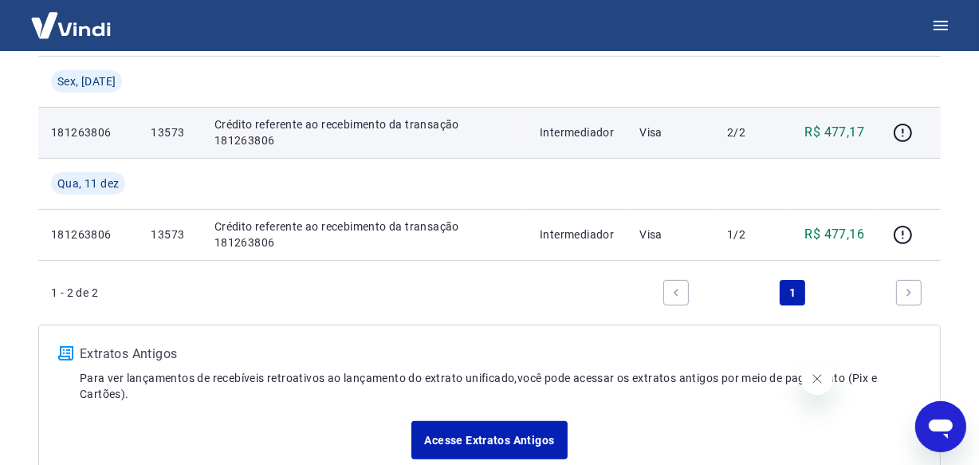
drag, startPoint x: 120, startPoint y: 143, endPoint x: 80, endPoint y: 145, distance: 39.9
click at [80, 140] on p "181263806" at bounding box center [88, 132] width 74 height 16
copy p "181263806"
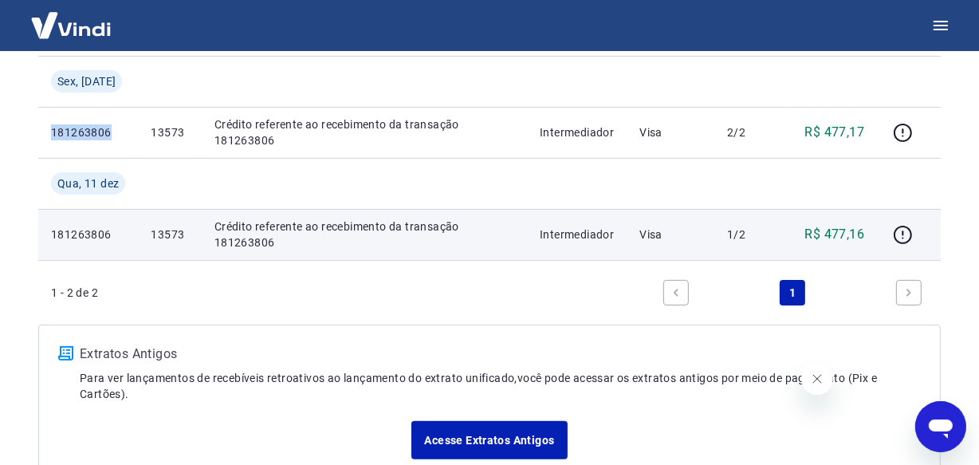
click at [530, 242] on td "Intermediador" at bounding box center [577, 234] width 100 height 51
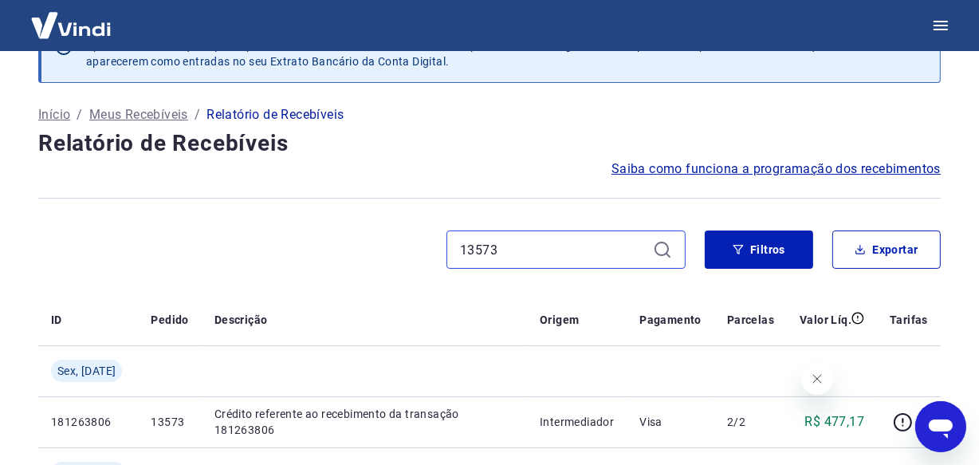
click at [501, 246] on input "13573" at bounding box center [553, 250] width 187 height 24
paste input "0705"
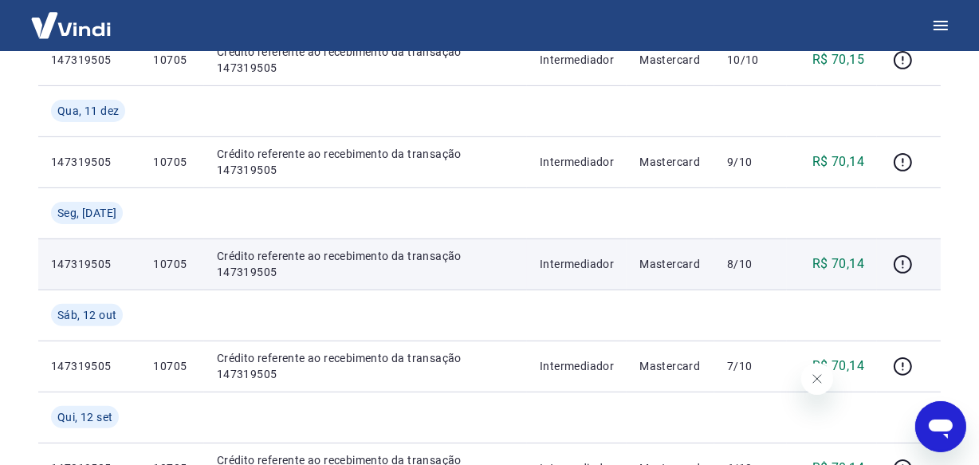
scroll to position [263, 0]
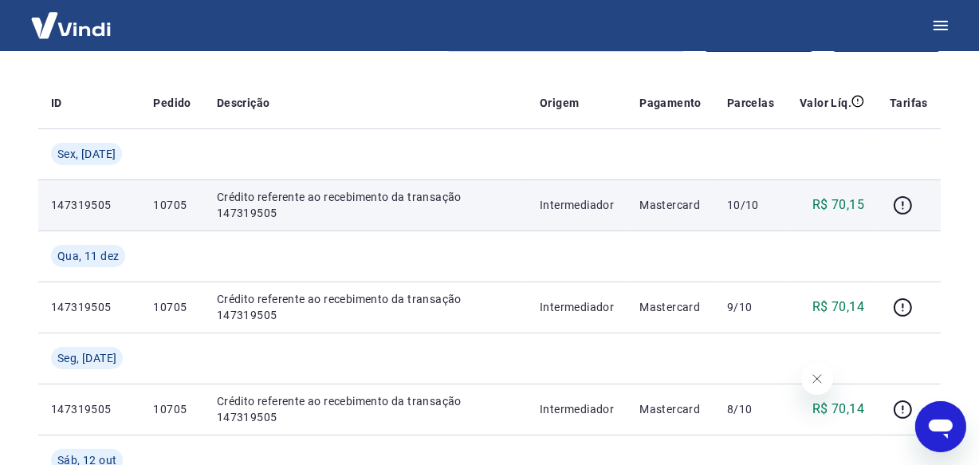
click at [111, 213] on p "147319505" at bounding box center [89, 205] width 77 height 16
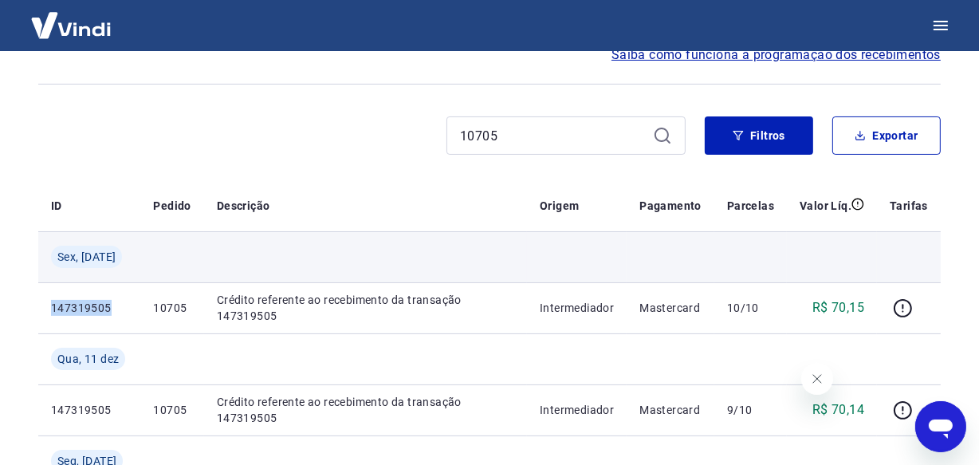
scroll to position [119, 0]
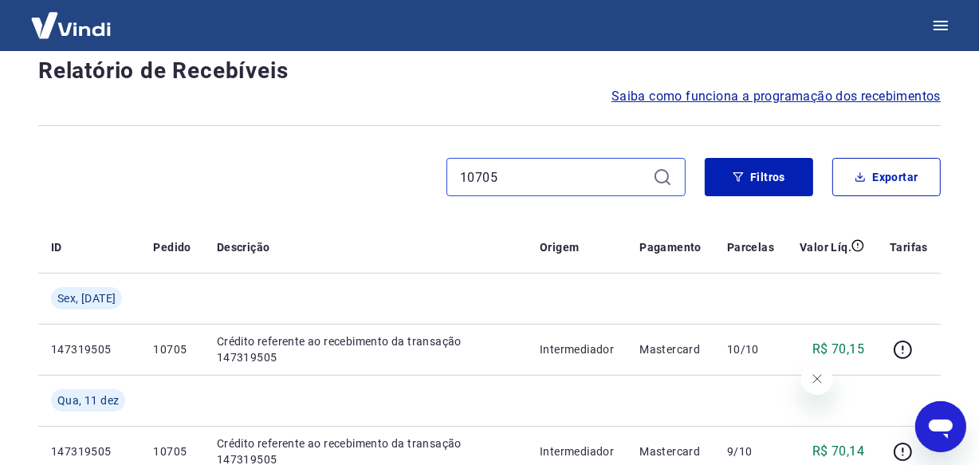
click at [514, 178] on input "10705" at bounding box center [553, 177] width 187 height 24
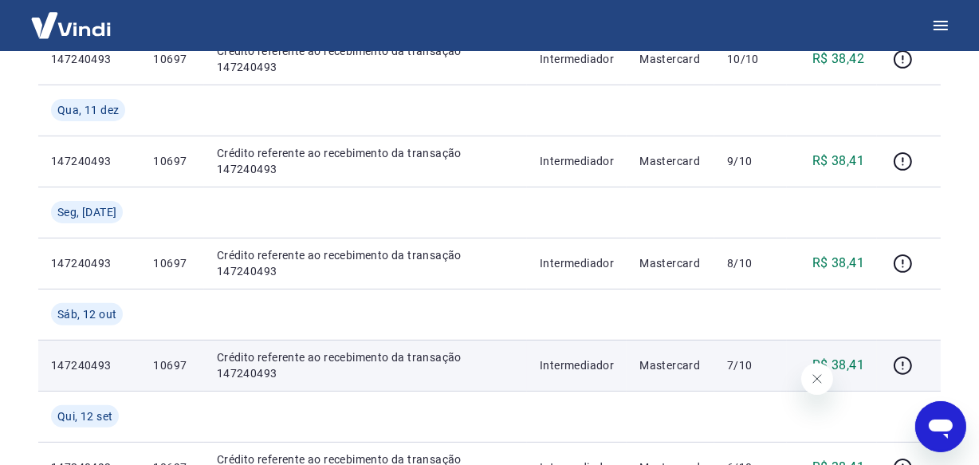
scroll to position [336, 0]
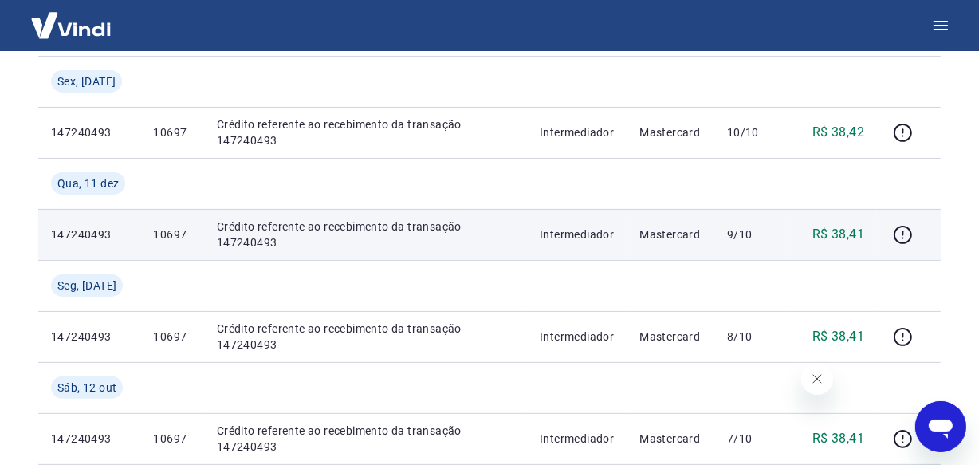
click at [97, 242] on p "147240493" at bounding box center [89, 234] width 77 height 16
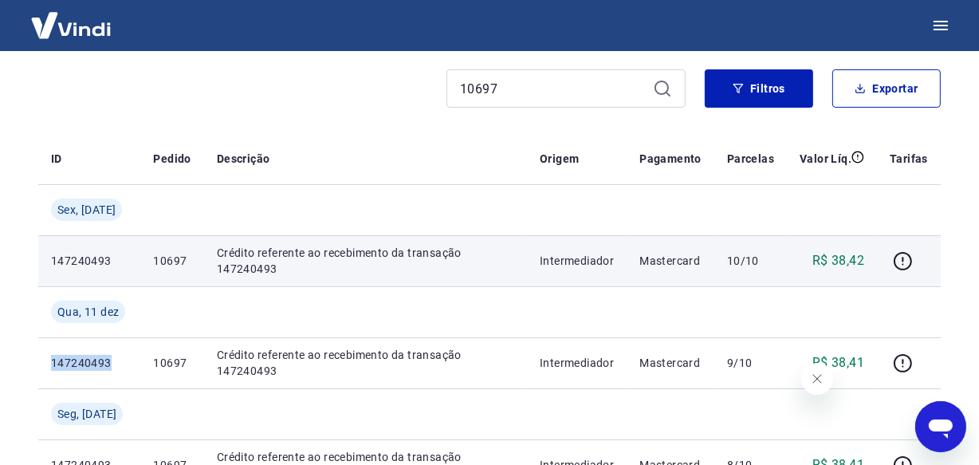
scroll to position [191, 0]
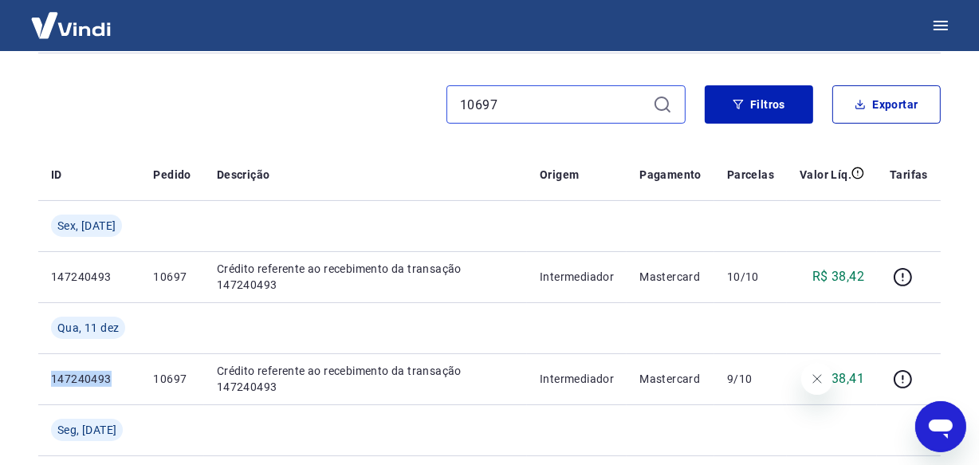
click at [506, 105] on input "10697" at bounding box center [553, 104] width 187 height 24
paste input "4185"
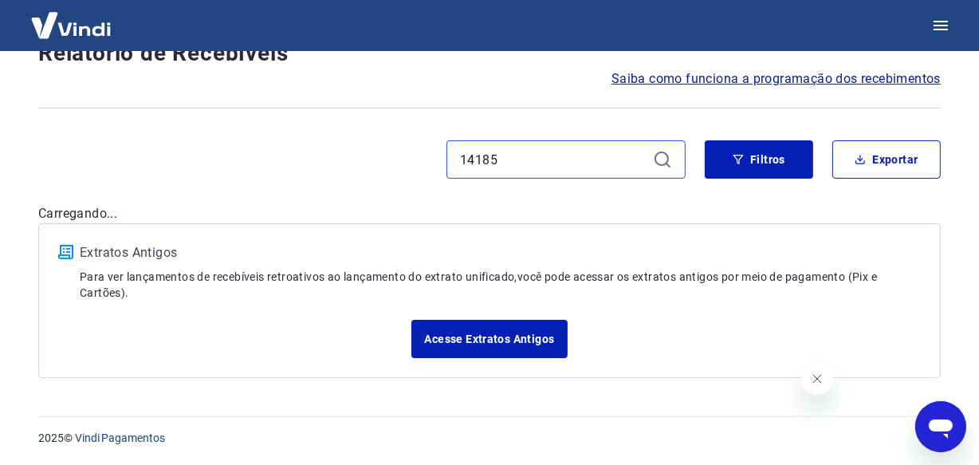
scroll to position [191, 0]
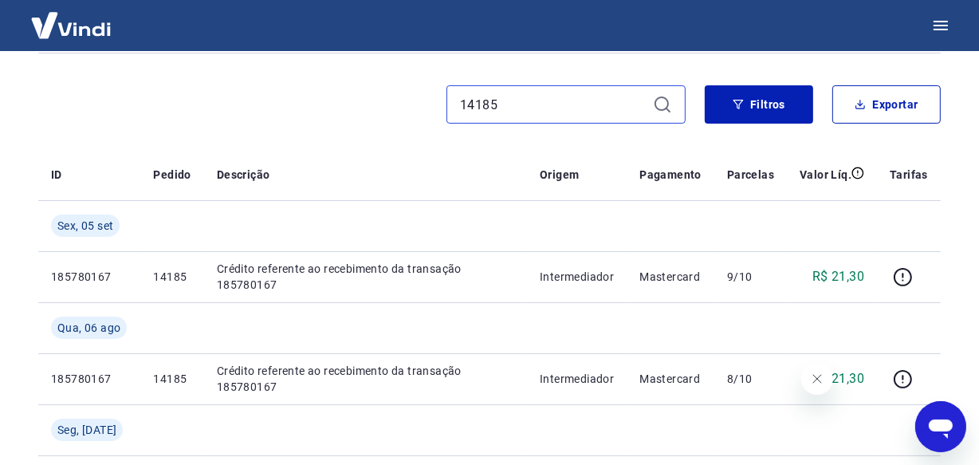
click at [536, 103] on input "14185" at bounding box center [553, 104] width 187 height 24
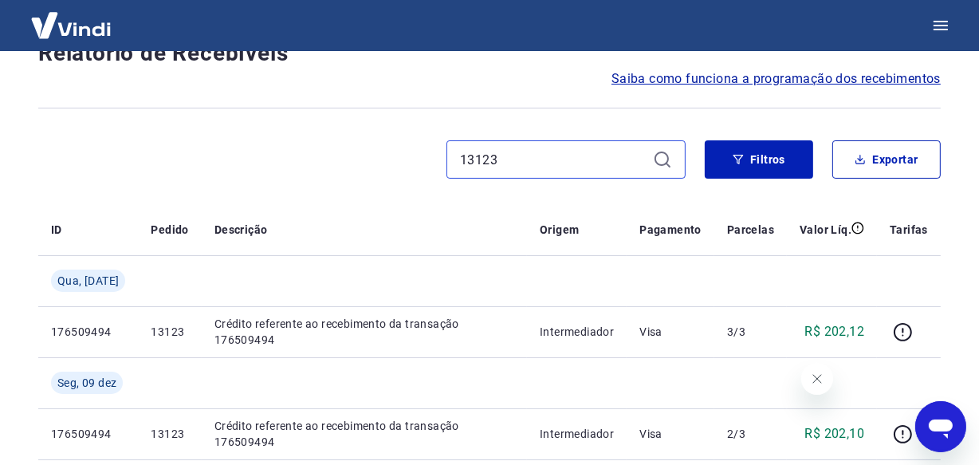
scroll to position [336, 0]
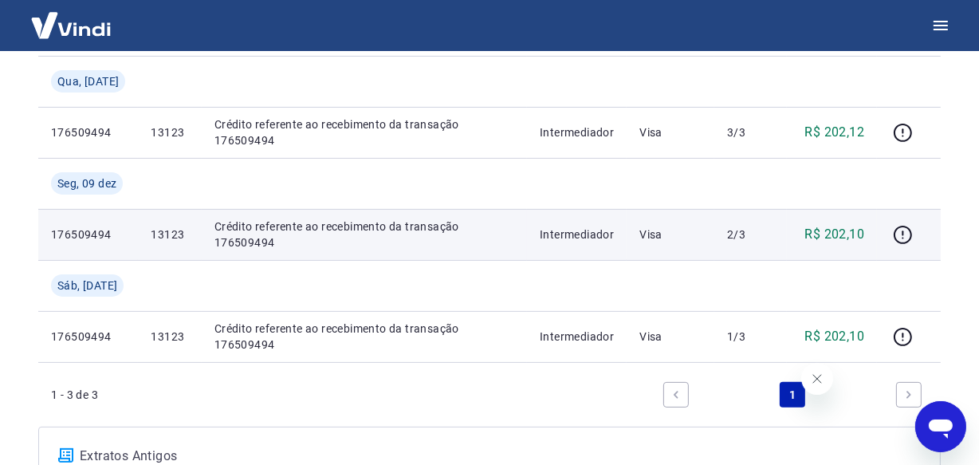
click at [89, 242] on p "176509494" at bounding box center [88, 234] width 74 height 16
copy p "176509494"
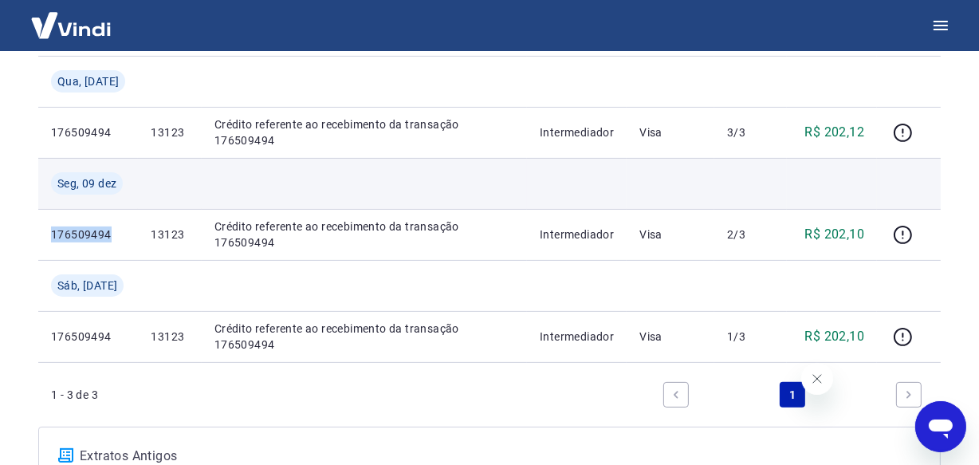
scroll to position [191, 0]
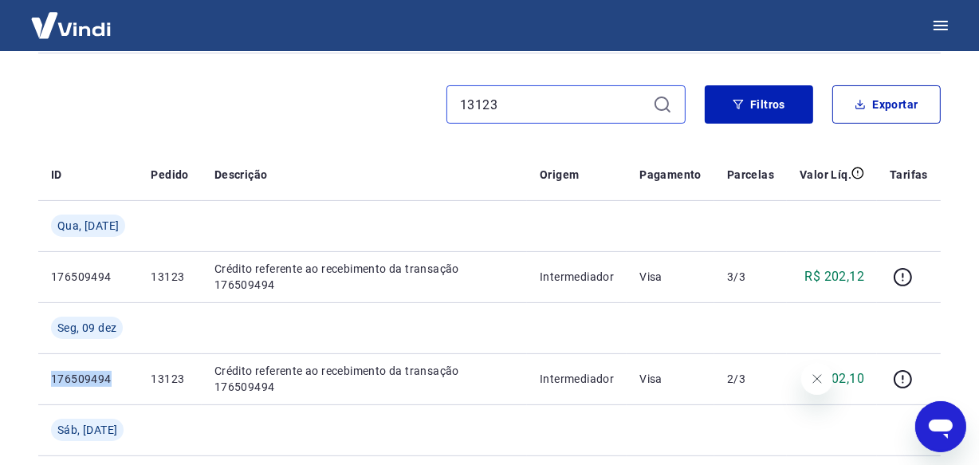
click at [514, 103] on input "13123" at bounding box center [553, 104] width 187 height 24
paste input "0679"
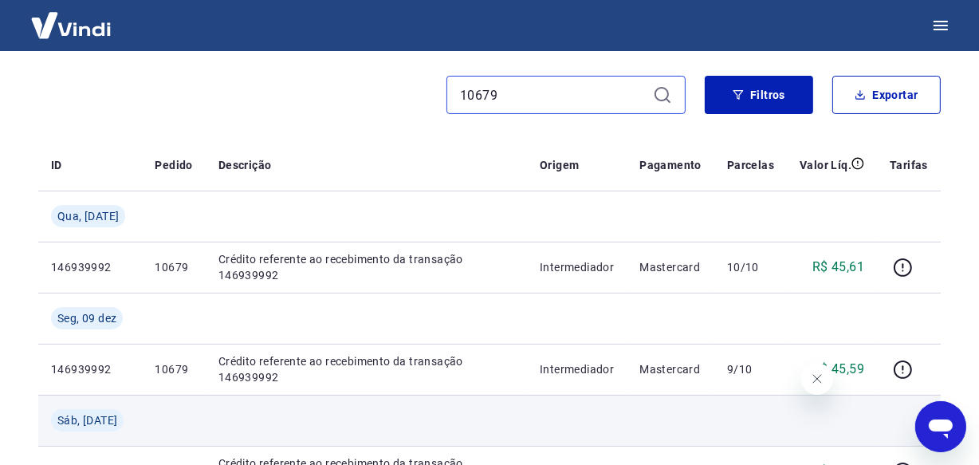
scroll to position [191, 0]
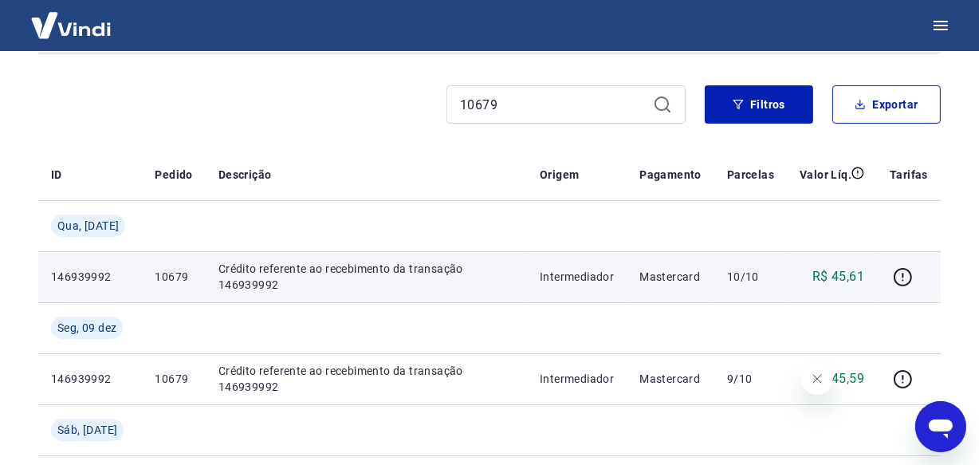
click at [91, 285] on p "146939992" at bounding box center [90, 277] width 78 height 16
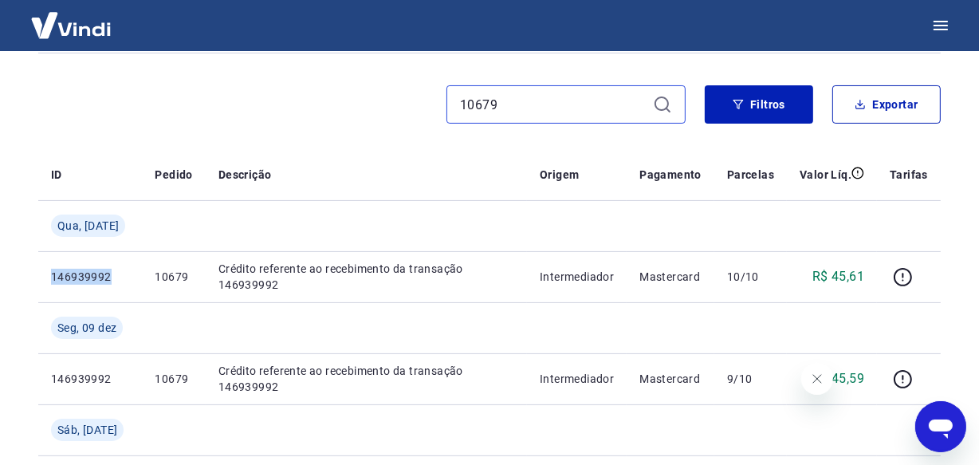
click at [523, 112] on input "10679" at bounding box center [553, 104] width 187 height 24
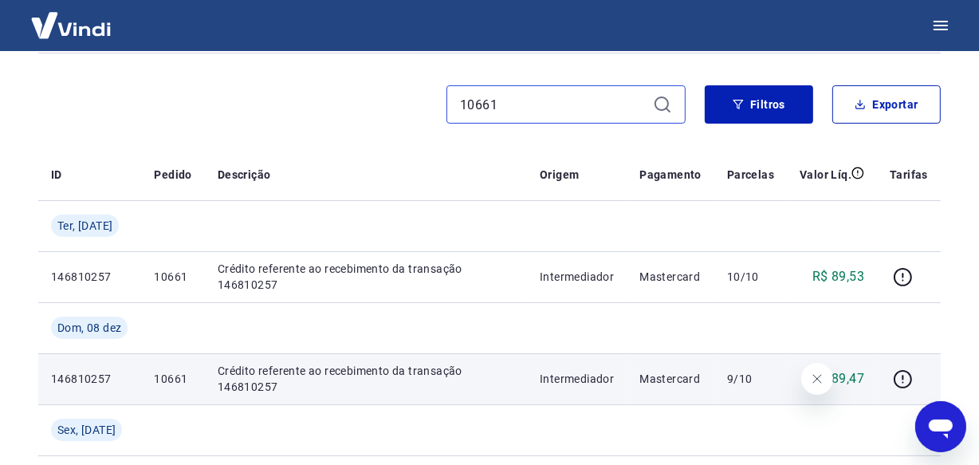
scroll to position [336, 0]
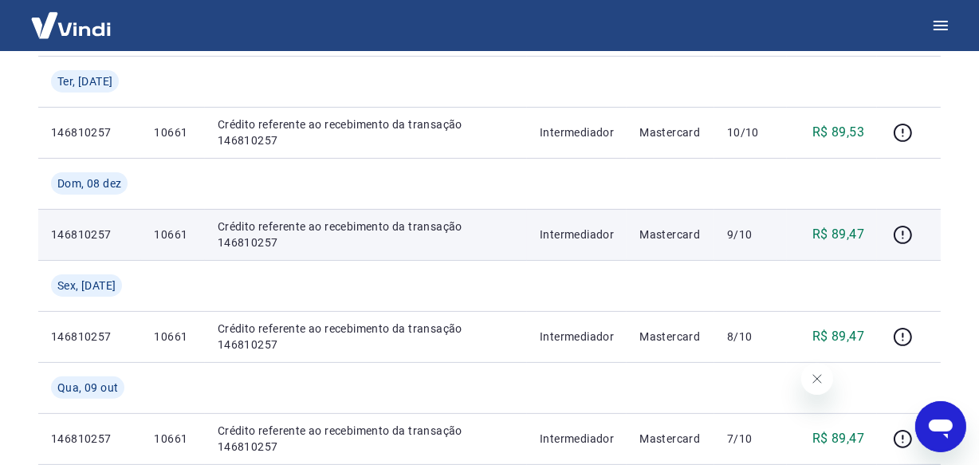
type input "10661"
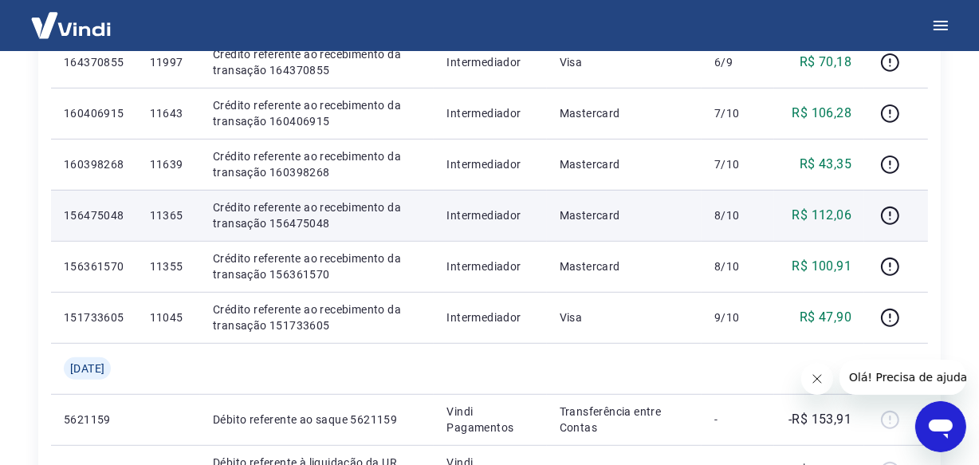
click at [186, 217] on p "11365" at bounding box center [168, 215] width 37 height 16
copy p "11365"
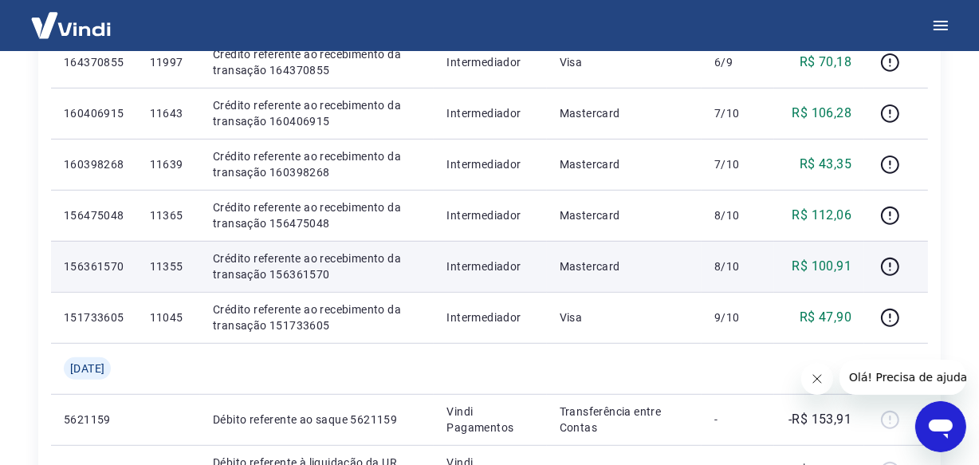
click at [174, 266] on p "11355" at bounding box center [168, 266] width 37 height 16
click at [175, 266] on p "11355" at bounding box center [168, 266] width 37 height 16
copy p "11355"
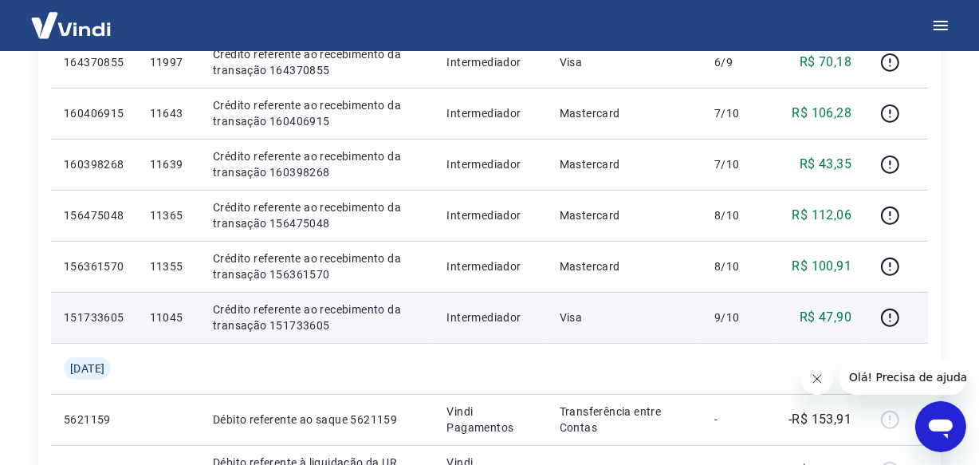
click at [187, 320] on p "11045" at bounding box center [168, 317] width 37 height 16
copy p "11045"
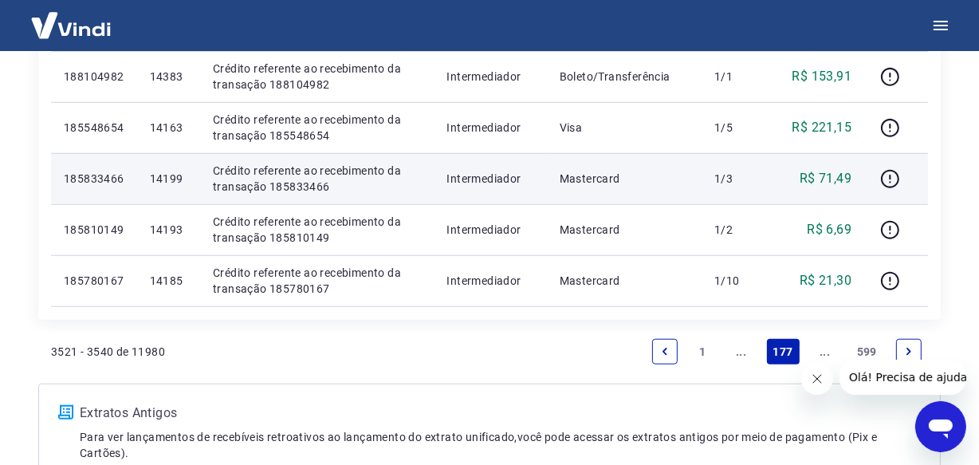
scroll to position [1232, 0]
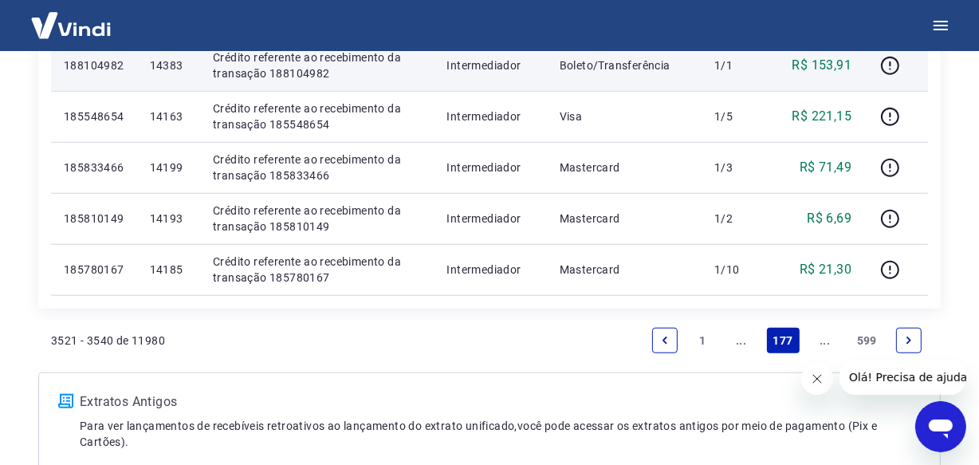
click at [162, 62] on p "14383" at bounding box center [168, 65] width 37 height 16
copy p "14383"
click at [95, 65] on p "188104982" at bounding box center [94, 65] width 61 height 16
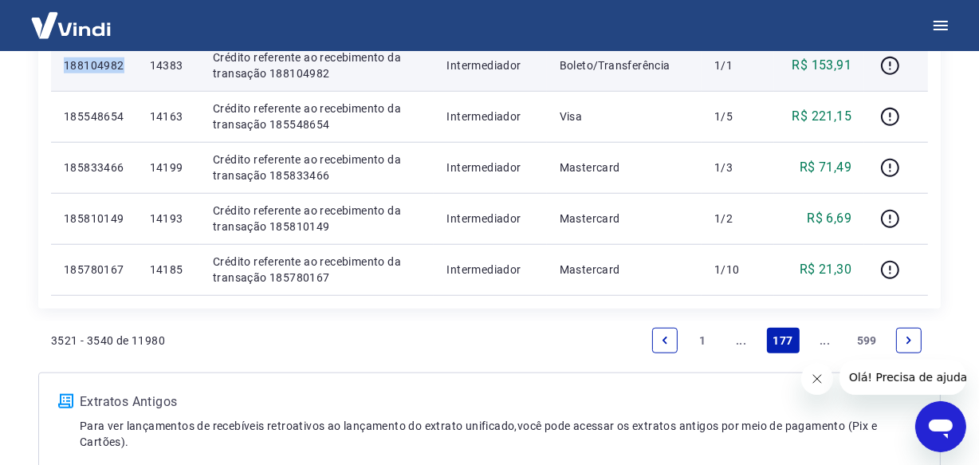
copy p "188104982"
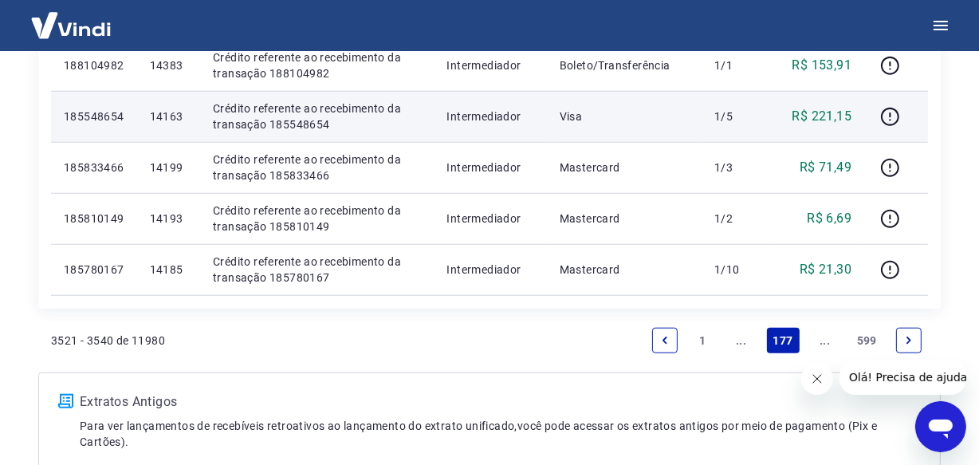
click at [175, 120] on p "14163" at bounding box center [168, 116] width 37 height 16
copy p "14163"
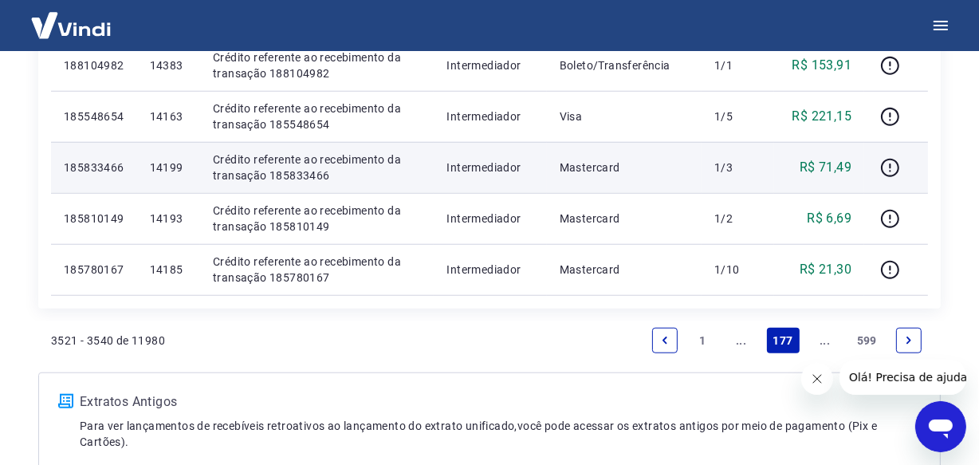
click at [175, 159] on p "14199" at bounding box center [168, 167] width 37 height 16
copy p "14199"
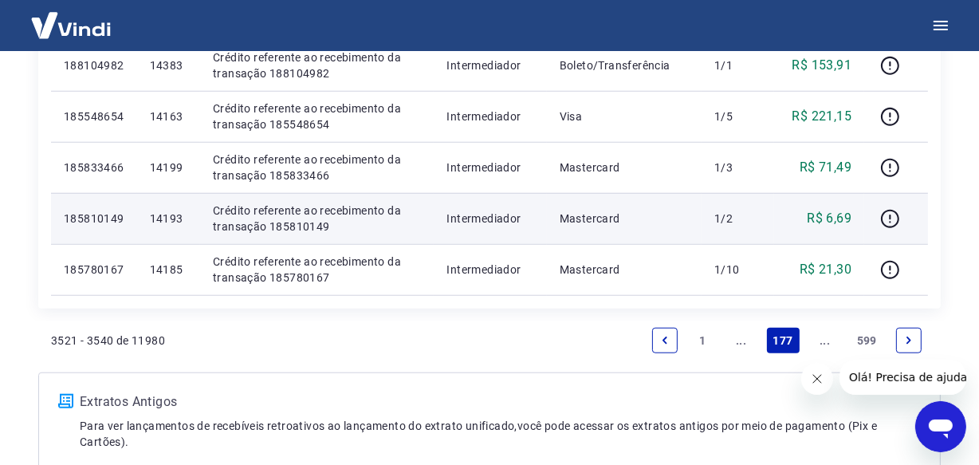
click at [167, 218] on p "14193" at bounding box center [168, 218] width 37 height 16
copy p "14193"
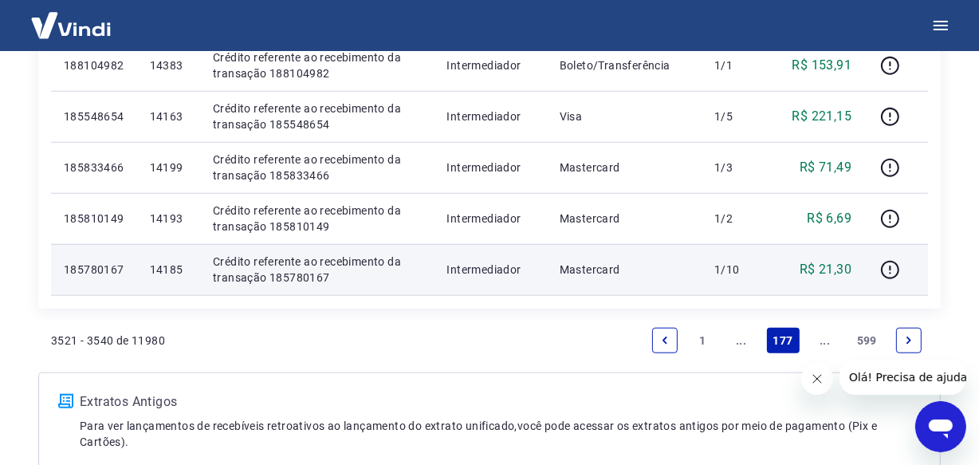
click at [175, 268] on p "14185" at bounding box center [168, 269] width 37 height 16
copy p "14185"
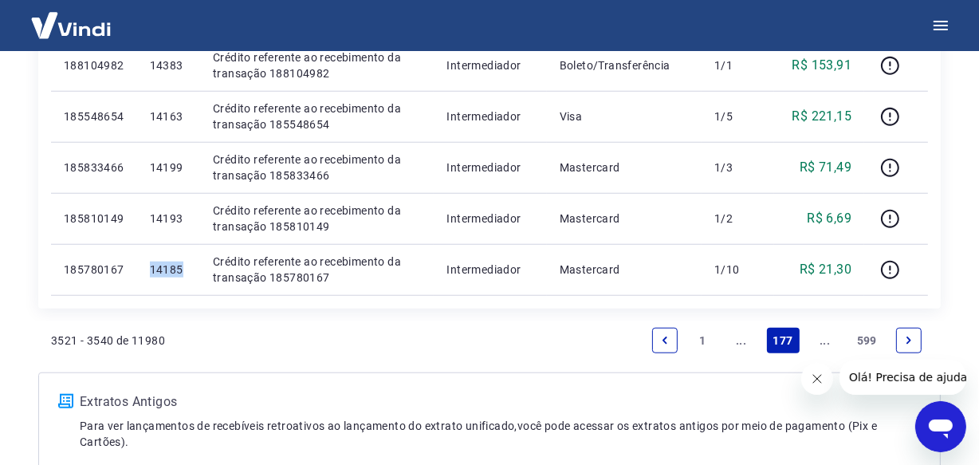
click at [823, 340] on link "..." at bounding box center [825, 341] width 26 height 26
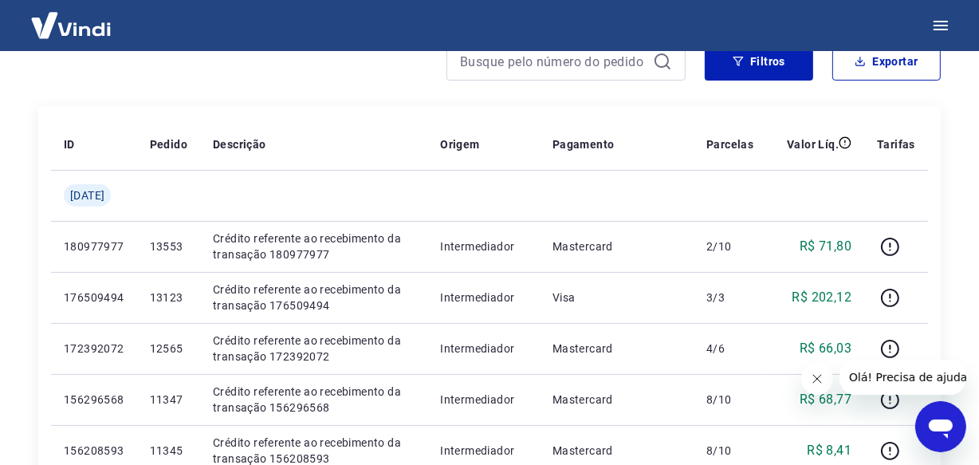
scroll to position [289, 0]
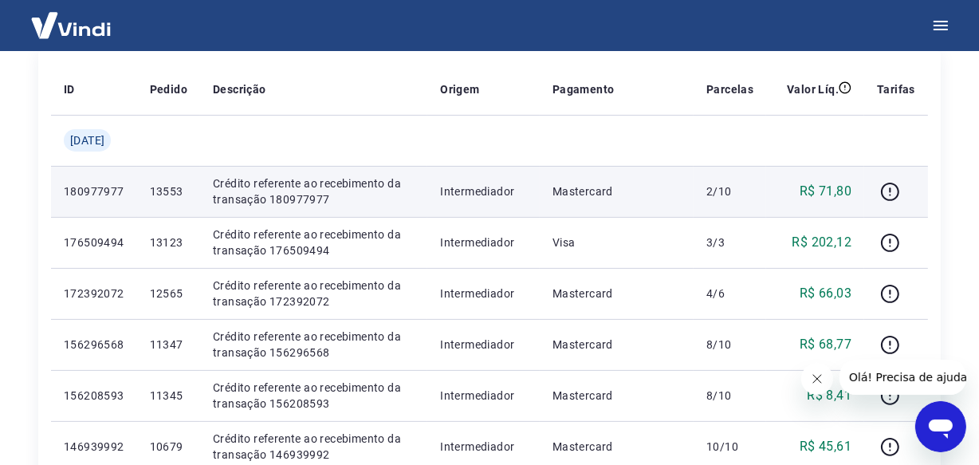
click at [187, 190] on p "13553" at bounding box center [168, 191] width 37 height 16
copy p "13553"
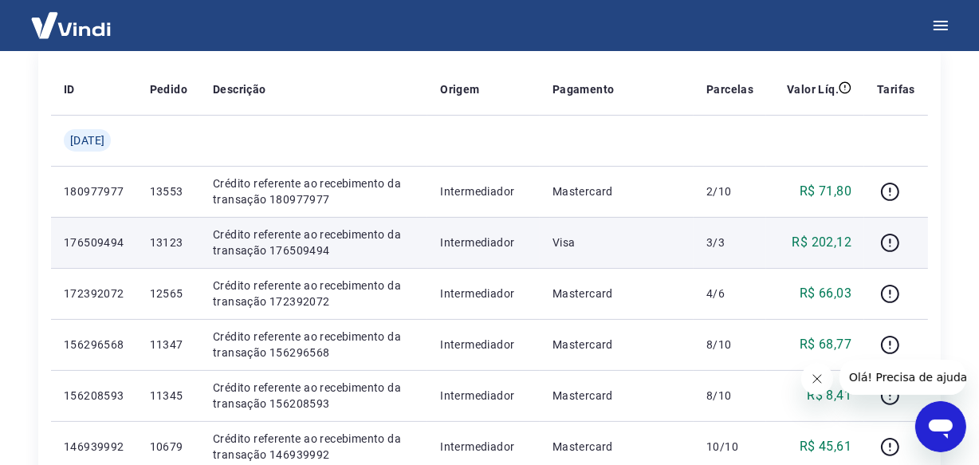
click at [175, 243] on p "13123" at bounding box center [168, 242] width 37 height 16
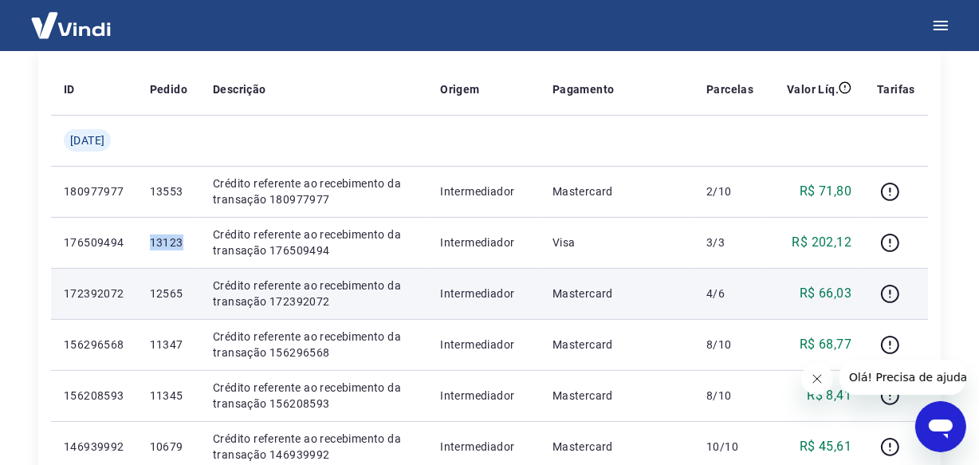
click at [181, 295] on p "12565" at bounding box center [168, 293] width 37 height 16
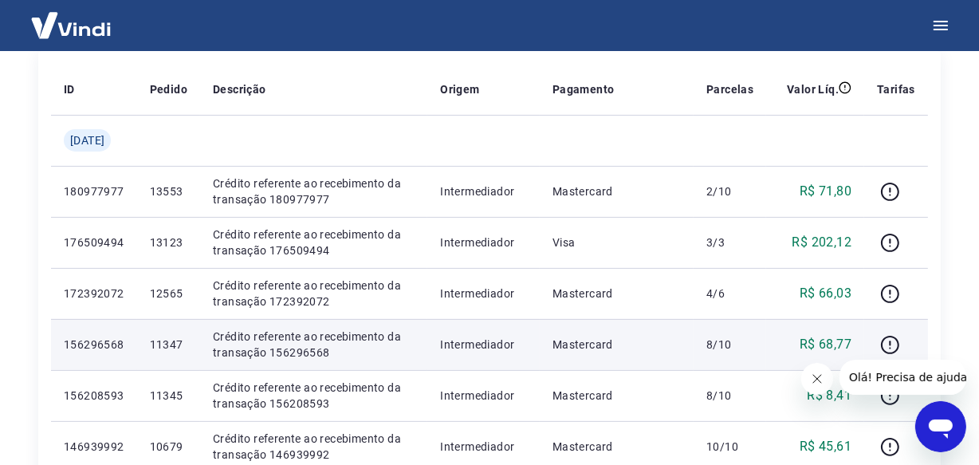
click at [179, 341] on p "11347" at bounding box center [168, 344] width 37 height 16
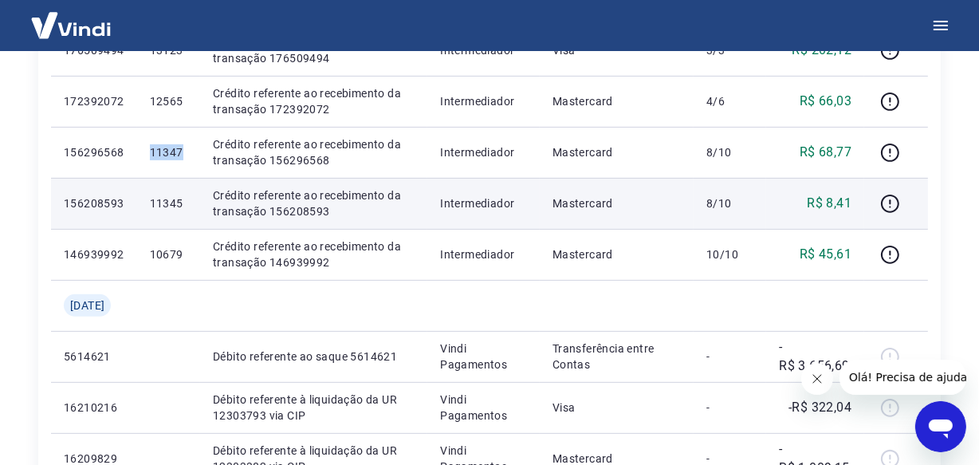
scroll to position [507, 0]
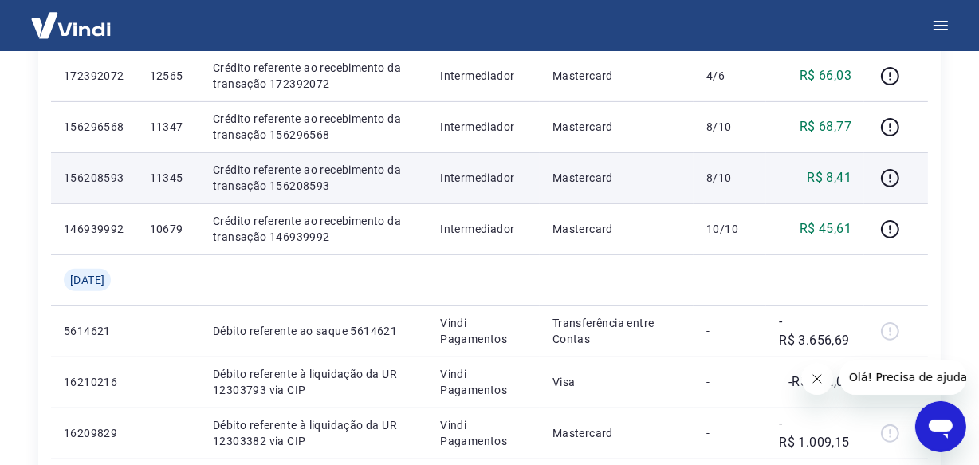
click at [175, 179] on p "11345" at bounding box center [168, 178] width 37 height 16
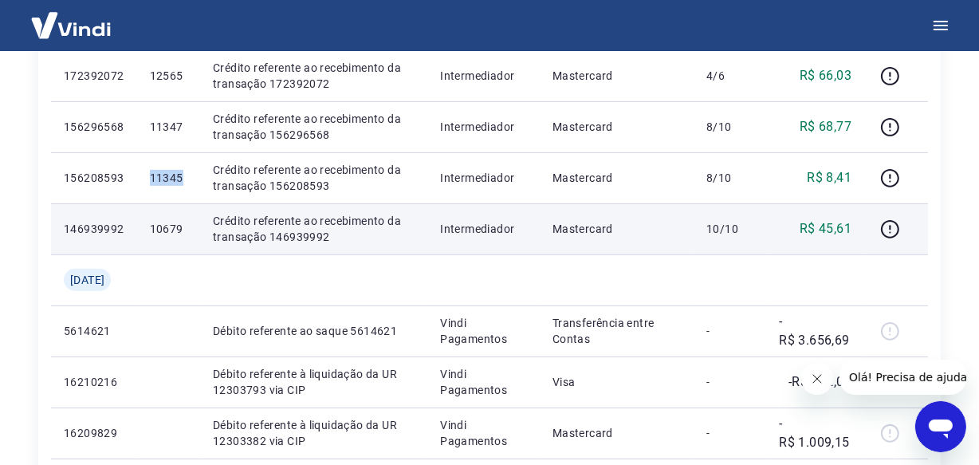
click at [173, 230] on p "10679" at bounding box center [168, 229] width 37 height 16
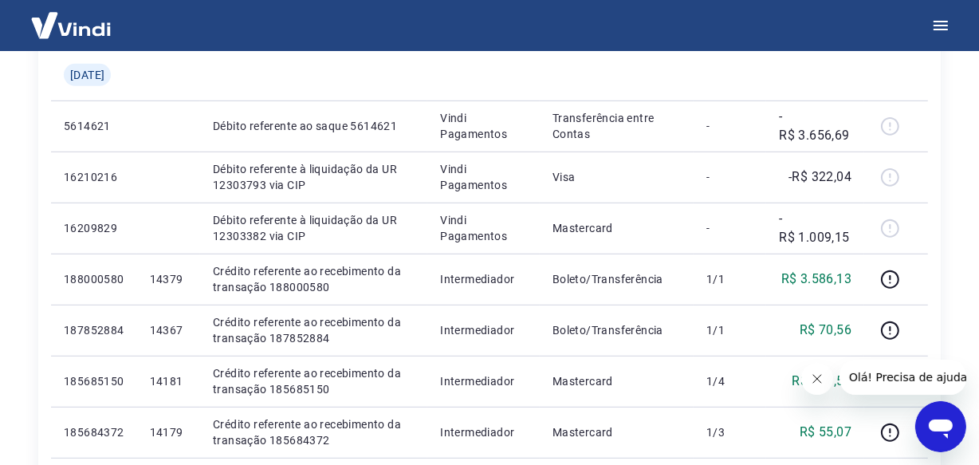
scroll to position [725, 0]
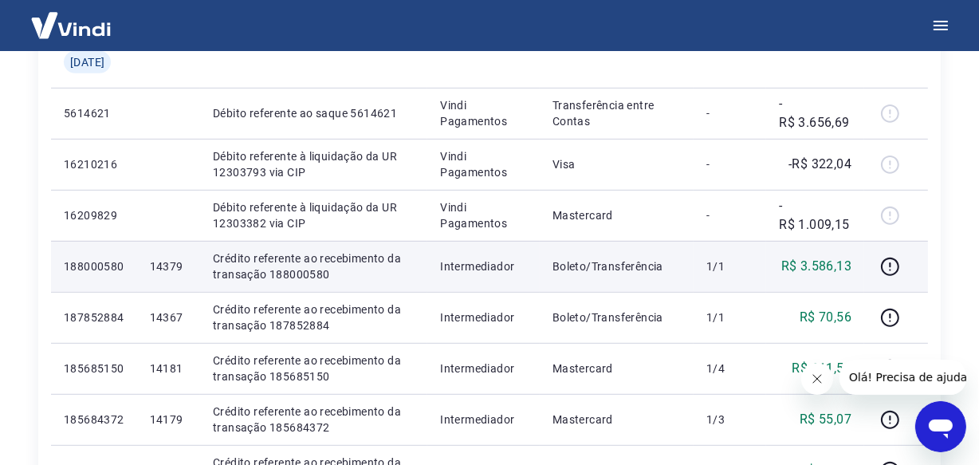
click at [177, 264] on p "14379" at bounding box center [168, 266] width 37 height 16
click at [107, 269] on p "188000580" at bounding box center [94, 266] width 61 height 16
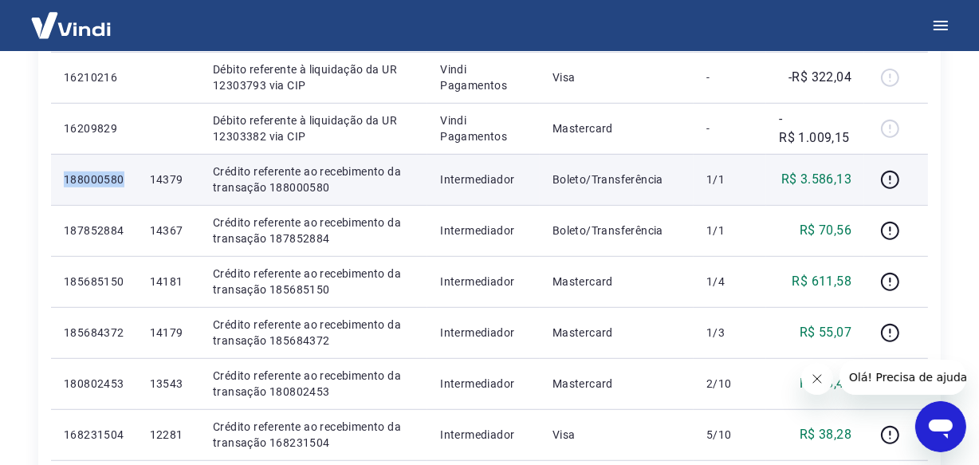
scroll to position [869, 0]
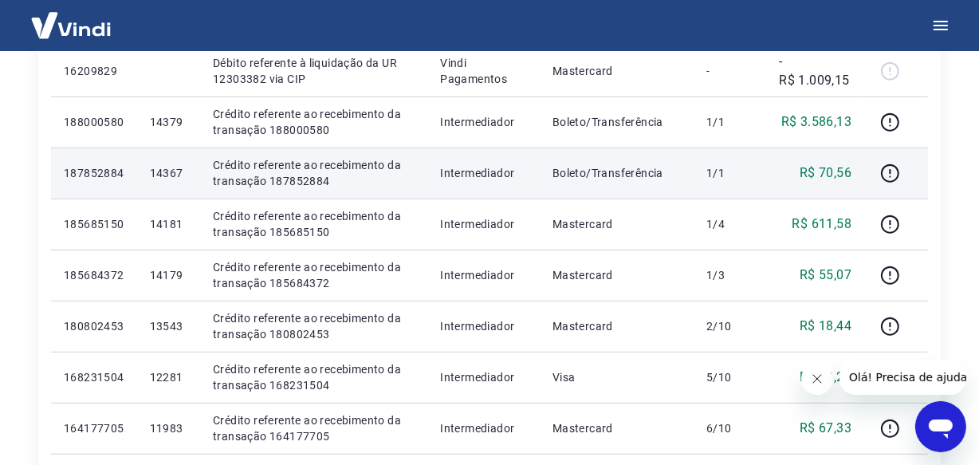
click at [175, 167] on p "14367" at bounding box center [168, 173] width 37 height 16
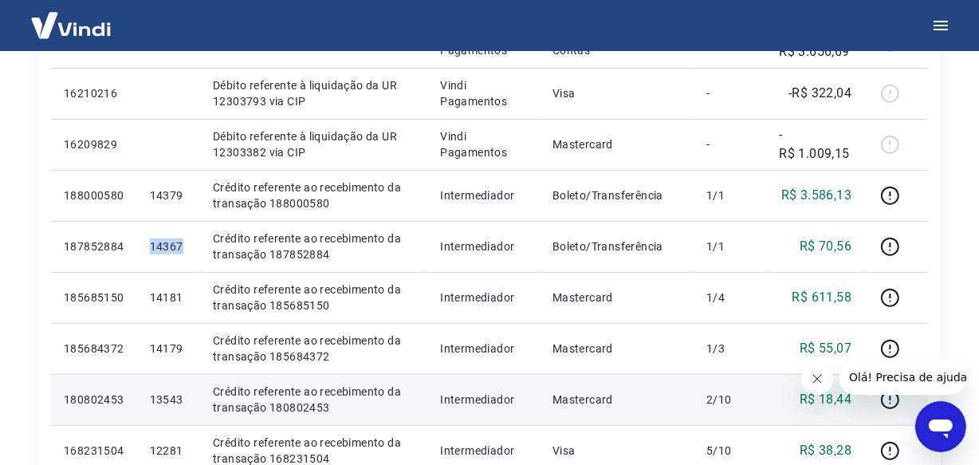
scroll to position [797, 0]
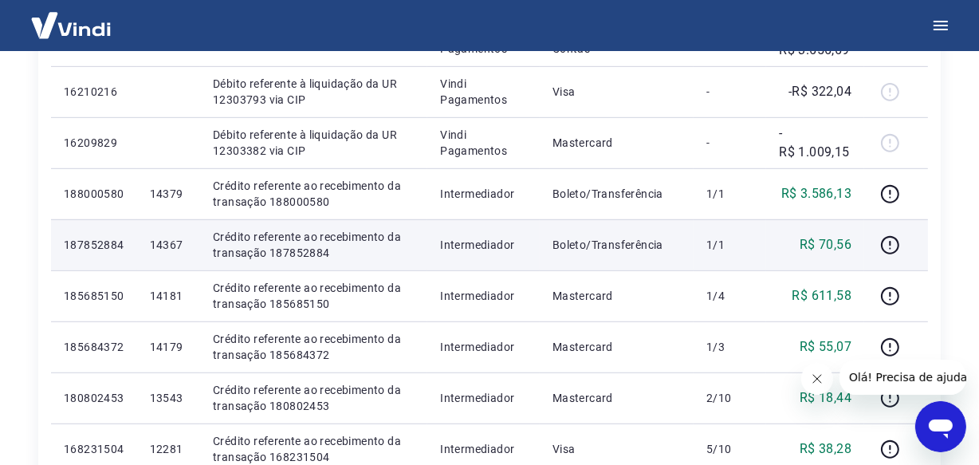
click at [89, 245] on p "187852884" at bounding box center [94, 245] width 61 height 16
click at [179, 243] on p "14367" at bounding box center [168, 245] width 37 height 16
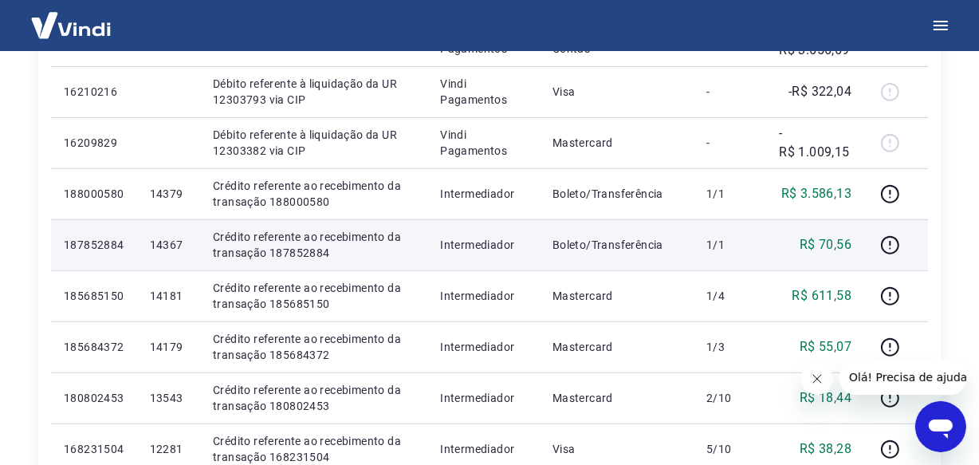
click at [179, 243] on p "14367" at bounding box center [168, 245] width 37 height 16
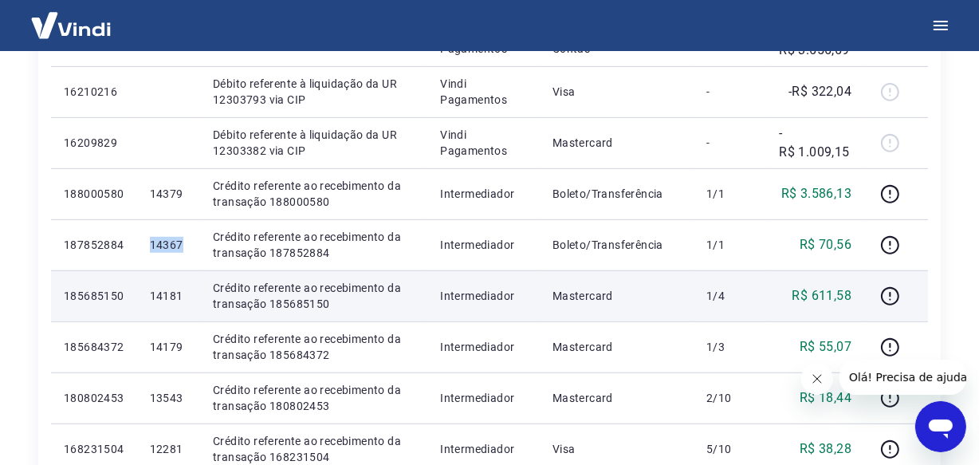
click at [175, 297] on p "14181" at bounding box center [168, 296] width 37 height 16
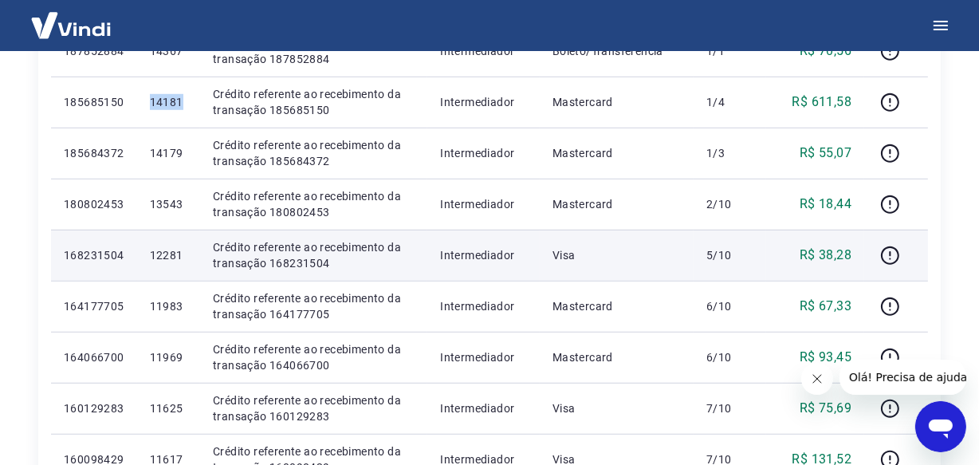
scroll to position [1014, 0]
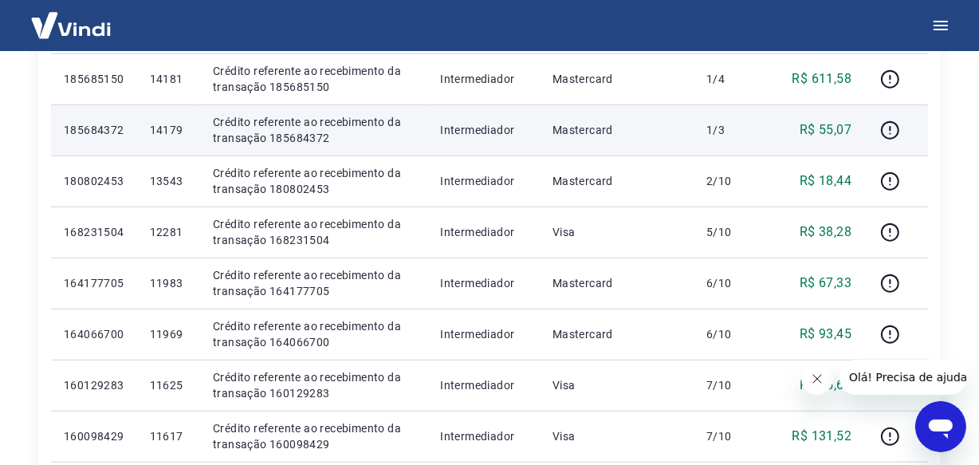
click at [168, 127] on p "14179" at bounding box center [168, 130] width 37 height 16
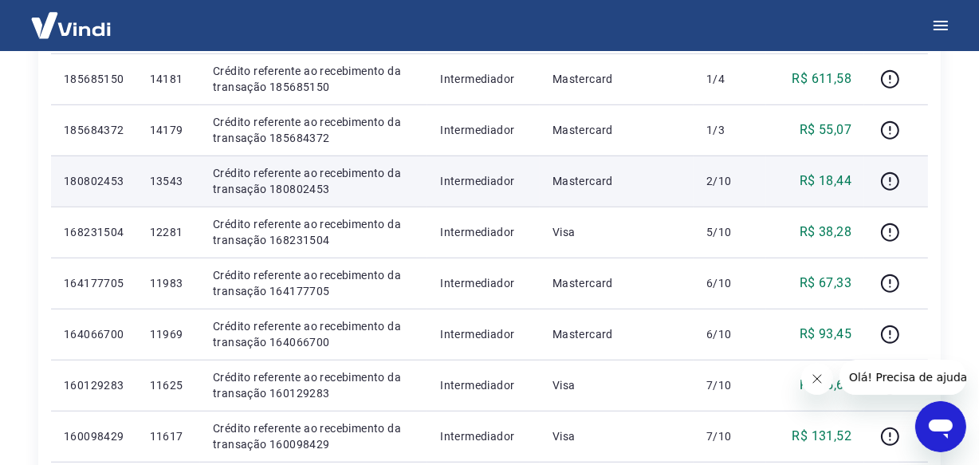
click at [172, 178] on p "13543" at bounding box center [168, 181] width 37 height 16
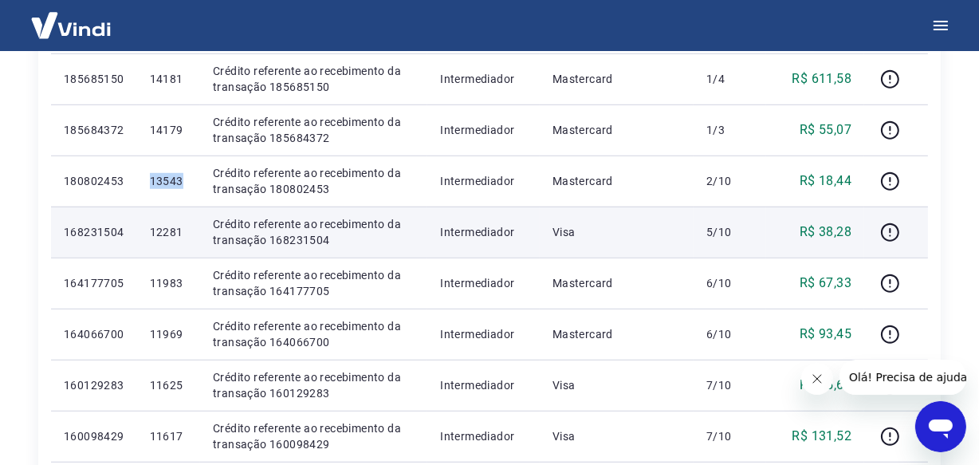
click at [187, 230] on p "12281" at bounding box center [168, 232] width 37 height 16
click at [181, 231] on p "12281" at bounding box center [168, 232] width 37 height 16
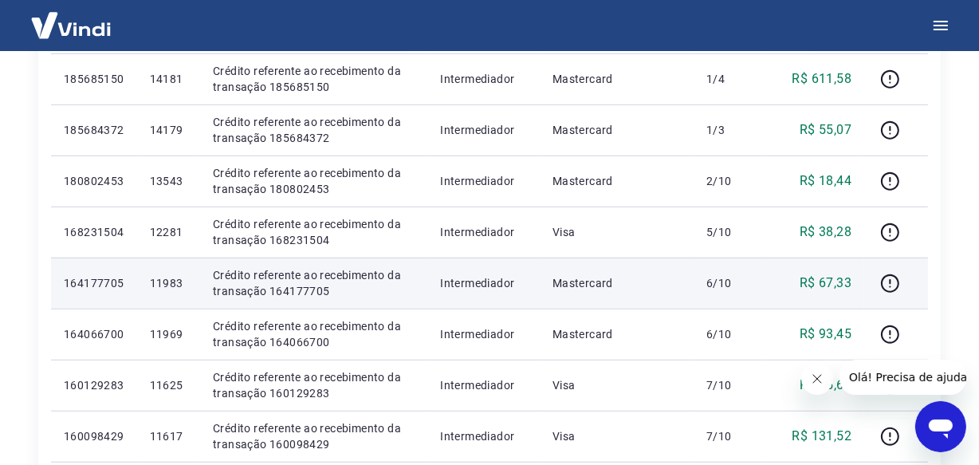
click at [181, 282] on p "11983" at bounding box center [168, 283] width 37 height 16
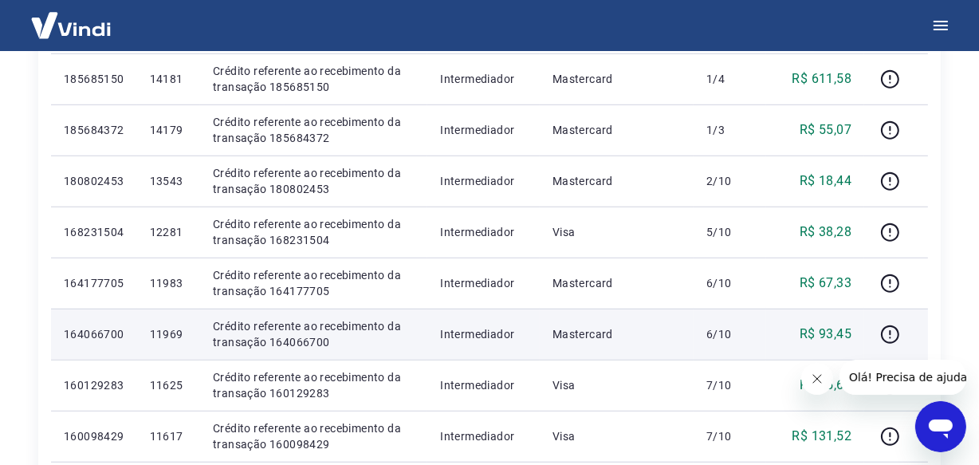
click at [181, 331] on p "11969" at bounding box center [168, 334] width 37 height 16
click at [182, 331] on p "11969" at bounding box center [168, 334] width 37 height 16
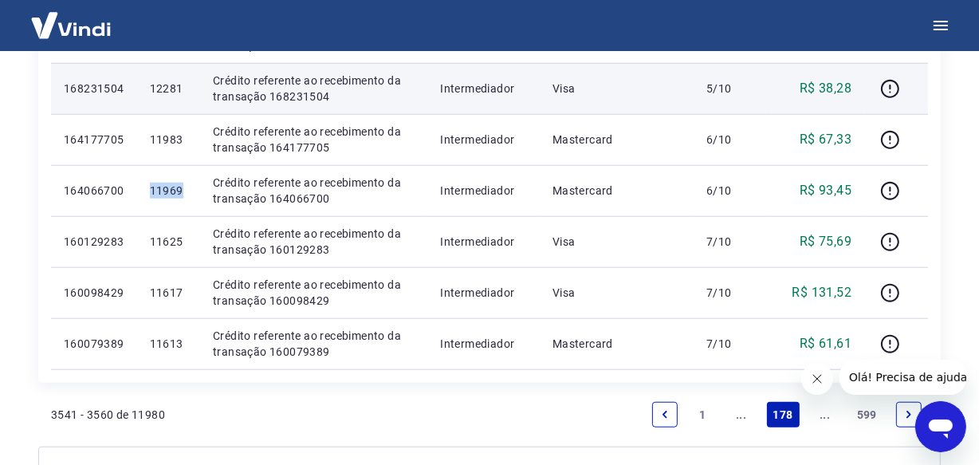
scroll to position [1159, 0]
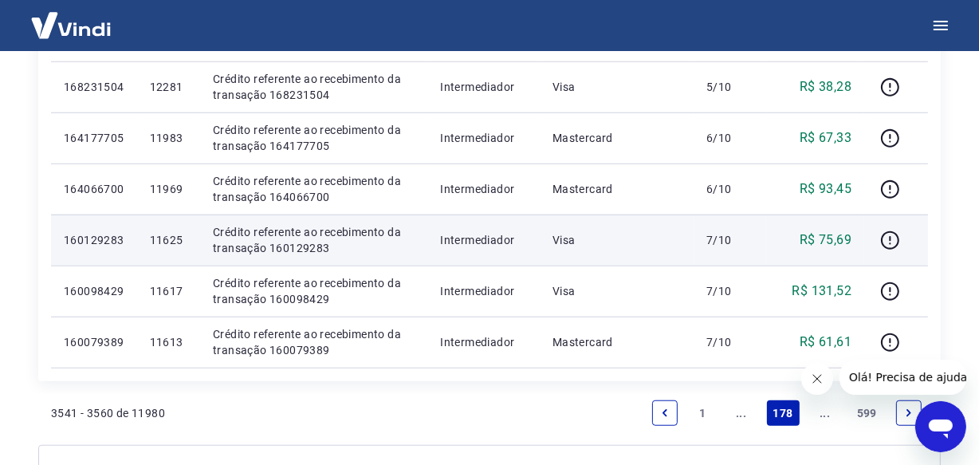
click at [178, 239] on p "11625" at bounding box center [168, 240] width 37 height 16
click at [179, 244] on p "11625" at bounding box center [168, 240] width 37 height 16
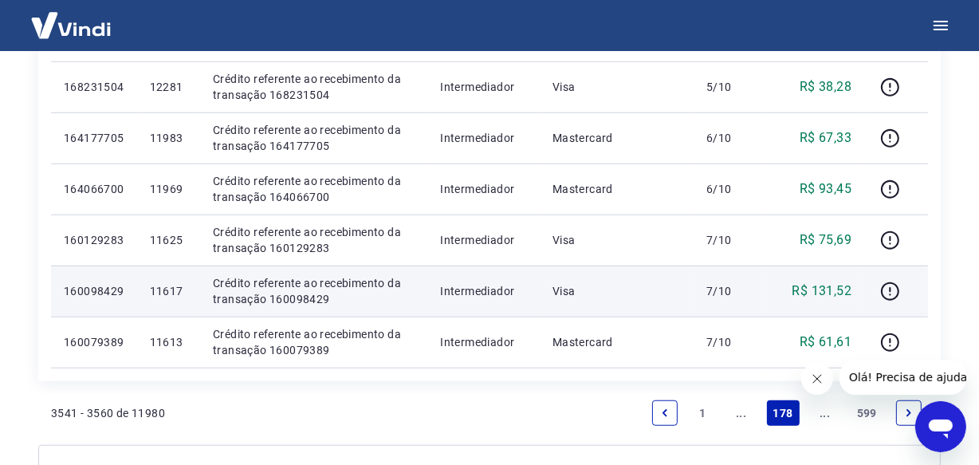
click at [182, 287] on p "11617" at bounding box center [168, 291] width 37 height 16
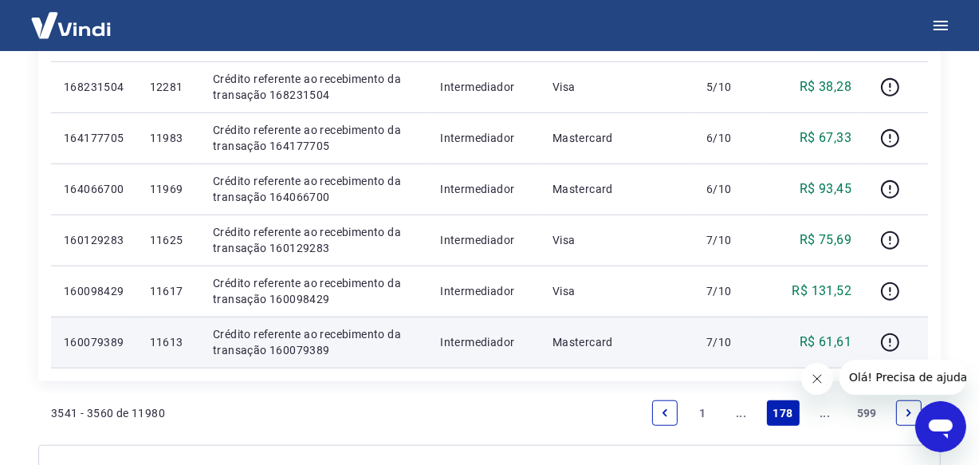
click at [163, 340] on p "11613" at bounding box center [168, 342] width 37 height 16
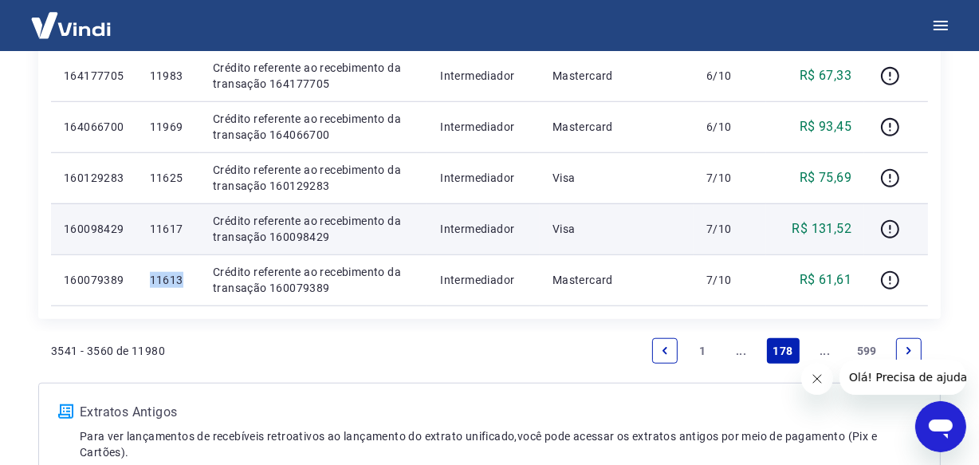
scroll to position [1304, 0]
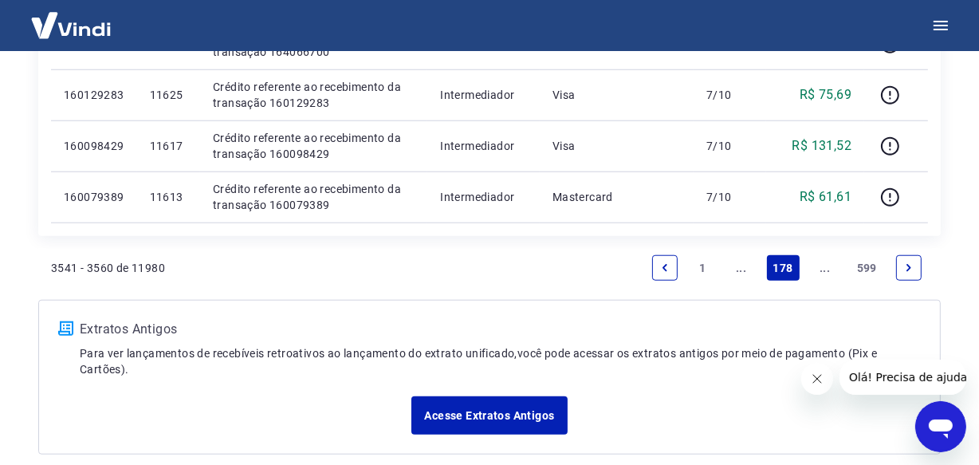
click at [815, 269] on link "..." at bounding box center [825, 268] width 26 height 26
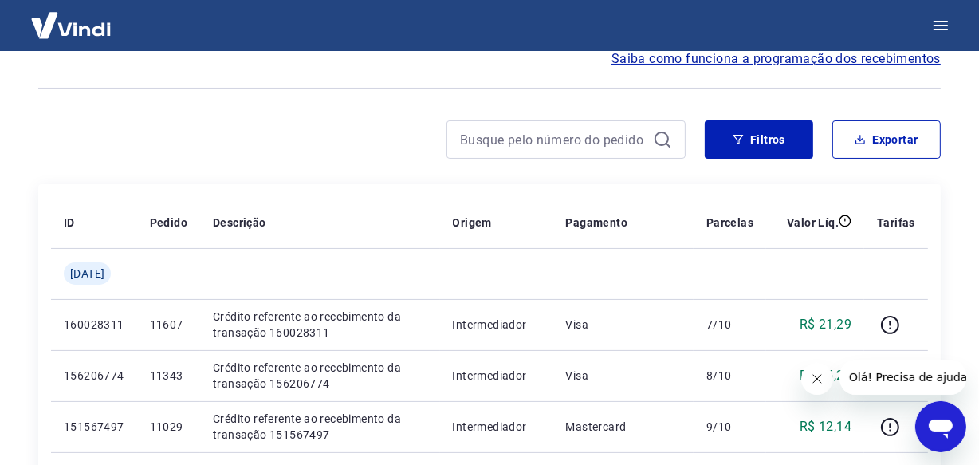
scroll to position [362, 0]
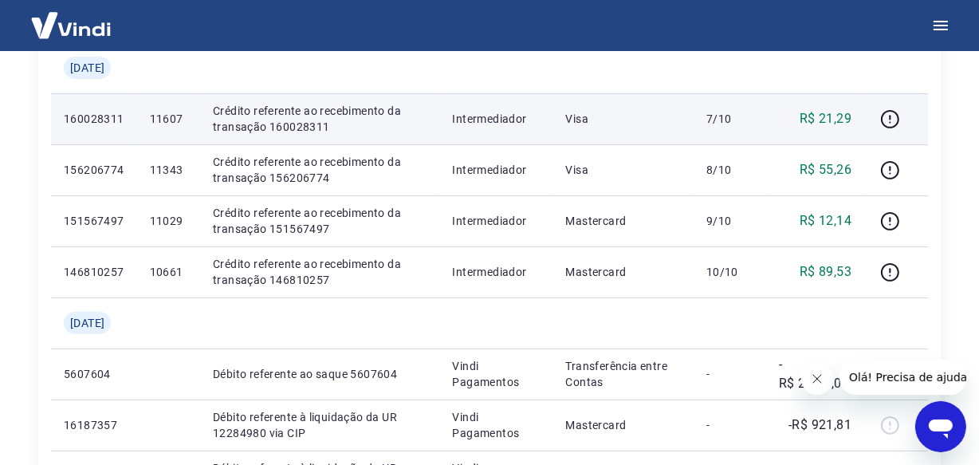
click at [163, 105] on td "11607" at bounding box center [168, 118] width 63 height 51
click at [170, 120] on p "11607" at bounding box center [168, 119] width 37 height 16
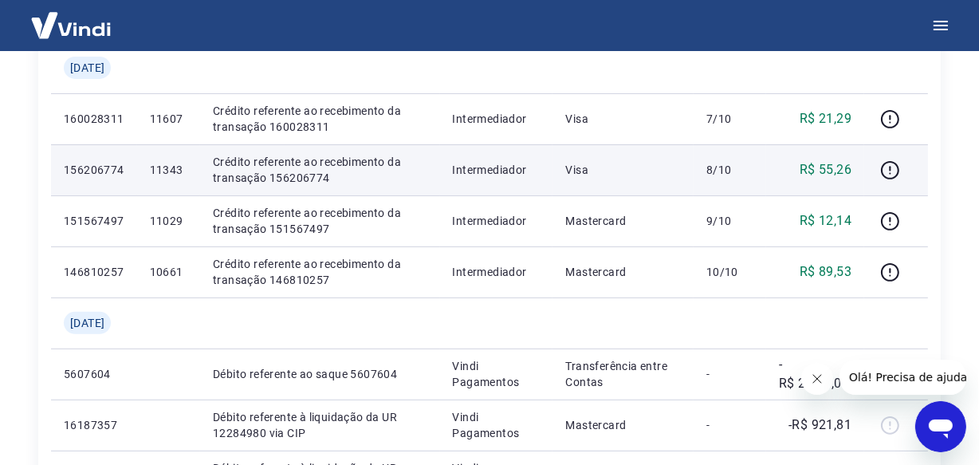
click at [172, 167] on p "11343" at bounding box center [168, 170] width 37 height 16
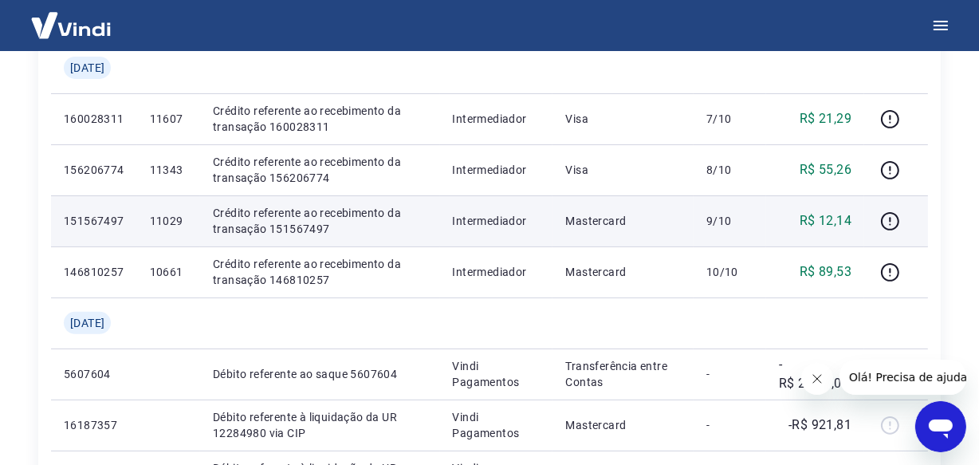
click at [183, 223] on p "11029" at bounding box center [168, 221] width 37 height 16
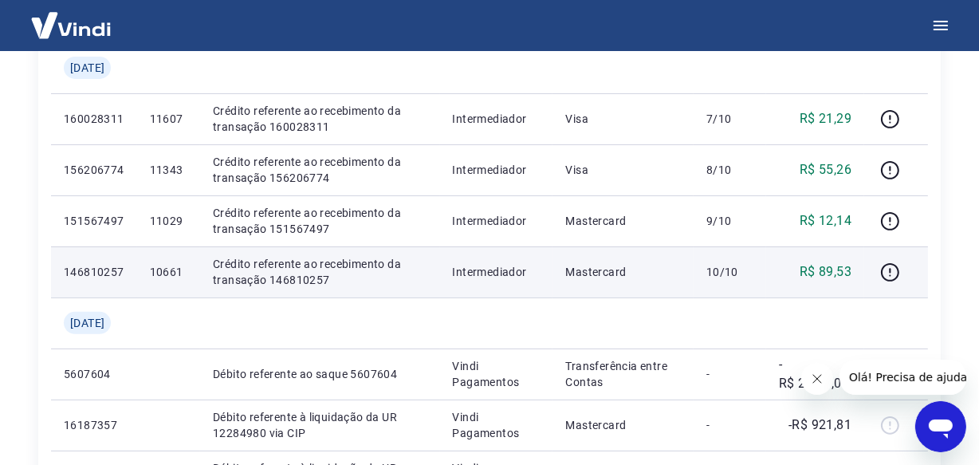
click at [180, 268] on p "10661" at bounding box center [168, 272] width 37 height 16
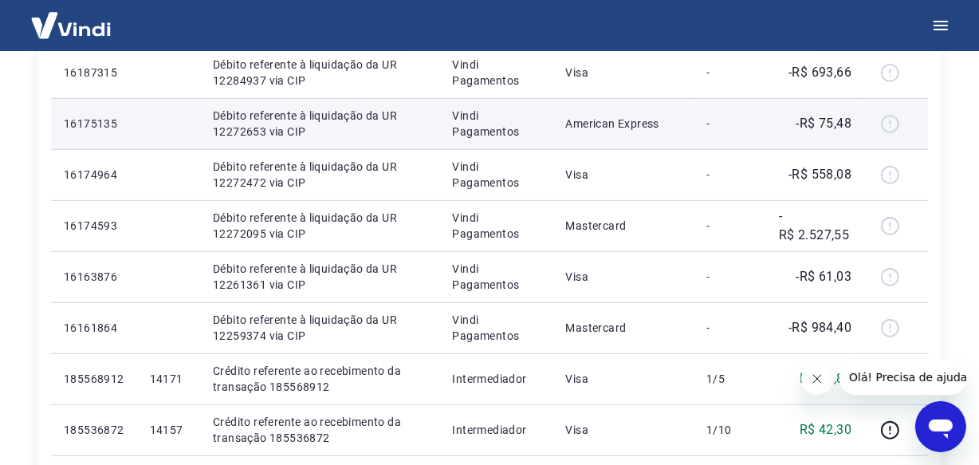
scroll to position [869, 0]
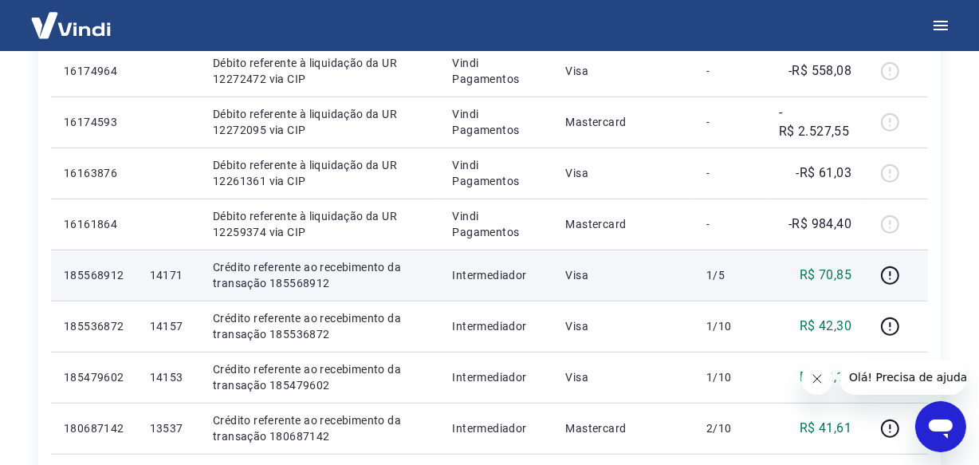
click at [172, 268] on p "14171" at bounding box center [168, 275] width 37 height 16
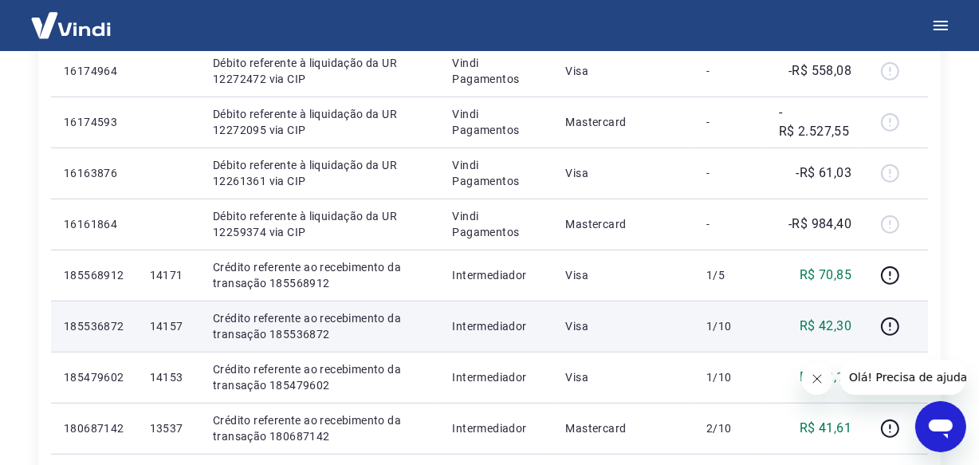
click at [183, 327] on p "14157" at bounding box center [168, 326] width 37 height 16
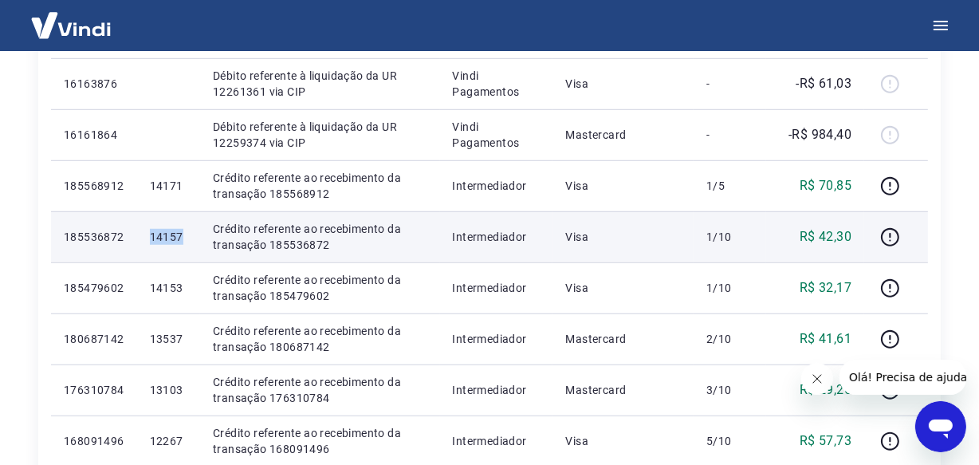
scroll to position [1014, 0]
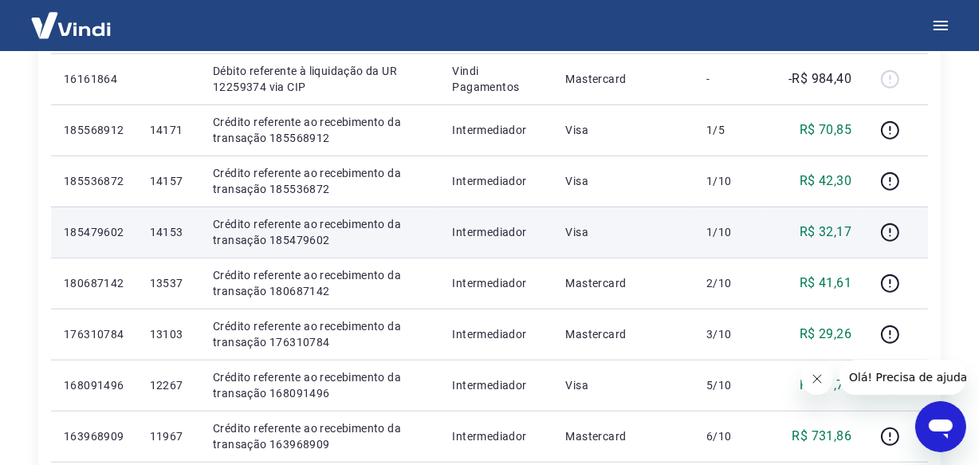
click at [178, 240] on td "14153" at bounding box center [168, 231] width 63 height 51
click at [175, 233] on p "14153" at bounding box center [168, 232] width 37 height 16
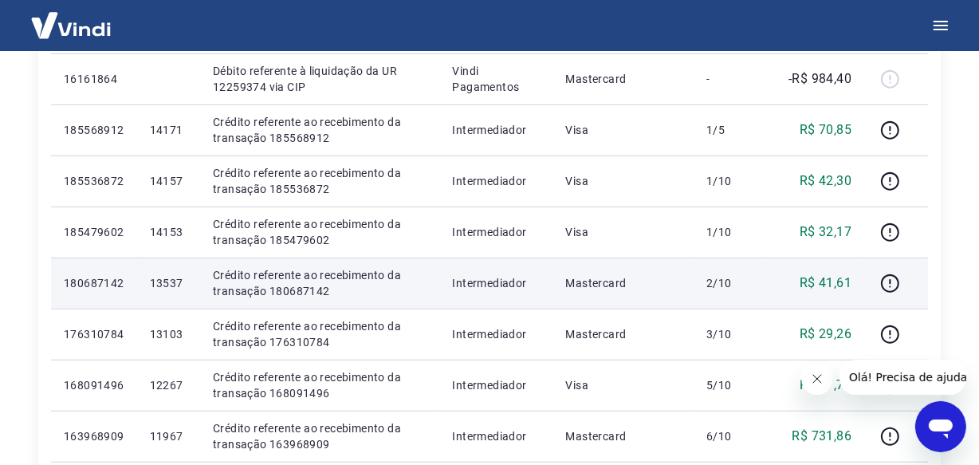
click at [178, 284] on p "13537" at bounding box center [168, 283] width 37 height 16
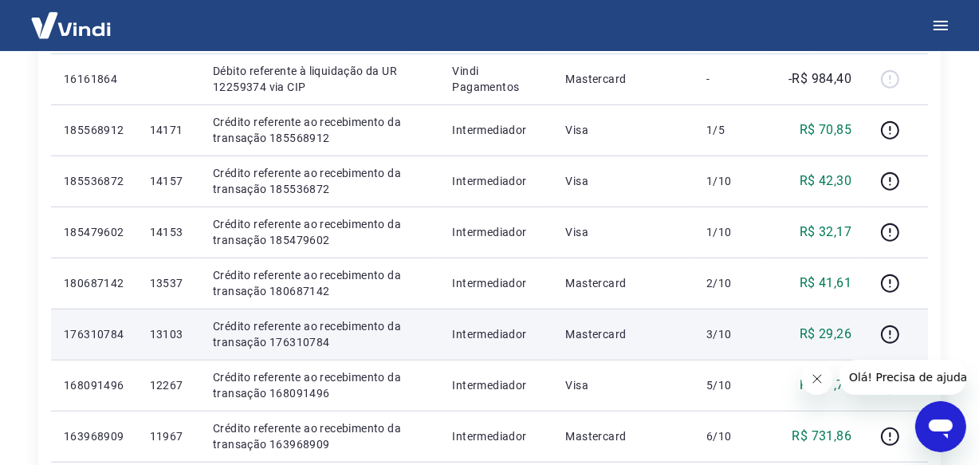
click at [167, 330] on p "13103" at bounding box center [168, 334] width 37 height 16
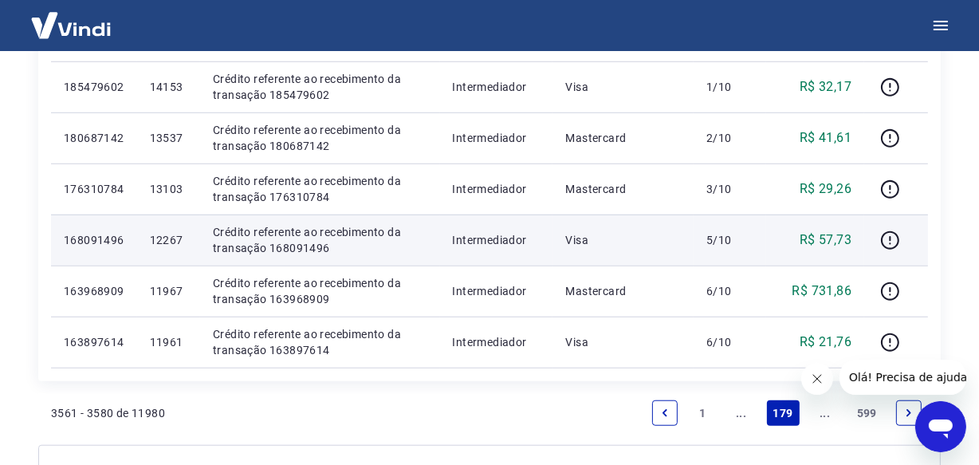
click at [168, 239] on p "12267" at bounding box center [168, 240] width 37 height 16
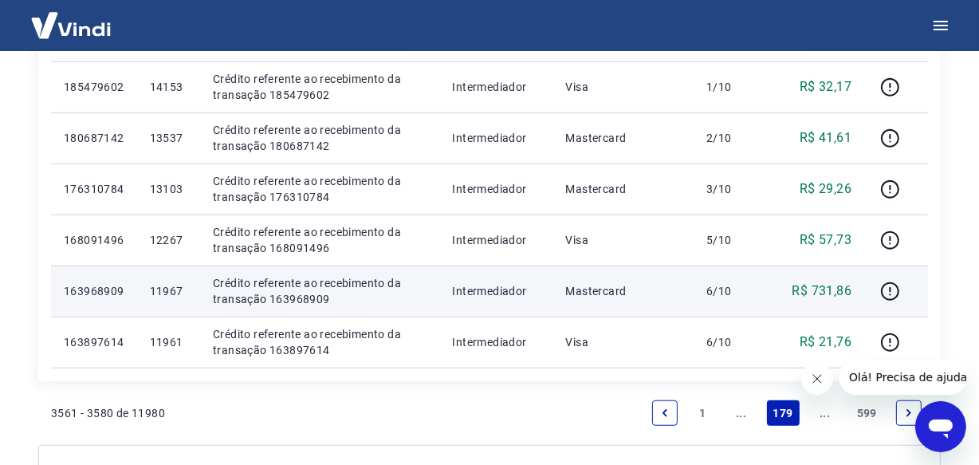
click at [167, 285] on p "11967" at bounding box center [168, 291] width 37 height 16
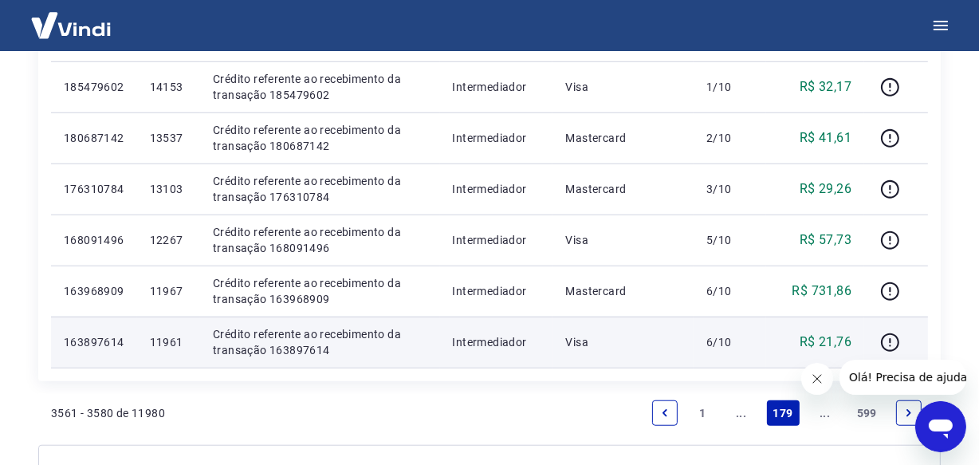
click at [169, 346] on p "11961" at bounding box center [168, 342] width 37 height 16
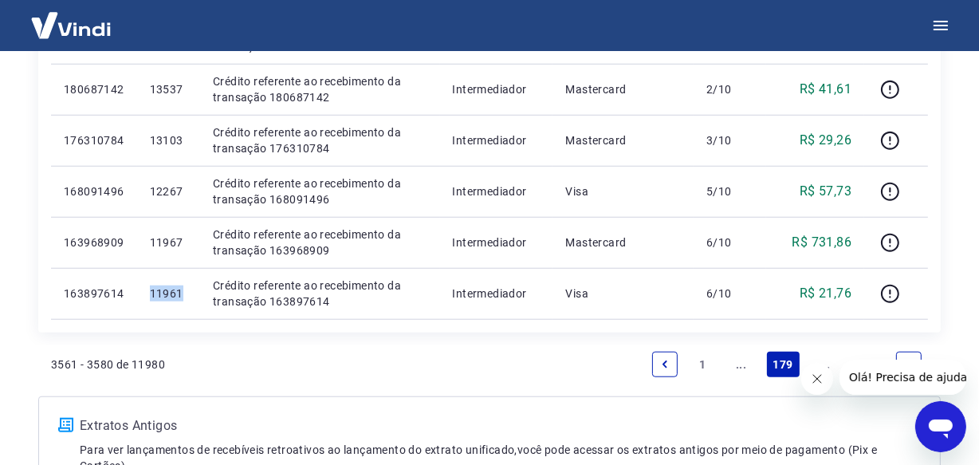
scroll to position [1304, 0]
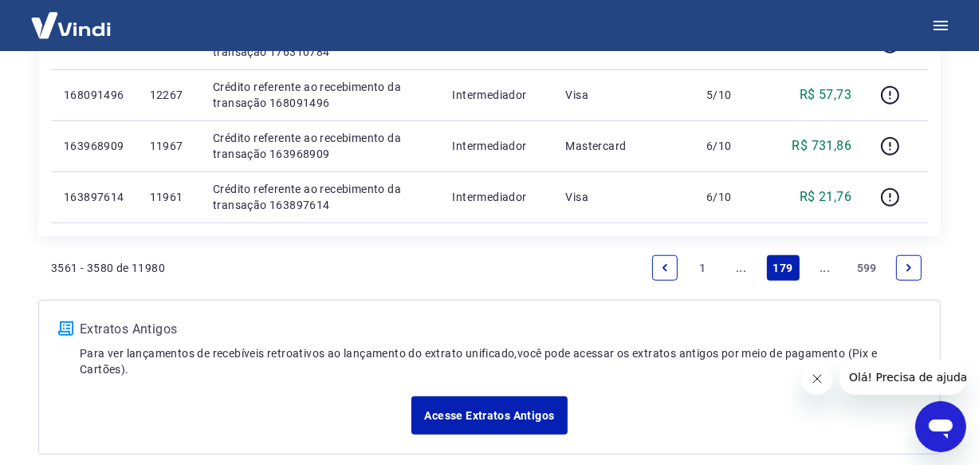
click at [818, 265] on link "..." at bounding box center [825, 268] width 26 height 26
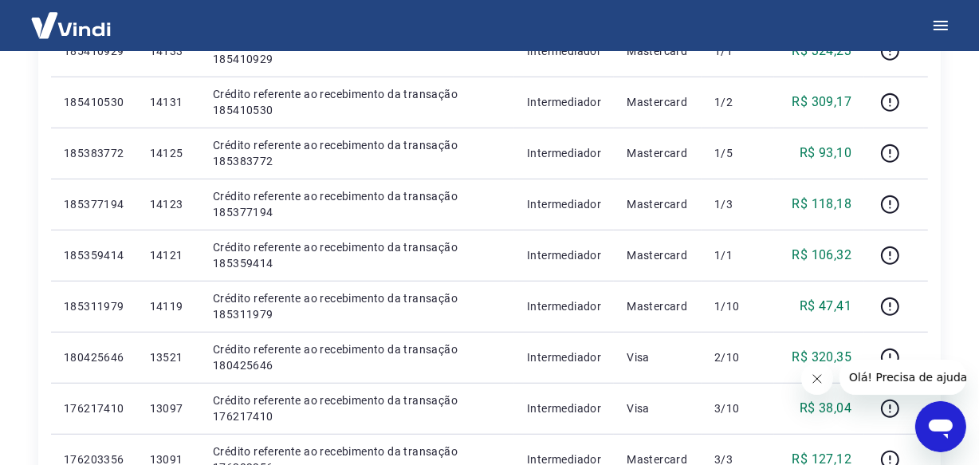
scroll to position [941, 0]
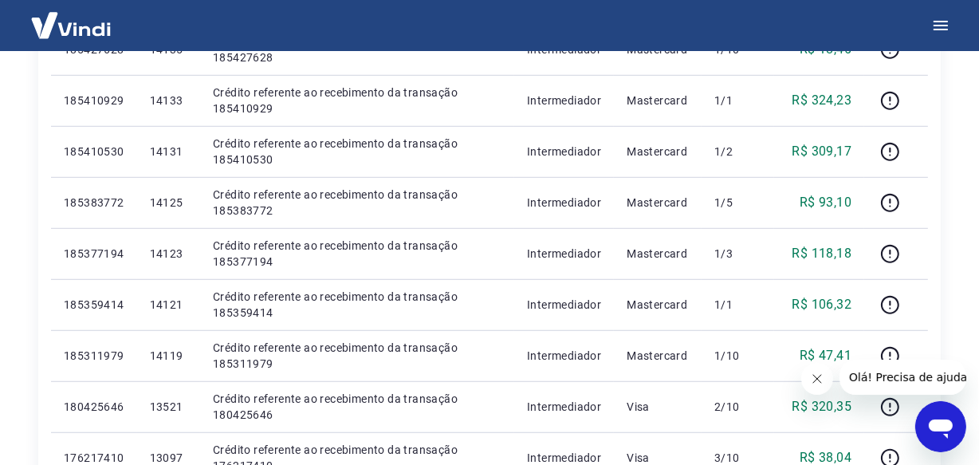
click at [183, 264] on tbody "Seg, 06 jan 159932141 11597 Crédito referente ao recebimento da transação 15993…" at bounding box center [489, 24] width 877 height 1122
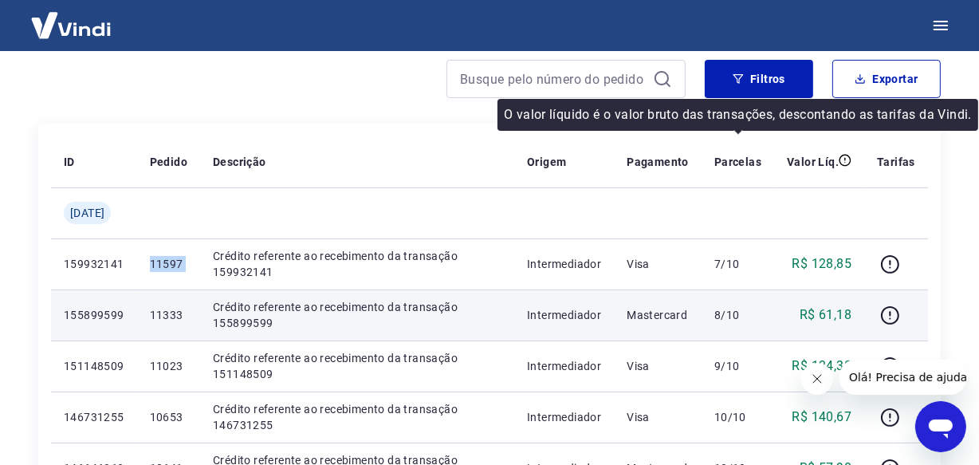
click at [181, 316] on p "11333" at bounding box center [168, 315] width 37 height 16
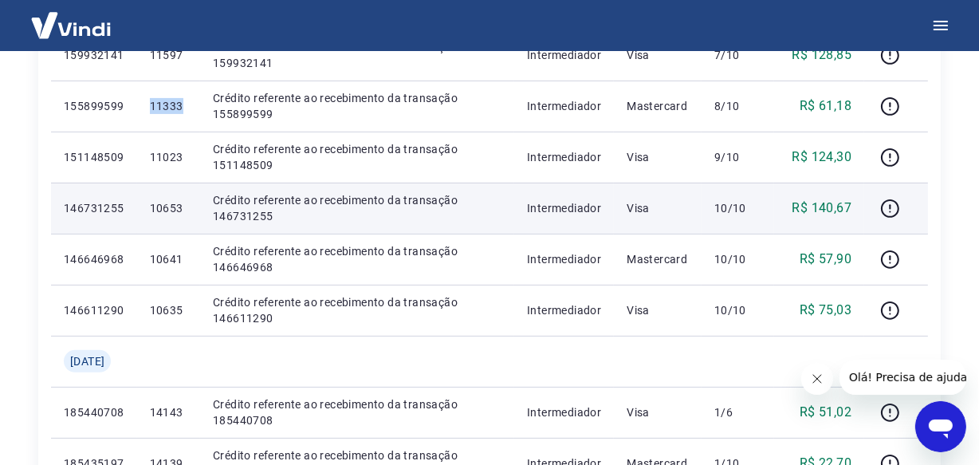
scroll to position [434, 0]
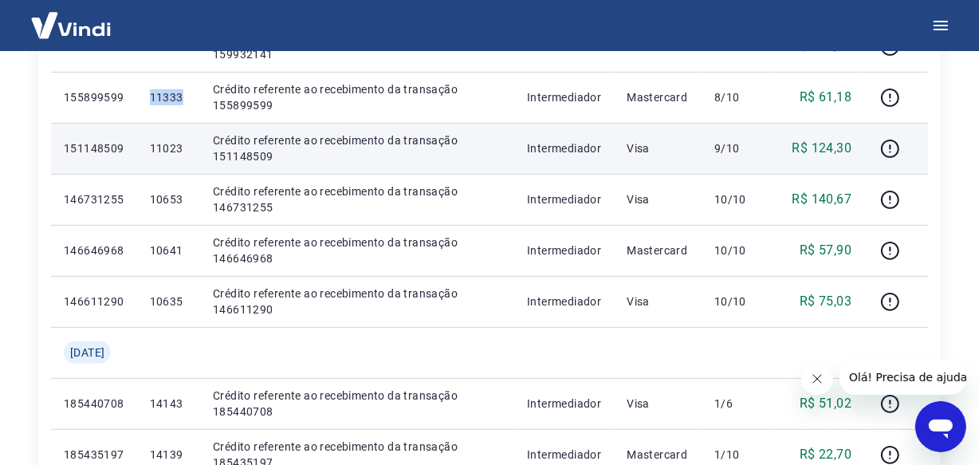
click at [179, 151] on p "11023" at bounding box center [168, 148] width 37 height 16
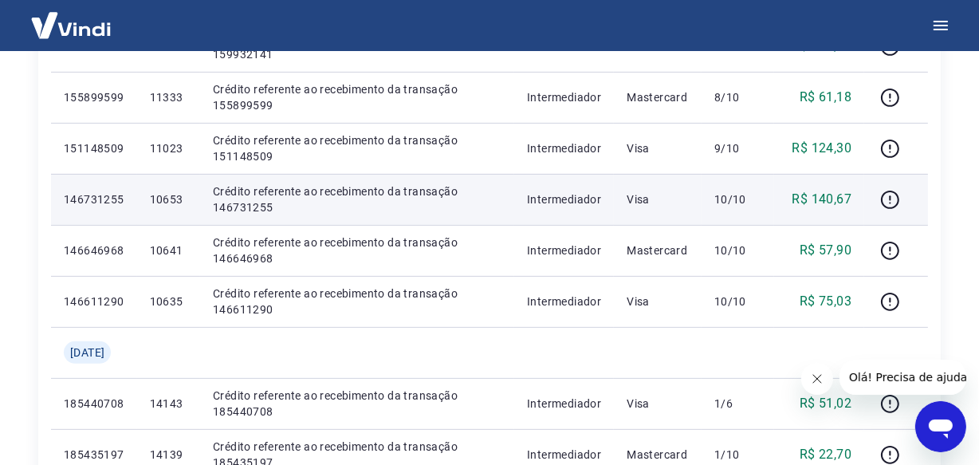
click at [182, 198] on p "10653" at bounding box center [168, 199] width 37 height 16
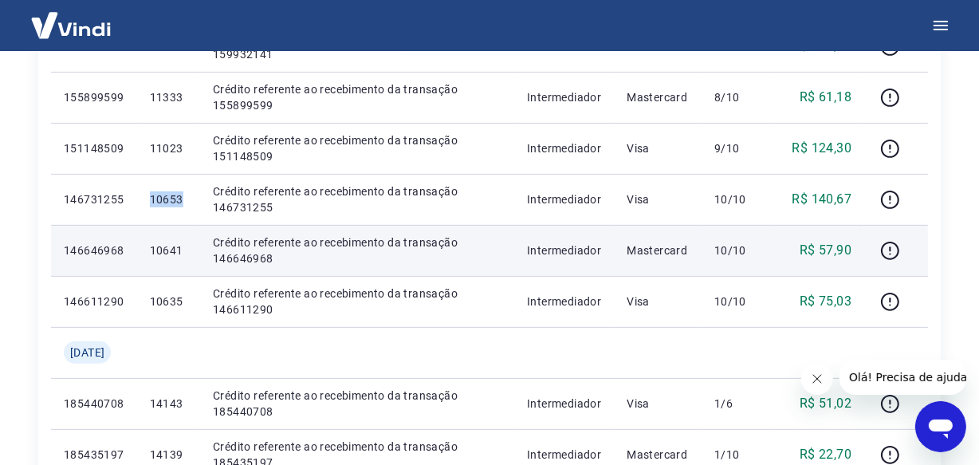
click at [184, 255] on p "10641" at bounding box center [168, 250] width 37 height 16
click at [186, 248] on p "10641" at bounding box center [168, 250] width 37 height 16
click at [183, 250] on p "10641" at bounding box center [168, 250] width 37 height 16
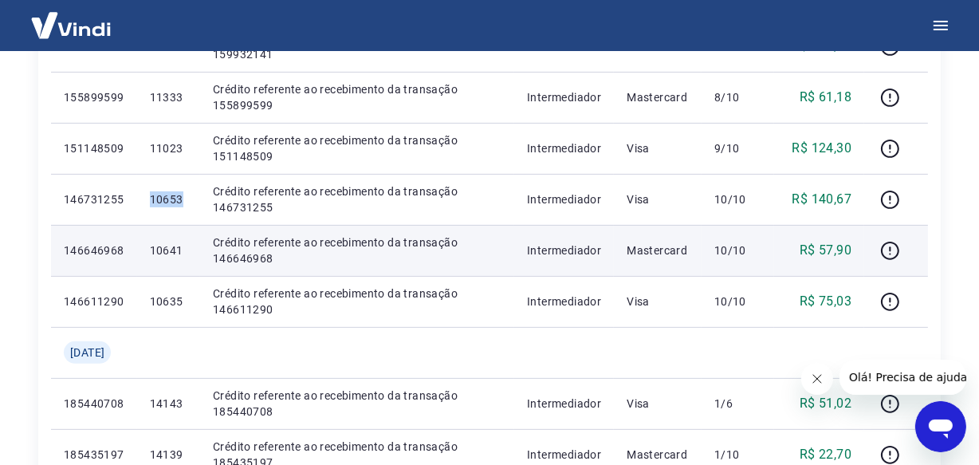
click at [183, 250] on p "10641" at bounding box center [168, 250] width 37 height 16
click at [182, 253] on p "10641" at bounding box center [168, 250] width 37 height 16
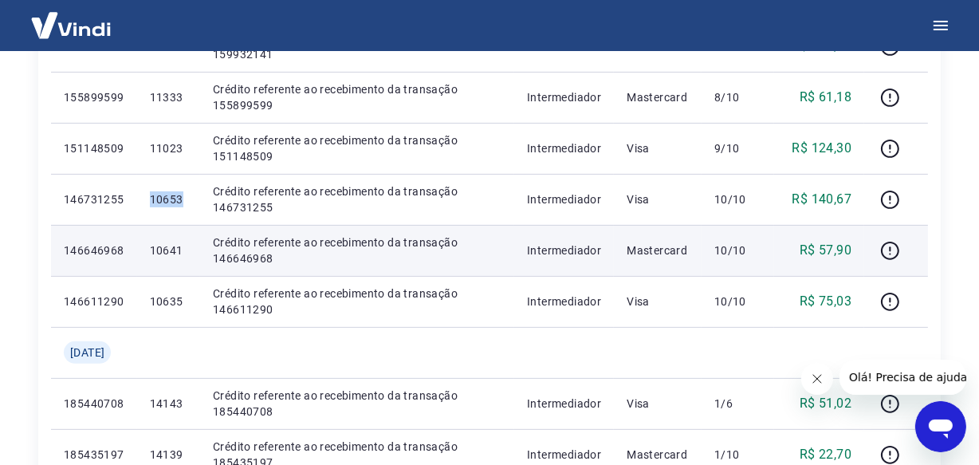
click at [182, 253] on p "10641" at bounding box center [168, 250] width 37 height 16
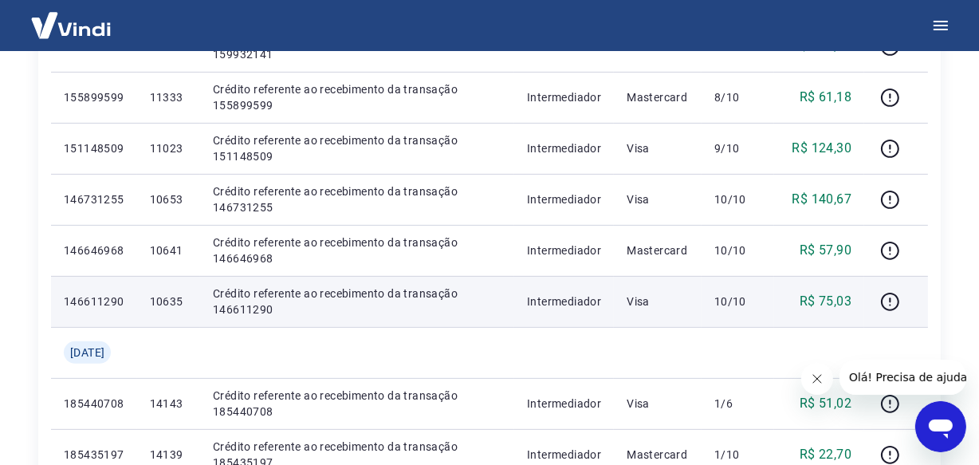
click at [177, 304] on p "10635" at bounding box center [168, 301] width 37 height 16
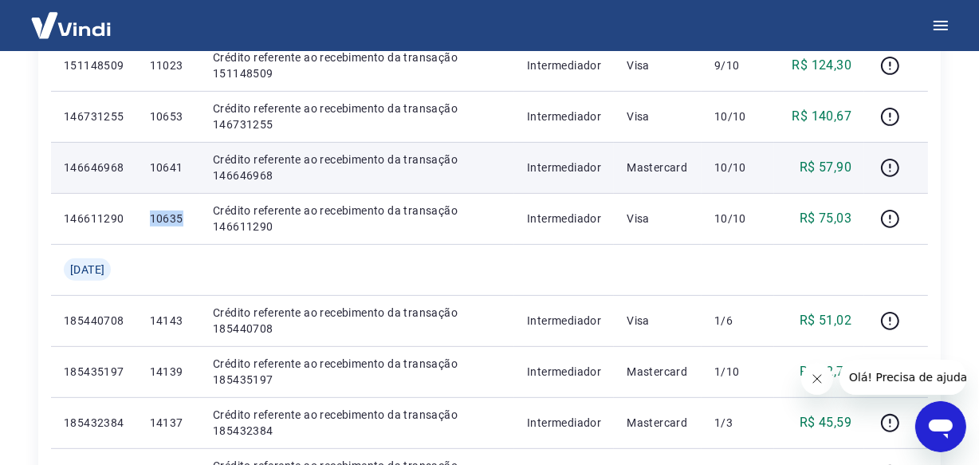
scroll to position [580, 0]
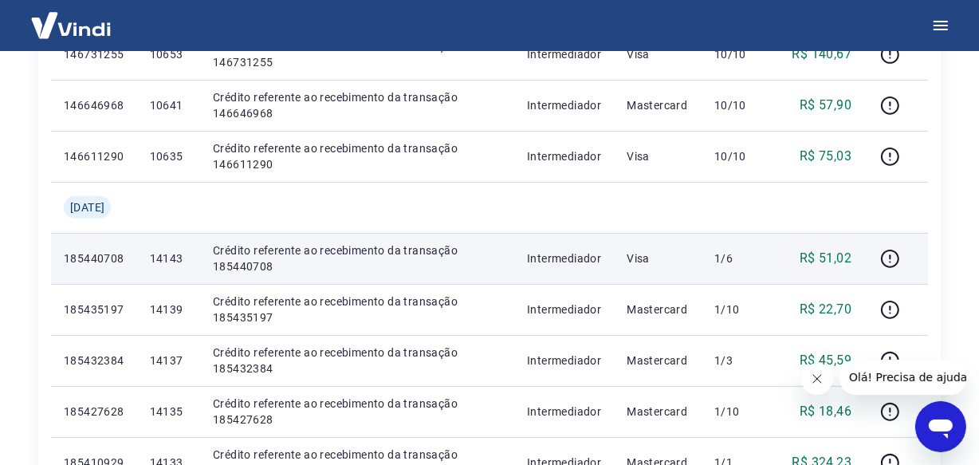
click at [183, 257] on p "14143" at bounding box center [168, 258] width 37 height 16
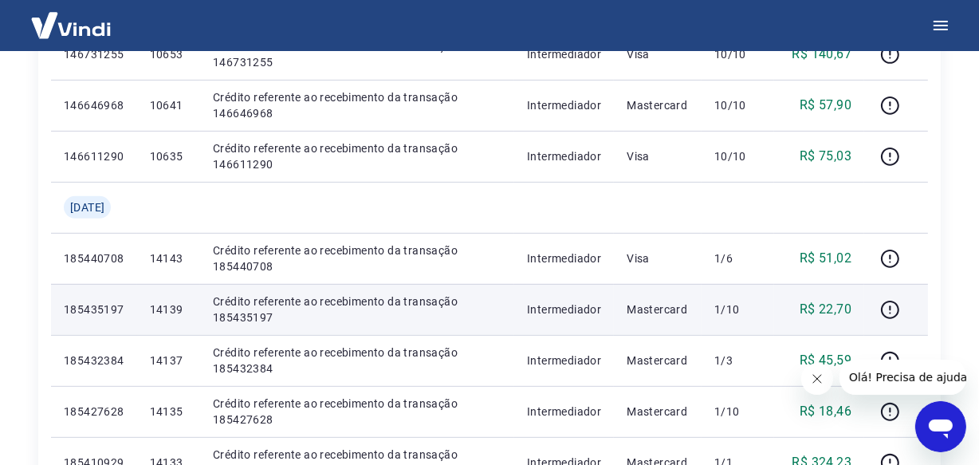
click at [187, 308] on p "14139" at bounding box center [168, 309] width 37 height 16
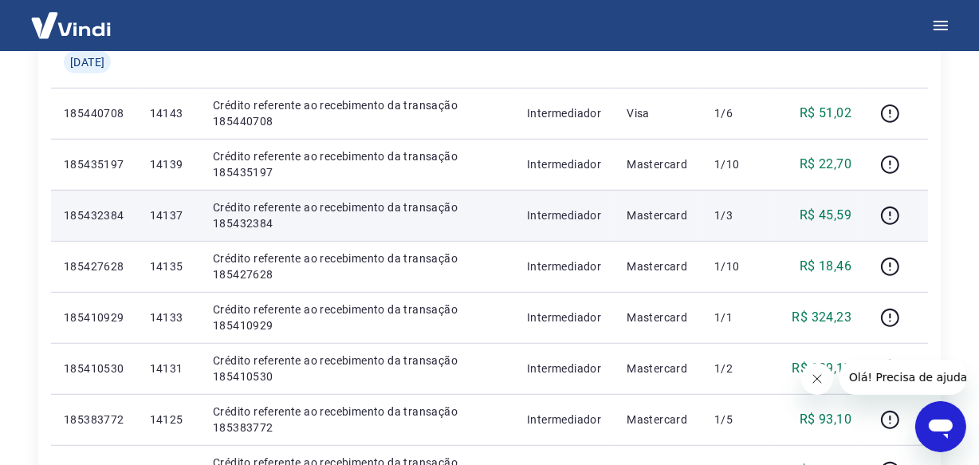
click at [176, 215] on p "14137" at bounding box center [168, 215] width 37 height 16
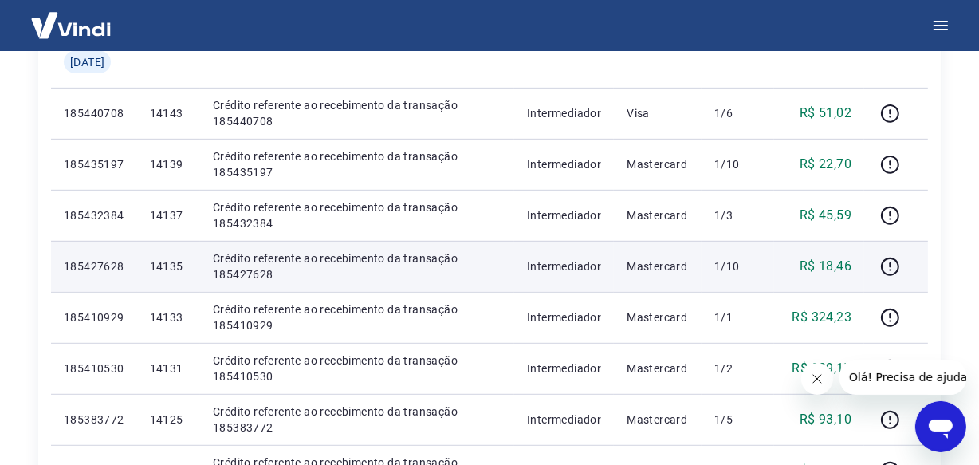
click at [177, 261] on p "14135" at bounding box center [168, 266] width 37 height 16
drag, startPoint x: 177, startPoint y: 261, endPoint x: 199, endPoint y: 277, distance: 27.0
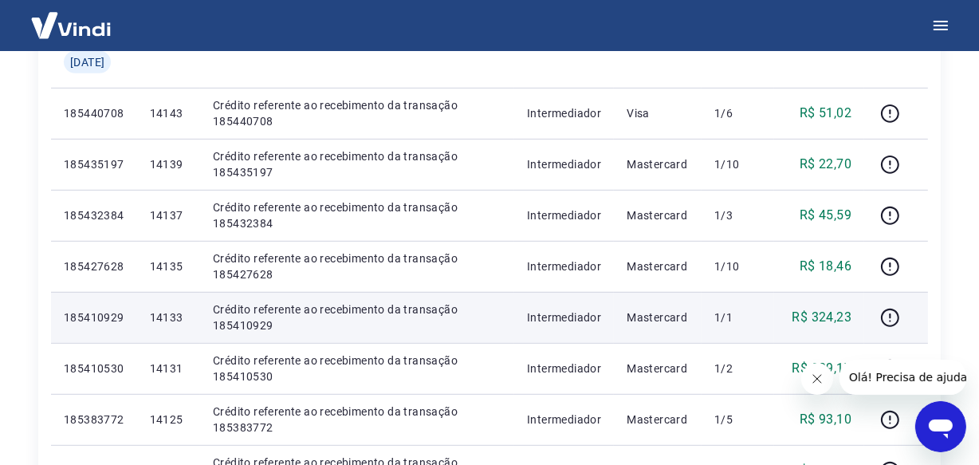
click at [171, 315] on p "14133" at bounding box center [168, 317] width 37 height 16
click at [105, 312] on p "185410929" at bounding box center [94, 317] width 61 height 16
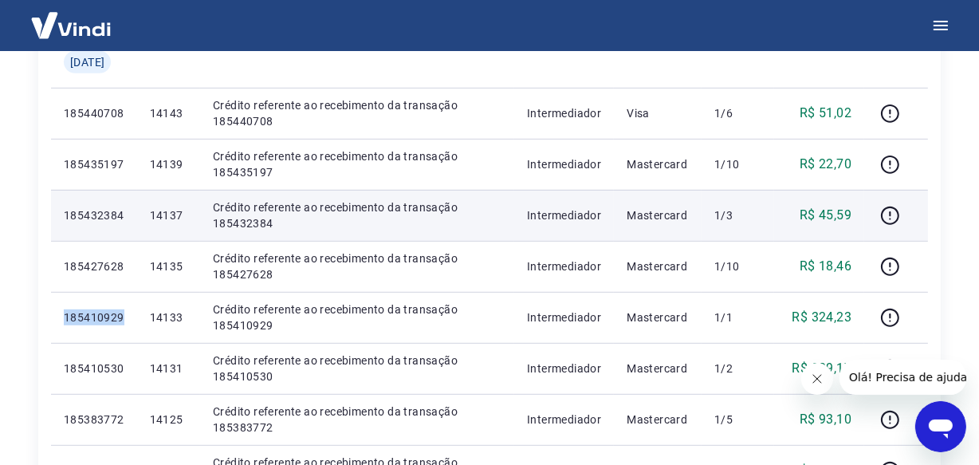
click at [177, 222] on p "14137" at bounding box center [168, 215] width 37 height 16
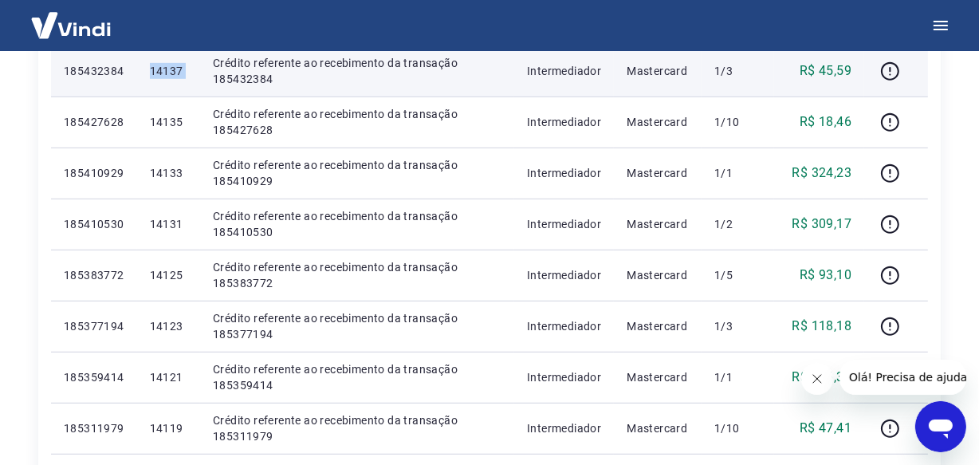
click at [179, 223] on p "14131" at bounding box center [168, 224] width 37 height 16
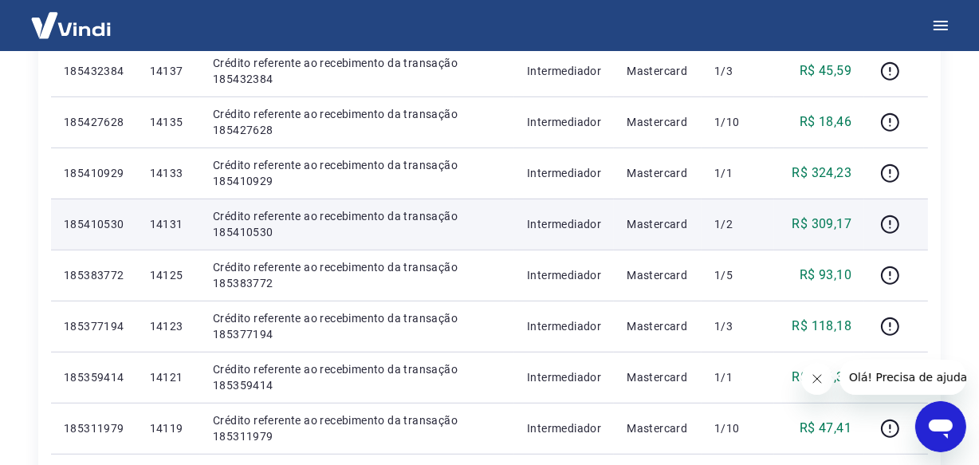
click at [176, 223] on p "14131" at bounding box center [168, 224] width 37 height 16
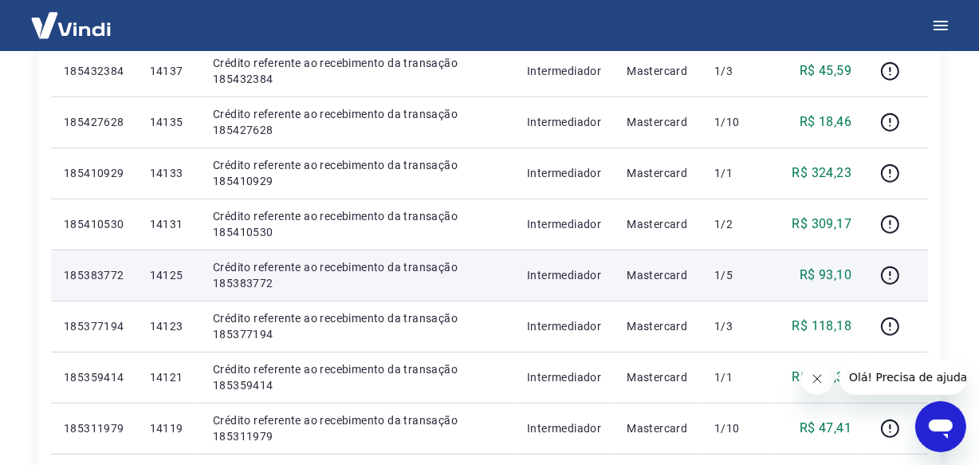
click at [178, 274] on p "14125" at bounding box center [168, 275] width 37 height 16
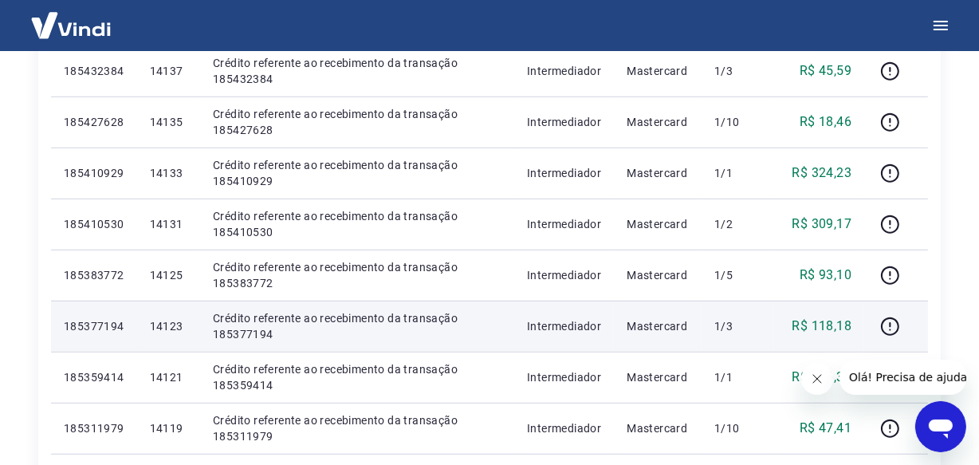
click at [174, 322] on p "14123" at bounding box center [168, 326] width 37 height 16
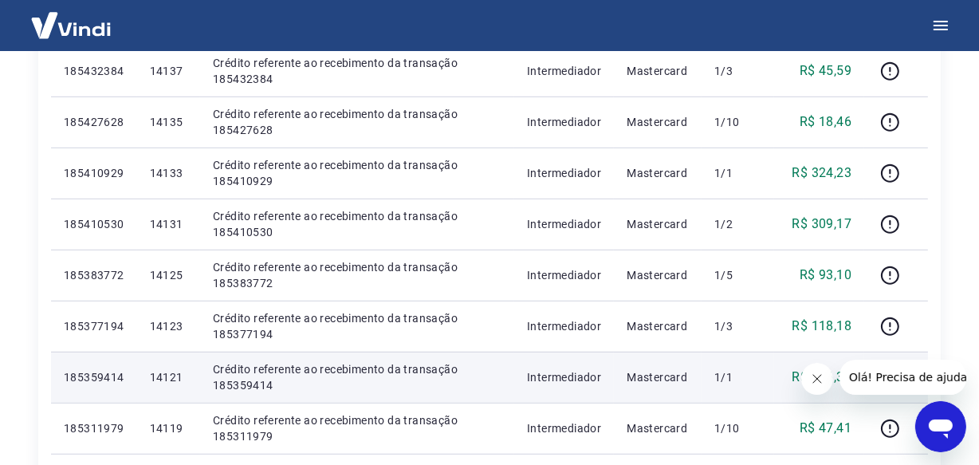
click at [175, 371] on p "14121" at bounding box center [168, 377] width 37 height 16
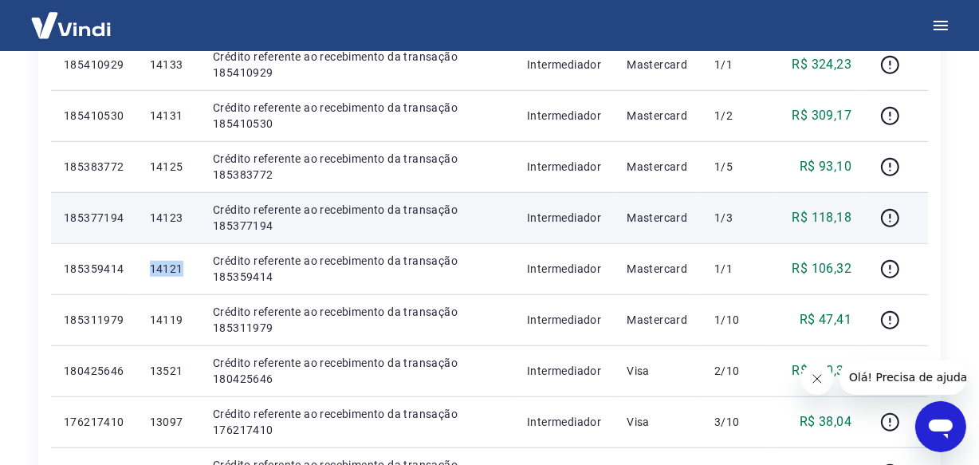
scroll to position [1014, 0]
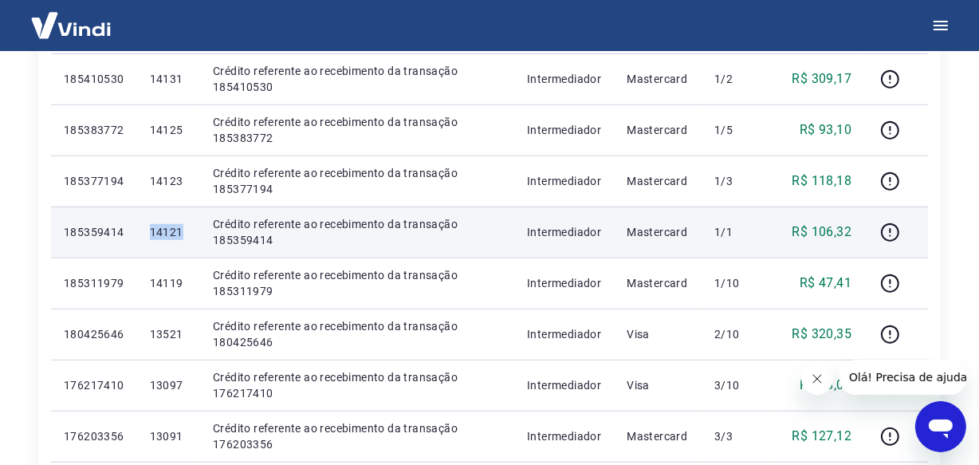
click at [83, 231] on p "185359414" at bounding box center [94, 232] width 61 height 16
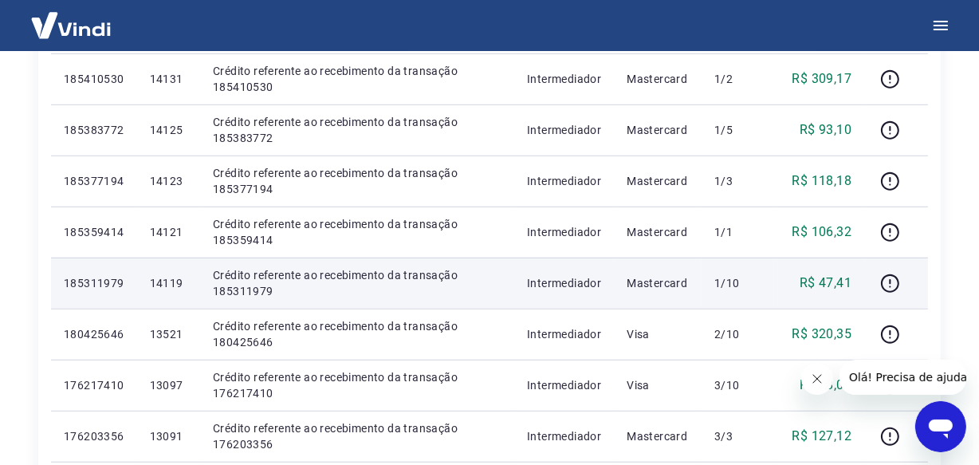
click at [104, 289] on p "185311979" at bounding box center [94, 283] width 61 height 16
click at [100, 281] on p "185311979" at bounding box center [94, 283] width 61 height 16
click at [180, 281] on p "14119" at bounding box center [168, 283] width 37 height 16
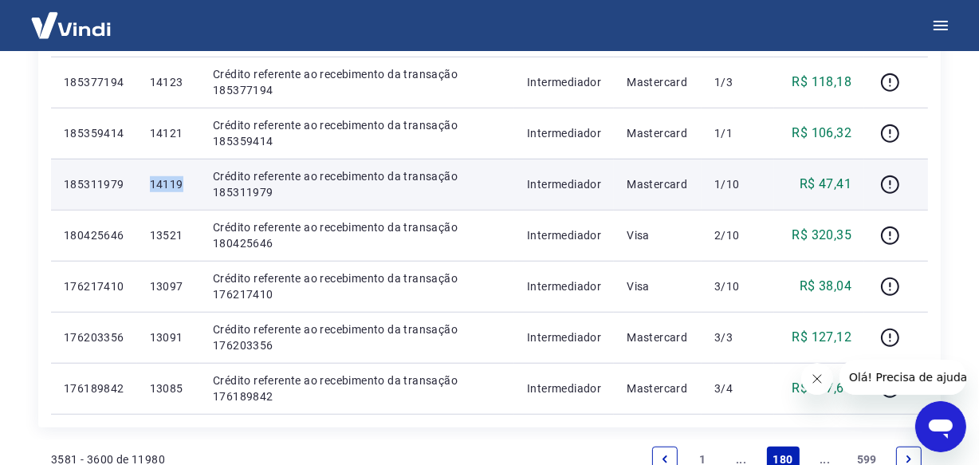
scroll to position [1159, 0]
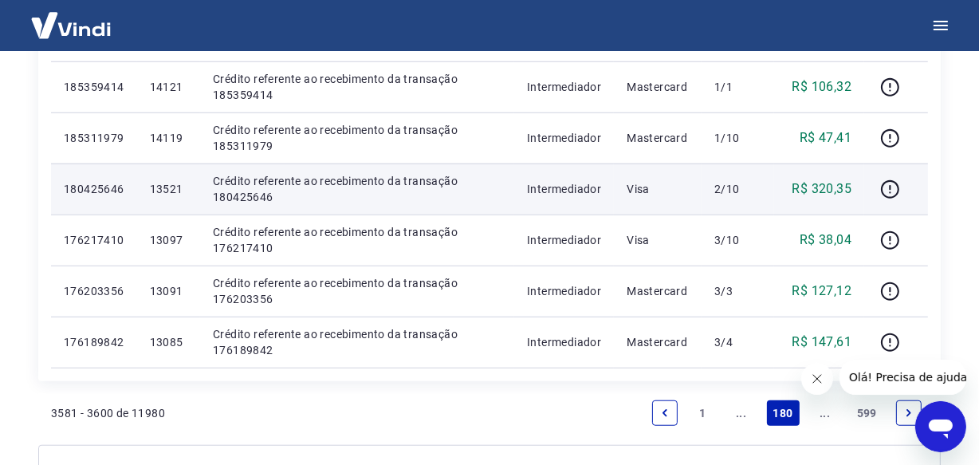
click at [178, 190] on p "13521" at bounding box center [168, 189] width 37 height 16
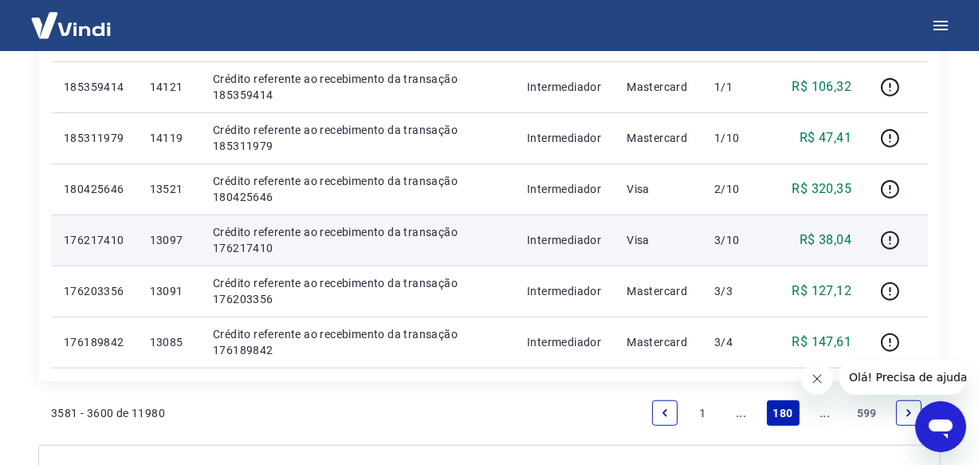
click at [184, 241] on p "13097" at bounding box center [168, 240] width 37 height 16
click at [185, 241] on p "13097" at bounding box center [168, 240] width 37 height 16
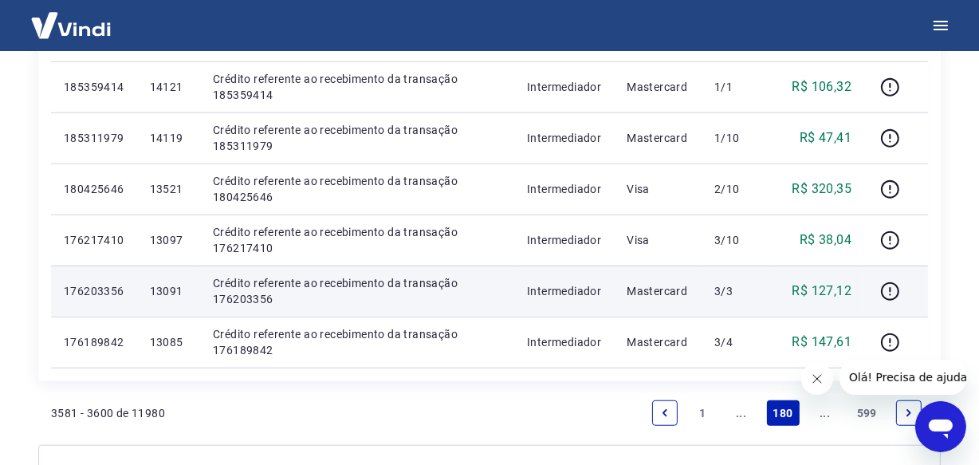
click at [186, 289] on p "13091" at bounding box center [168, 291] width 37 height 16
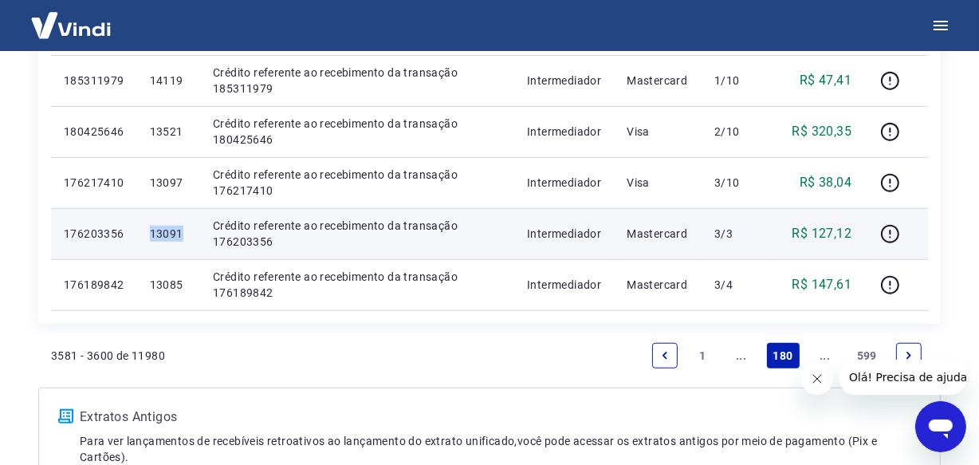
scroll to position [1377, 0]
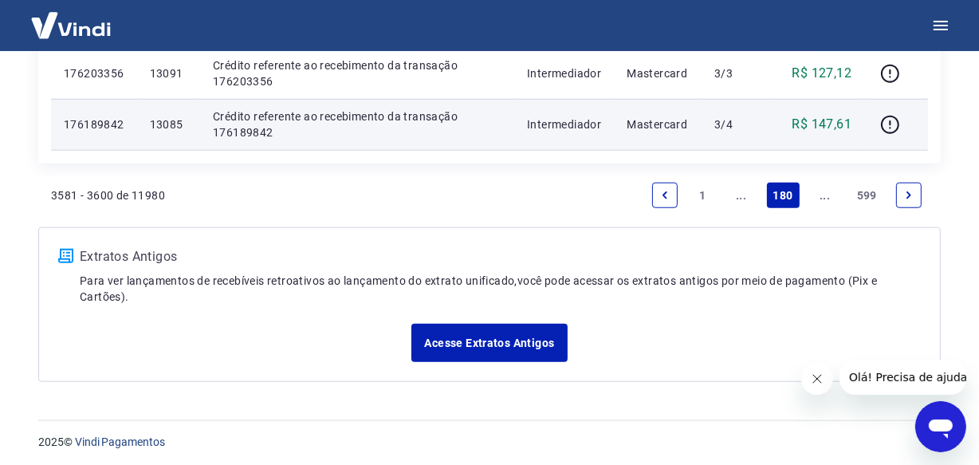
click at [181, 126] on p "13085" at bounding box center [168, 124] width 37 height 16
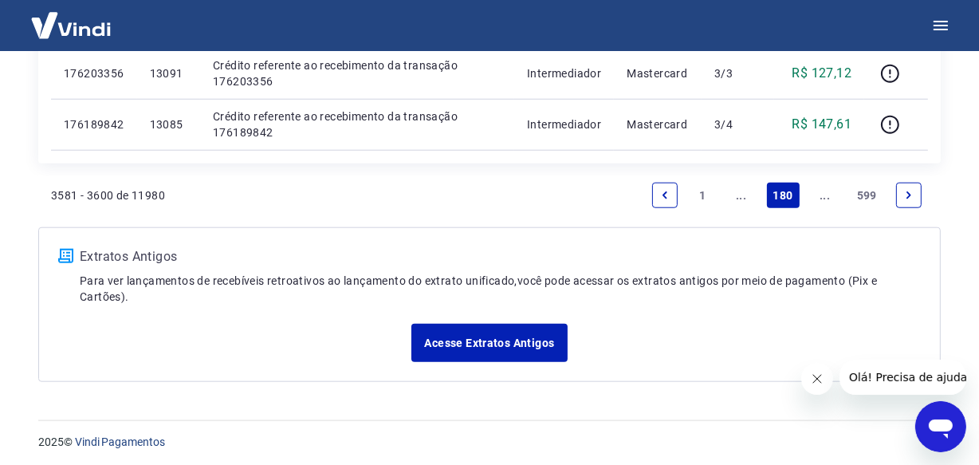
drag, startPoint x: 821, startPoint y: 191, endPoint x: 812, endPoint y: 204, distance: 15.5
click at [821, 191] on link "..." at bounding box center [825, 196] width 26 height 26
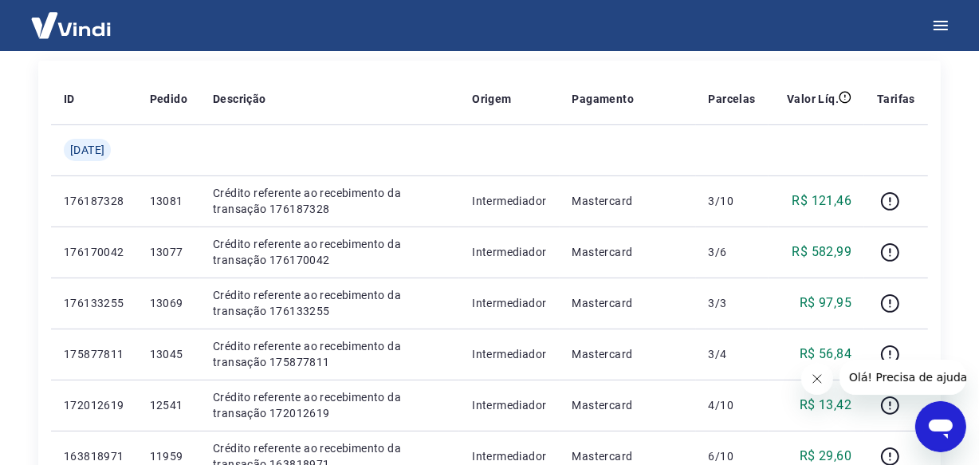
scroll to position [289, 0]
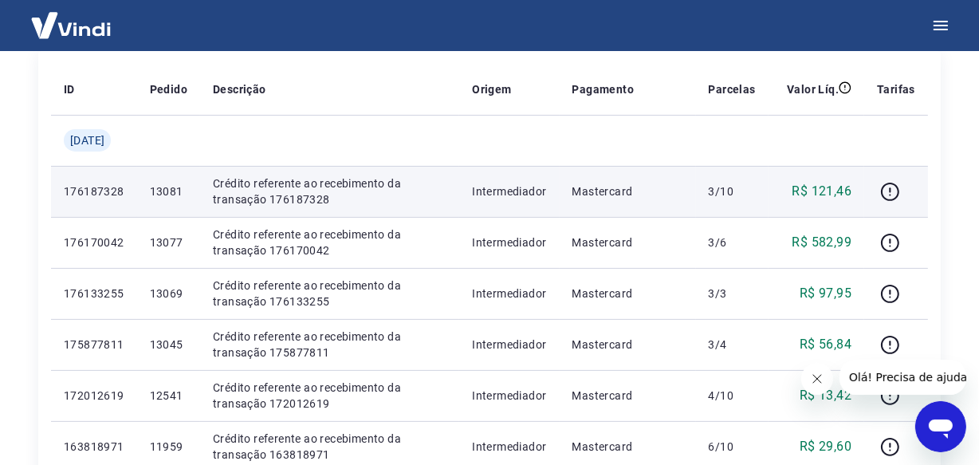
click at [185, 190] on p "13081" at bounding box center [168, 191] width 37 height 16
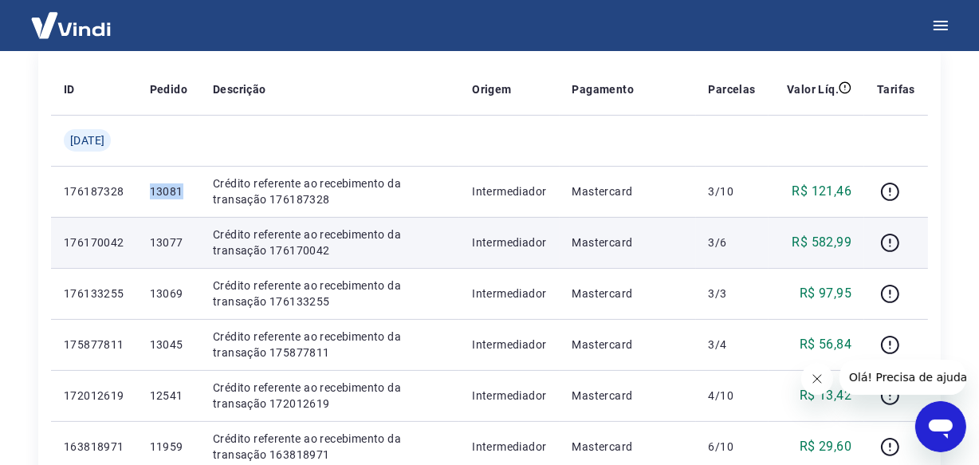
click at [181, 246] on p "13077" at bounding box center [168, 242] width 37 height 16
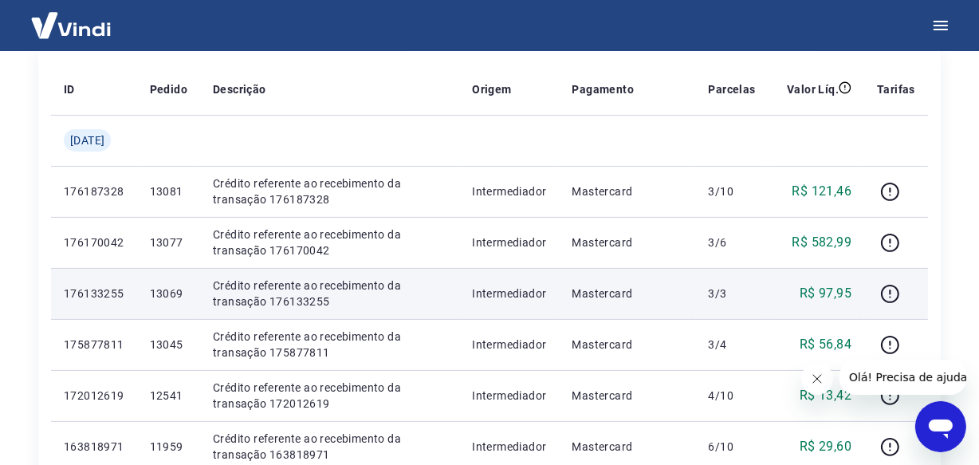
click at [181, 293] on p "13069" at bounding box center [168, 293] width 37 height 16
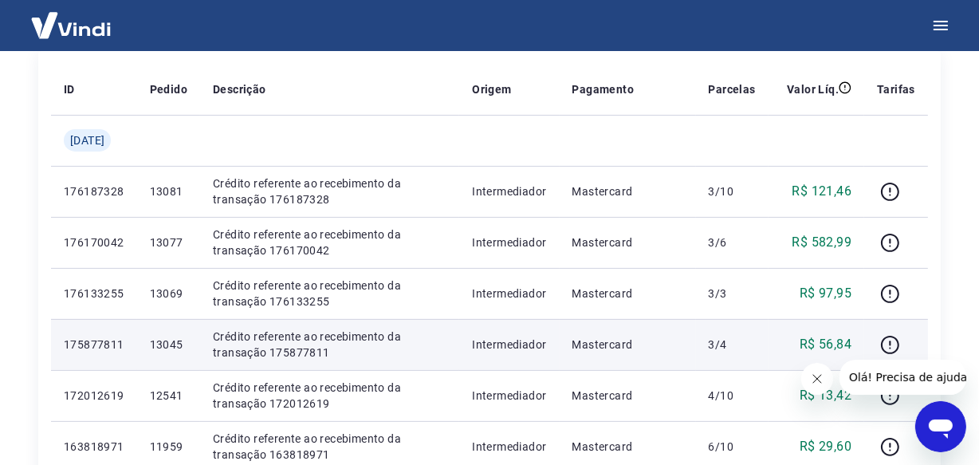
click at [178, 348] on p "13045" at bounding box center [168, 344] width 37 height 16
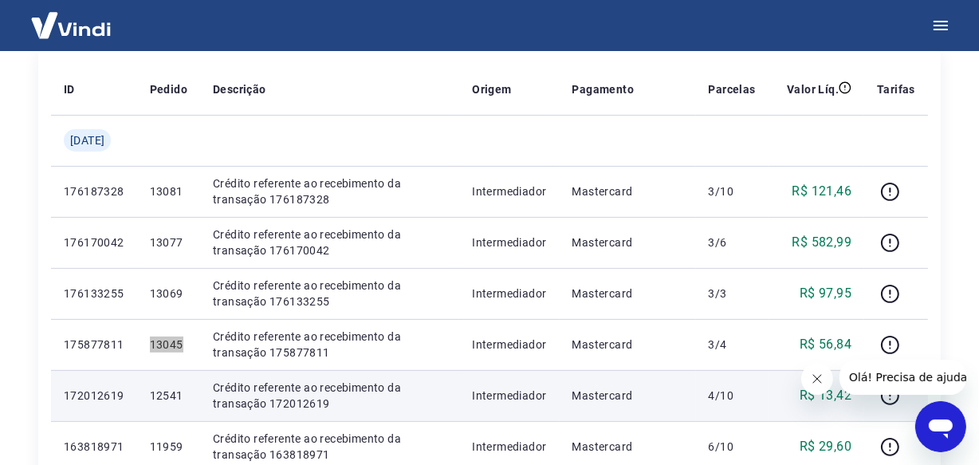
scroll to position [434, 0]
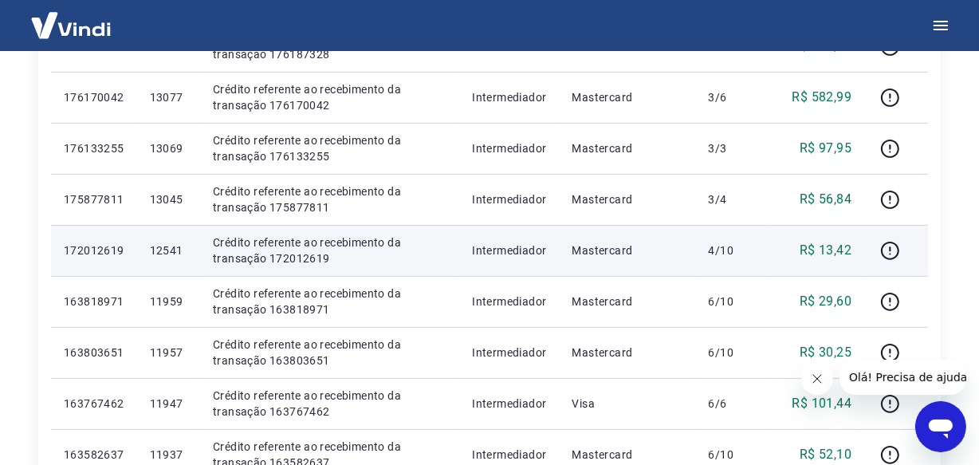
click at [179, 252] on p "12541" at bounding box center [168, 250] width 37 height 16
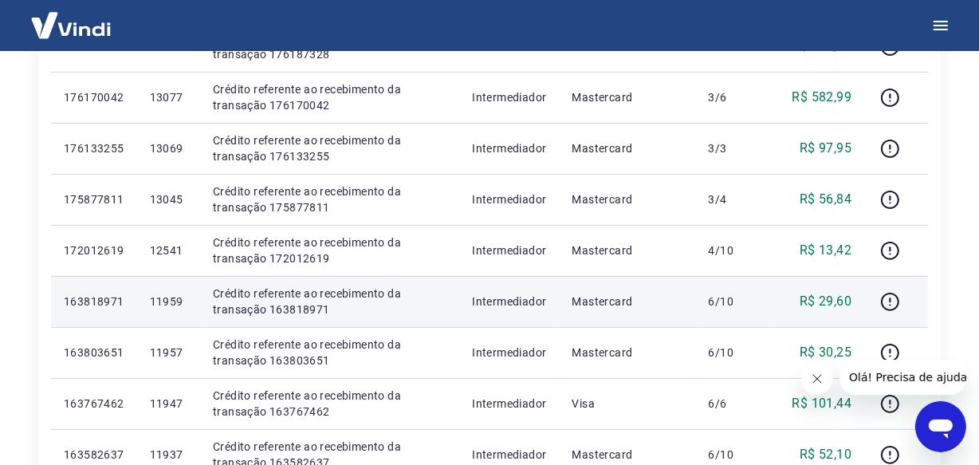
click at [179, 303] on p "11959" at bounding box center [168, 301] width 37 height 16
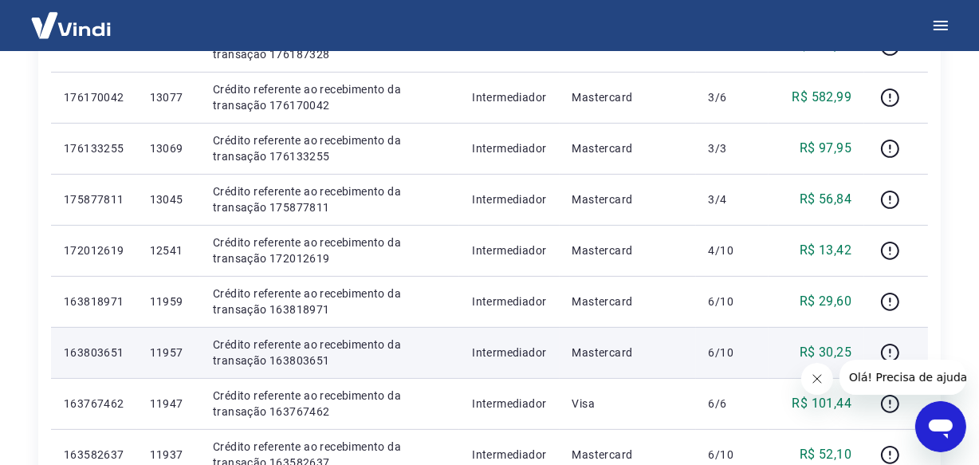
click at [187, 350] on p "11957" at bounding box center [168, 352] width 37 height 16
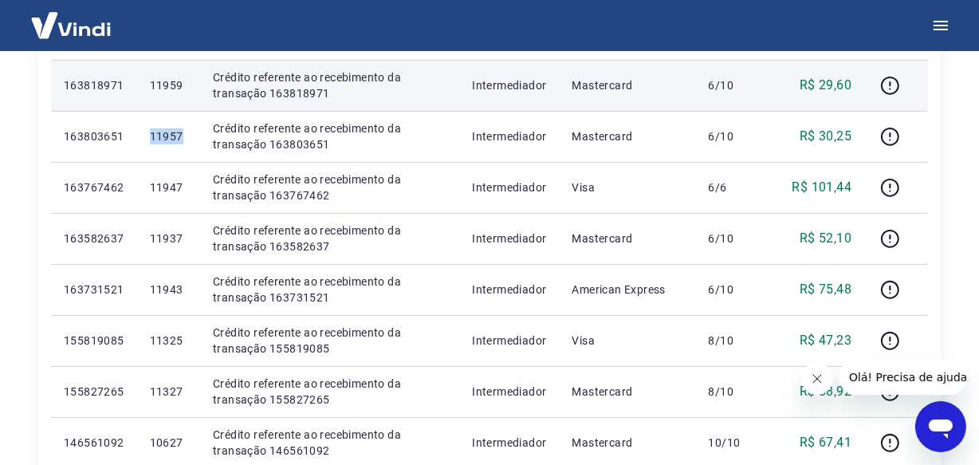
scroll to position [652, 0]
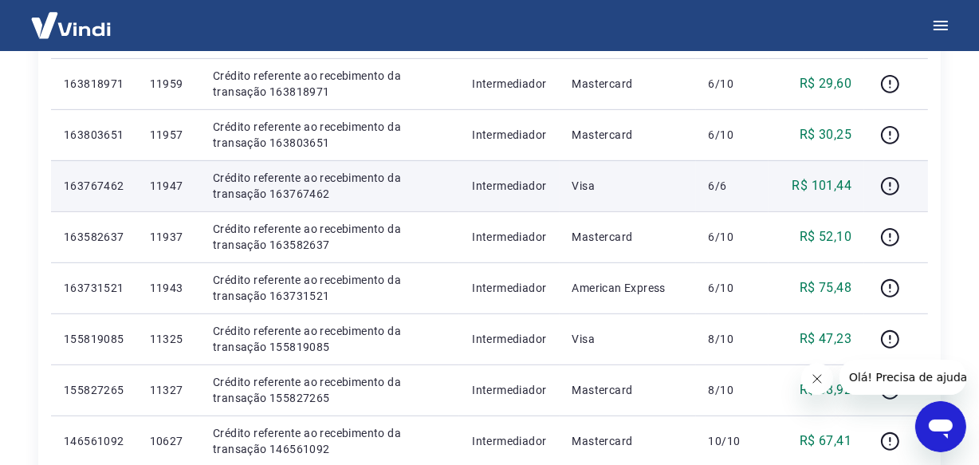
click at [183, 191] on p "11947" at bounding box center [168, 186] width 37 height 16
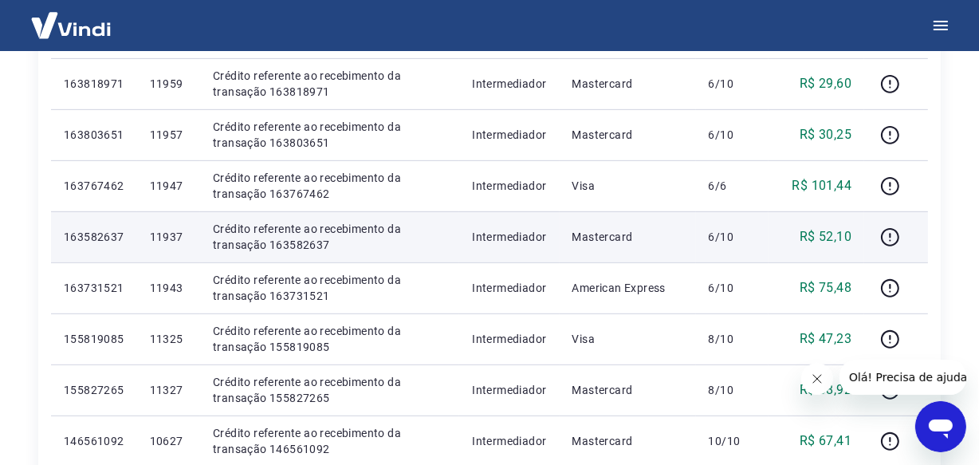
click at [182, 239] on p "11937" at bounding box center [168, 237] width 37 height 16
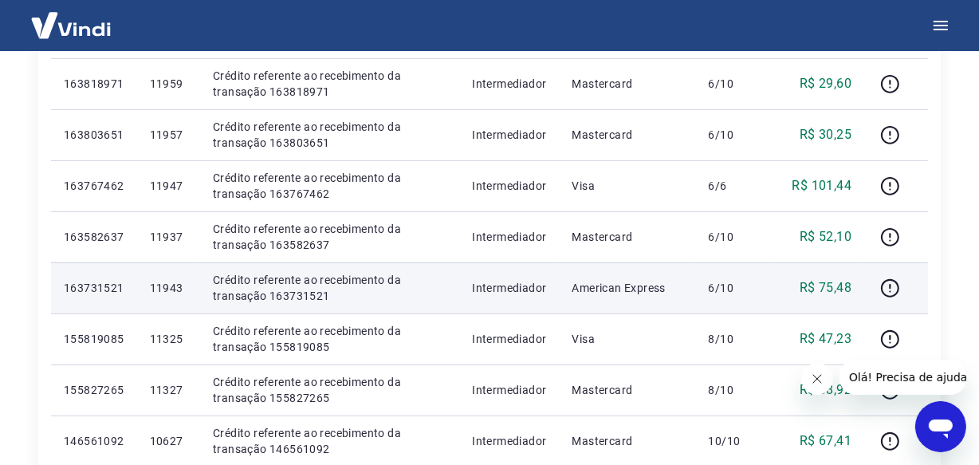
click at [179, 289] on p "11943" at bounding box center [168, 288] width 37 height 16
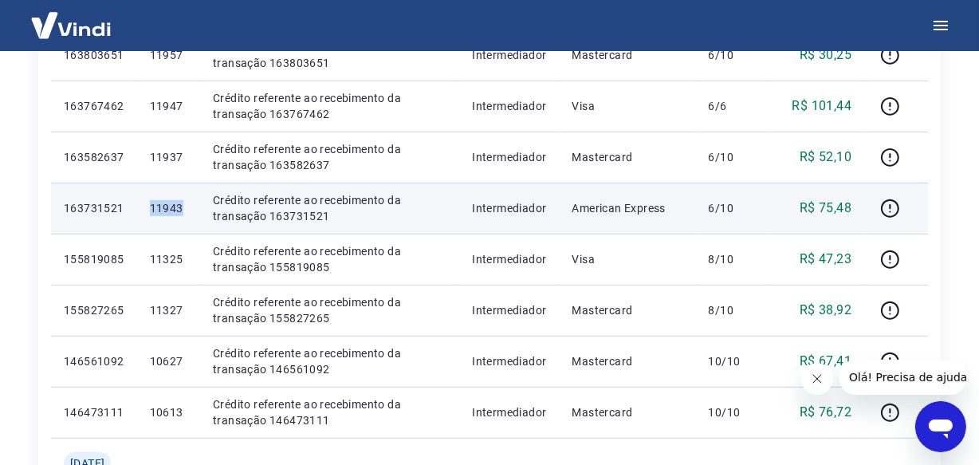
scroll to position [797, 0]
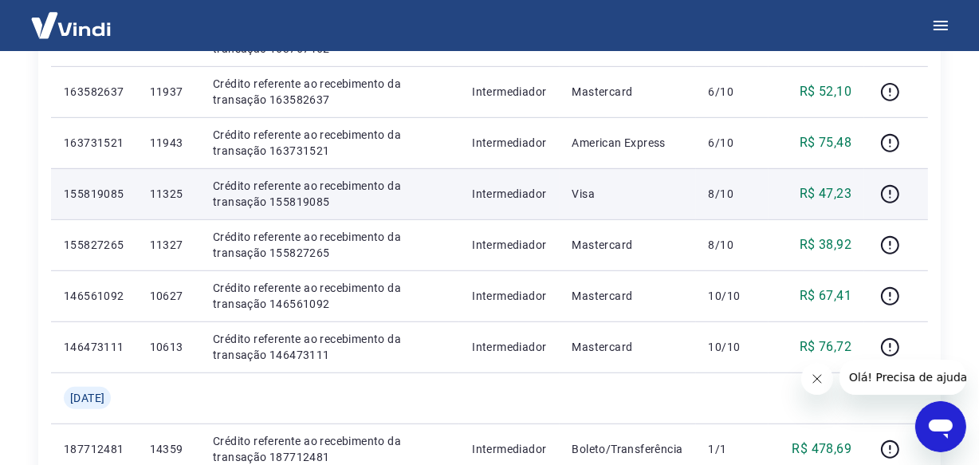
click at [183, 197] on p "11325" at bounding box center [168, 194] width 37 height 16
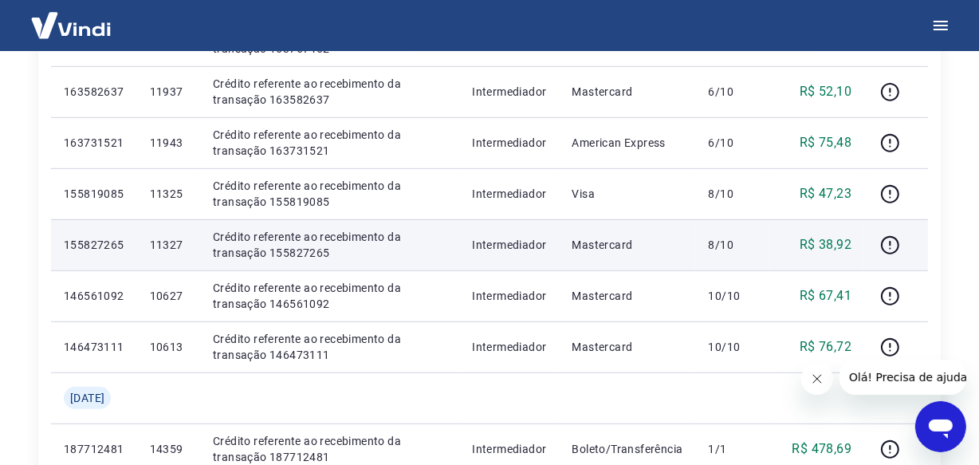
click at [179, 250] on p "11327" at bounding box center [168, 245] width 37 height 16
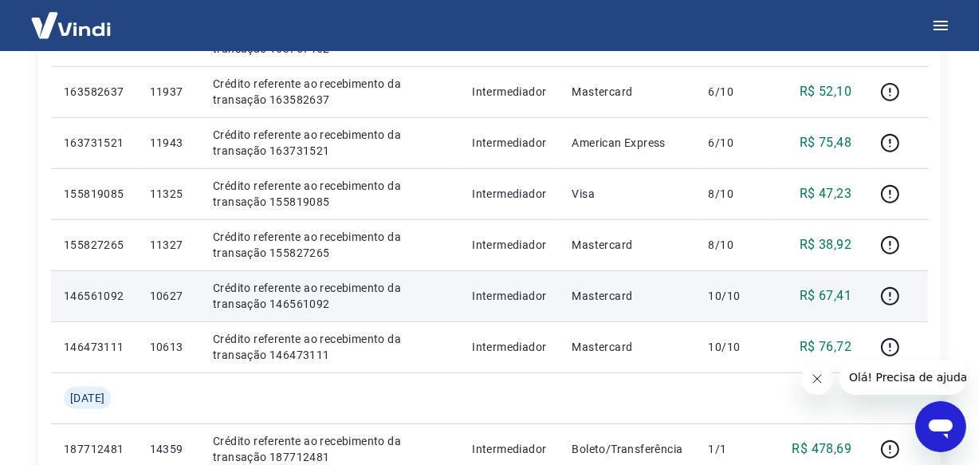
click at [183, 294] on p "10627" at bounding box center [168, 296] width 37 height 16
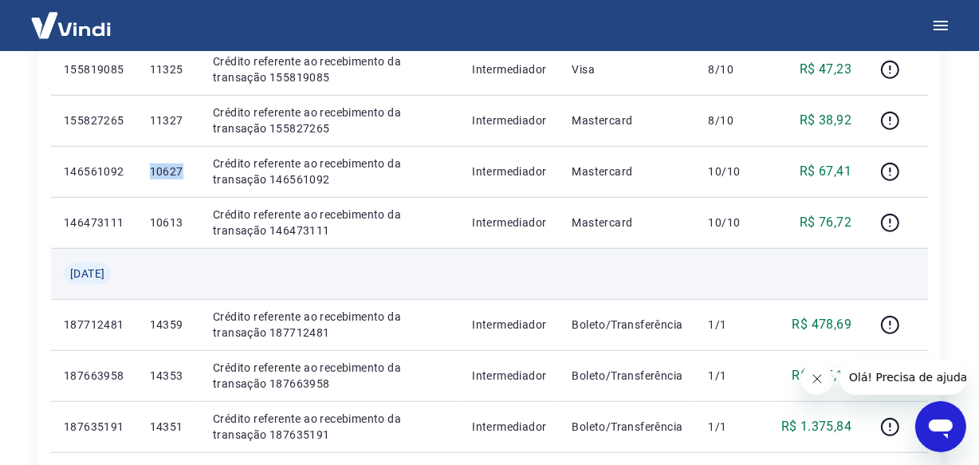
scroll to position [1014, 0]
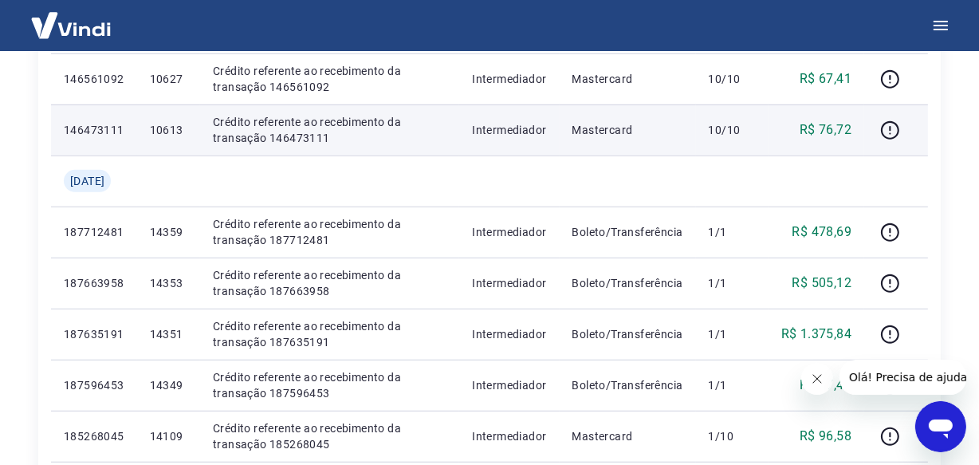
click at [163, 127] on p "10613" at bounding box center [168, 130] width 37 height 16
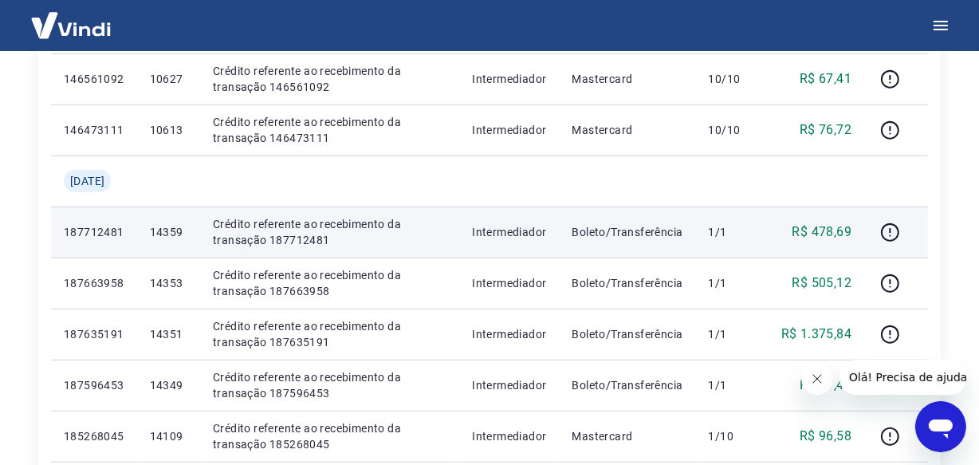
click at [187, 232] on p "14359" at bounding box center [168, 232] width 37 height 16
click at [100, 231] on p "187712481" at bounding box center [94, 232] width 61 height 16
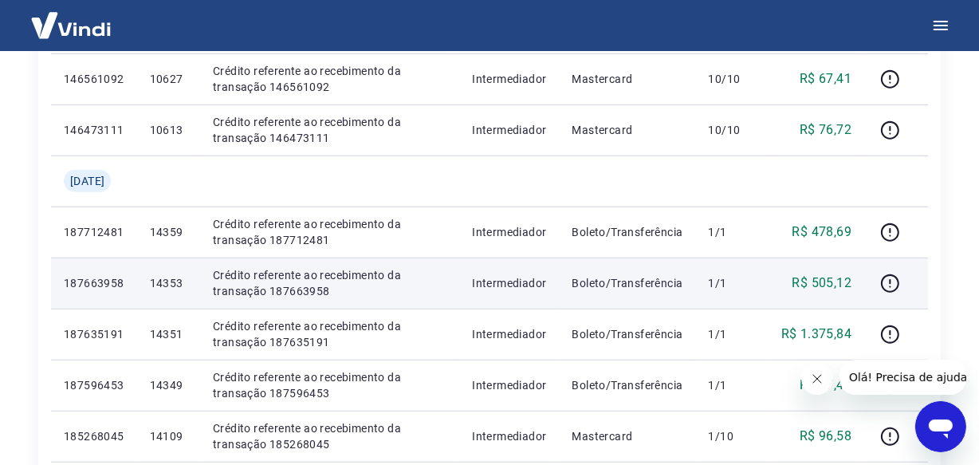
click at [176, 277] on p "14353" at bounding box center [168, 283] width 37 height 16
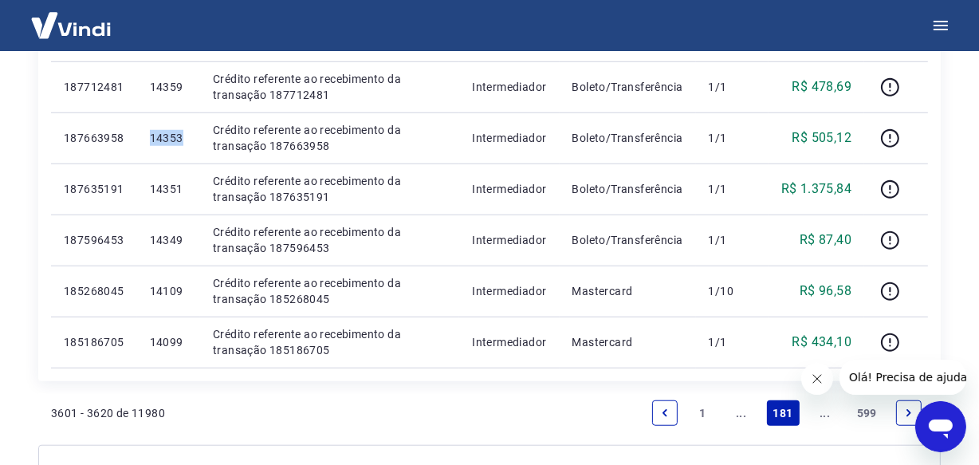
scroll to position [1087, 0]
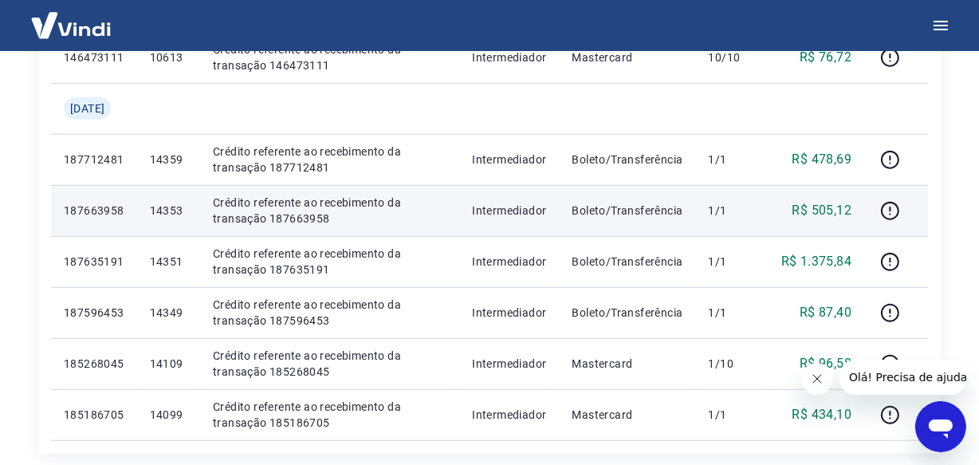
click at [77, 214] on p "187663958" at bounding box center [94, 210] width 61 height 16
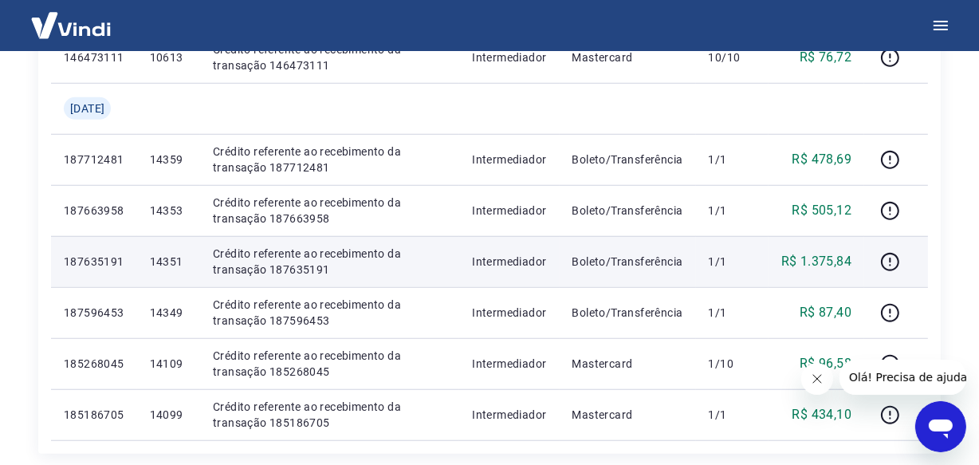
click at [173, 261] on p "14351" at bounding box center [168, 261] width 37 height 16
click at [88, 261] on p "187635191" at bounding box center [94, 261] width 61 height 16
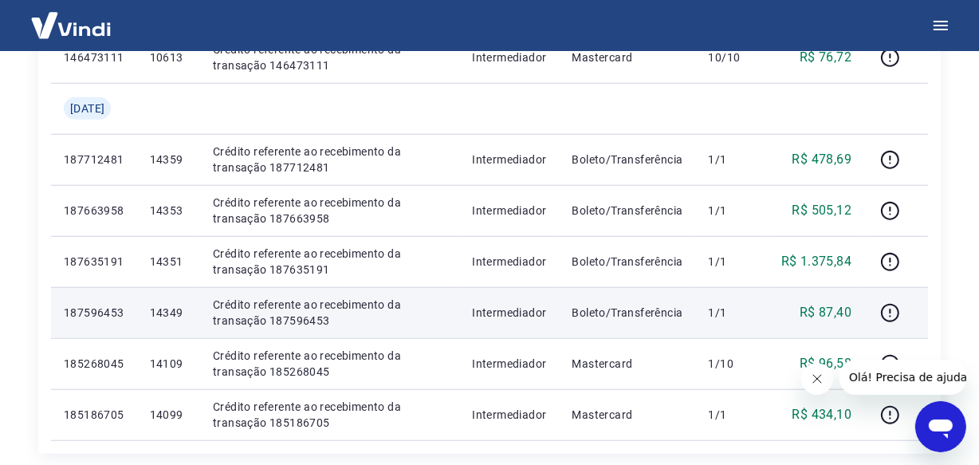
click at [183, 316] on p "14349" at bounding box center [168, 313] width 37 height 16
click at [88, 311] on p "187596453" at bounding box center [94, 313] width 61 height 16
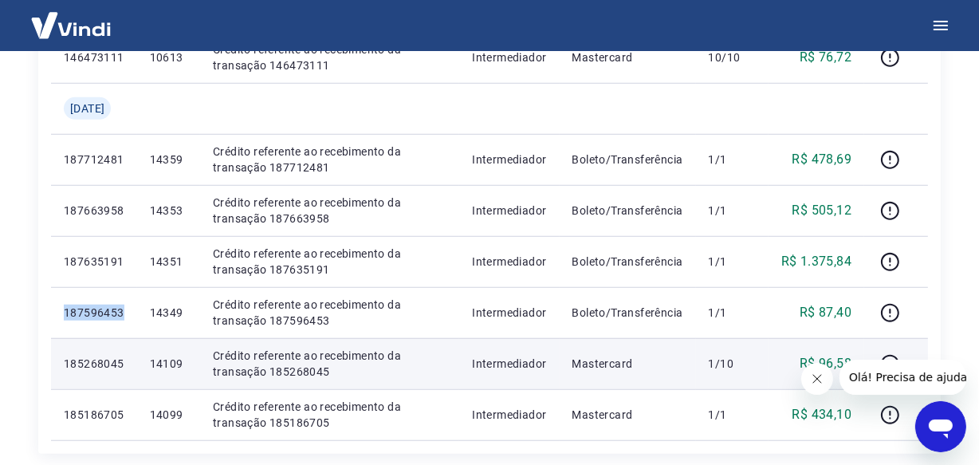
scroll to position [1232, 0]
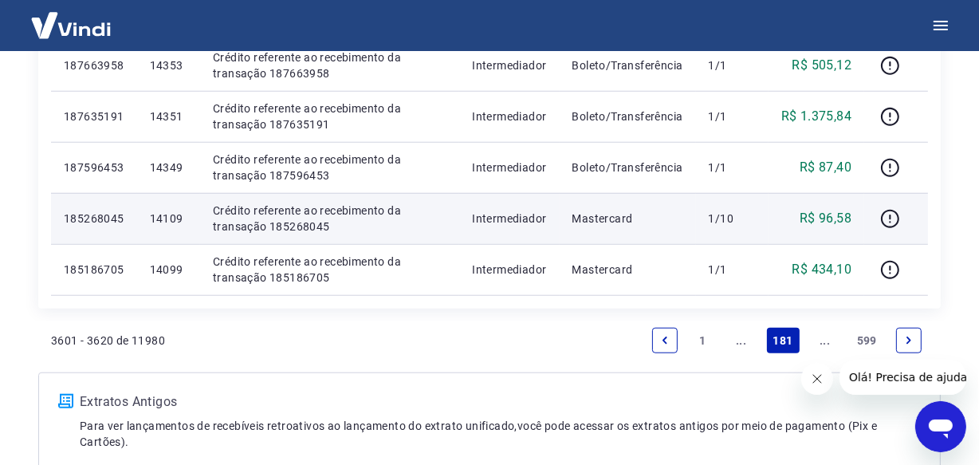
click at [181, 222] on p "14109" at bounding box center [168, 218] width 37 height 16
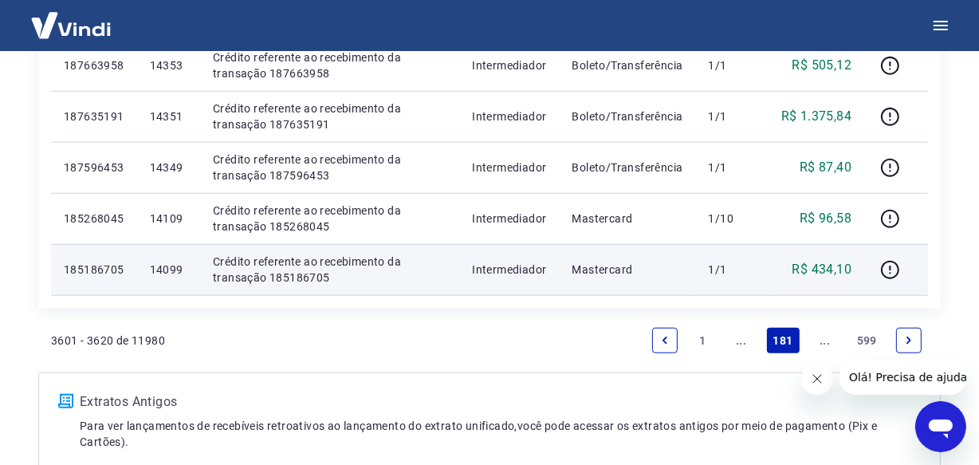
click at [180, 270] on p "14099" at bounding box center [168, 269] width 37 height 16
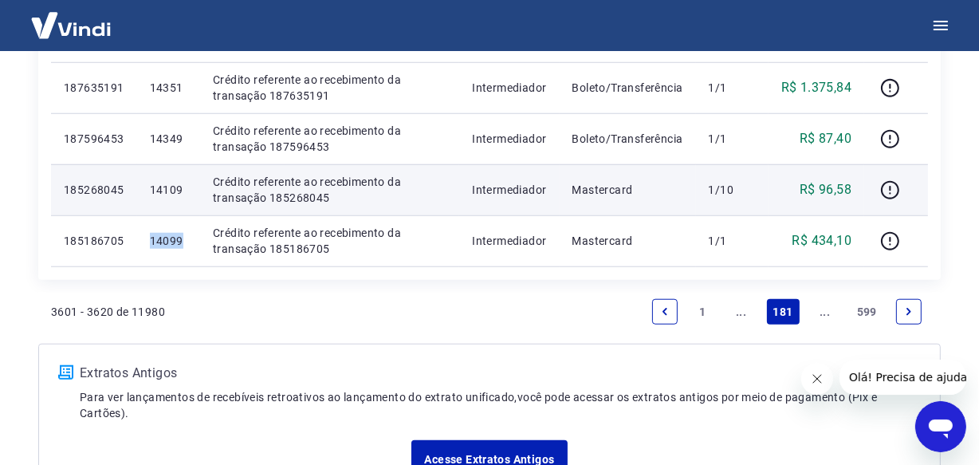
scroll to position [1304, 0]
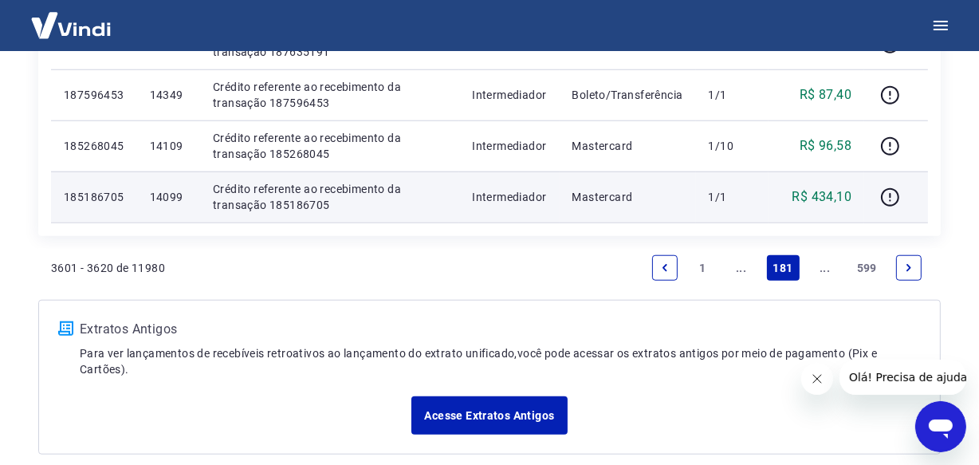
click at [87, 198] on p "185186705" at bounding box center [94, 197] width 61 height 16
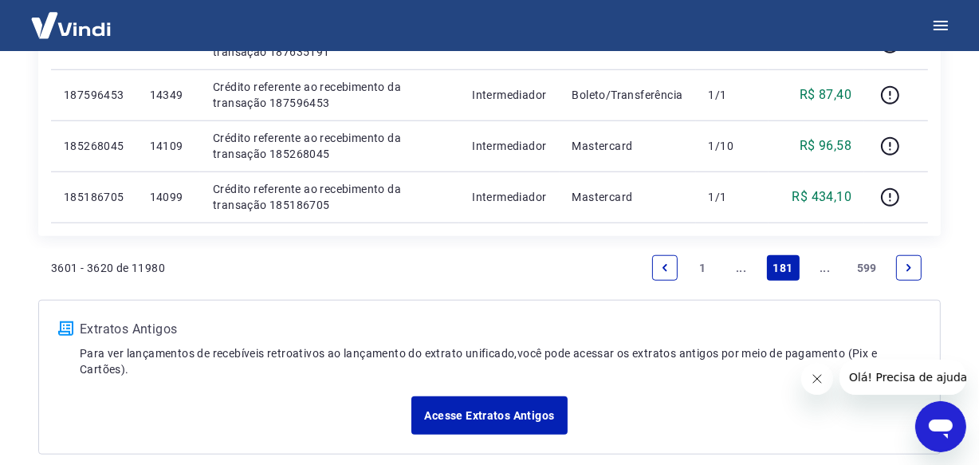
click at [829, 265] on link "..." at bounding box center [825, 268] width 26 height 26
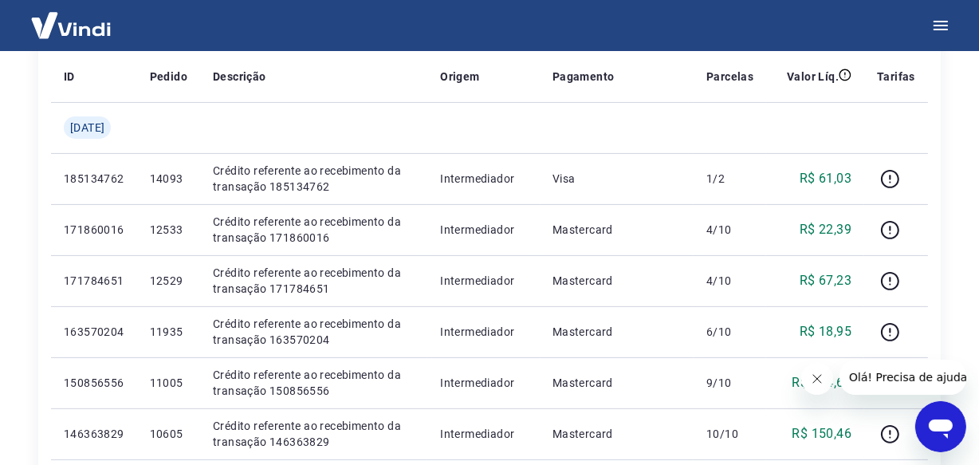
scroll to position [268, 0]
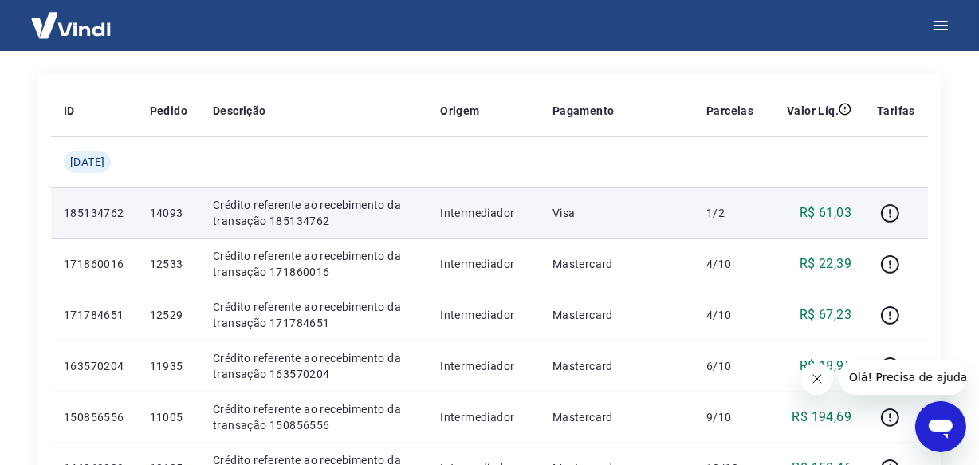
click at [183, 214] on p "14093" at bounding box center [168, 213] width 37 height 16
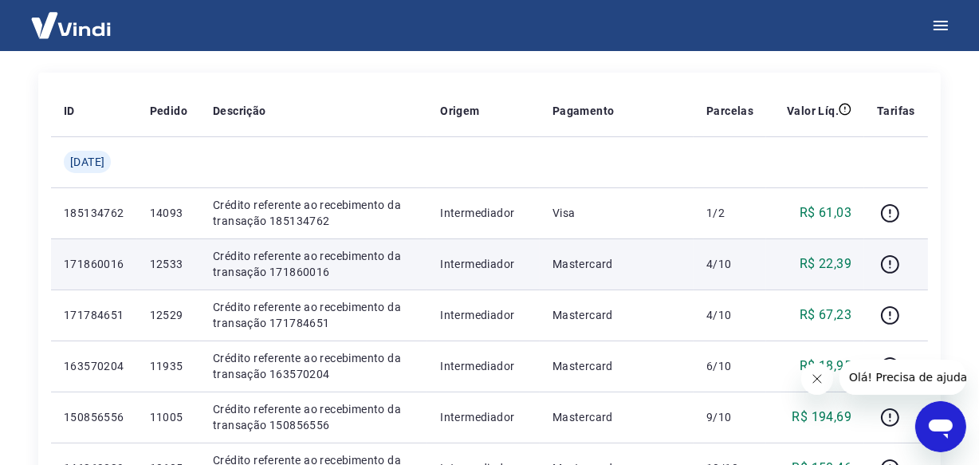
click at [177, 265] on p "12533" at bounding box center [168, 264] width 37 height 16
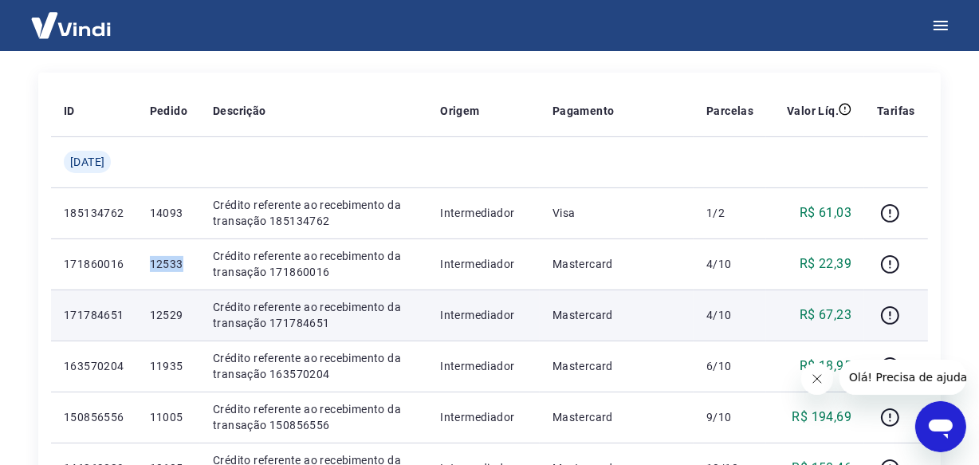
click at [172, 311] on p "12529" at bounding box center [168, 315] width 37 height 16
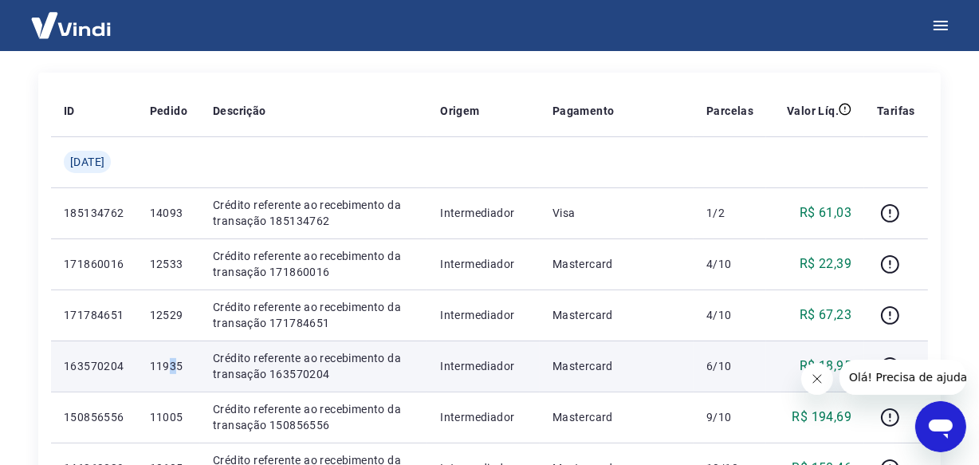
click at [183, 366] on p "11935" at bounding box center [168, 366] width 37 height 16
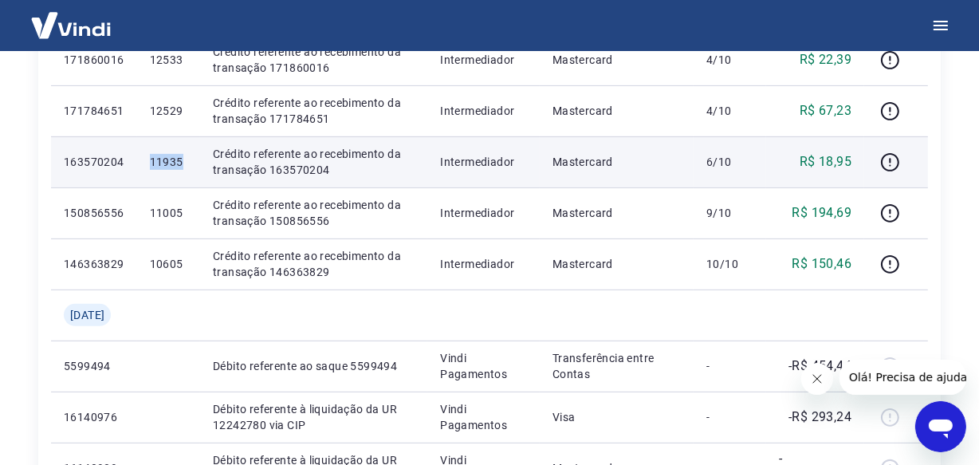
scroll to position [485, 0]
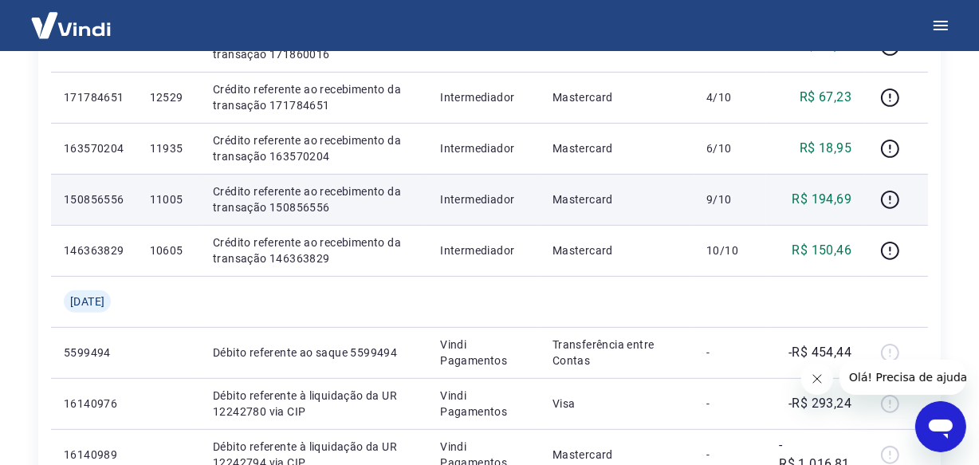
click at [175, 201] on p "11005" at bounding box center [168, 199] width 37 height 16
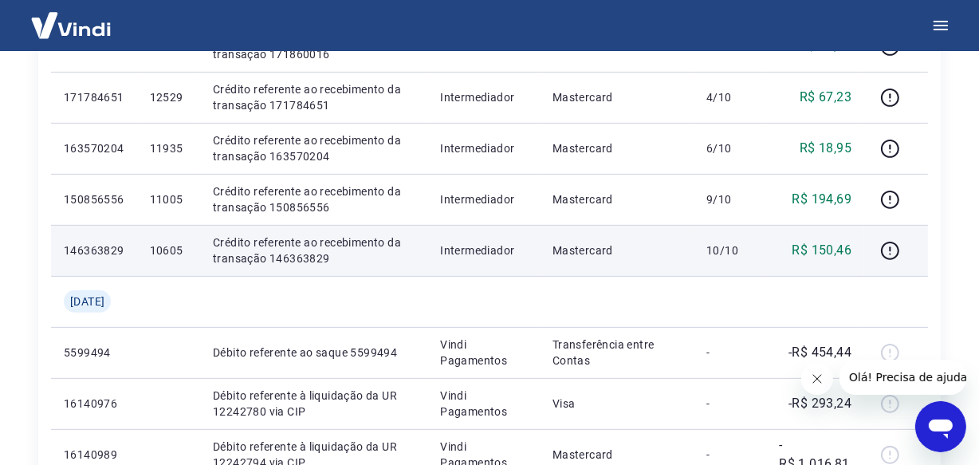
click at [174, 253] on p "10605" at bounding box center [168, 250] width 37 height 16
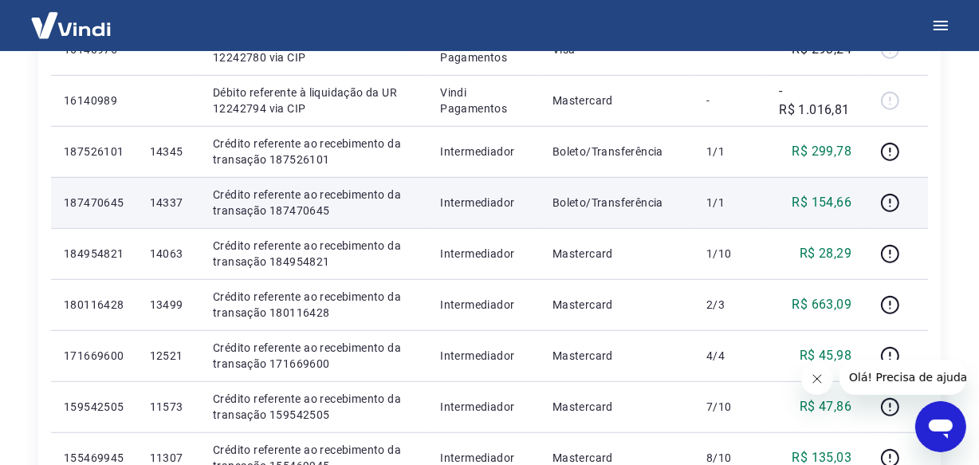
scroll to position [847, 0]
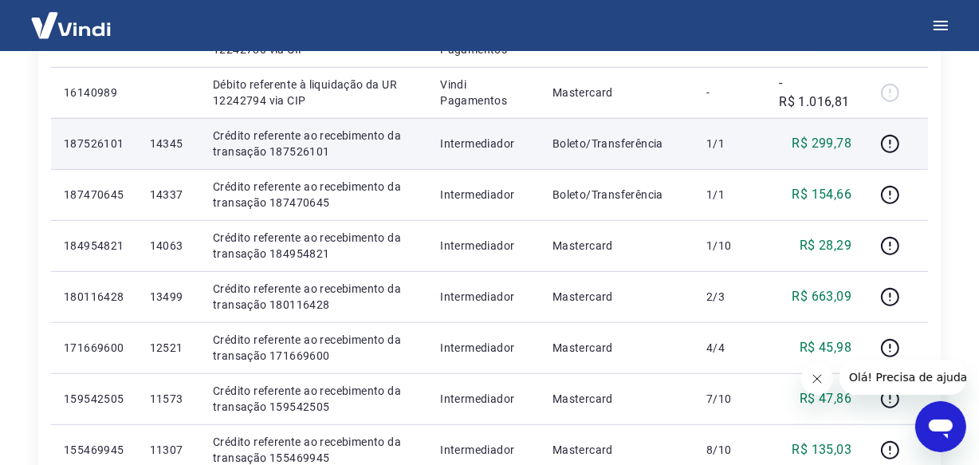
click at [180, 147] on p "14345" at bounding box center [168, 144] width 37 height 16
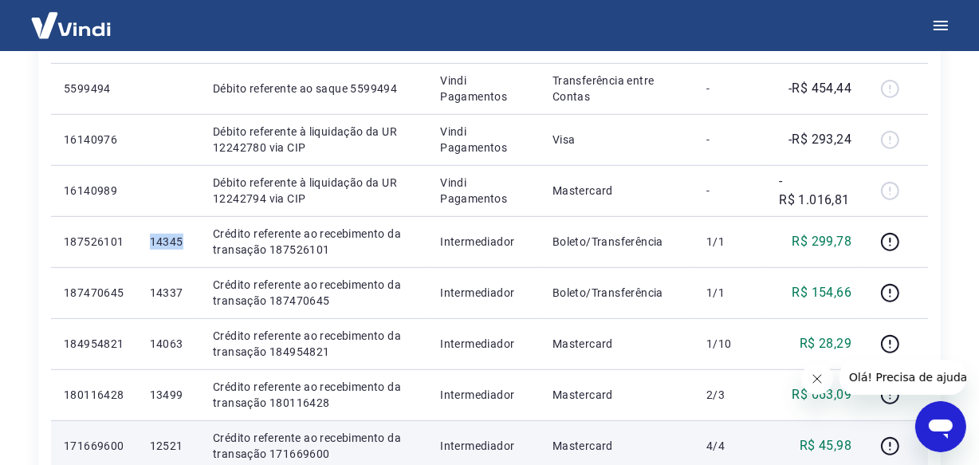
scroll to position [775, 0]
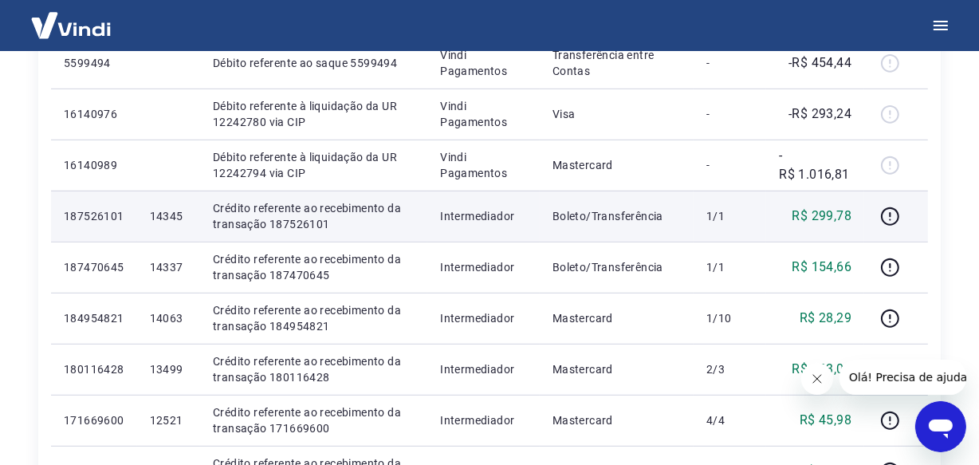
click at [94, 219] on p "187526101" at bounding box center [94, 216] width 61 height 16
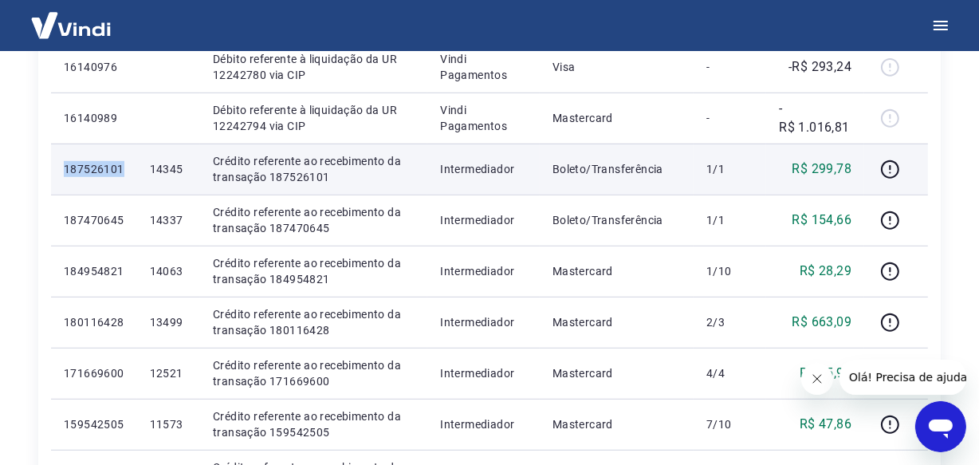
scroll to position [847, 0]
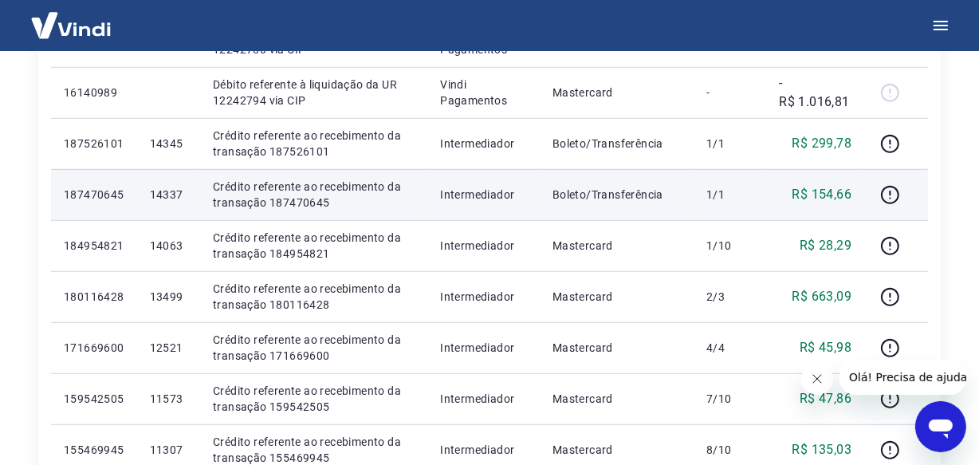
click at [176, 191] on p "14337" at bounding box center [168, 195] width 37 height 16
click at [95, 187] on p "187470645" at bounding box center [94, 195] width 61 height 16
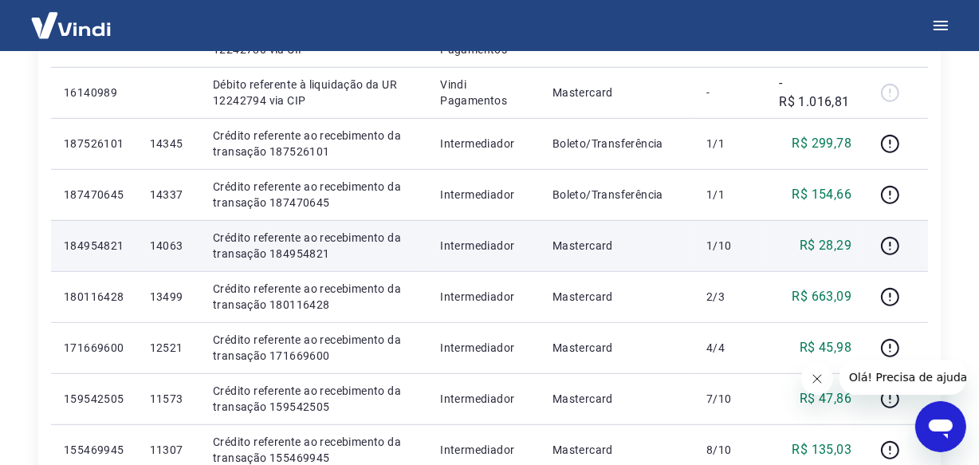
click at [87, 249] on p "184954821" at bounding box center [94, 246] width 61 height 16
click at [180, 251] on p "14063" at bounding box center [168, 246] width 37 height 16
click at [179, 247] on p "14063" at bounding box center [168, 246] width 37 height 16
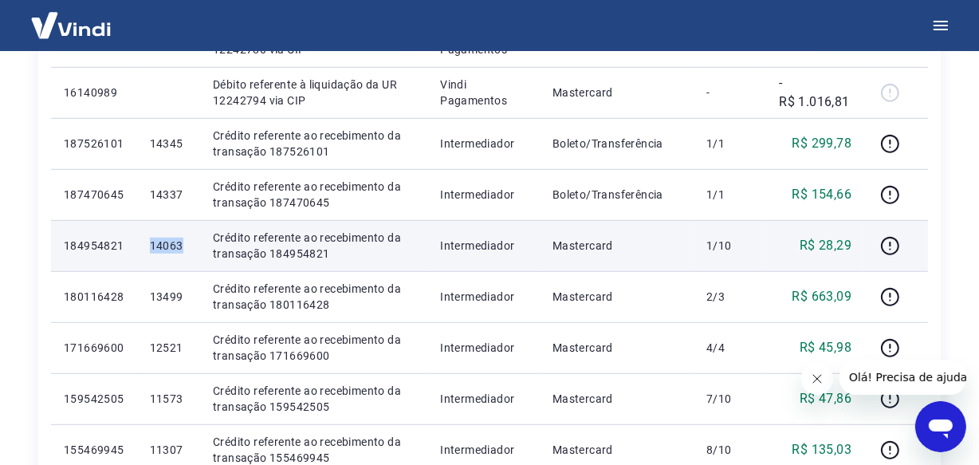
scroll to position [920, 0]
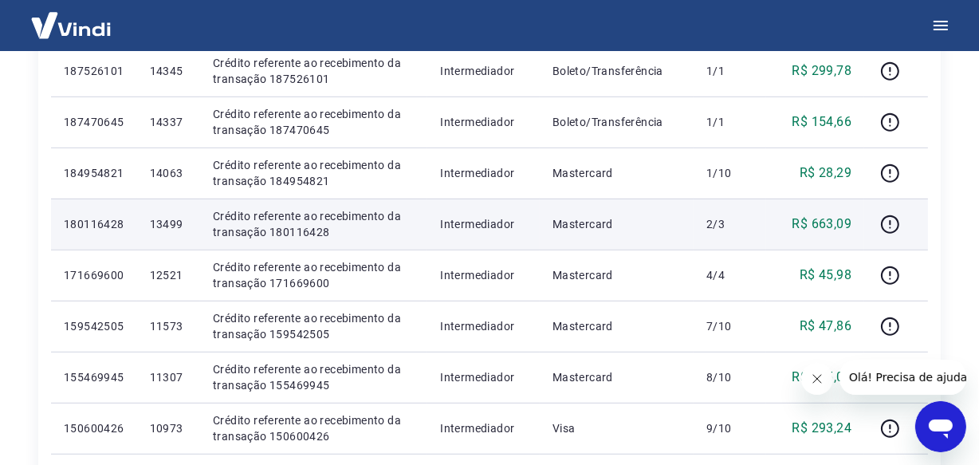
click at [182, 222] on p "13499" at bounding box center [168, 224] width 37 height 16
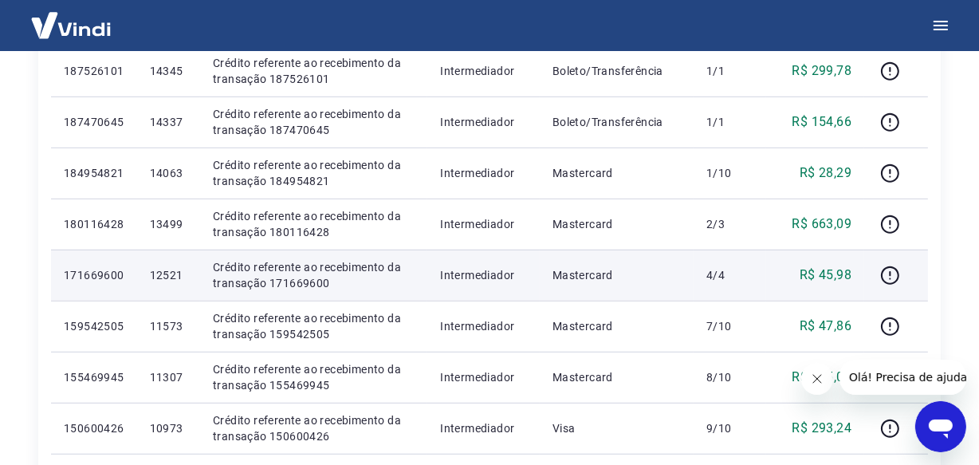
click at [179, 271] on p "12521" at bounding box center [168, 275] width 37 height 16
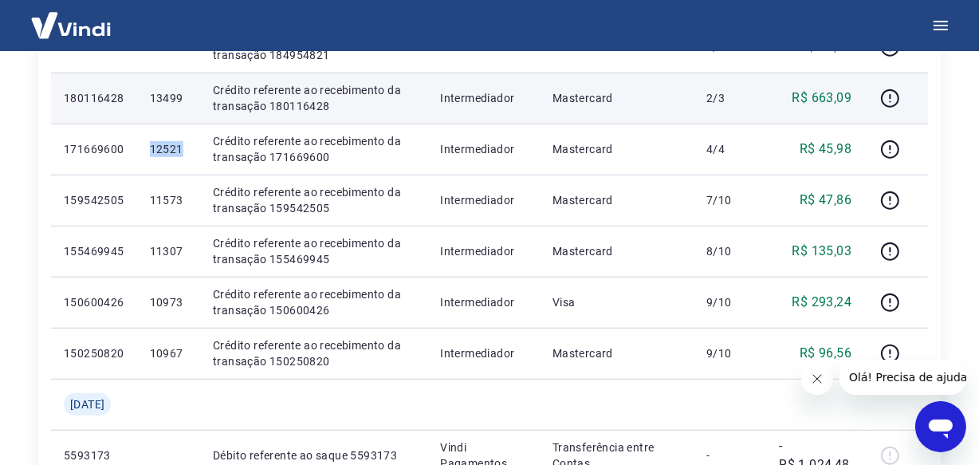
scroll to position [1138, 0]
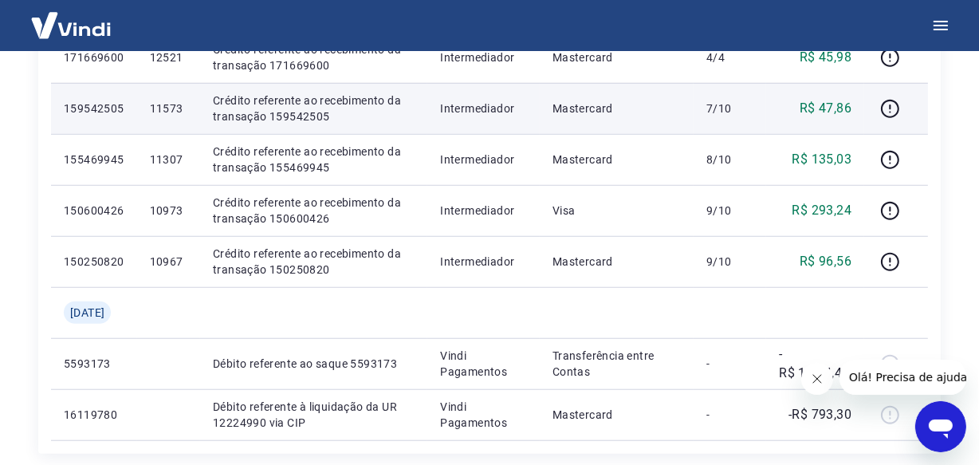
click at [172, 109] on p "11573" at bounding box center [168, 108] width 37 height 16
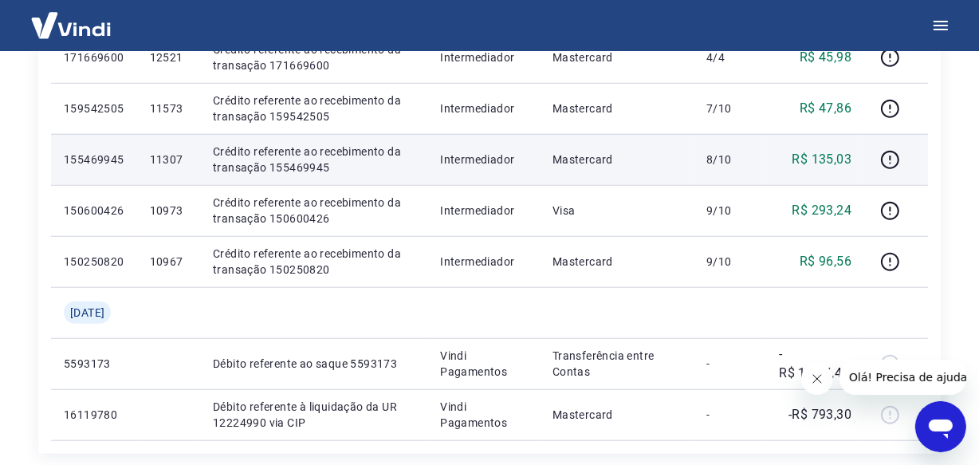
click at [171, 155] on p "11307" at bounding box center [168, 159] width 37 height 16
click at [172, 155] on p "11307" at bounding box center [168, 159] width 37 height 16
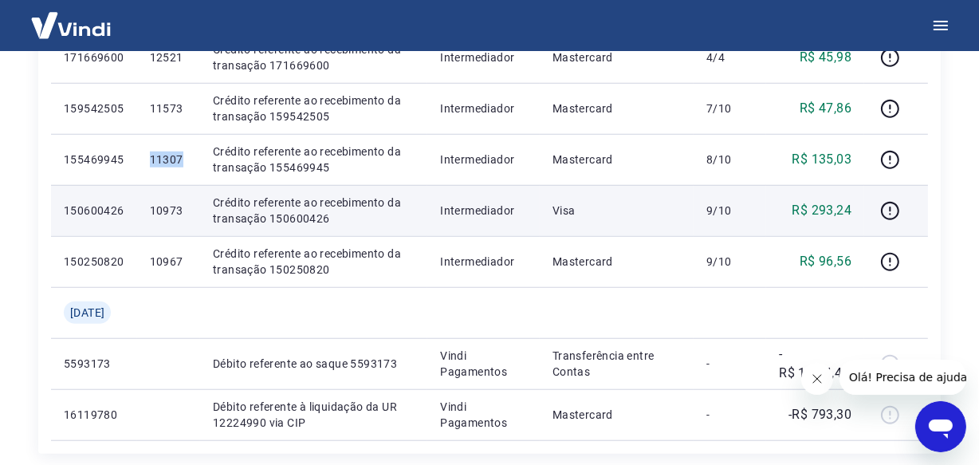
click at [178, 212] on p "10973" at bounding box center [168, 210] width 37 height 16
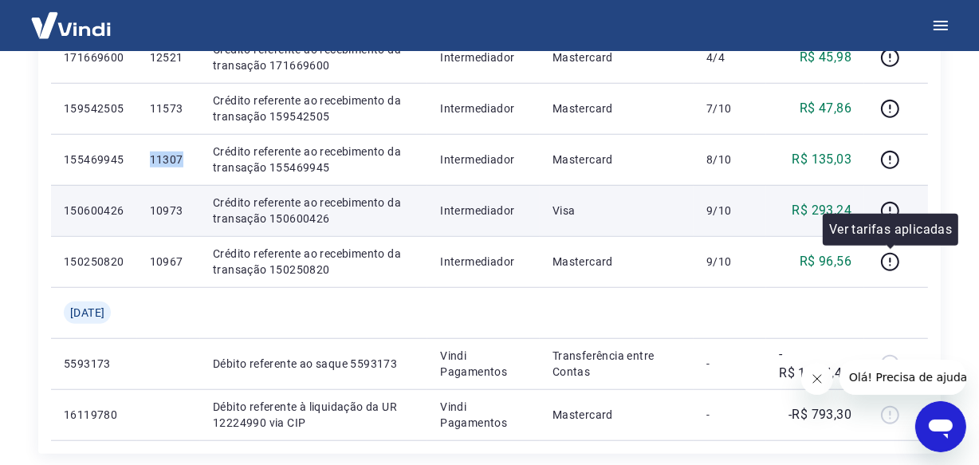
click at [178, 212] on p "10973" at bounding box center [168, 210] width 37 height 16
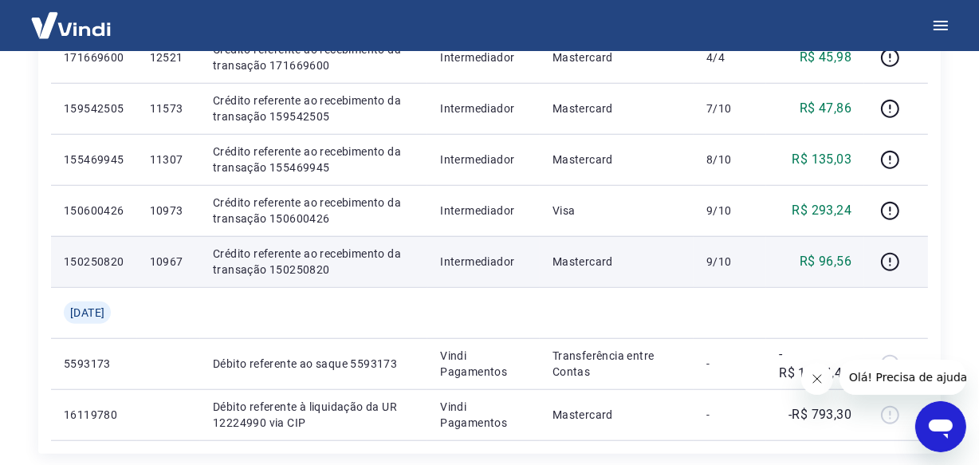
click at [158, 258] on td "10967" at bounding box center [168, 261] width 63 height 51
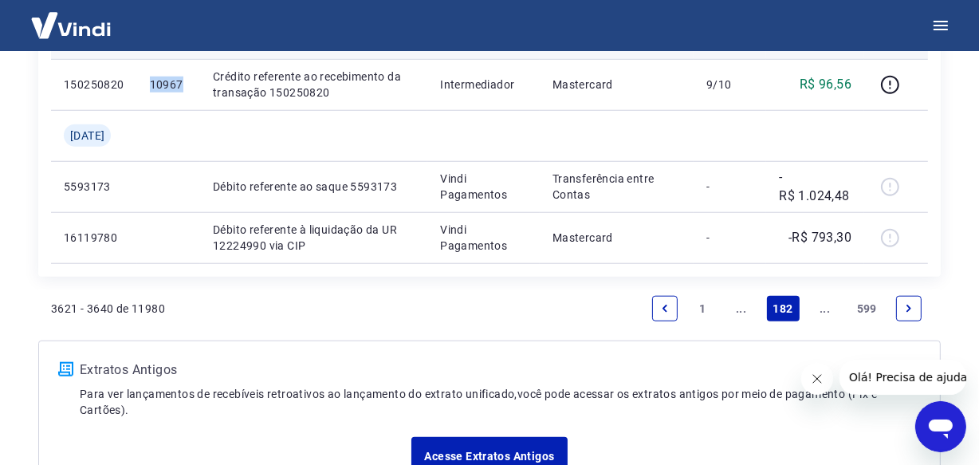
scroll to position [1355, 0]
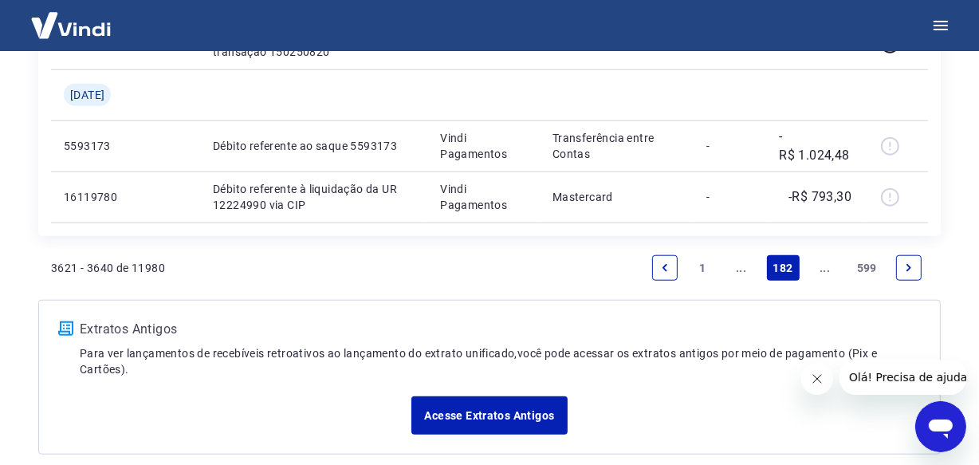
click at [827, 271] on link "..." at bounding box center [825, 268] width 26 height 26
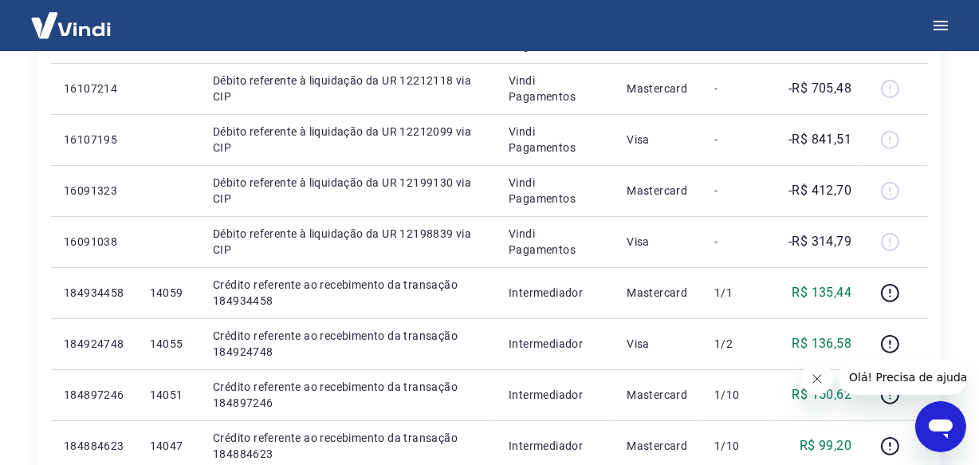
scroll to position [507, 0]
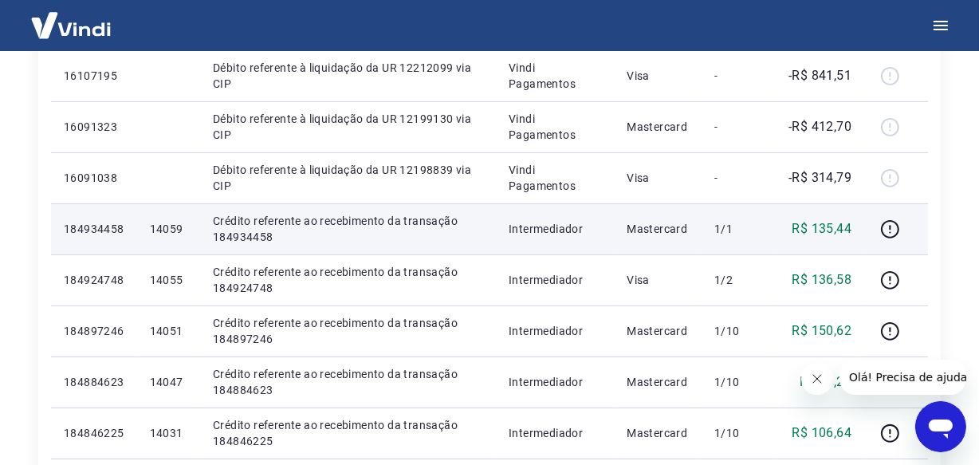
click at [172, 230] on p "14059" at bounding box center [168, 229] width 37 height 16
click at [82, 230] on p "184934458" at bounding box center [94, 229] width 61 height 16
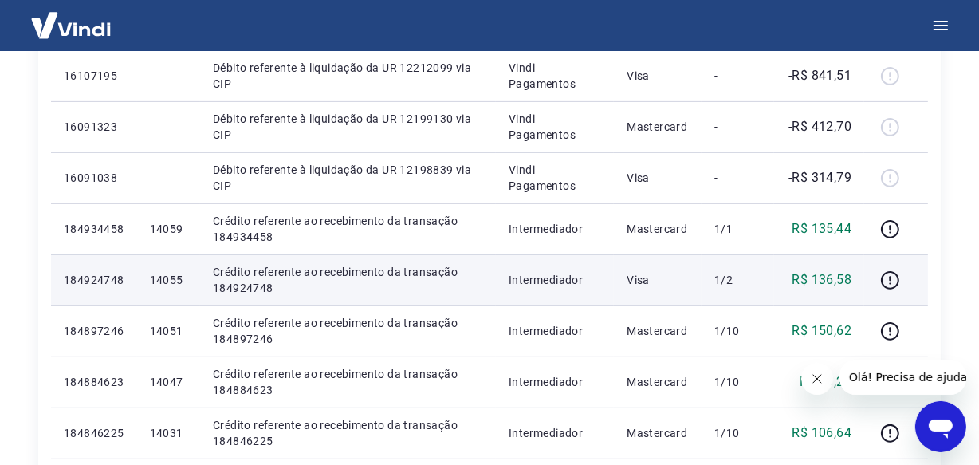
click at [168, 279] on p "14055" at bounding box center [168, 280] width 37 height 16
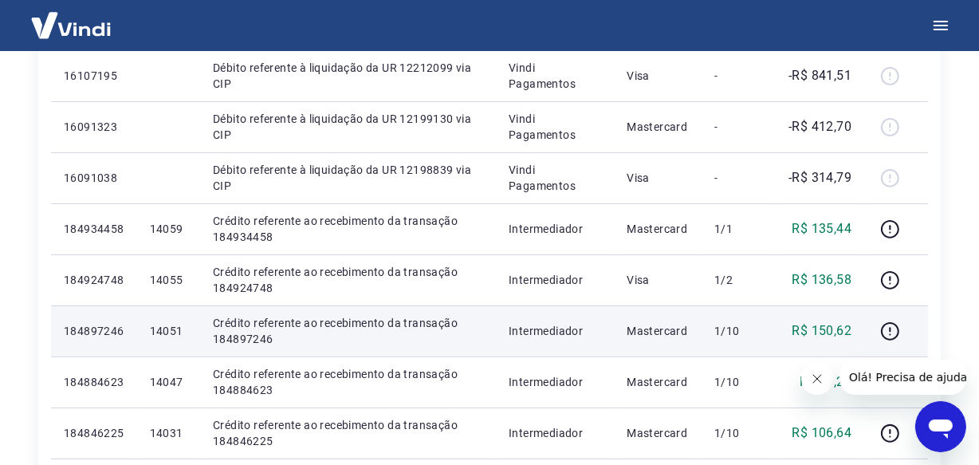
click at [167, 333] on p "14051" at bounding box center [168, 331] width 37 height 16
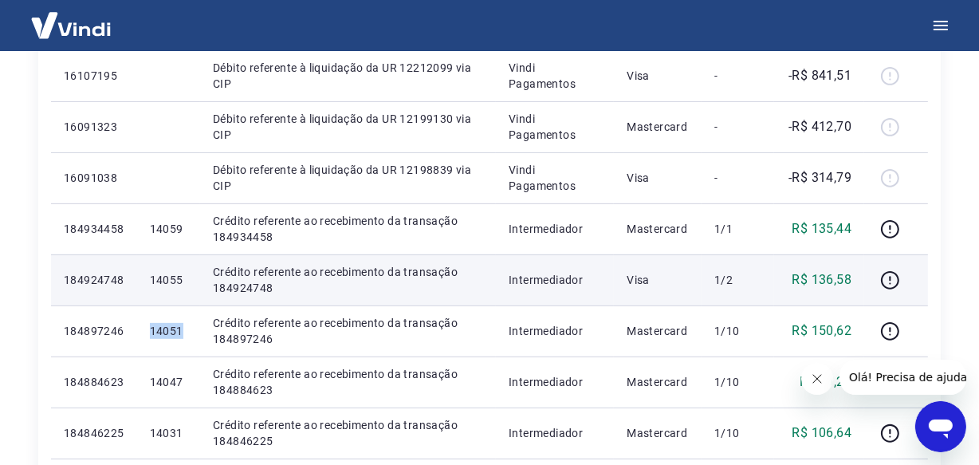
scroll to position [652, 0]
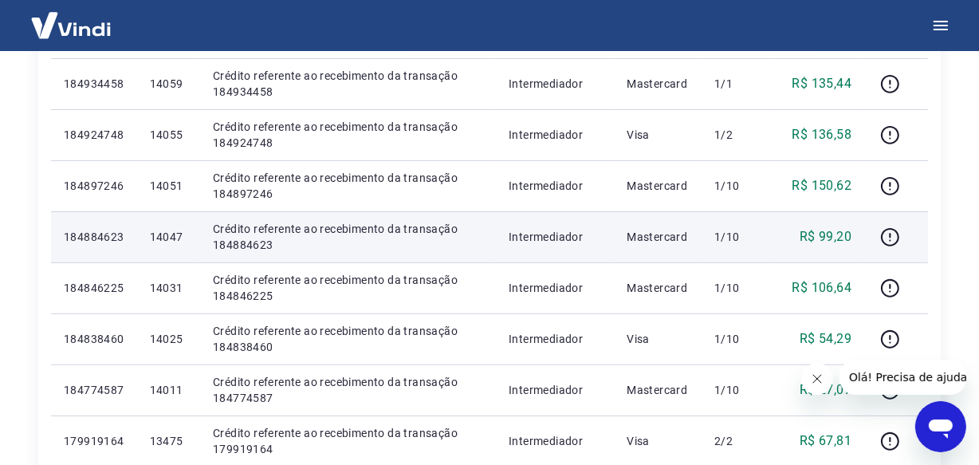
click at [178, 235] on p "14047" at bounding box center [168, 237] width 37 height 16
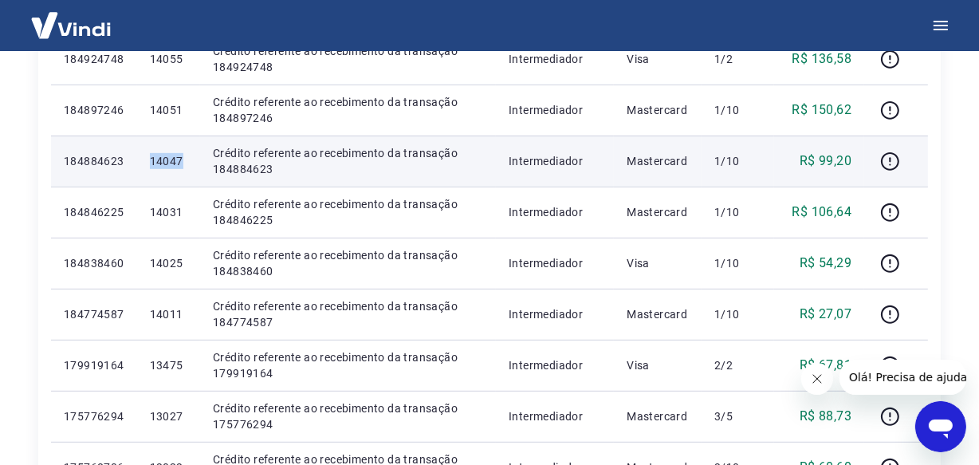
scroll to position [797, 0]
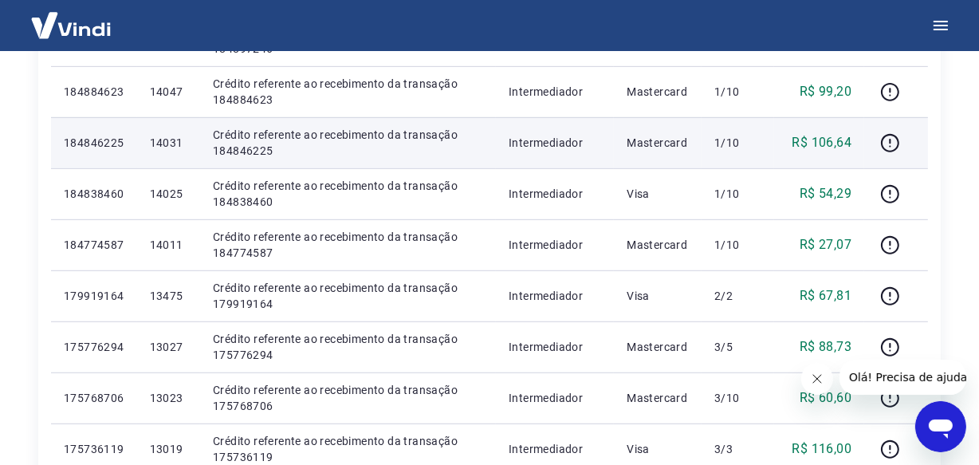
click at [177, 148] on p "14031" at bounding box center [168, 143] width 37 height 16
click at [176, 144] on p "14031" at bounding box center [168, 143] width 37 height 16
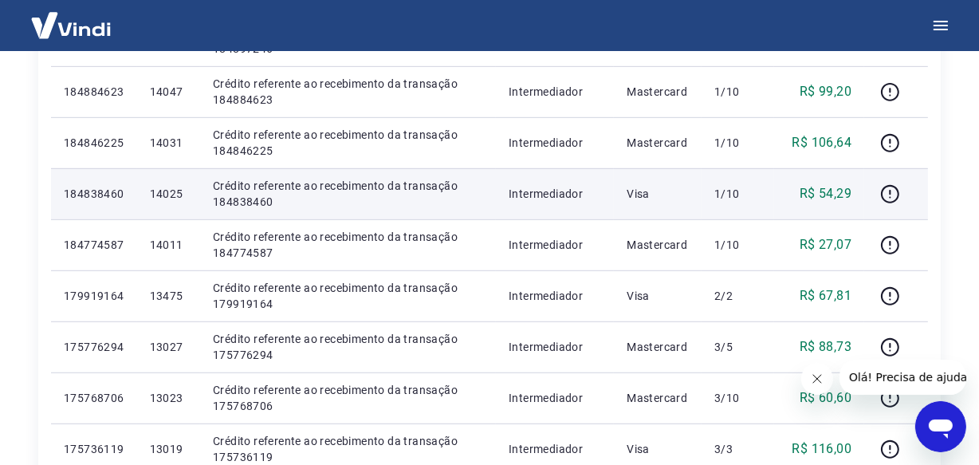
click at [168, 199] on p "14025" at bounding box center [168, 194] width 37 height 16
click at [175, 193] on p "14025" at bounding box center [168, 194] width 37 height 16
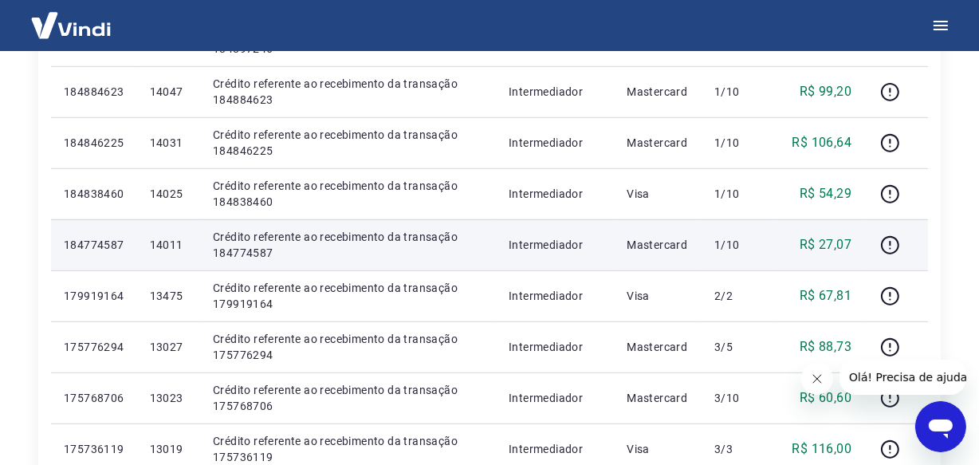
click at [167, 241] on p "14011" at bounding box center [168, 245] width 37 height 16
click at [167, 242] on p "14011" at bounding box center [168, 245] width 37 height 16
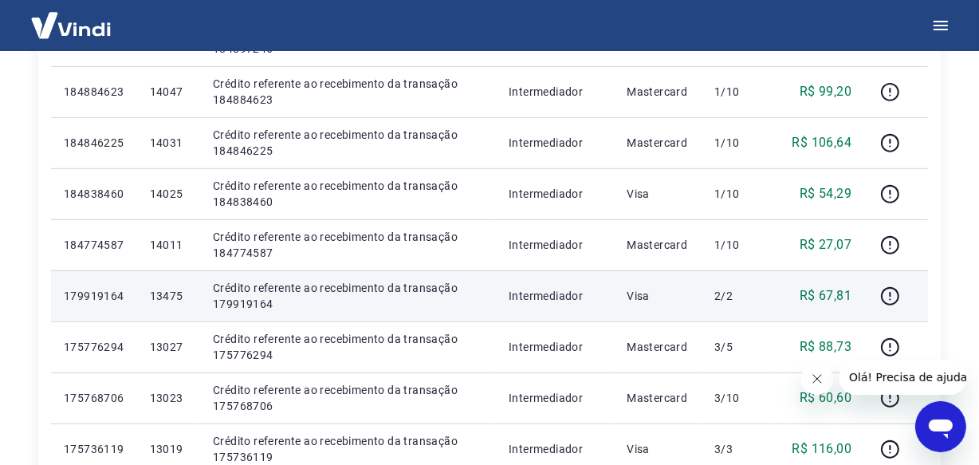
click at [180, 289] on p "13475" at bounding box center [168, 296] width 37 height 16
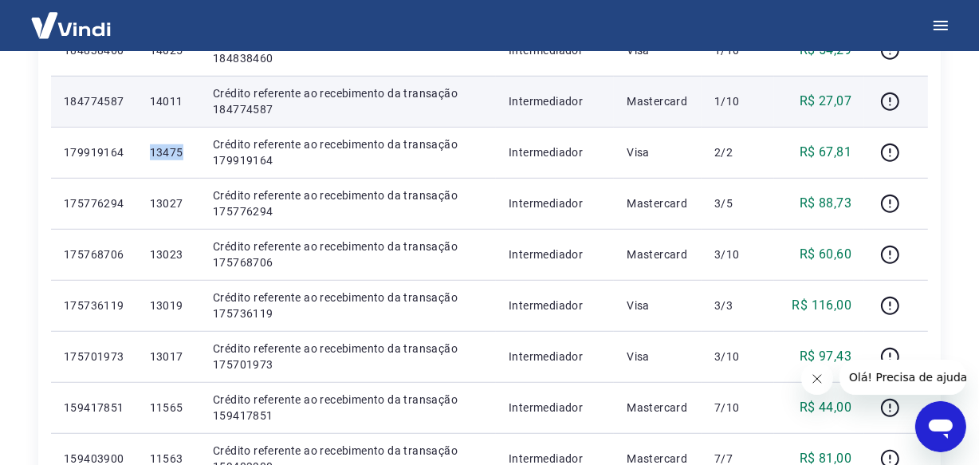
scroll to position [1014, 0]
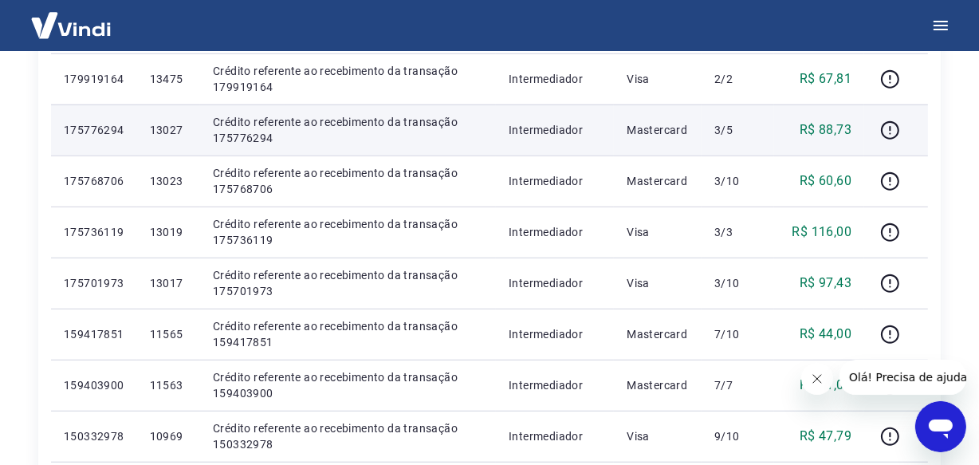
click at [181, 128] on p "13027" at bounding box center [168, 130] width 37 height 16
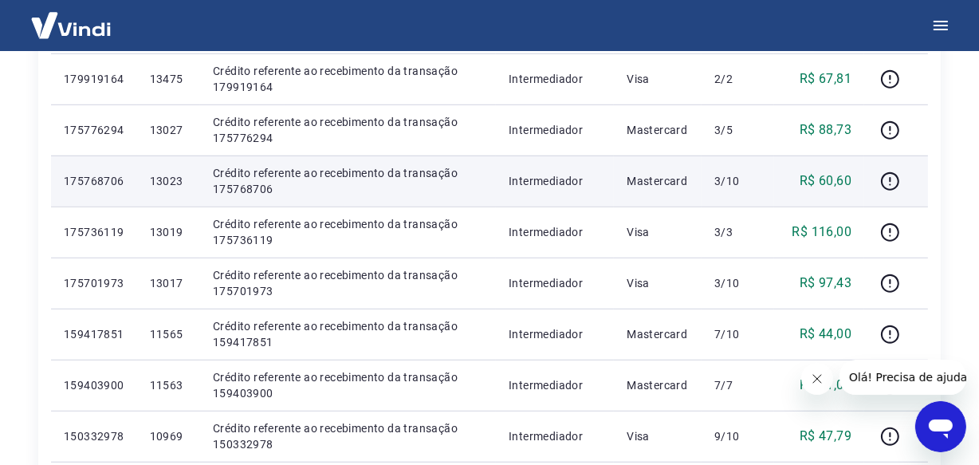
click at [179, 176] on p "13023" at bounding box center [168, 181] width 37 height 16
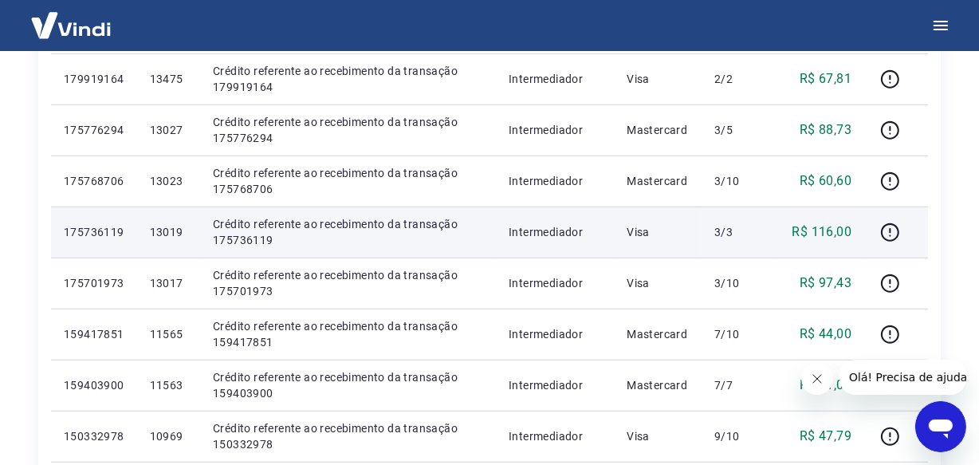
click at [157, 228] on p "13019" at bounding box center [168, 232] width 37 height 16
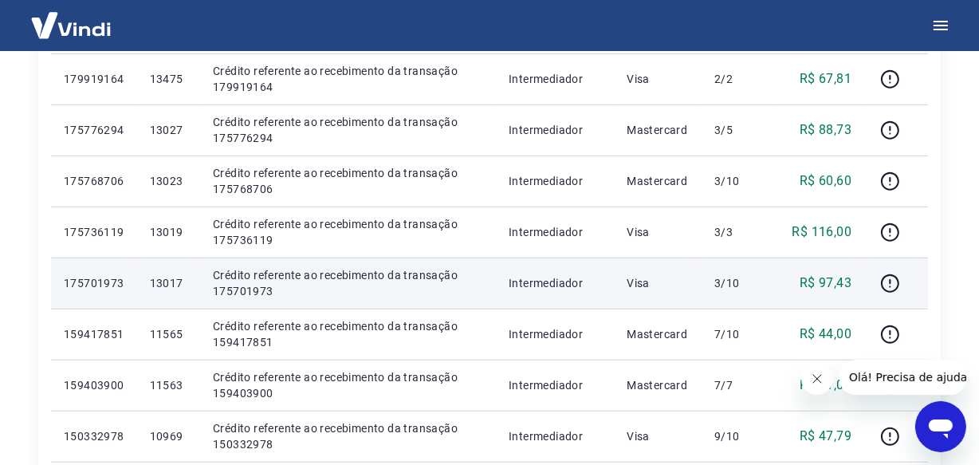
click at [175, 280] on p "13017" at bounding box center [168, 283] width 37 height 16
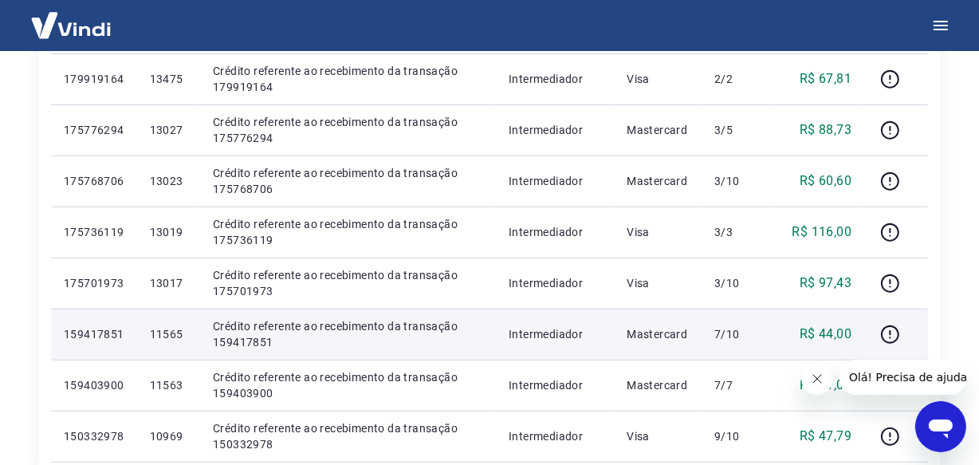
click at [168, 331] on p "11565" at bounding box center [168, 334] width 37 height 16
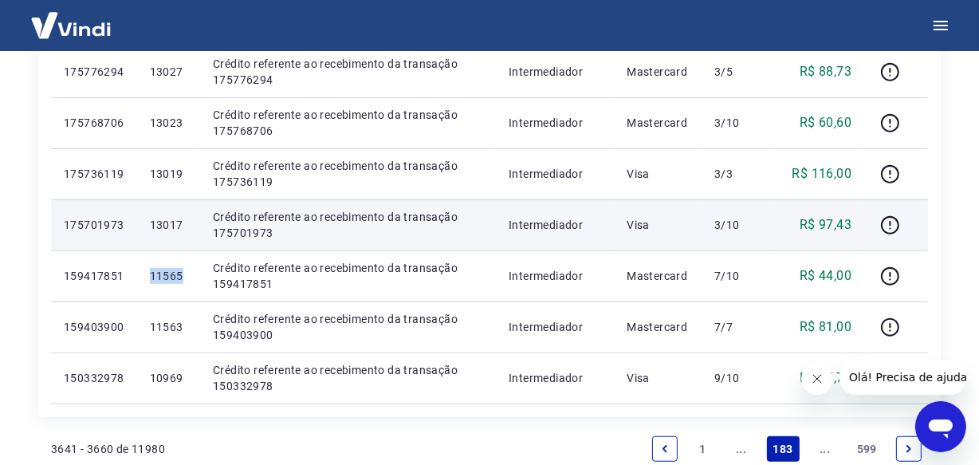
scroll to position [1232, 0]
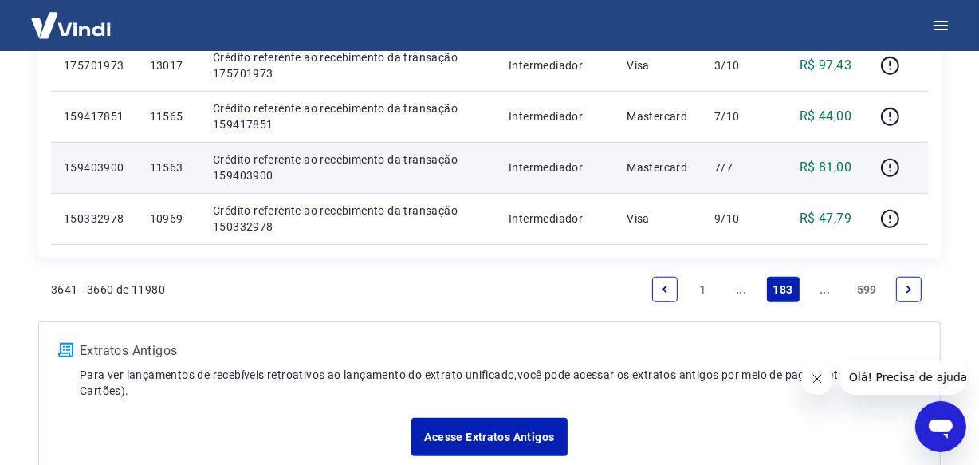
click at [173, 167] on p "11563" at bounding box center [168, 167] width 37 height 16
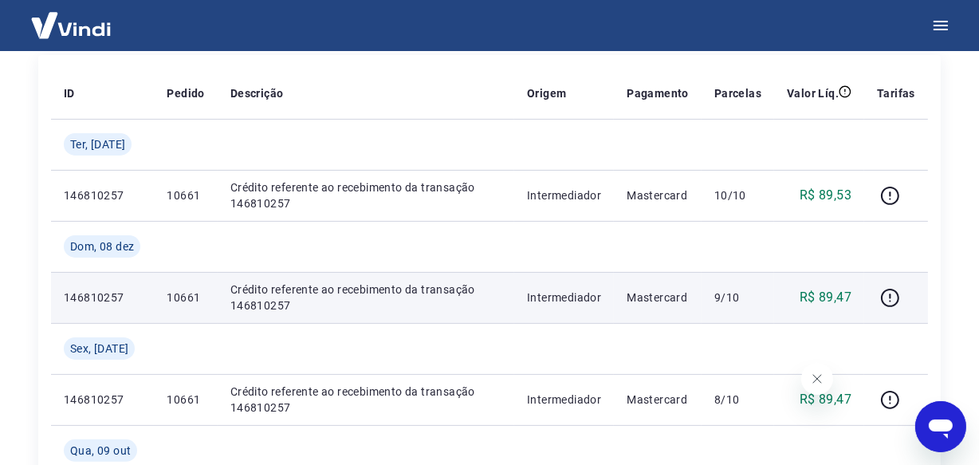
scroll to position [263, 0]
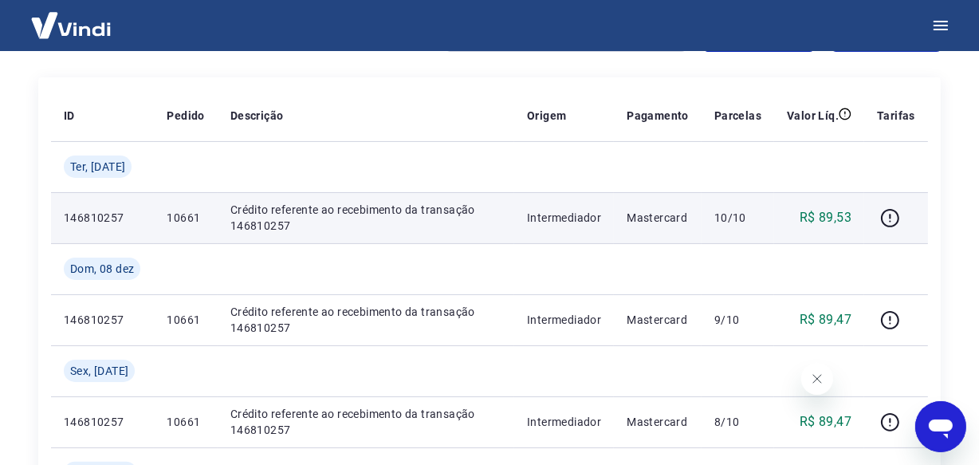
click at [108, 215] on p "146810257" at bounding box center [102, 218] width 77 height 16
copy p "146810257"
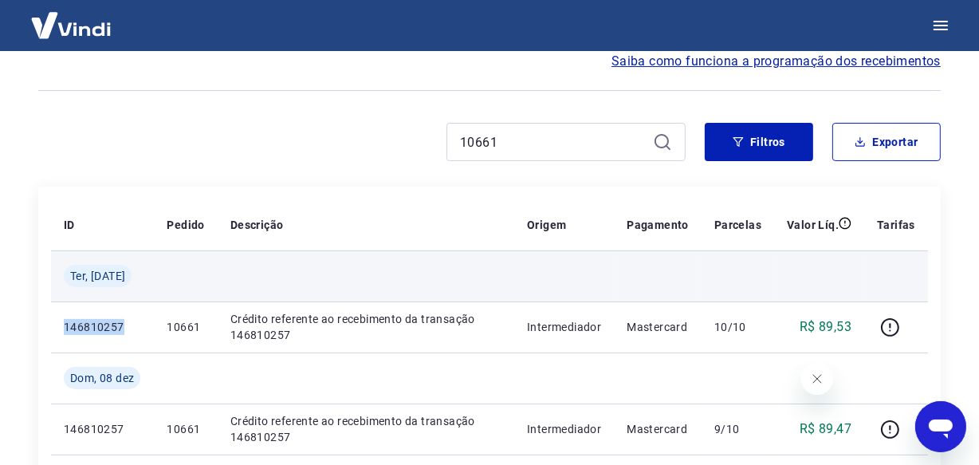
scroll to position [119, 0]
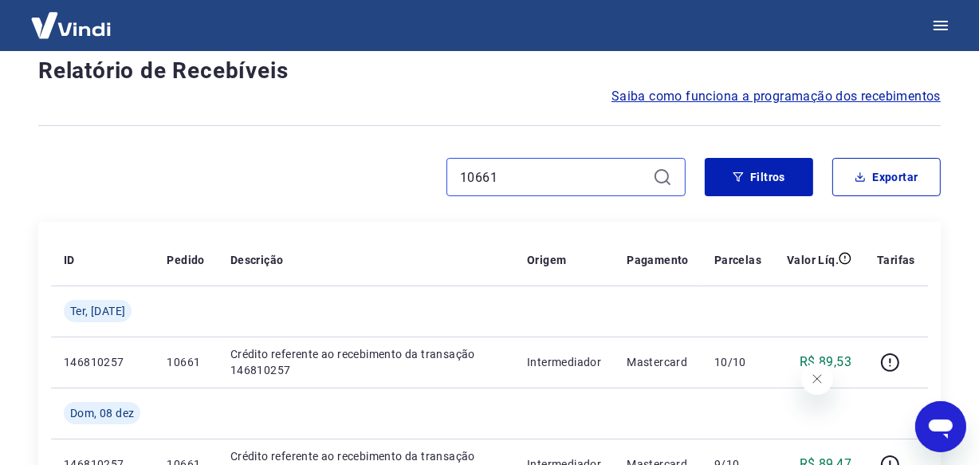
click at [513, 181] on input "10661" at bounding box center [553, 177] width 187 height 24
paste input "4157"
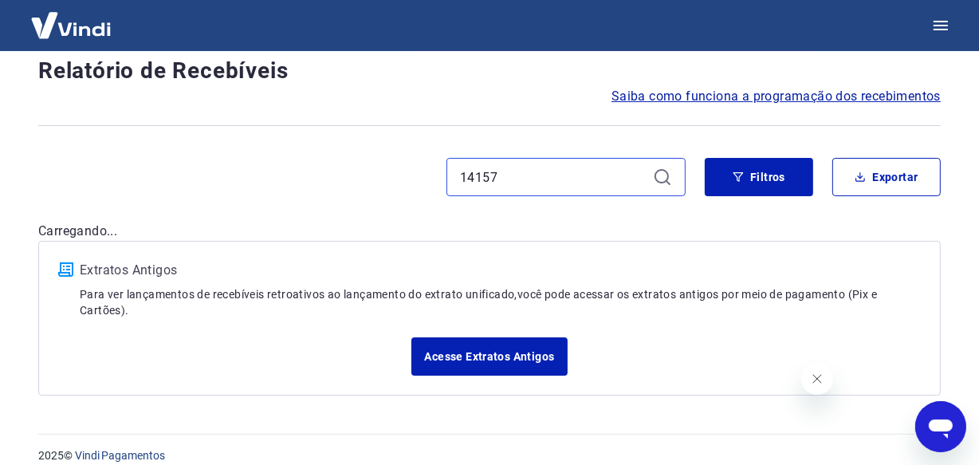
scroll to position [136, 0]
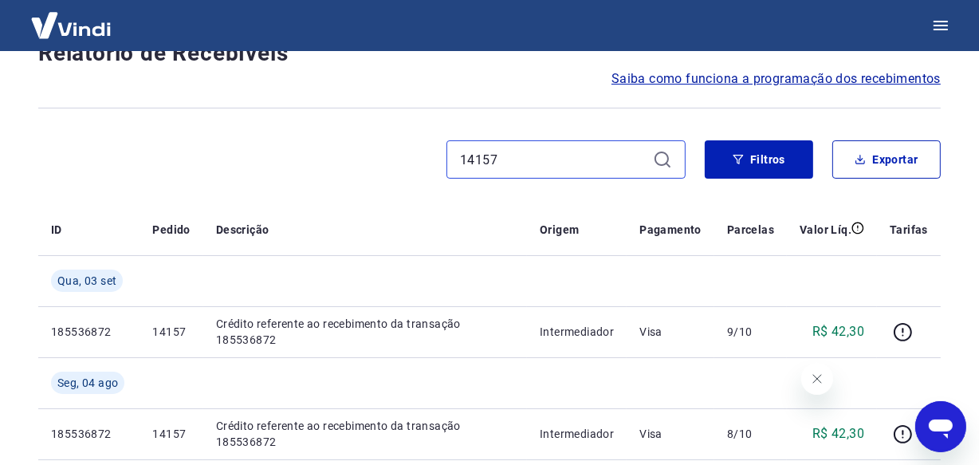
click at [530, 159] on input "14157" at bounding box center [553, 159] width 187 height 24
paste input "3"
click at [501, 154] on input "14153" at bounding box center [553, 159] width 187 height 24
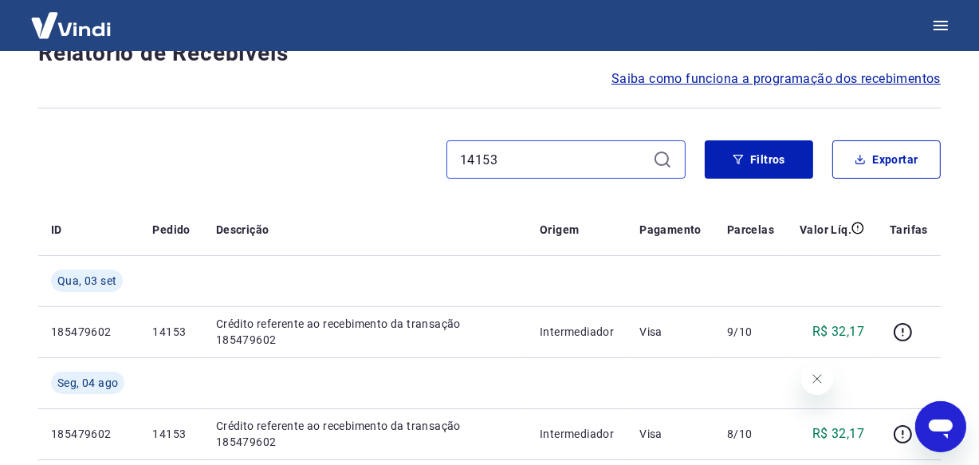
paste input "06"
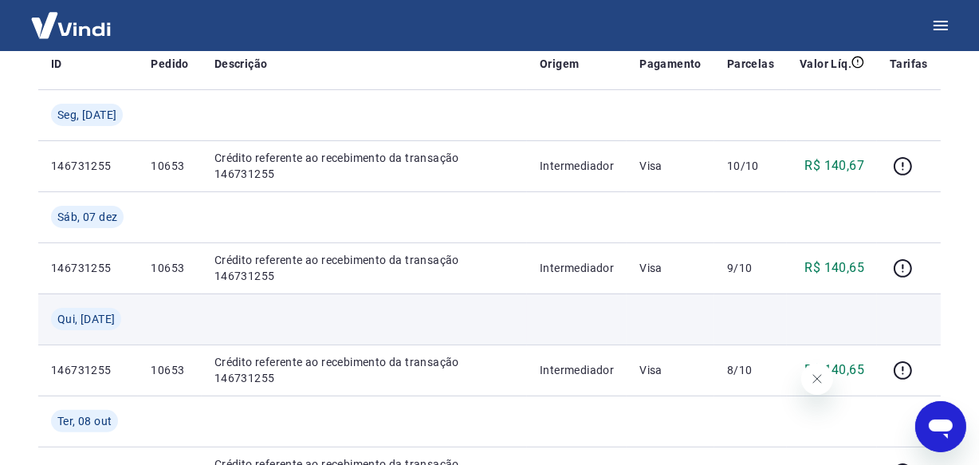
scroll to position [209, 0]
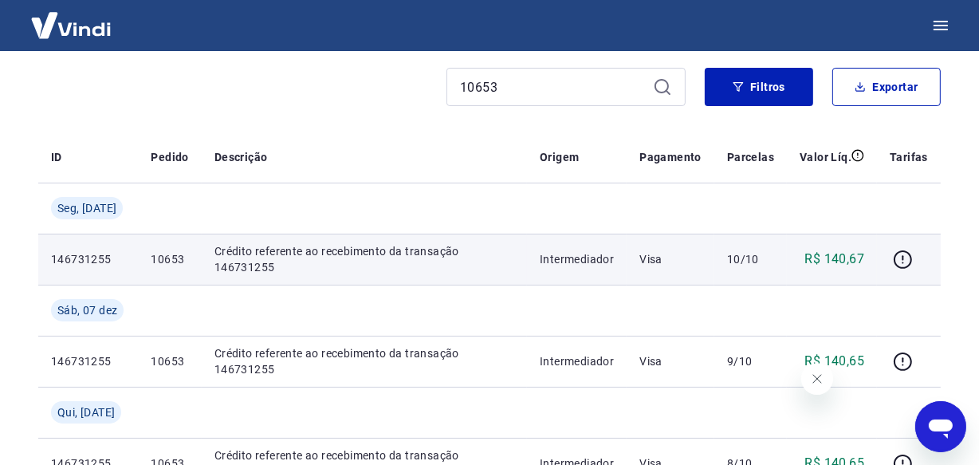
click at [92, 267] on p "146731255" at bounding box center [88, 259] width 74 height 16
copy p "146731255"
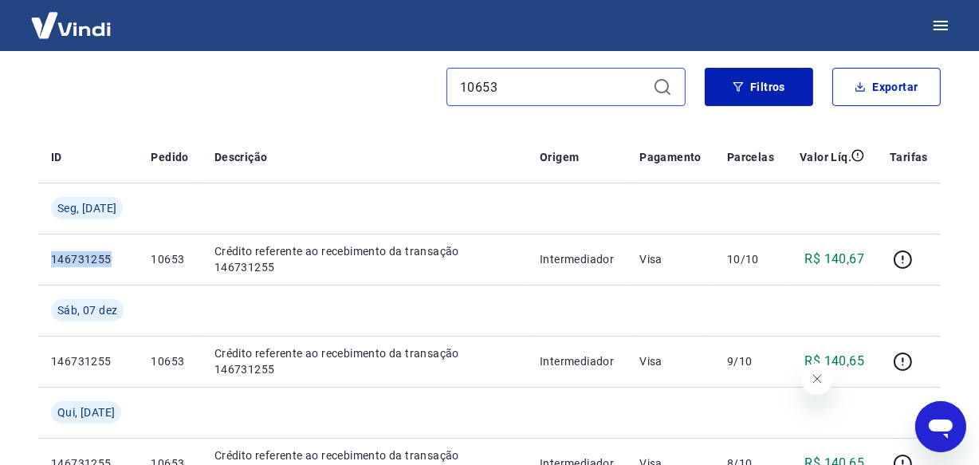
click at [523, 84] on input "10653" at bounding box center [553, 87] width 187 height 24
click at [509, 88] on input "10653" at bounding box center [553, 87] width 187 height 24
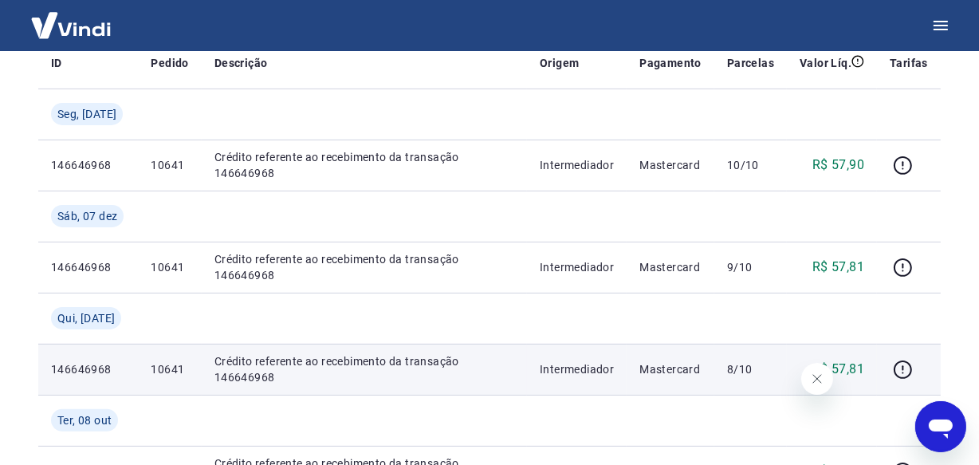
scroll to position [209, 0]
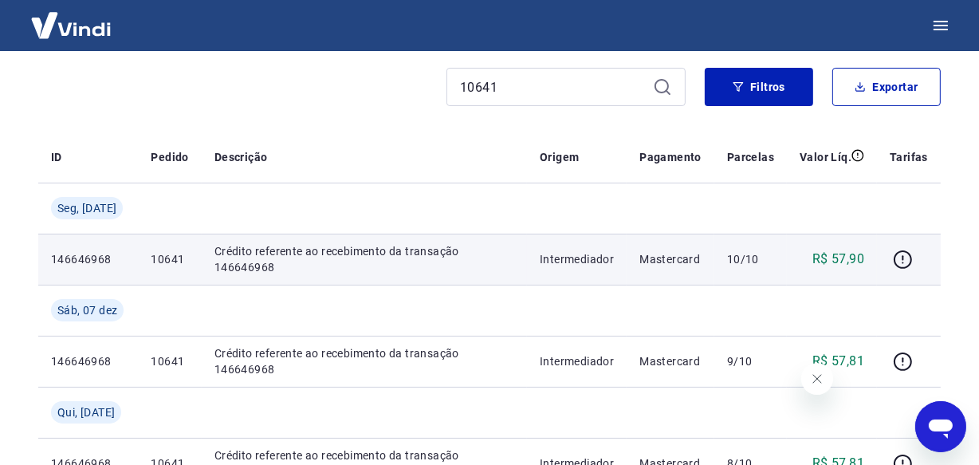
click at [96, 267] on p "146646968" at bounding box center [88, 259] width 74 height 16
copy p "146646968"
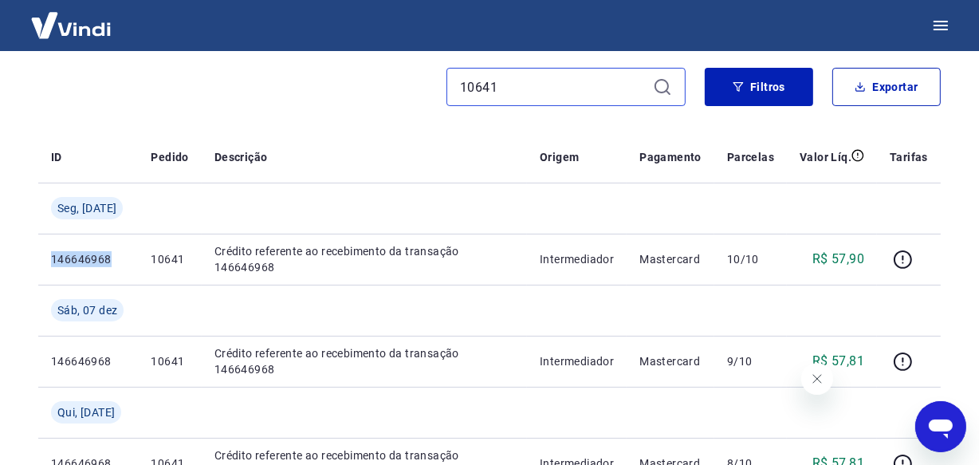
click at [483, 92] on input "10641" at bounding box center [553, 87] width 187 height 24
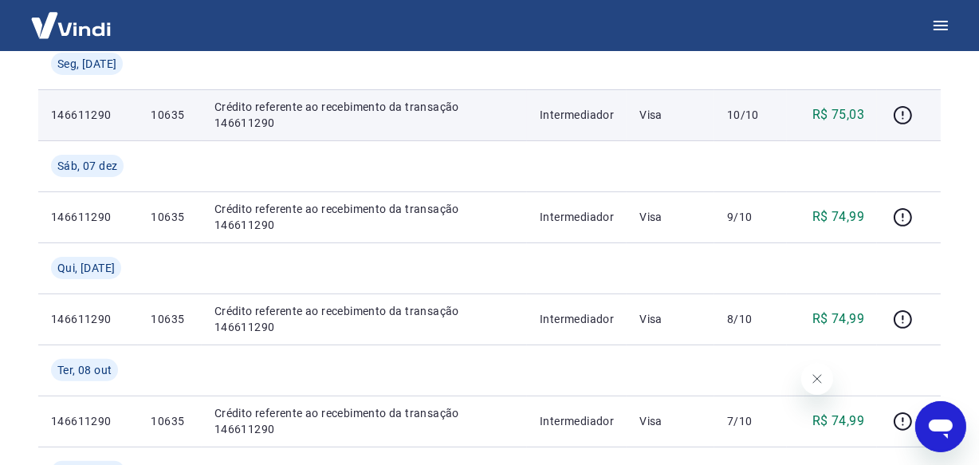
scroll to position [354, 0]
type input "10635"
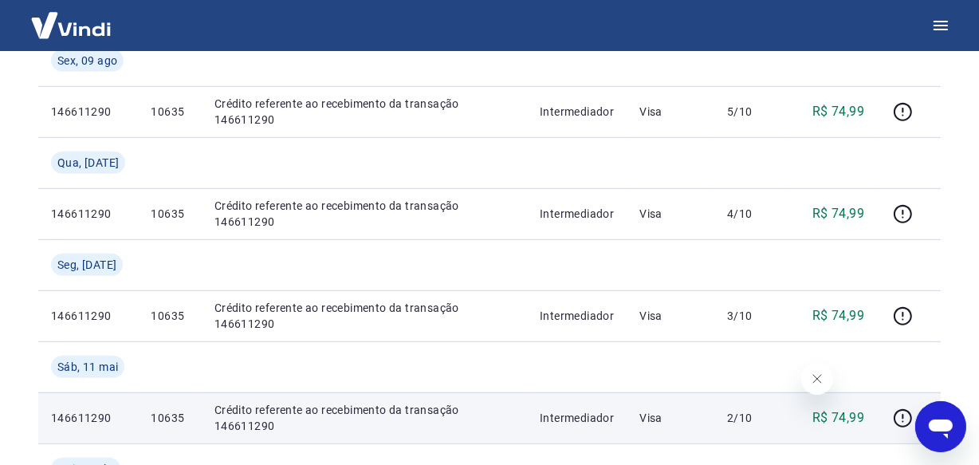
scroll to position [861, 0]
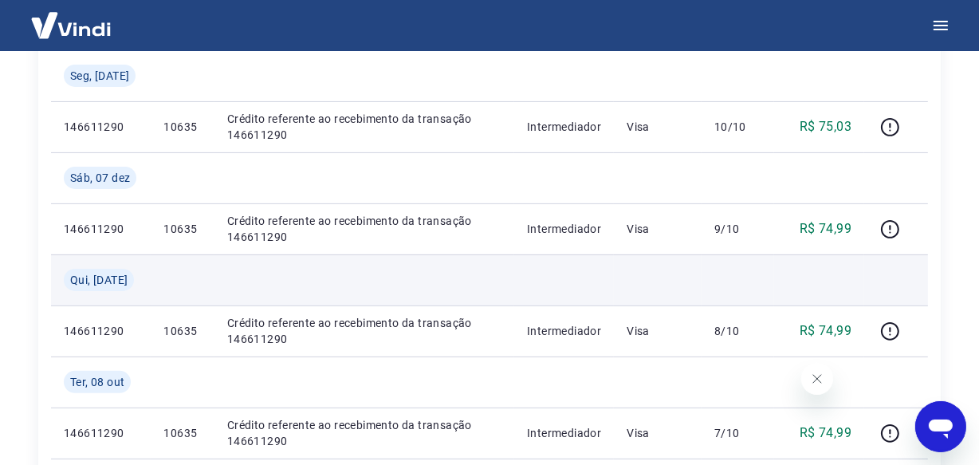
scroll to position [209, 0]
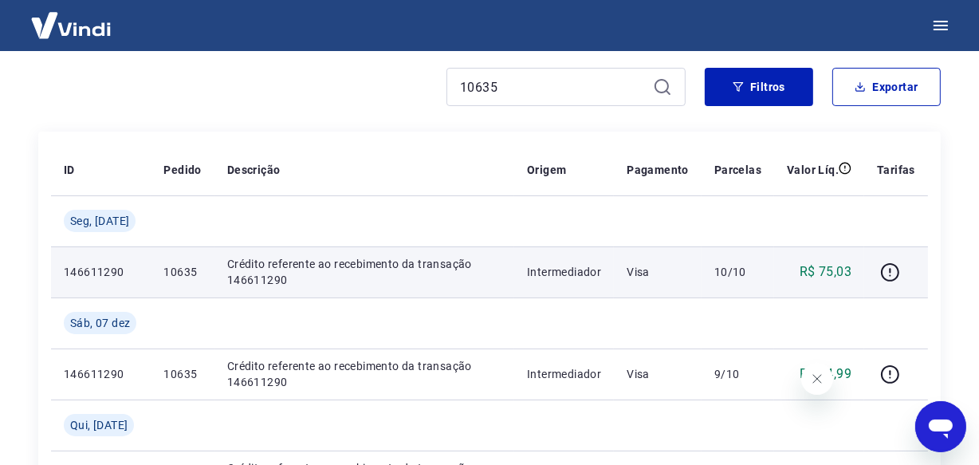
click at [92, 264] on p "146611290" at bounding box center [101, 272] width 74 height 16
click at [87, 271] on p "146611290" at bounding box center [101, 272] width 74 height 16
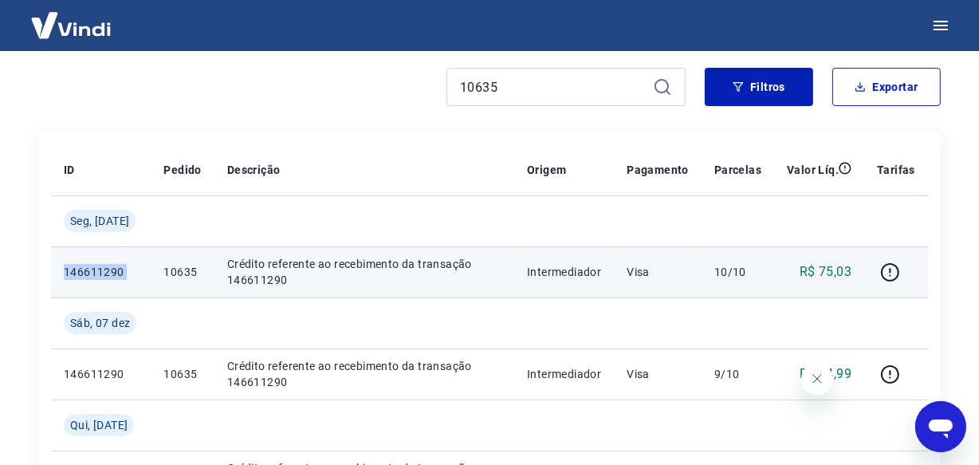
copy p "146611290"
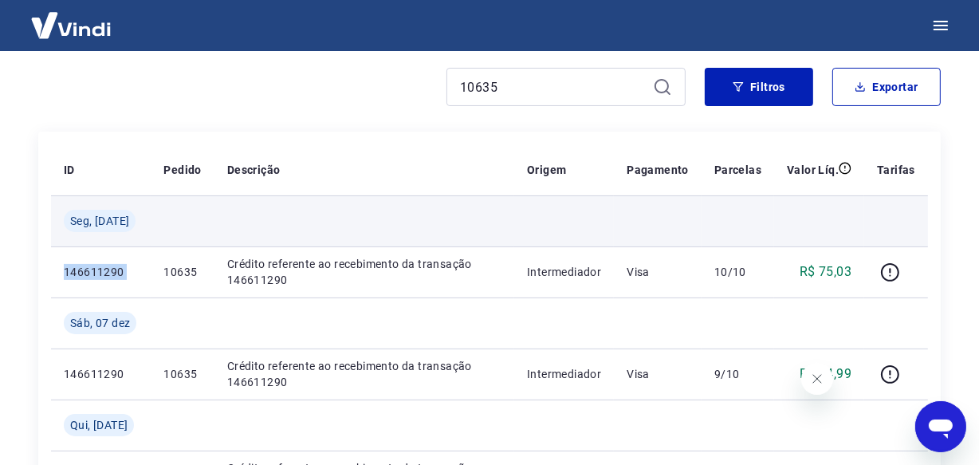
copy p "146611290"
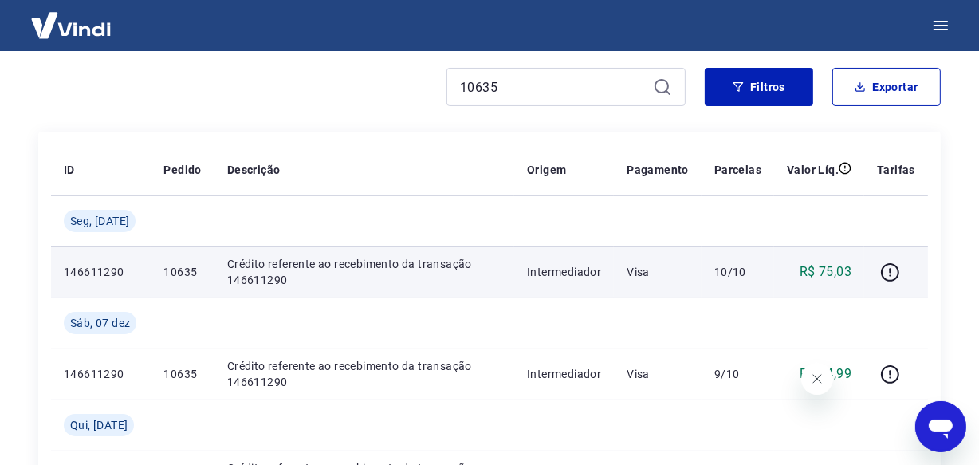
click at [181, 273] on p "10635" at bounding box center [181, 272] width 37 height 16
copy p "10635"
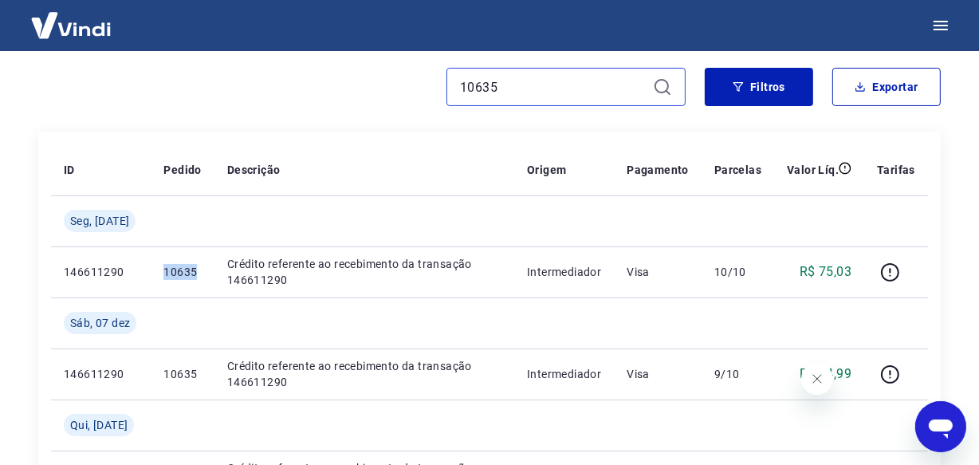
click at [519, 87] on input "10635" at bounding box center [553, 87] width 187 height 24
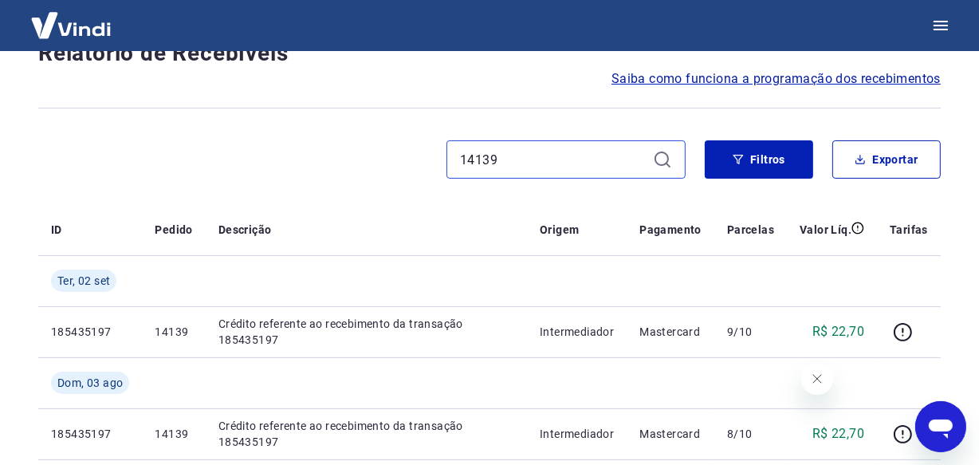
scroll to position [209, 0]
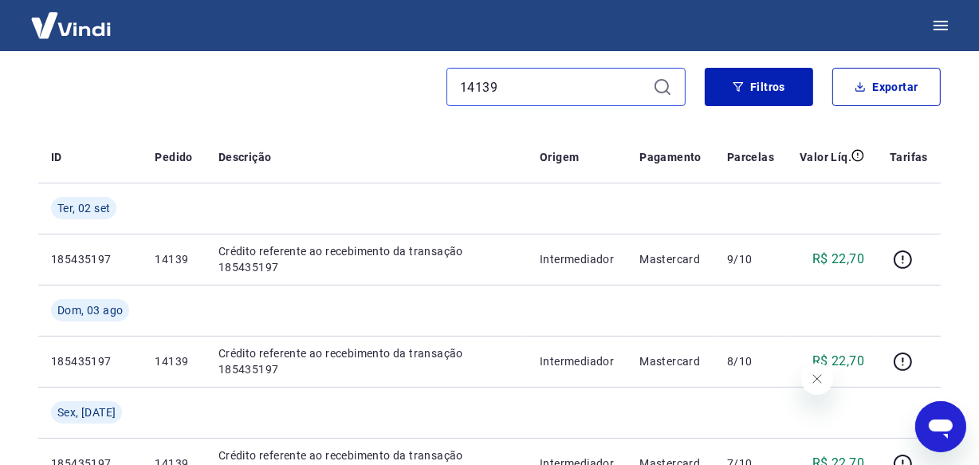
click at [496, 87] on input "14139" at bounding box center [553, 87] width 187 height 24
paste input "5"
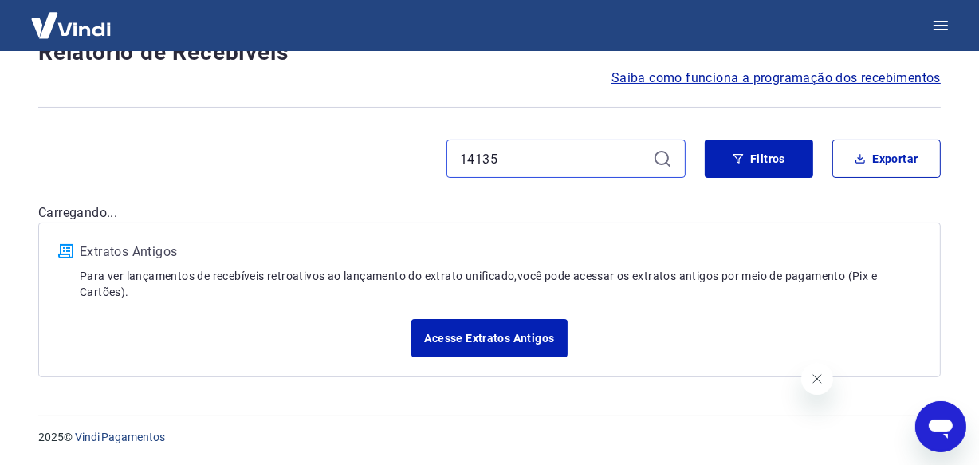
scroll to position [136, 0]
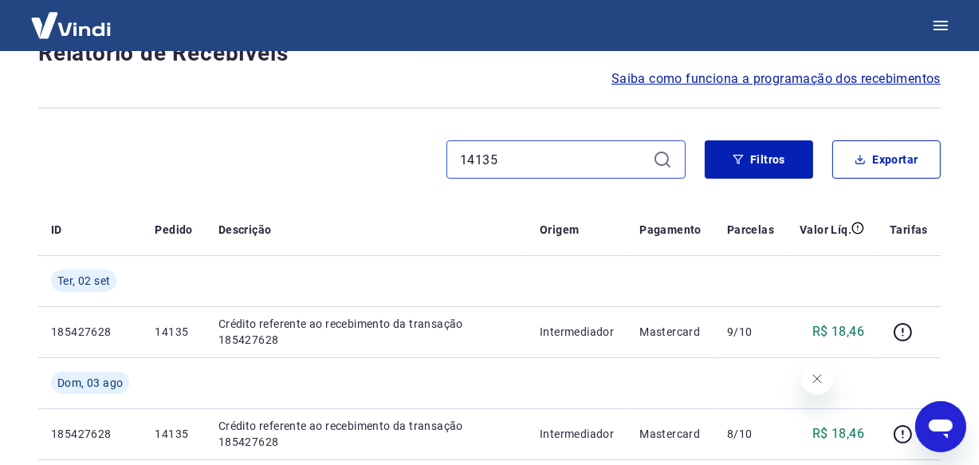
type input "14135"
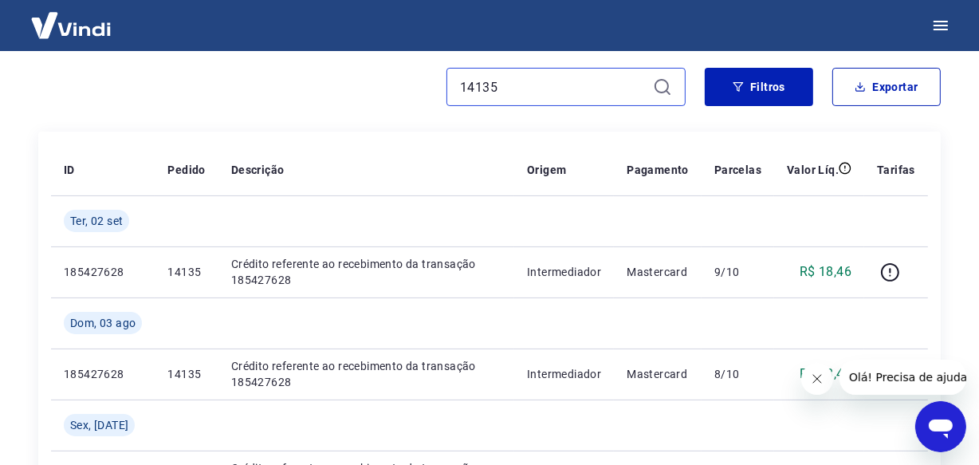
click at [524, 86] on input "14135" at bounding box center [553, 87] width 187 height 24
paste input "19"
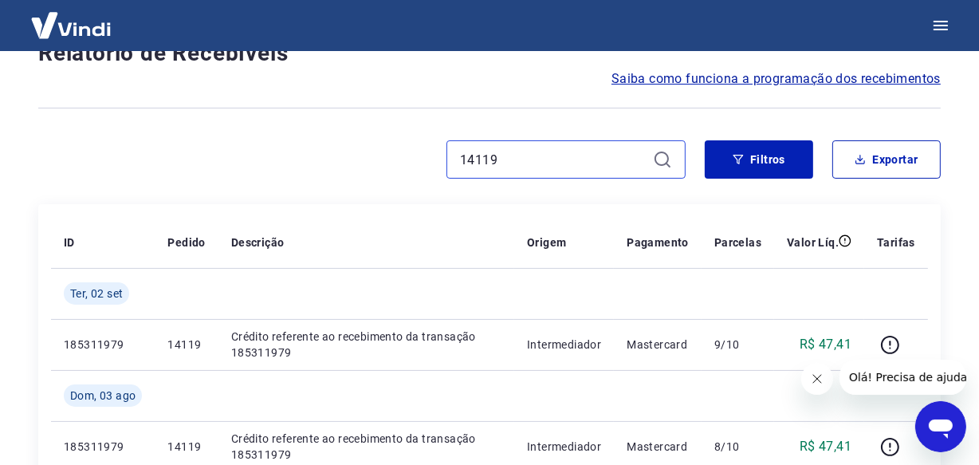
scroll to position [209, 0]
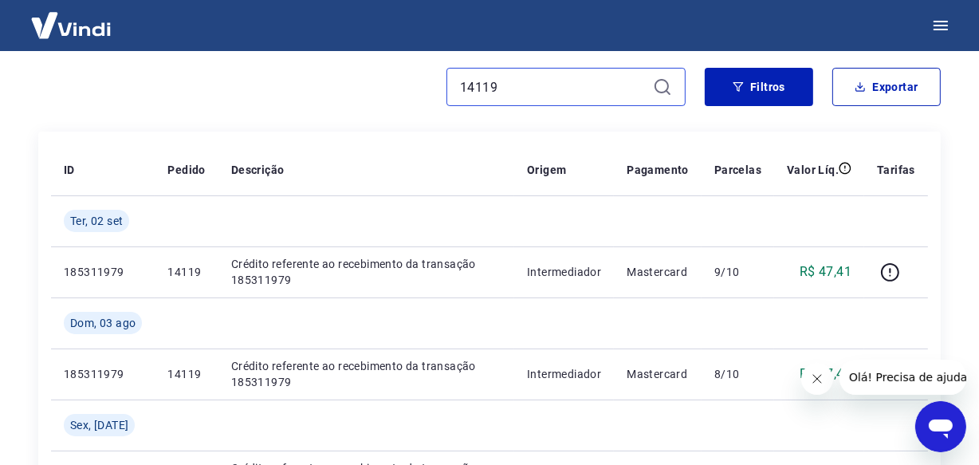
click at [486, 88] on input "14119" at bounding box center [553, 87] width 187 height 24
paste input "3091"
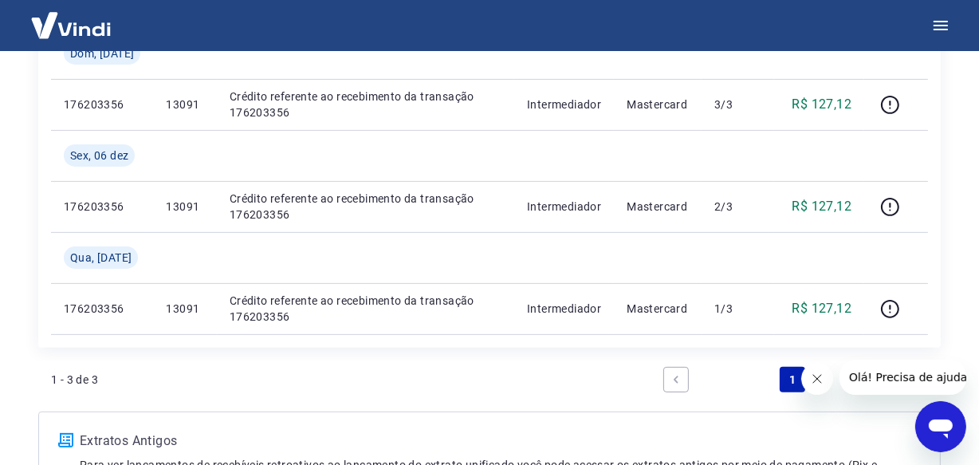
scroll to position [354, 0]
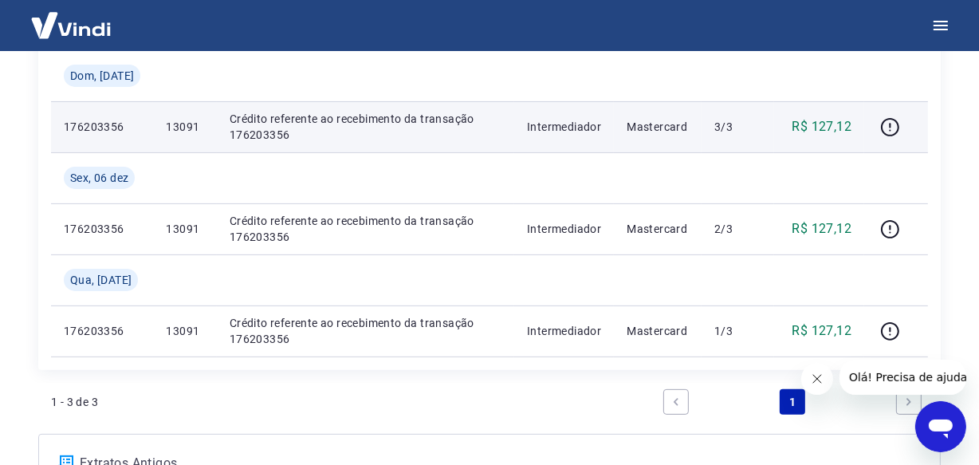
click at [99, 126] on p "176203356" at bounding box center [102, 127] width 77 height 16
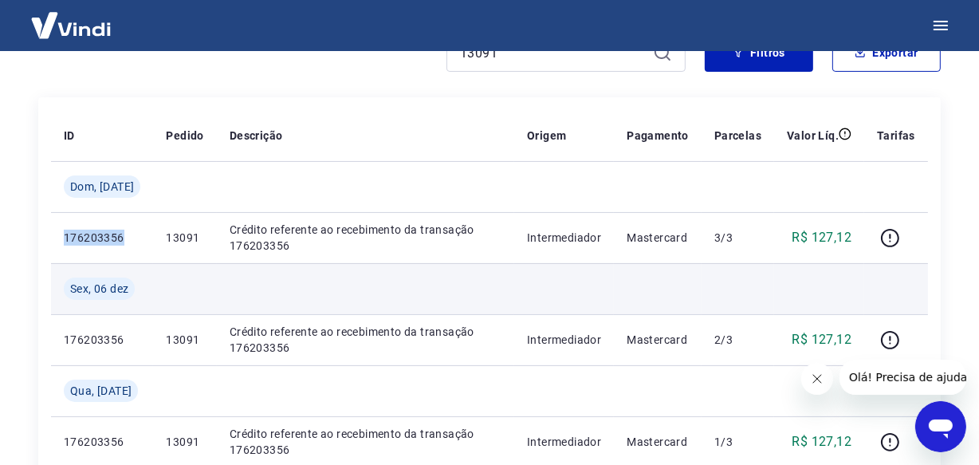
scroll to position [136, 0]
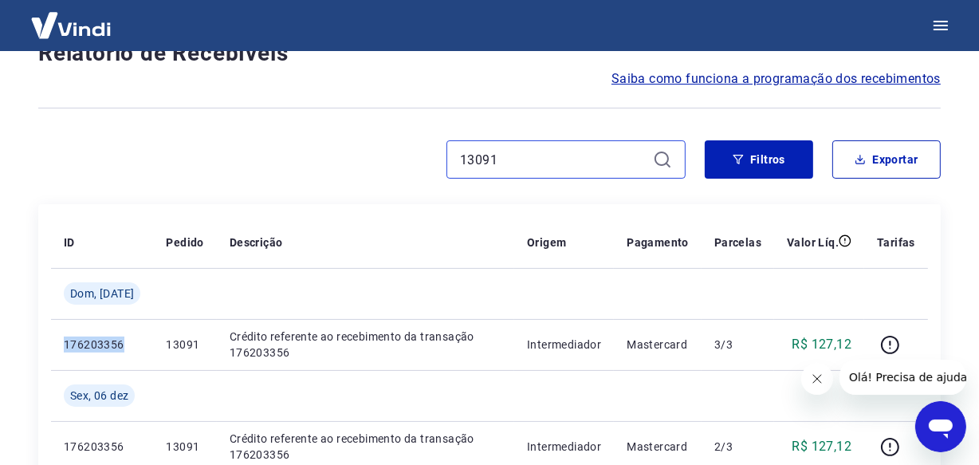
click at [502, 158] on input "13091" at bounding box center [553, 159] width 187 height 24
paste input "69"
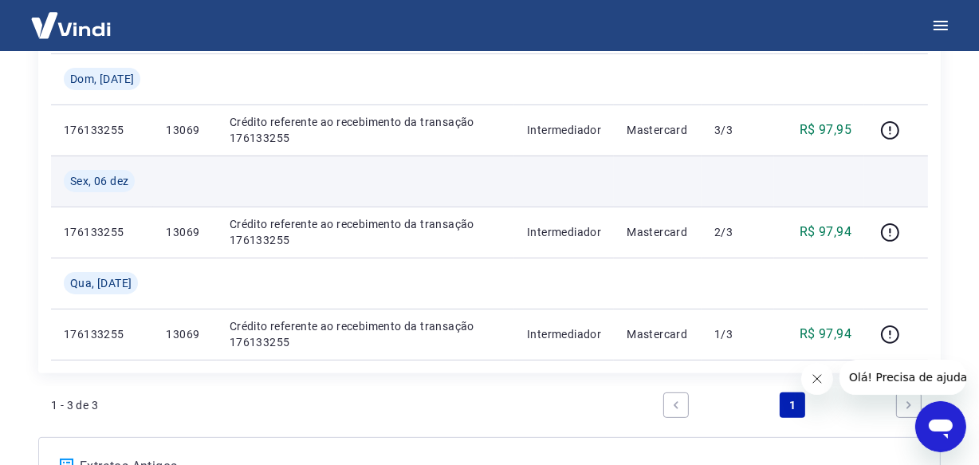
scroll to position [354, 0]
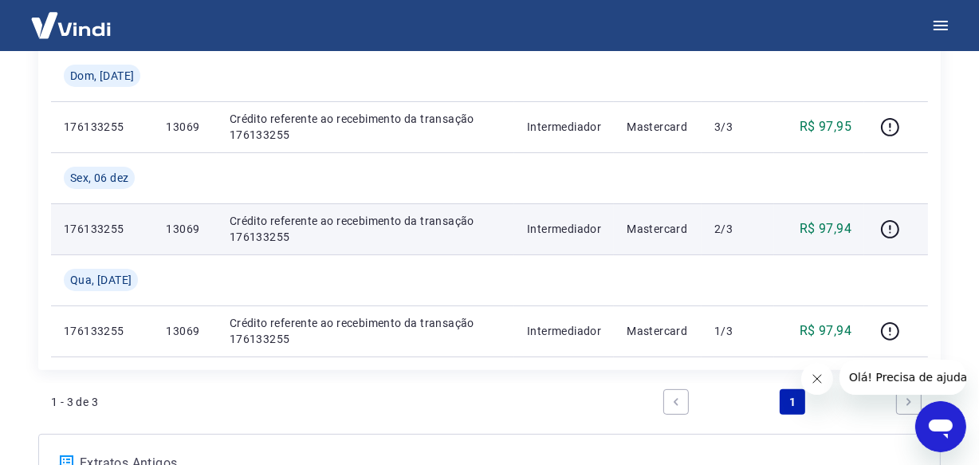
click at [96, 226] on p "176133255" at bounding box center [102, 229] width 77 height 16
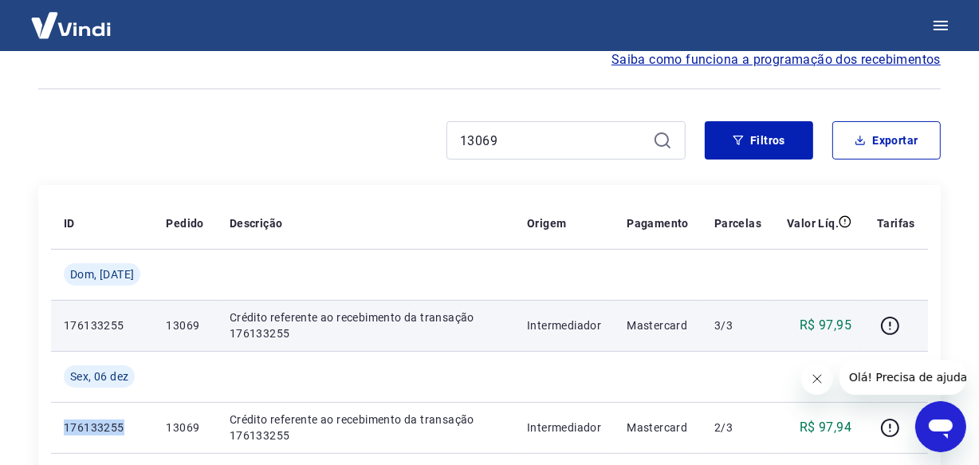
scroll to position [136, 0]
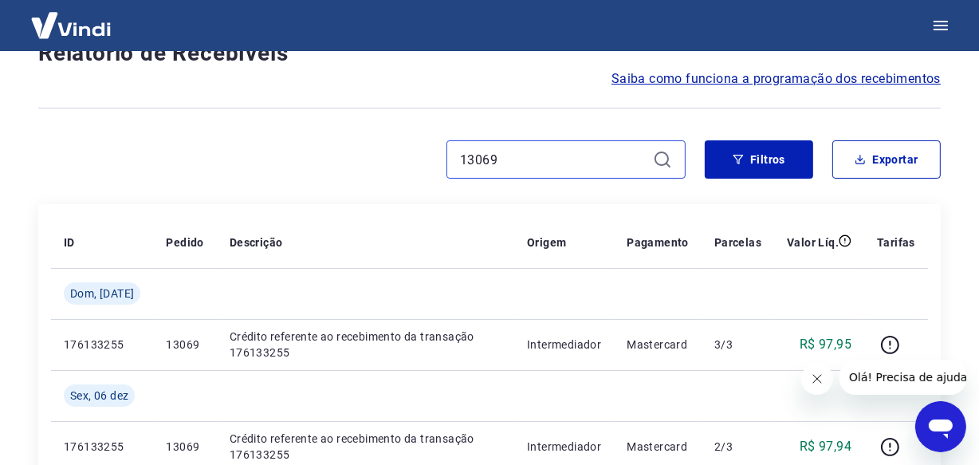
click at [513, 167] on input "13069" at bounding box center [553, 159] width 187 height 24
paste input "1947"
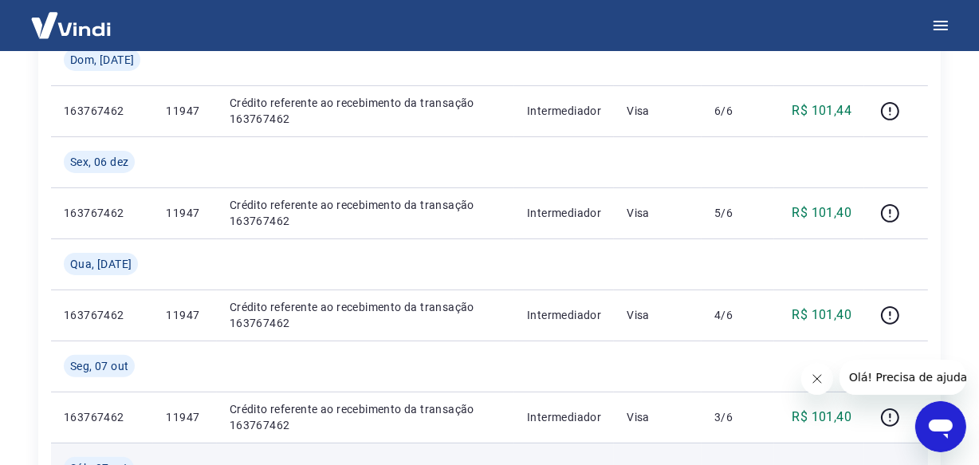
scroll to position [354, 0]
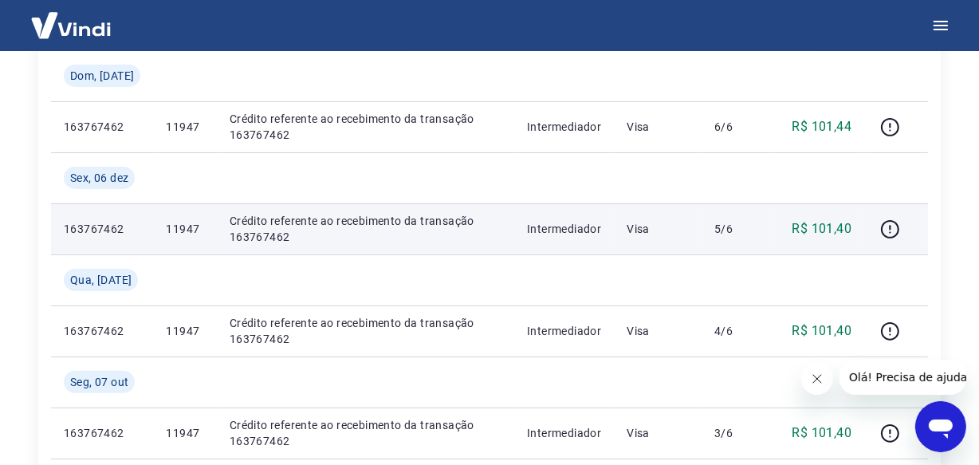
click at [91, 231] on p "163767462" at bounding box center [102, 229] width 77 height 16
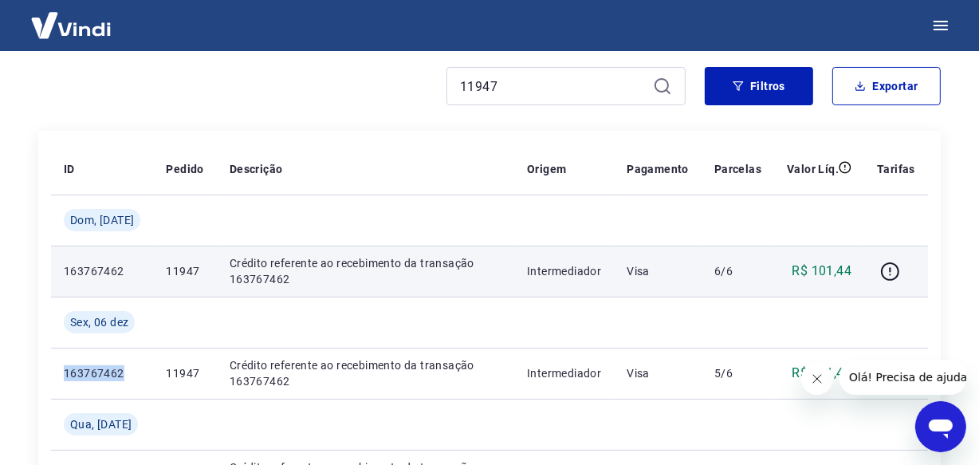
scroll to position [209, 0]
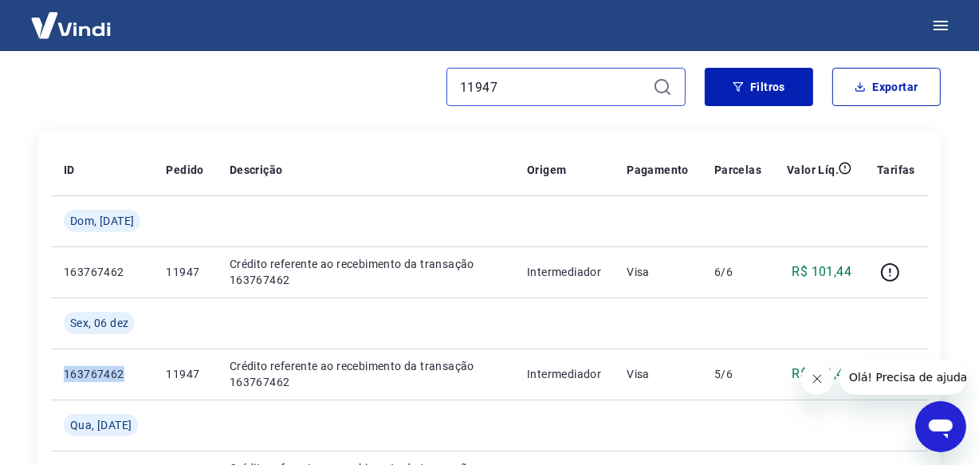
click at [525, 87] on input "11947" at bounding box center [553, 87] width 187 height 24
paste input "062"
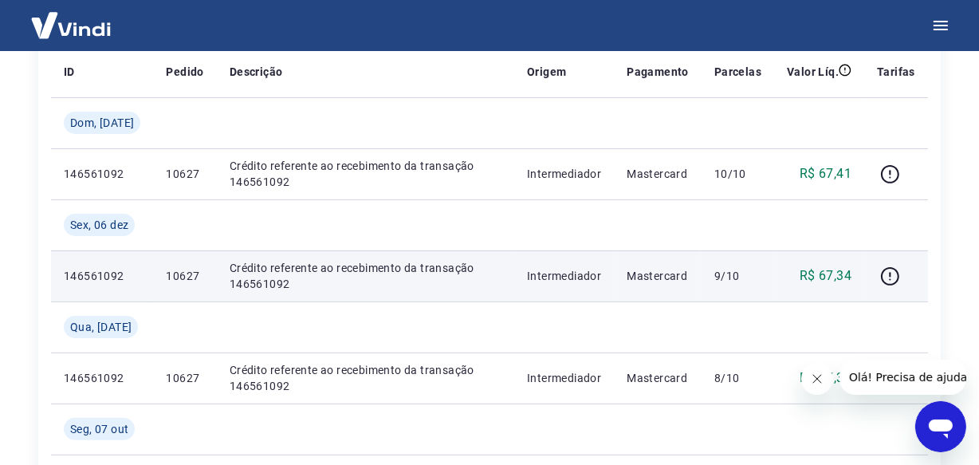
scroll to position [281, 0]
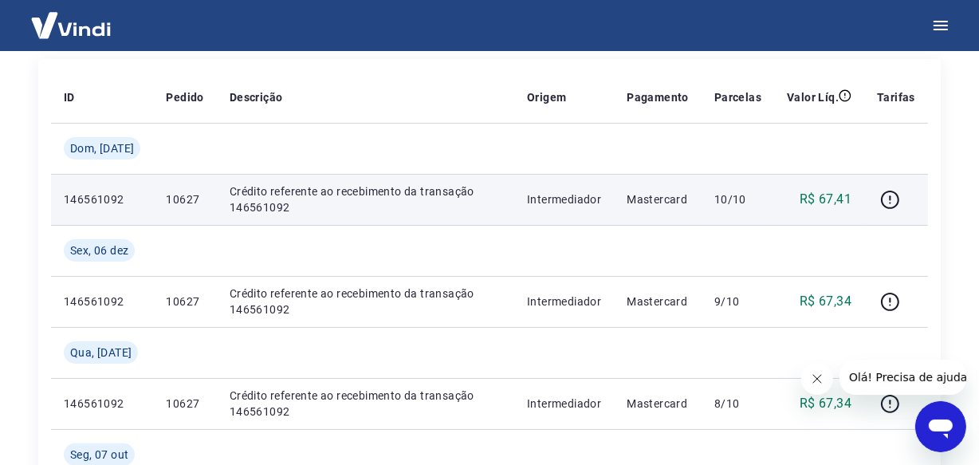
click at [94, 203] on p "146561092" at bounding box center [102, 199] width 77 height 16
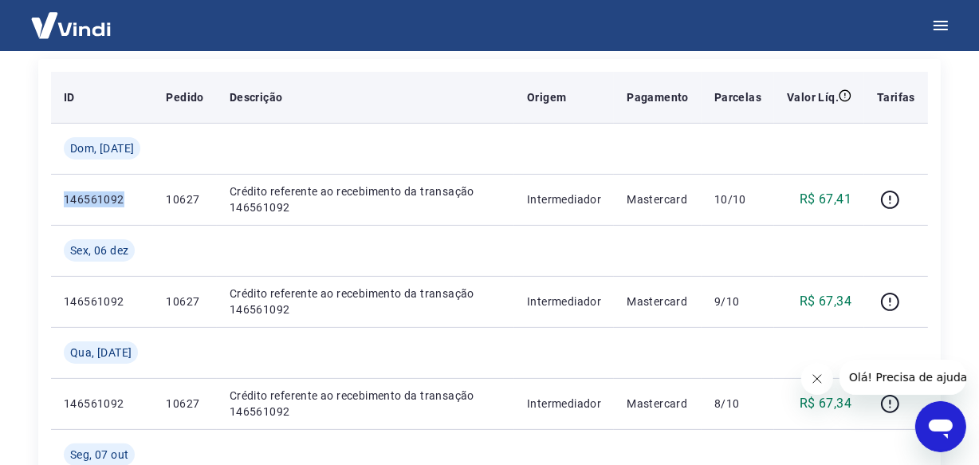
scroll to position [209, 0]
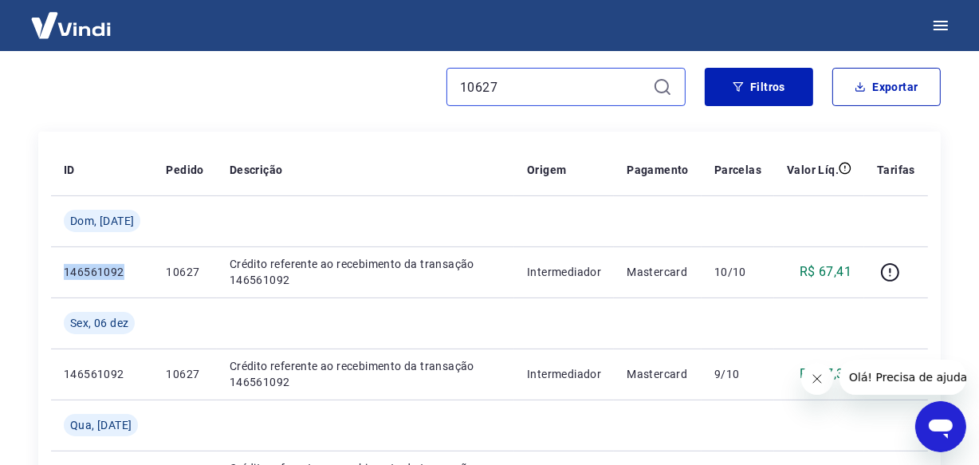
click at [529, 90] on input "10627" at bounding box center [553, 87] width 187 height 24
paste input "13"
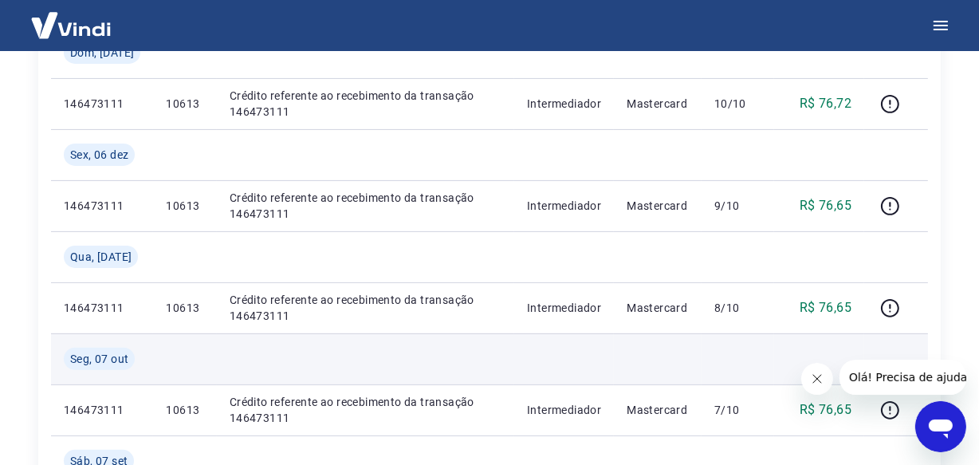
scroll to position [354, 0]
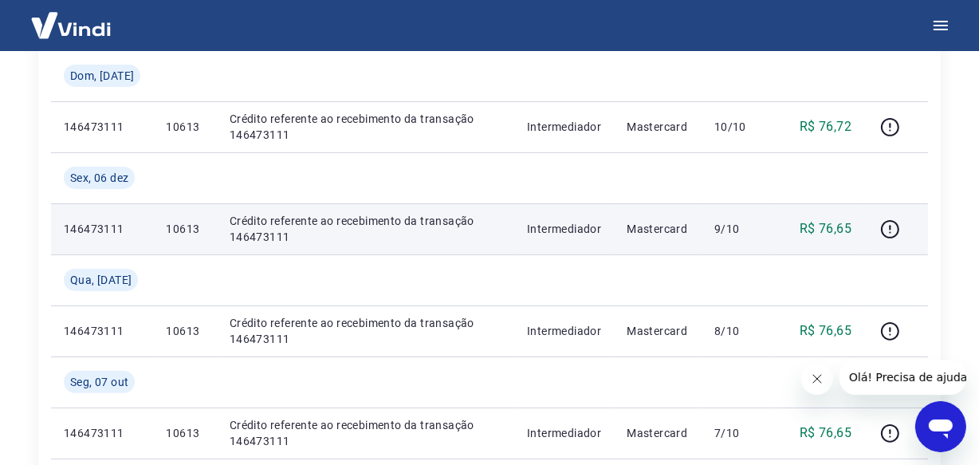
click at [109, 230] on p "146473111" at bounding box center [102, 229] width 77 height 16
copy p "146473111"
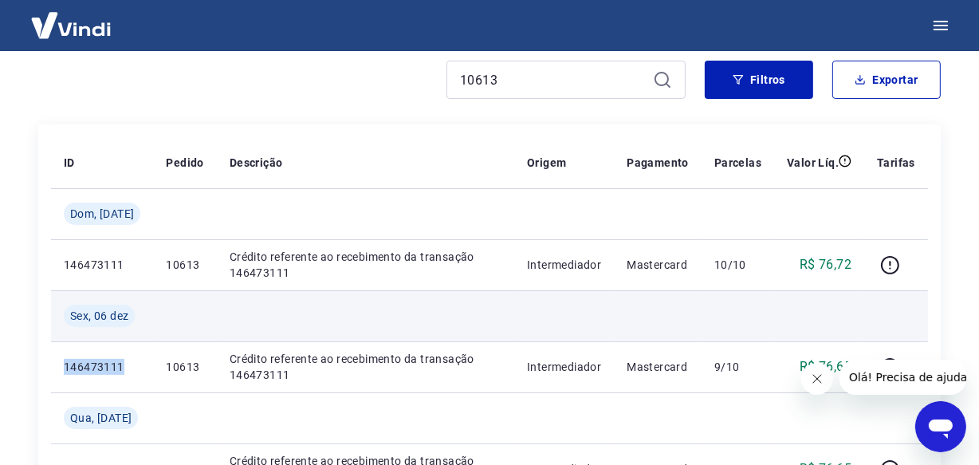
scroll to position [209, 0]
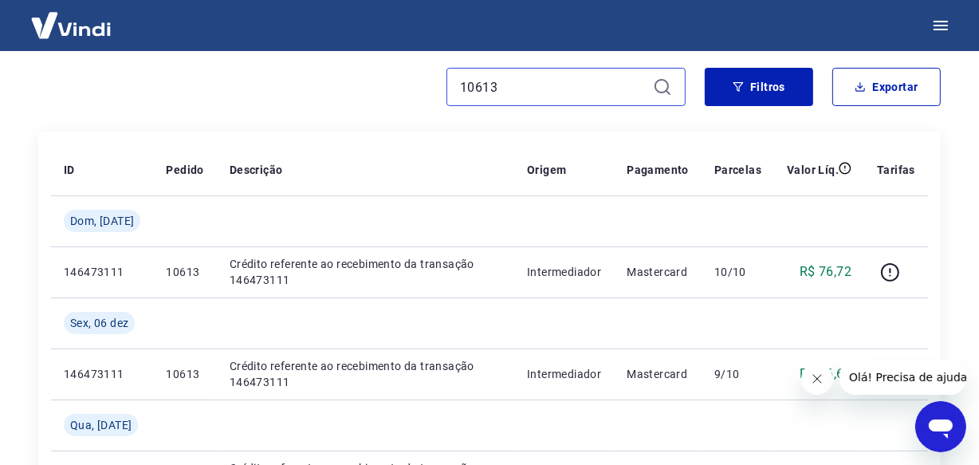
click at [507, 92] on input "10613" at bounding box center [553, 87] width 187 height 24
paste input "4109"
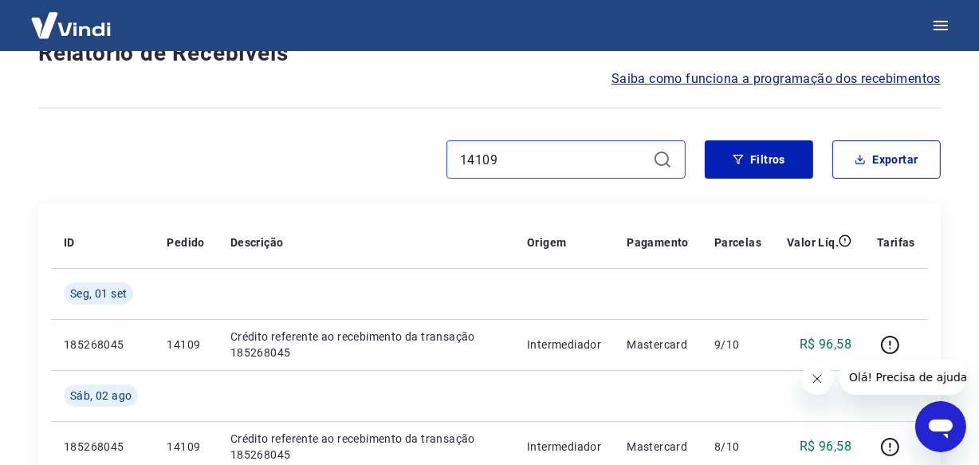
scroll to position [209, 0]
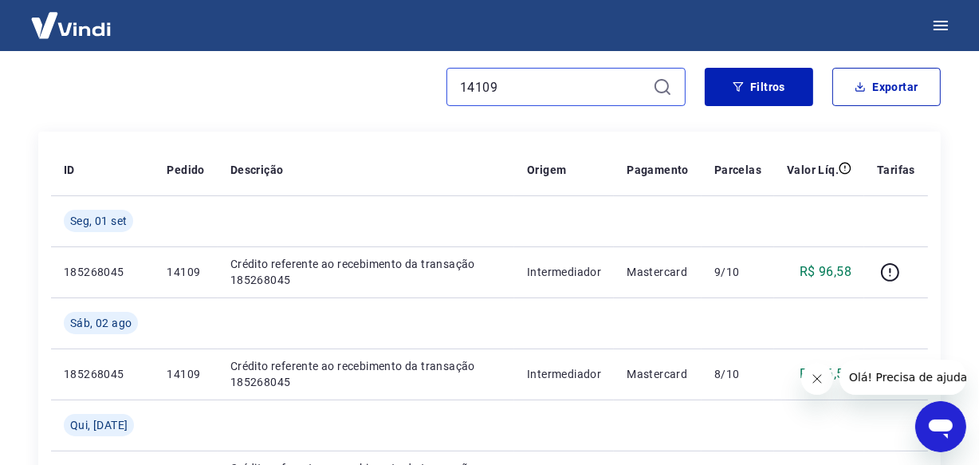
click at [501, 88] on input "14109" at bounding box center [553, 87] width 187 height 24
paste input "0605"
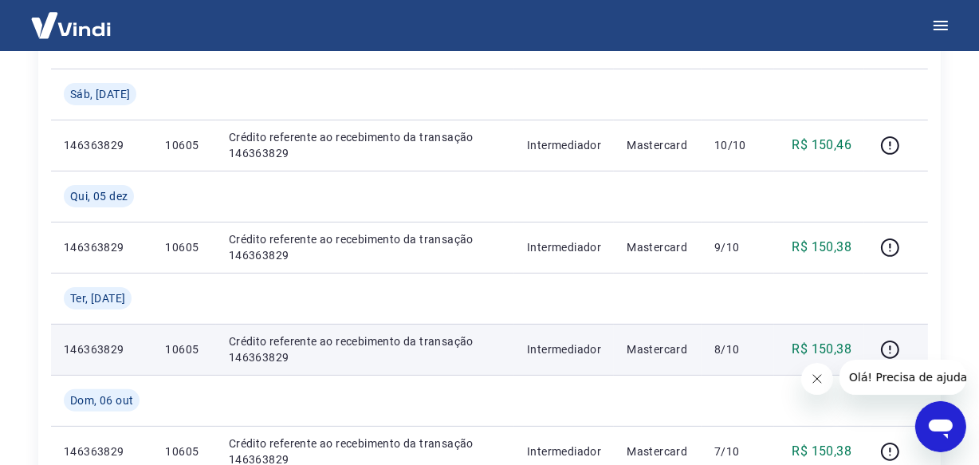
scroll to position [263, 0]
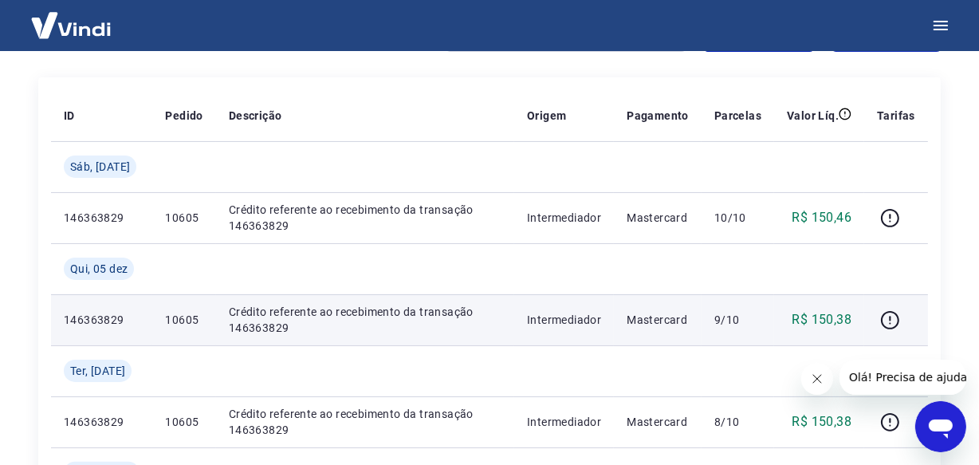
click at [80, 320] on p "146363829" at bounding box center [102, 320] width 76 height 16
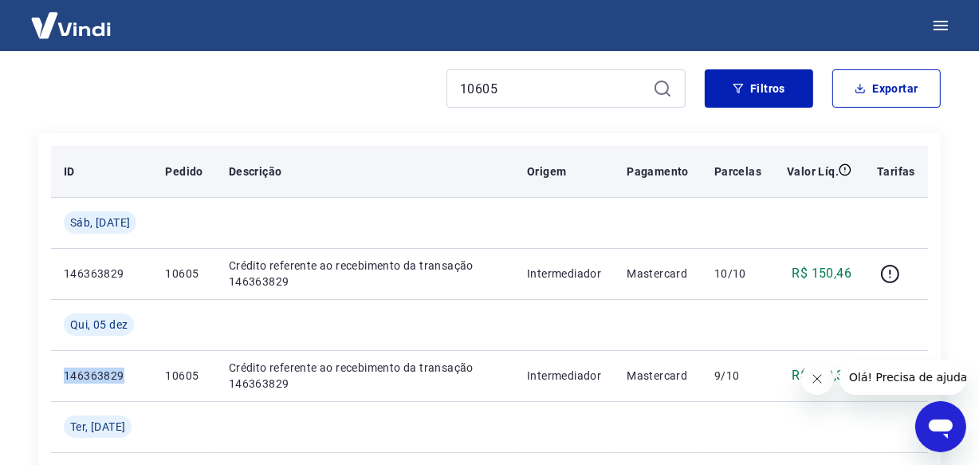
scroll to position [191, 0]
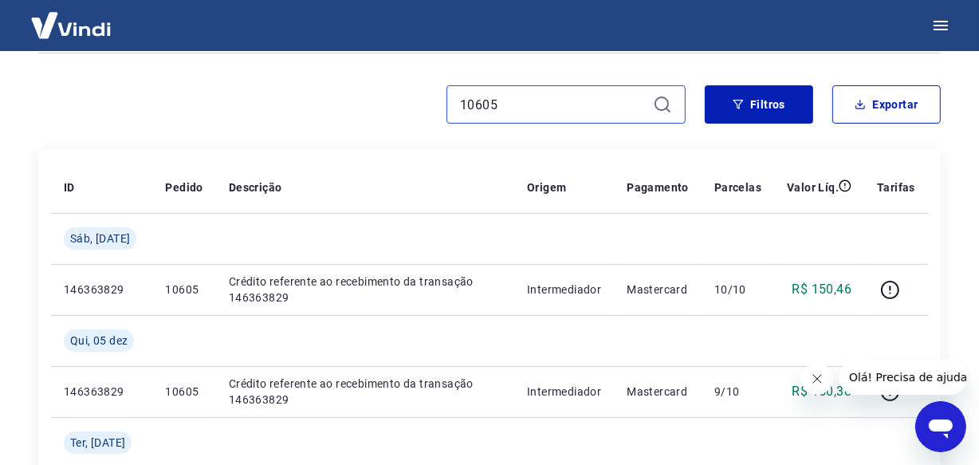
click at [492, 96] on input "10605" at bounding box center [553, 104] width 187 height 24
paste input "4063"
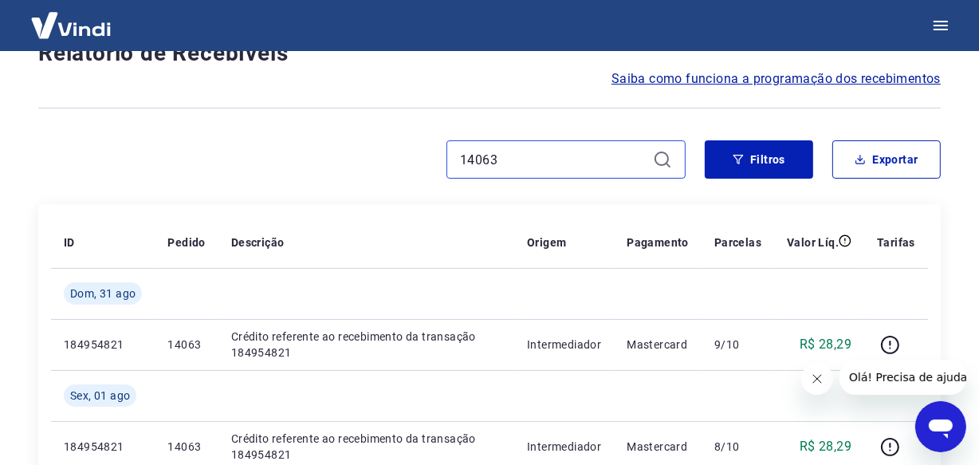
scroll to position [191, 0]
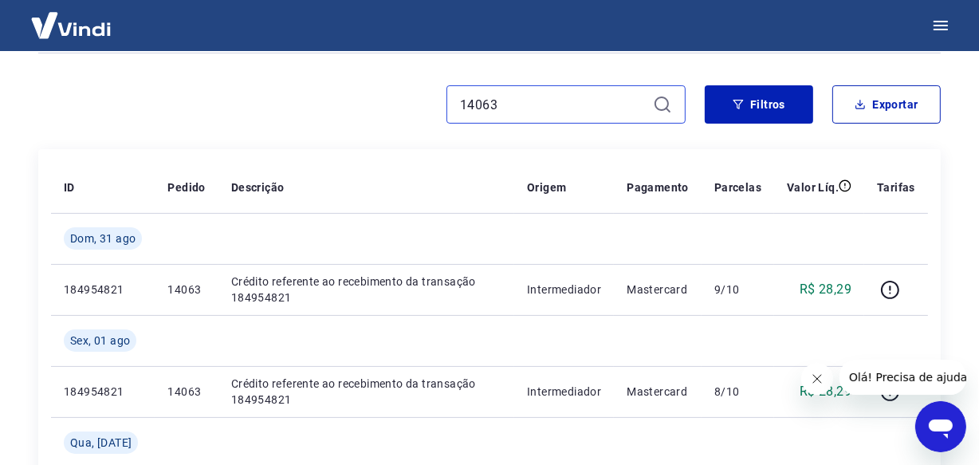
click at [518, 111] on input "14063" at bounding box center [553, 104] width 187 height 24
click at [518, 110] on input "14063" at bounding box center [553, 104] width 187 height 24
paste input "2521"
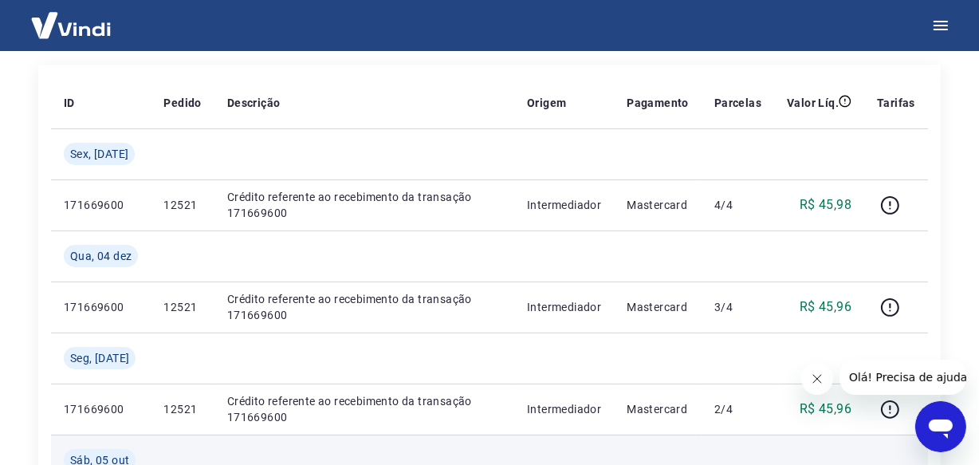
scroll to position [263, 0]
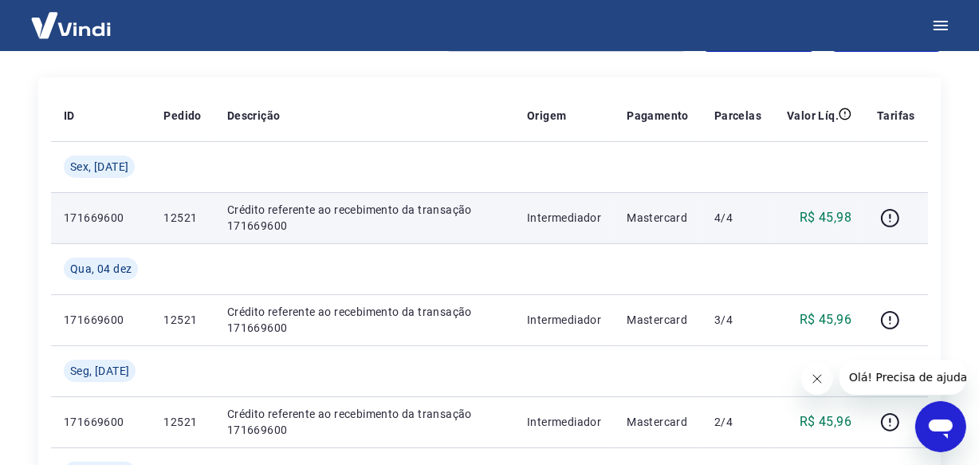
click at [86, 214] on p "171669600" at bounding box center [101, 218] width 74 height 16
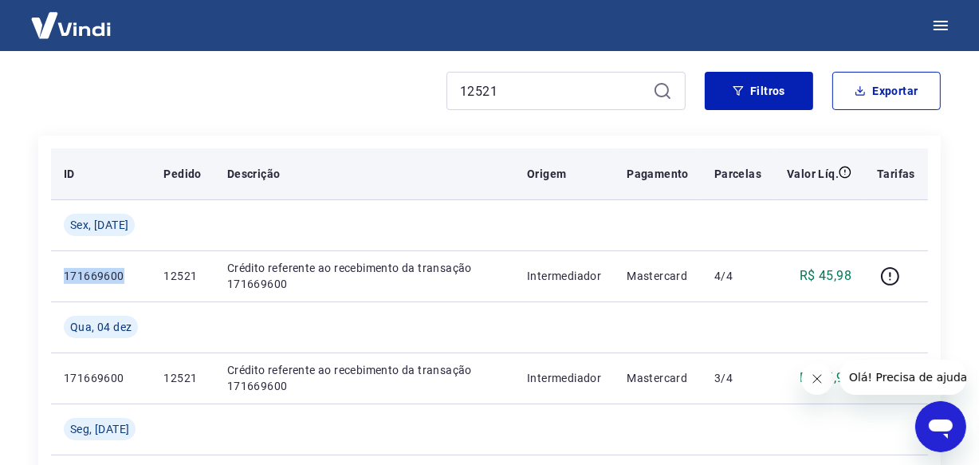
scroll to position [191, 0]
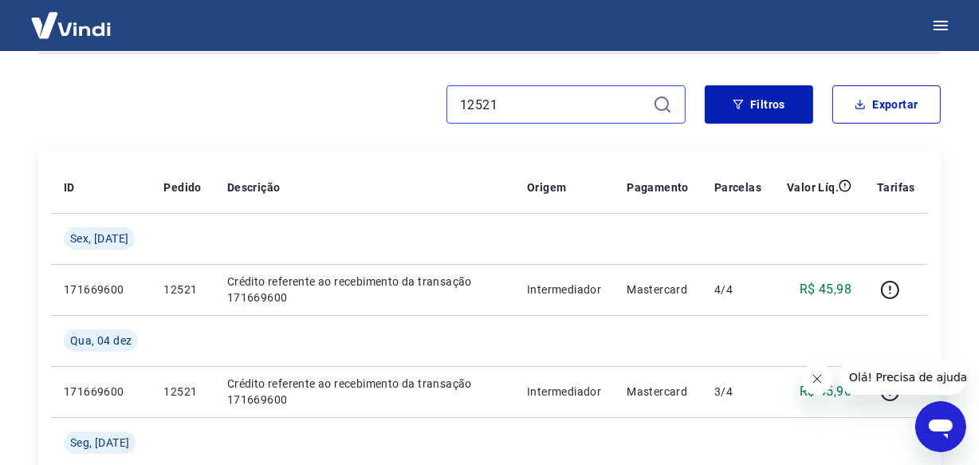
click at [510, 104] on input "12521" at bounding box center [553, 104] width 187 height 24
paste input "405"
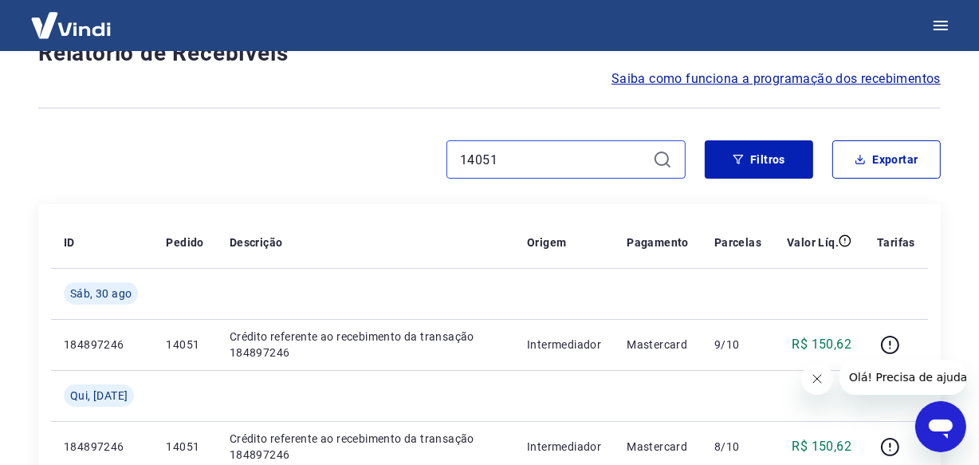
scroll to position [191, 0]
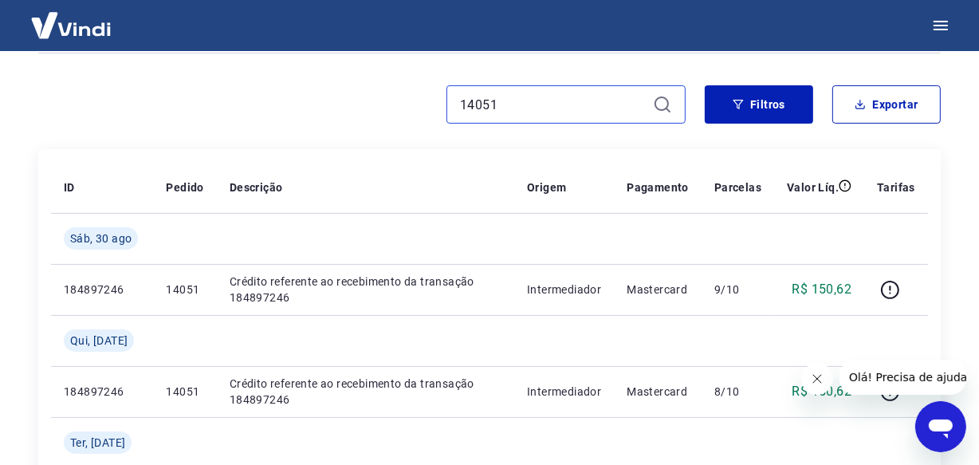
click at [523, 103] on input "14051" at bounding box center [553, 104] width 187 height 24
paste input "47"
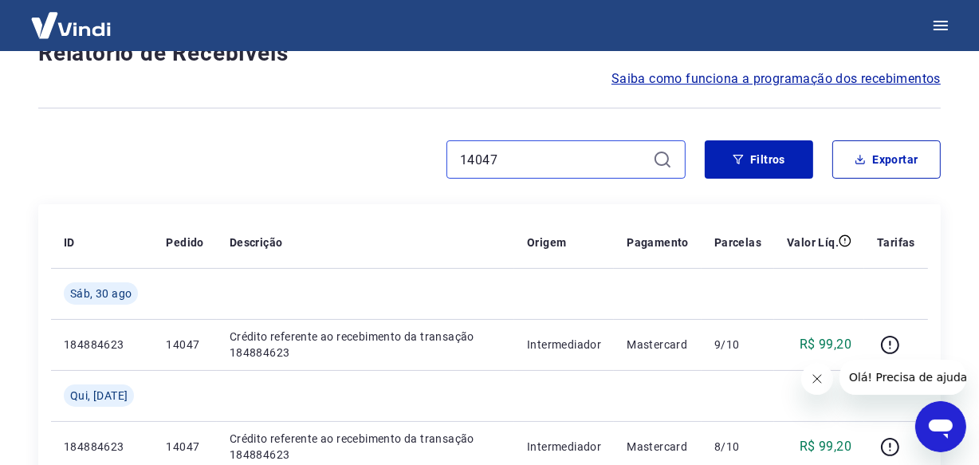
scroll to position [191, 0]
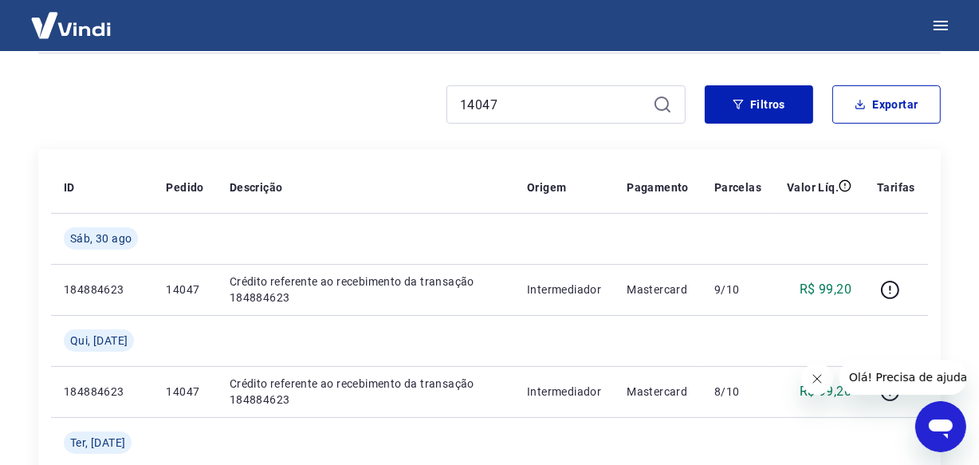
click at [502, 117] on div "14047" at bounding box center [565, 104] width 239 height 38
click at [497, 108] on input "14047" at bounding box center [553, 104] width 187 height 24
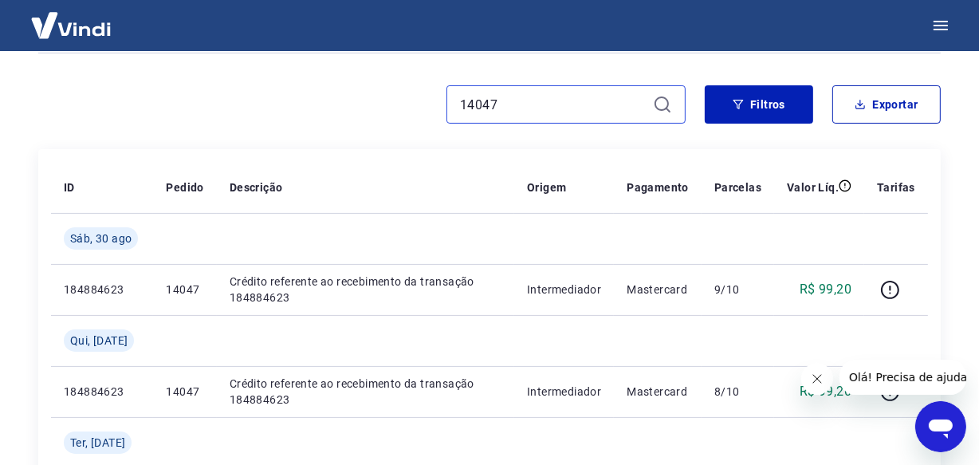
click at [496, 108] on input "14047" at bounding box center [553, 104] width 187 height 24
paste input "31"
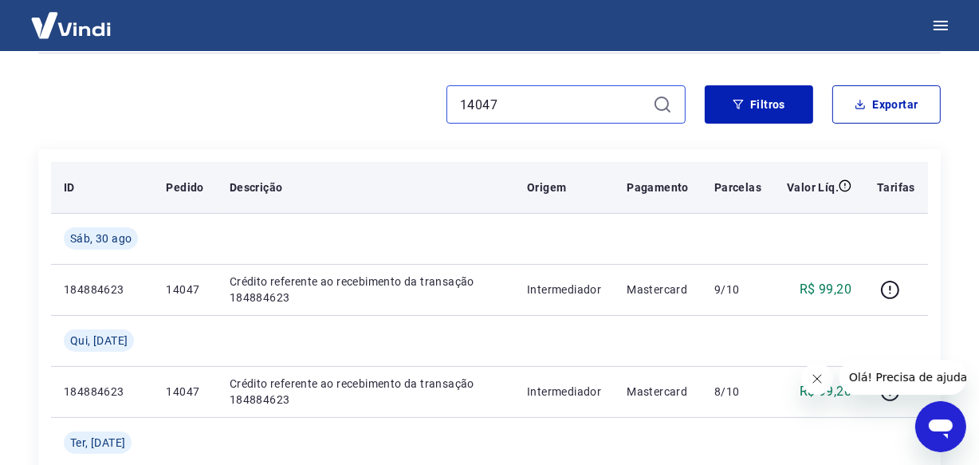
type input "14031"
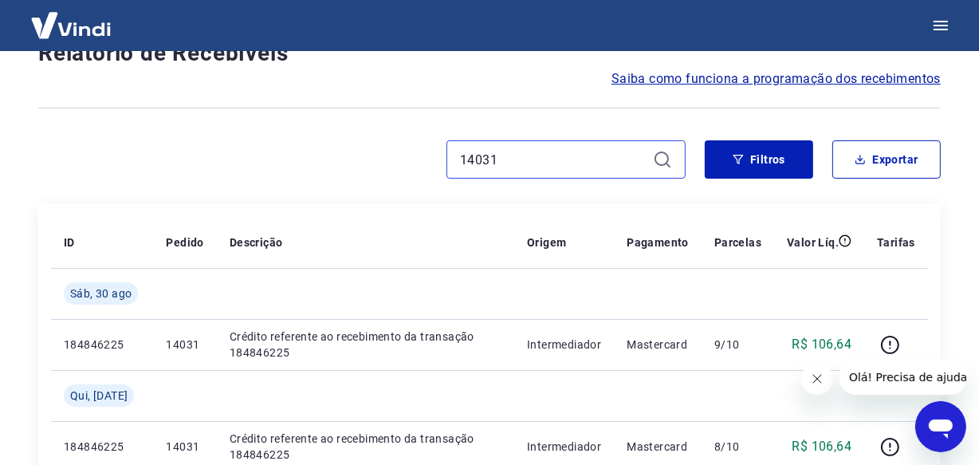
scroll to position [191, 0]
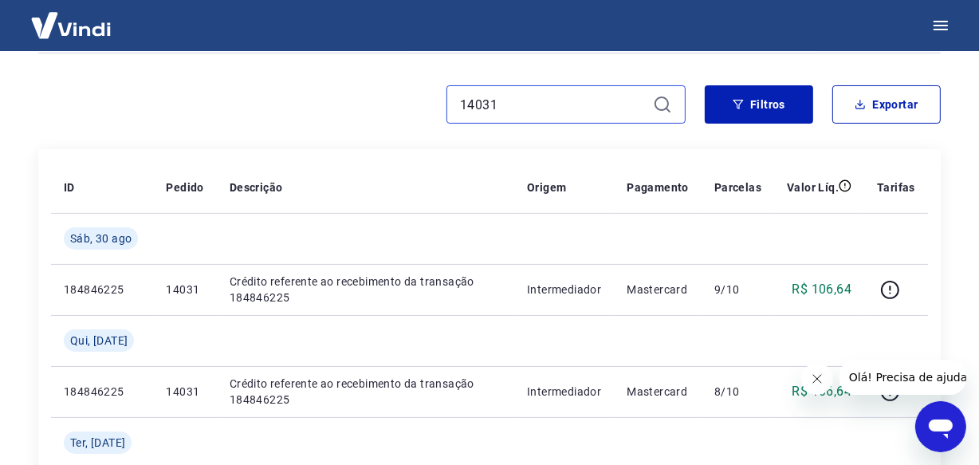
click at [522, 113] on input "14031" at bounding box center [553, 104] width 187 height 24
paste input "25"
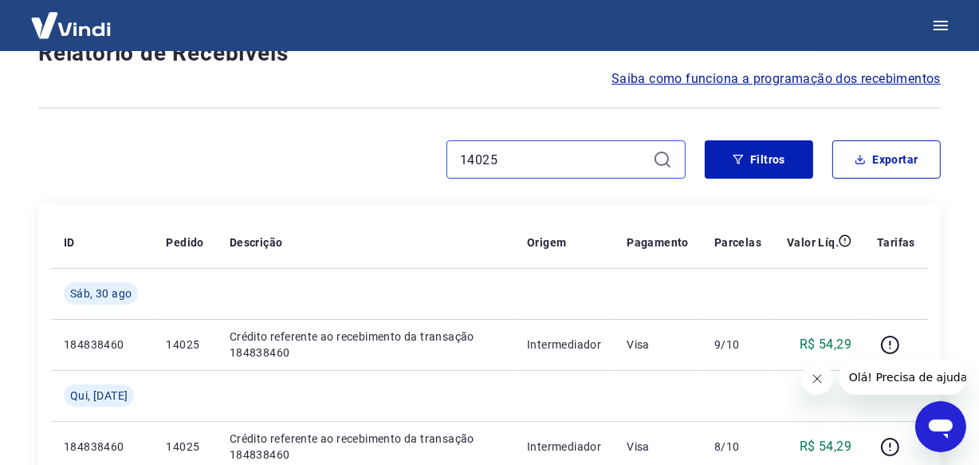
scroll to position [191, 0]
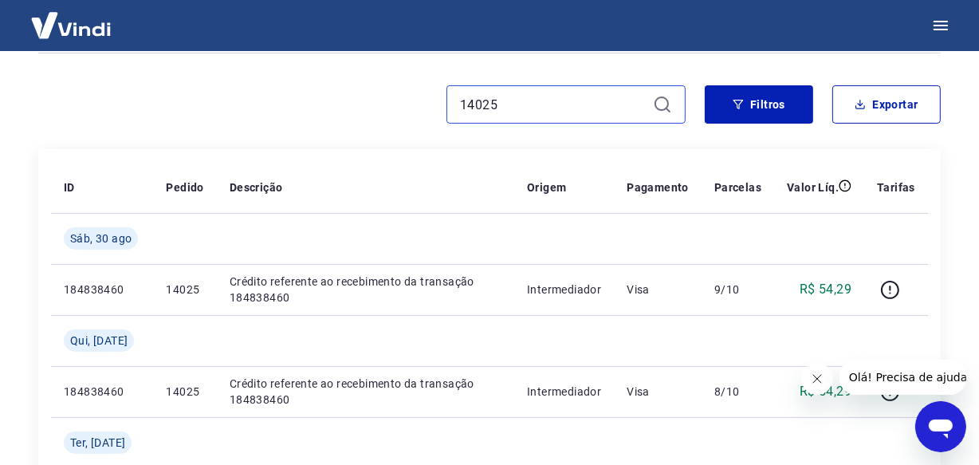
click at [503, 106] on input "14025" at bounding box center [553, 104] width 187 height 24
paste input "11"
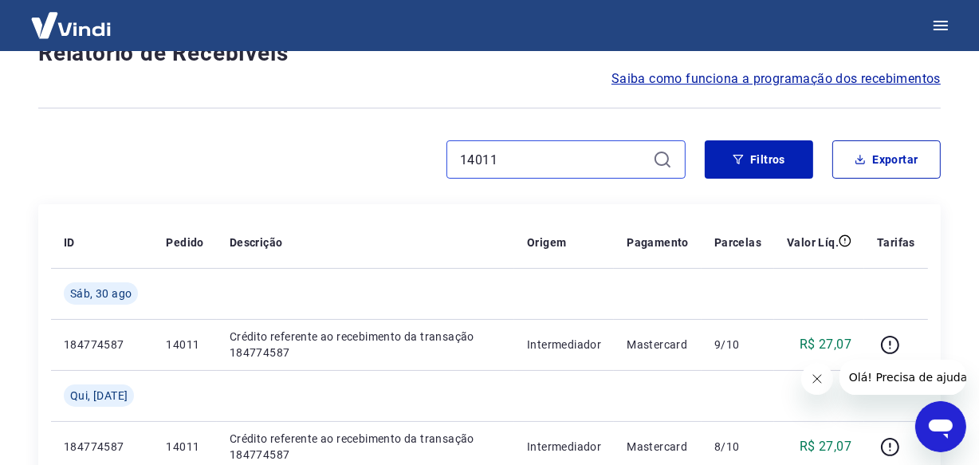
scroll to position [191, 0]
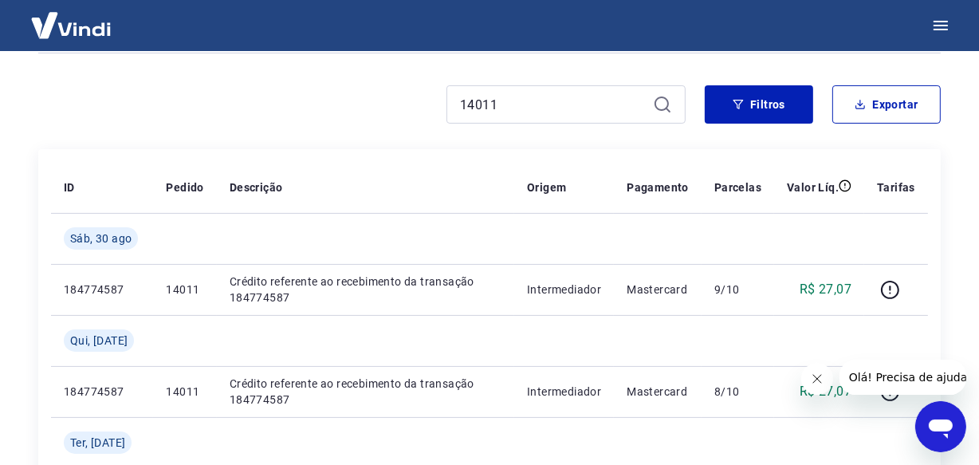
click at [485, 116] on div "14011" at bounding box center [565, 104] width 239 height 38
click at [482, 112] on input "14011" at bounding box center [553, 104] width 187 height 24
click at [482, 106] on input "14011" at bounding box center [553, 104] width 187 height 24
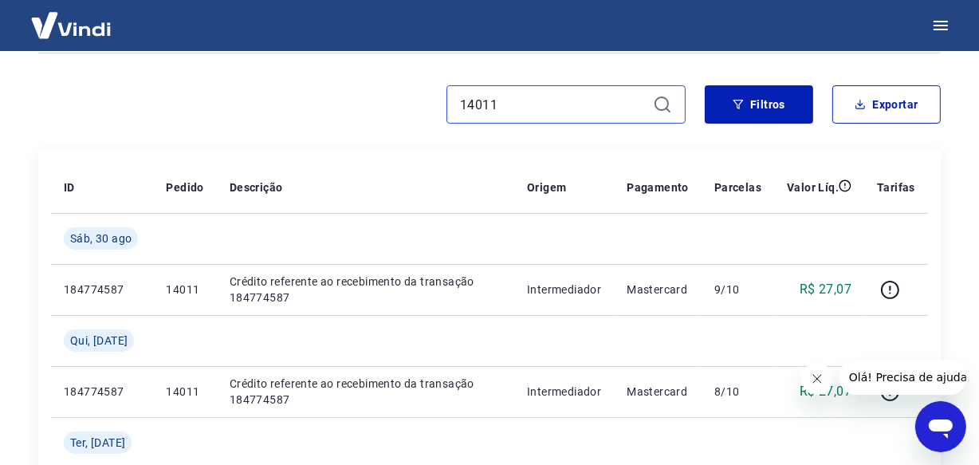
paste input "3475"
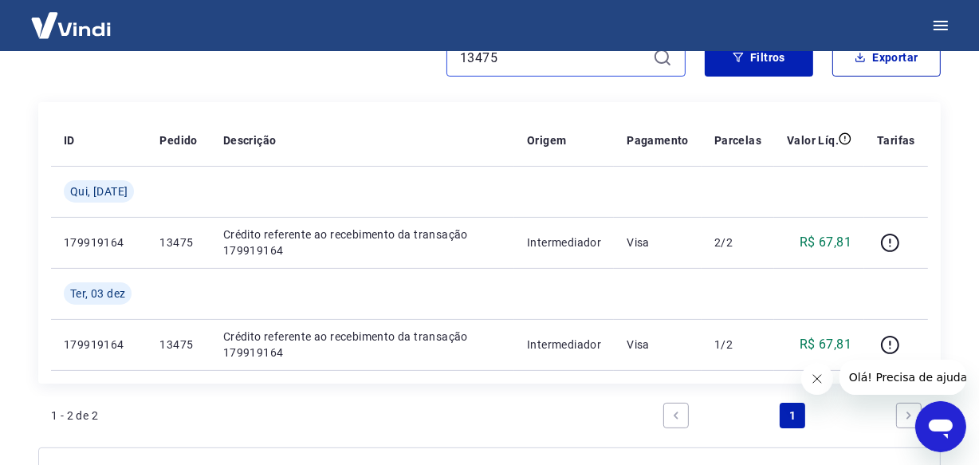
scroll to position [263, 0]
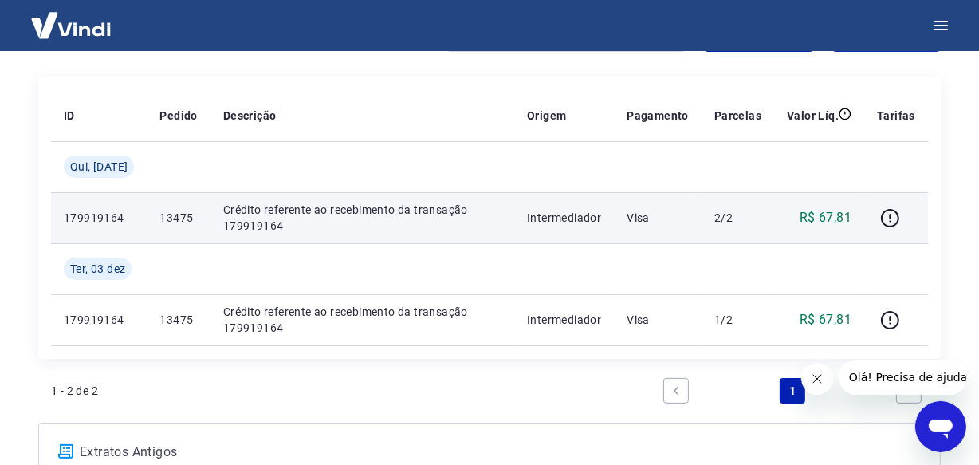
click at [92, 220] on p "179919164" at bounding box center [99, 218] width 70 height 16
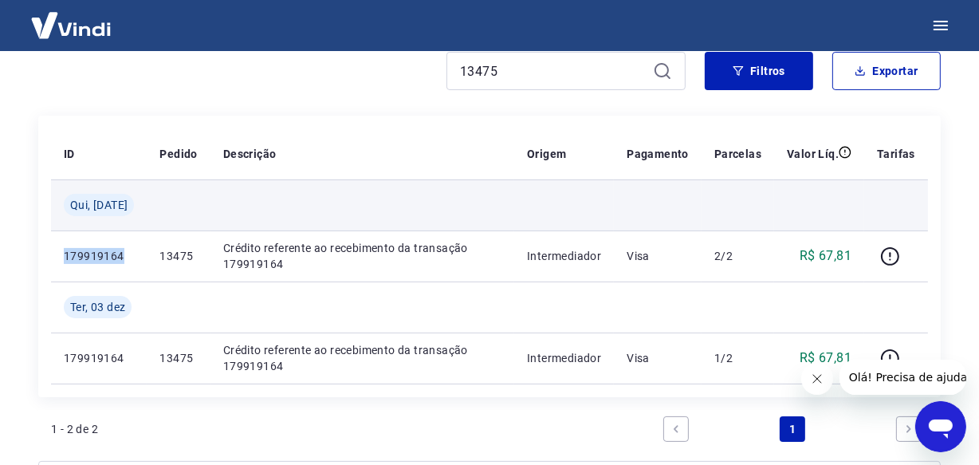
scroll to position [191, 0]
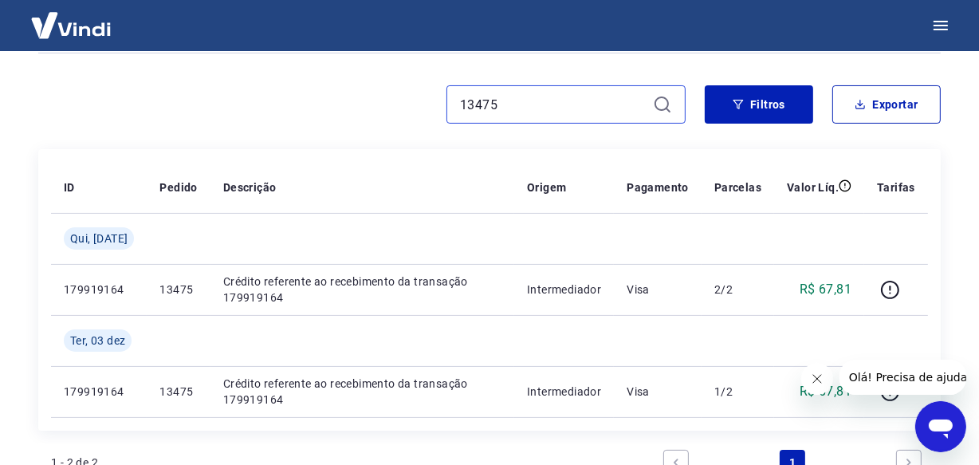
click at [521, 105] on input "13475" at bounding box center [553, 104] width 187 height 24
paste input "019"
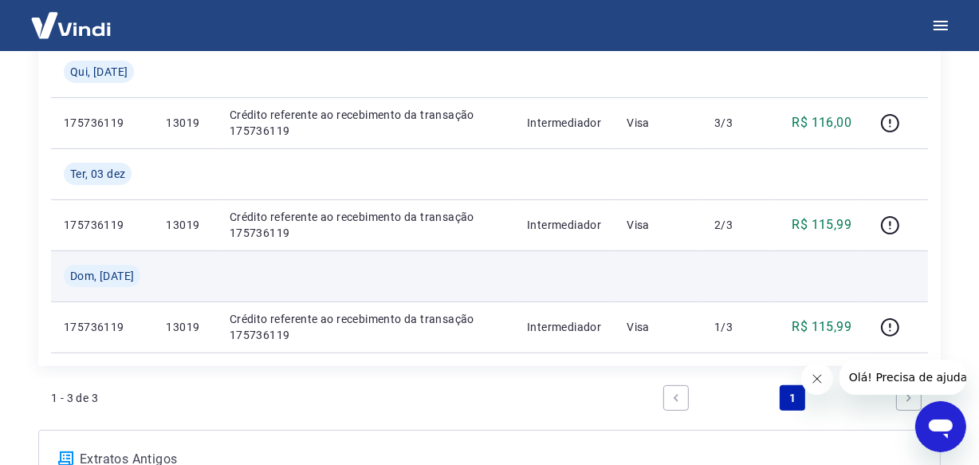
scroll to position [336, 0]
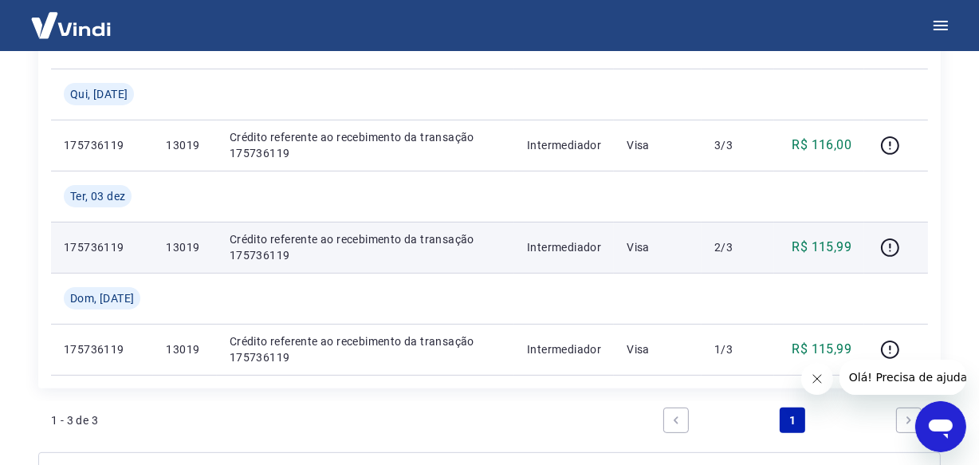
click at [100, 241] on p "175736119" at bounding box center [102, 247] width 77 height 16
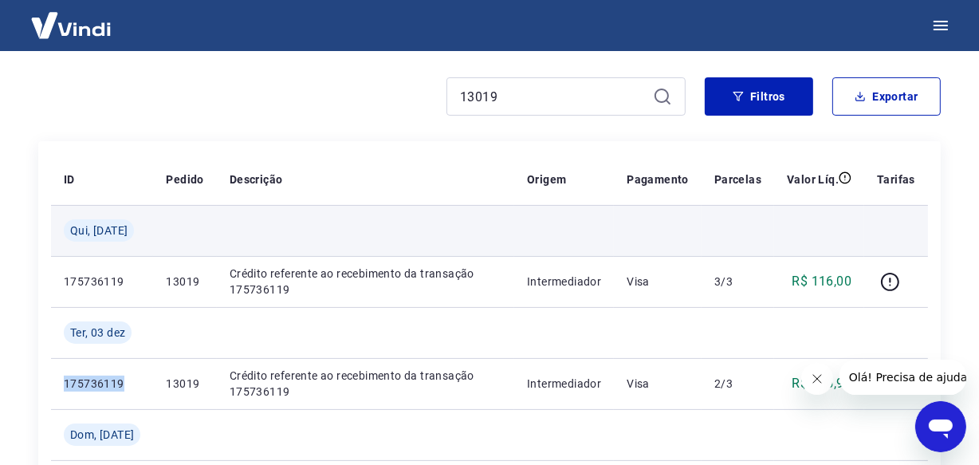
scroll to position [191, 0]
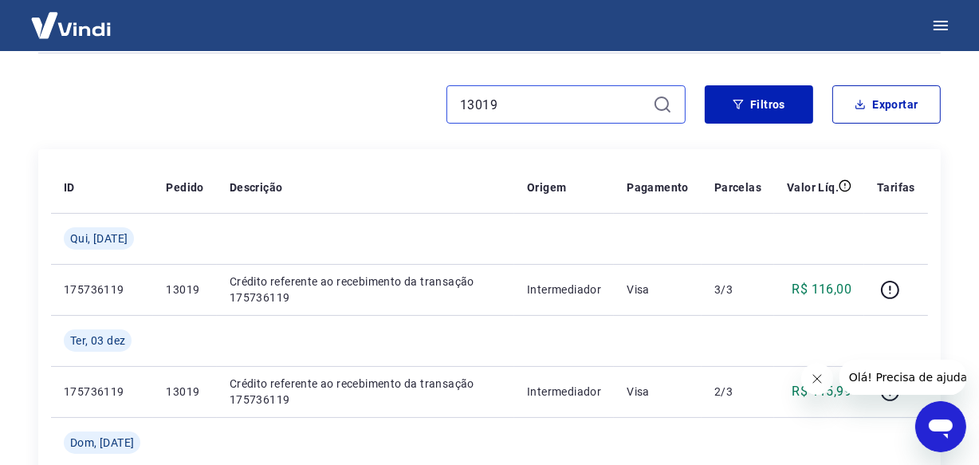
click at [570, 105] on input "13019" at bounding box center [553, 104] width 187 height 24
paste input "1563"
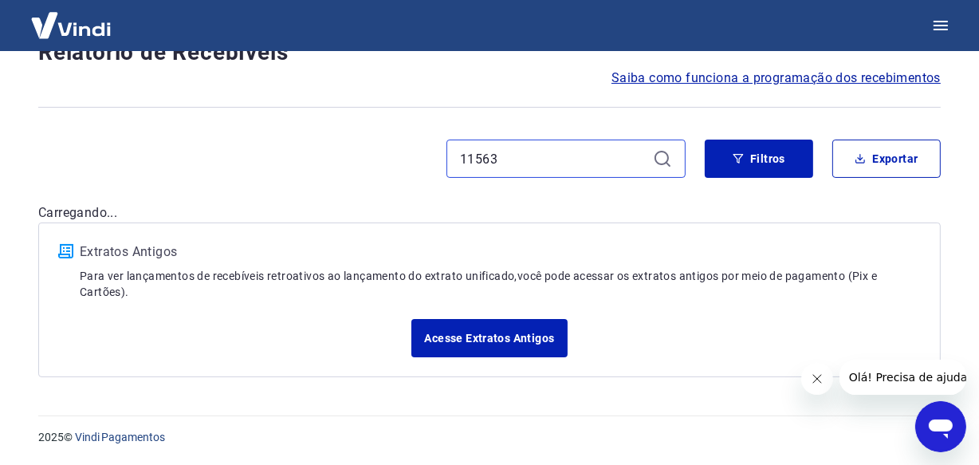
scroll to position [136, 0]
type input "11563"
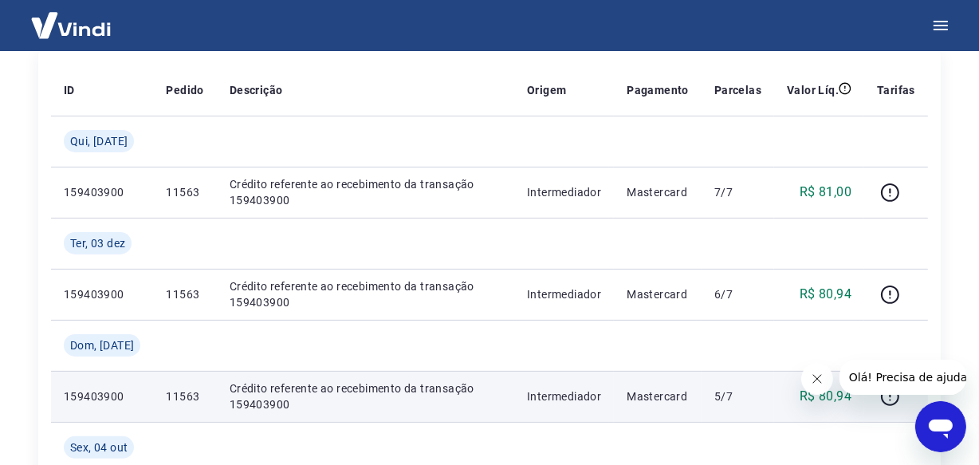
scroll to position [263, 0]
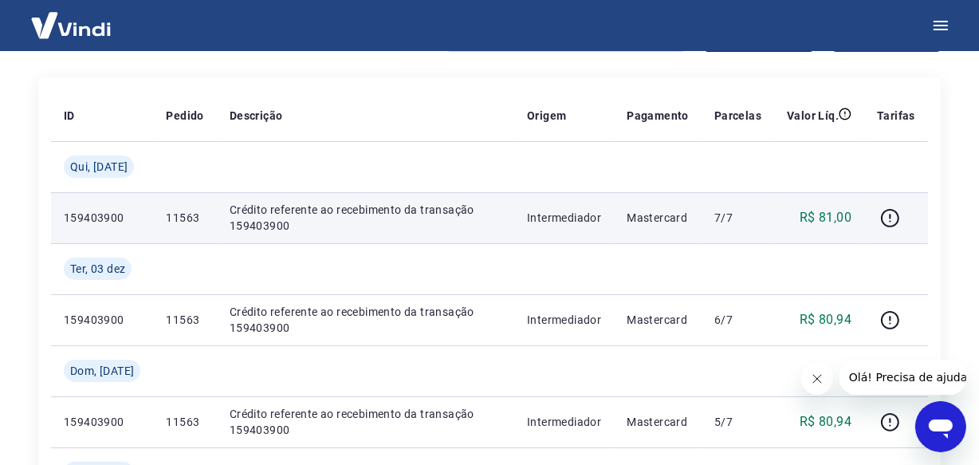
click at [97, 215] on p "159403900" at bounding box center [102, 218] width 77 height 16
